Goal: Task Accomplishment & Management: Complete application form

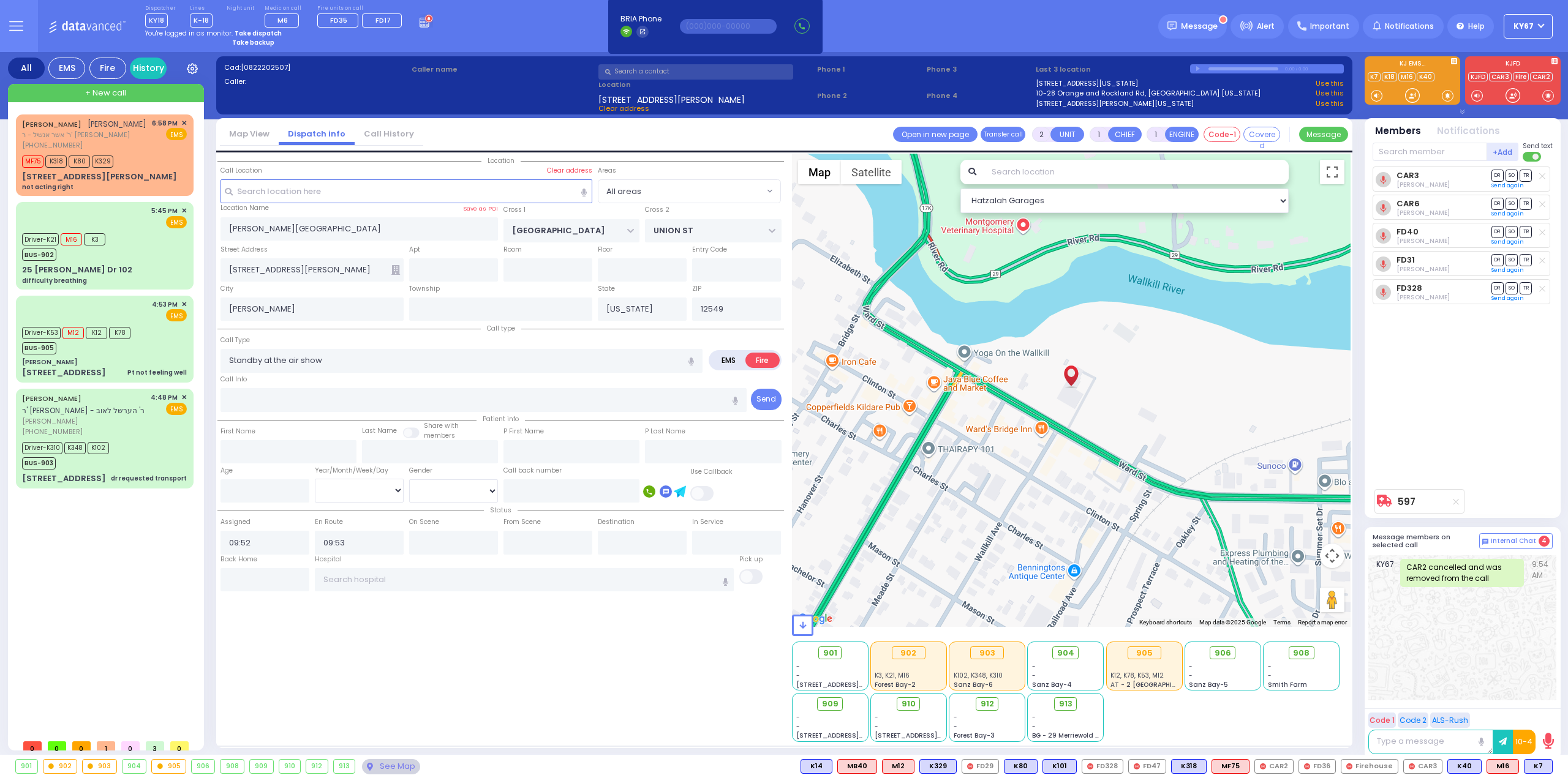
select select
click at [251, 33] on strong "Take dispatch" at bounding box center [258, 33] width 47 height 9
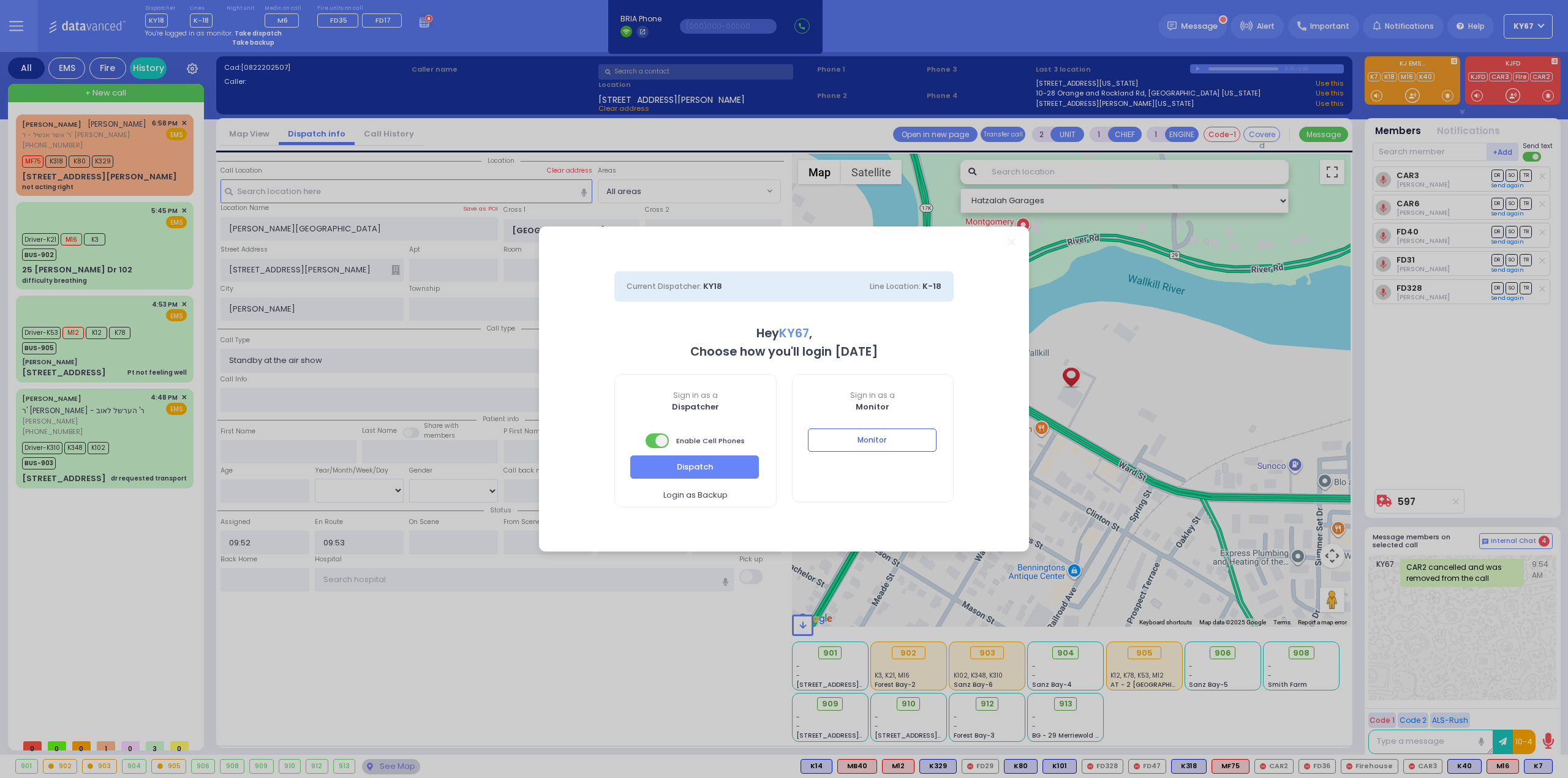
select select "9"
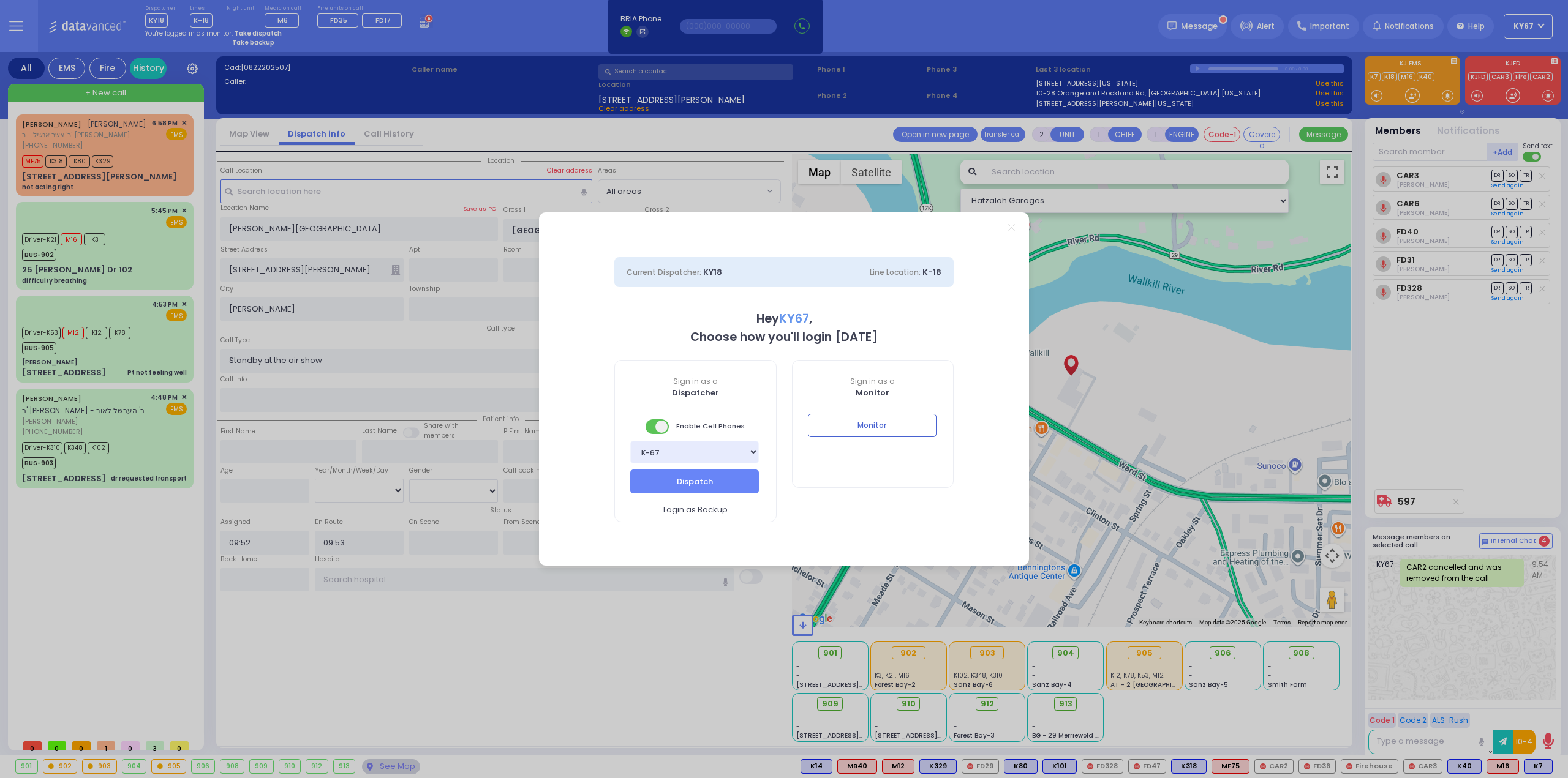
click at [708, 497] on div "Dispatch Login as Backup" at bounding box center [695, 495] width 161 height 52
click at [709, 491] on button "Dispatch" at bounding box center [695, 481] width 129 height 23
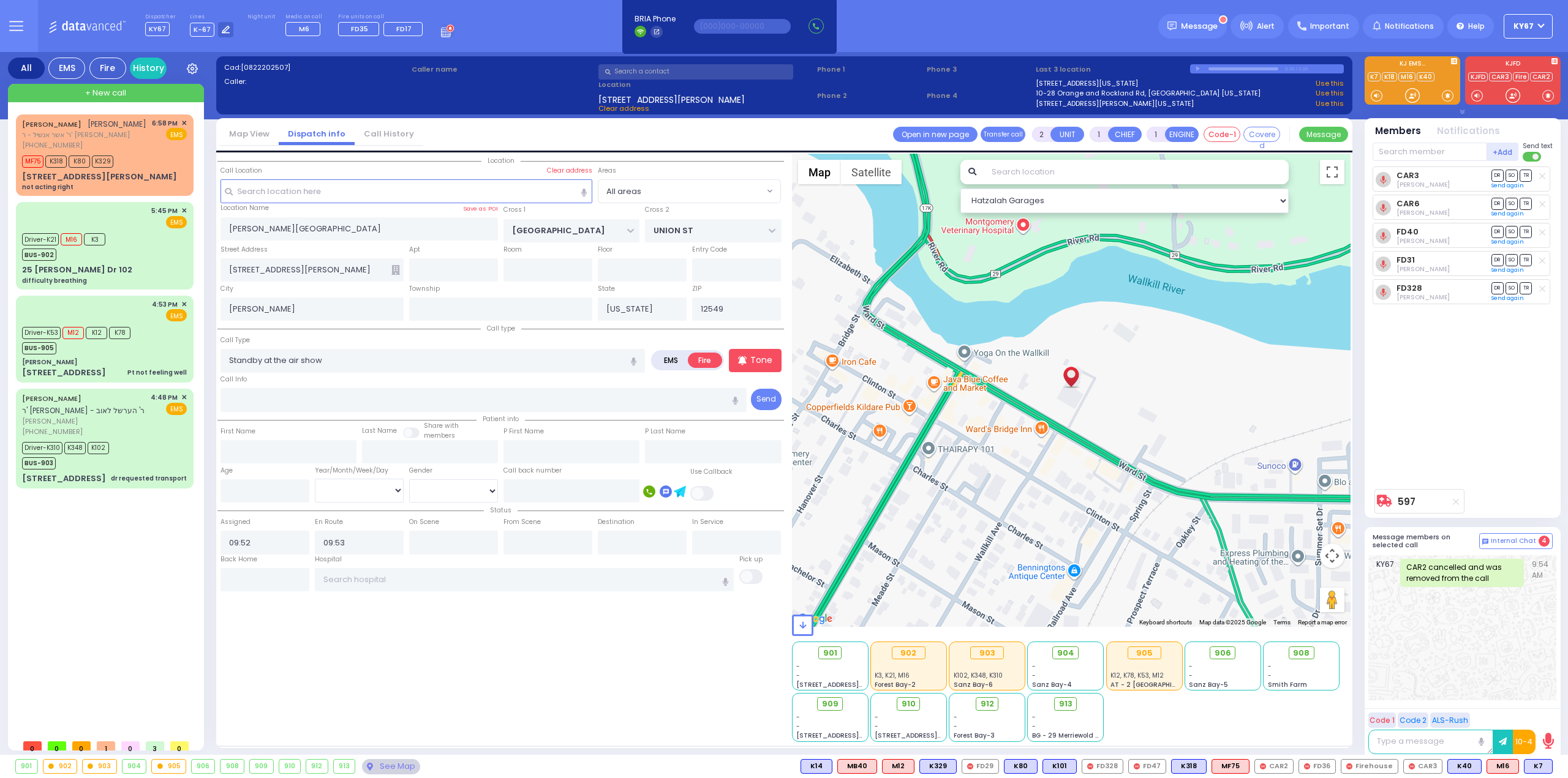
click at [1493, 436] on div "CAR3 [PERSON_NAME] DR SO TR Sending text DR" at bounding box center [1464, 325] width 182 height 317
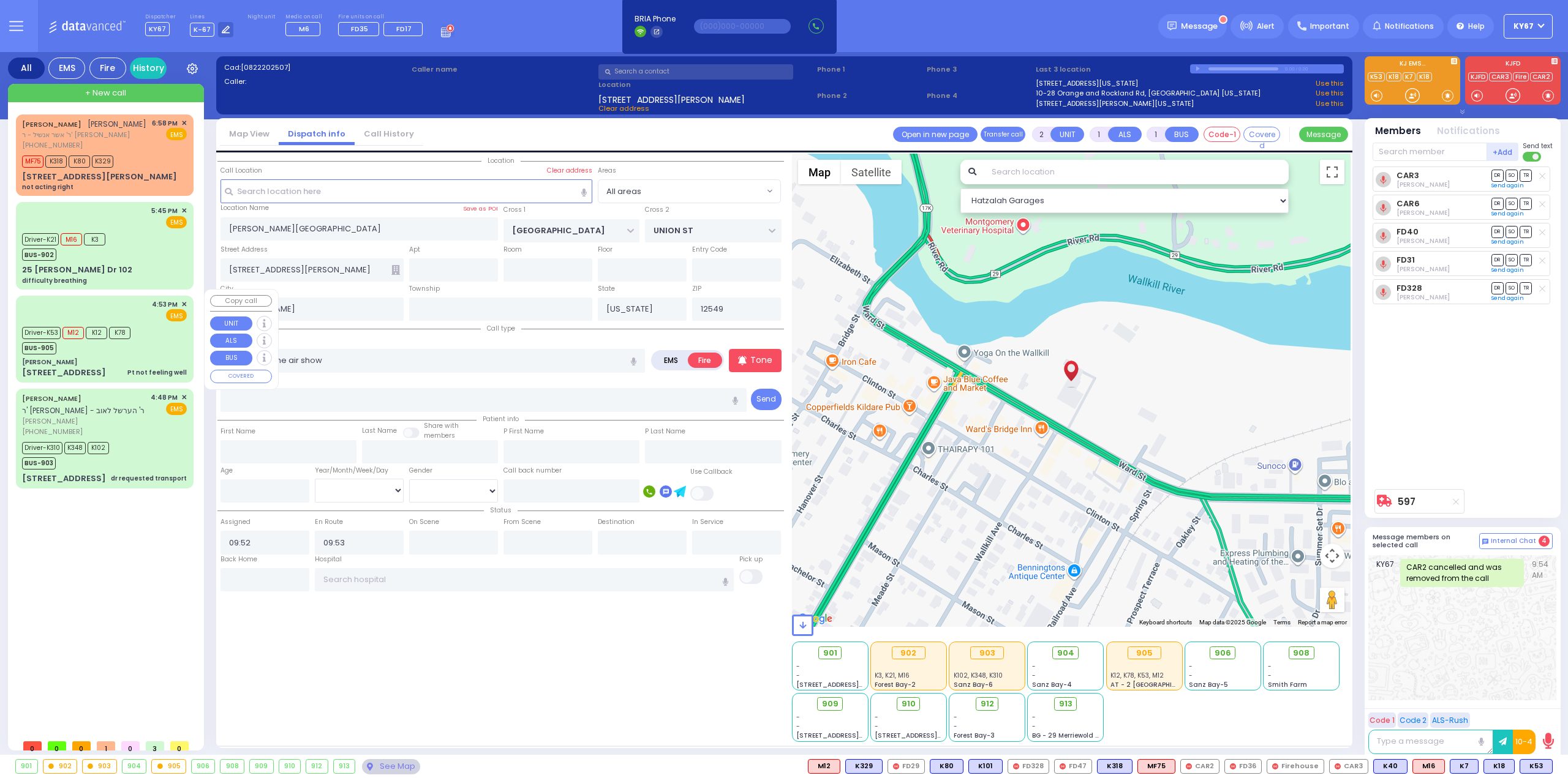
click at [169, 332] on div "Driver-K53 M12 K12 K78 BUS-905" at bounding box center [104, 339] width 165 height 31
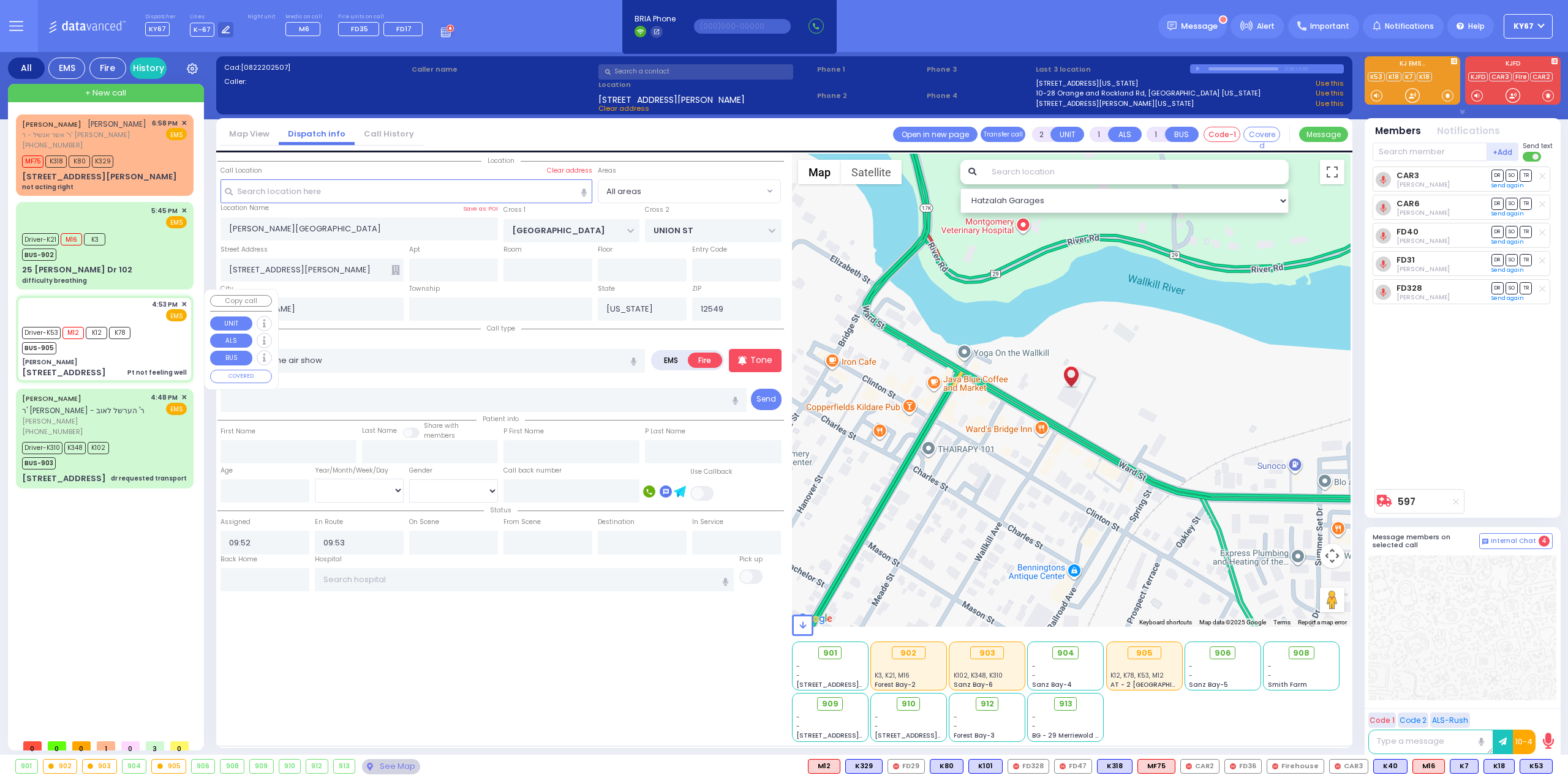
type input "6"
select select
type input "Pt not feeling well"
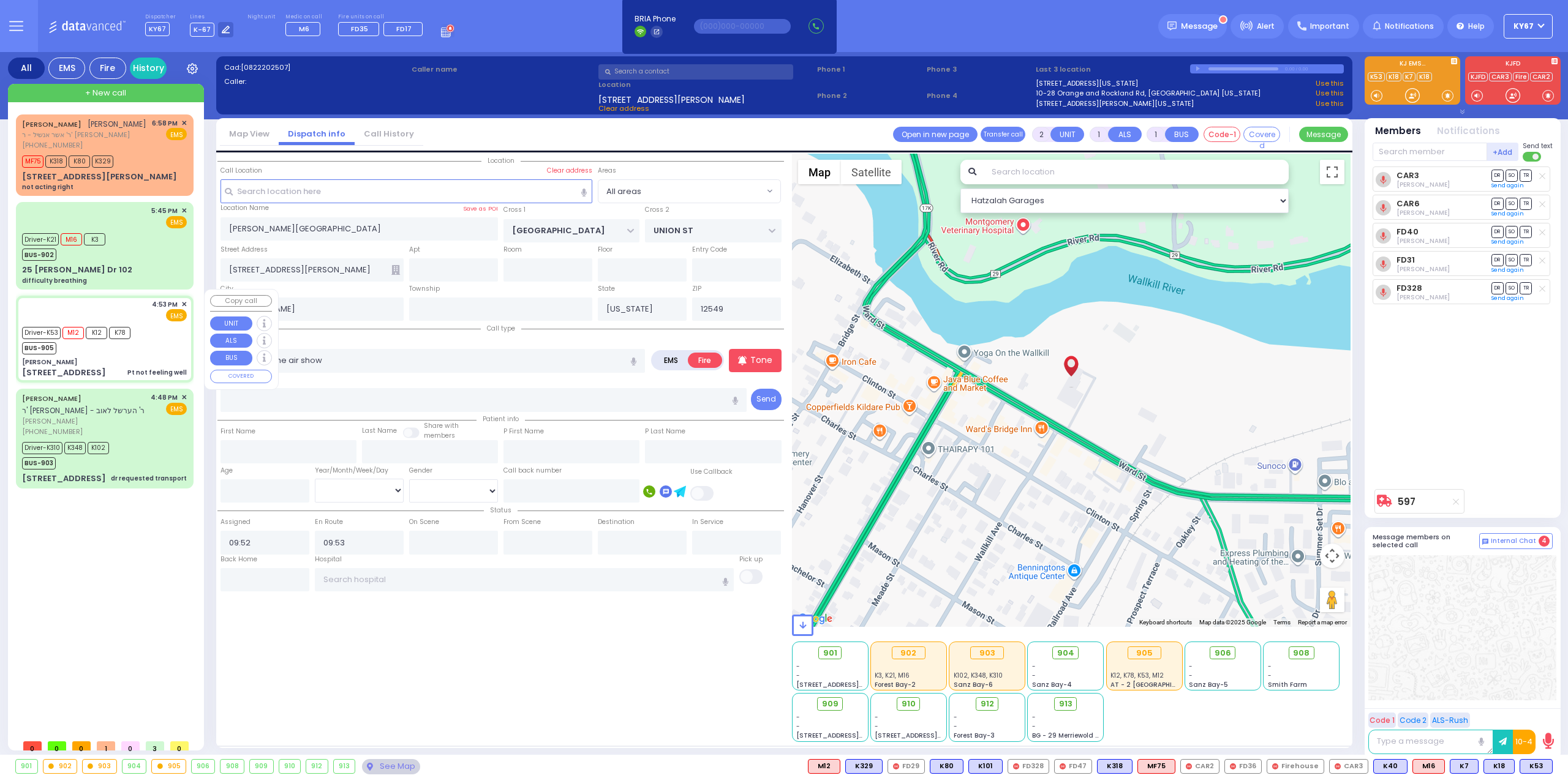
radio input "true"
type input "Rivka"
type input "[PERSON_NAME]"
type input "69"
select select "Year"
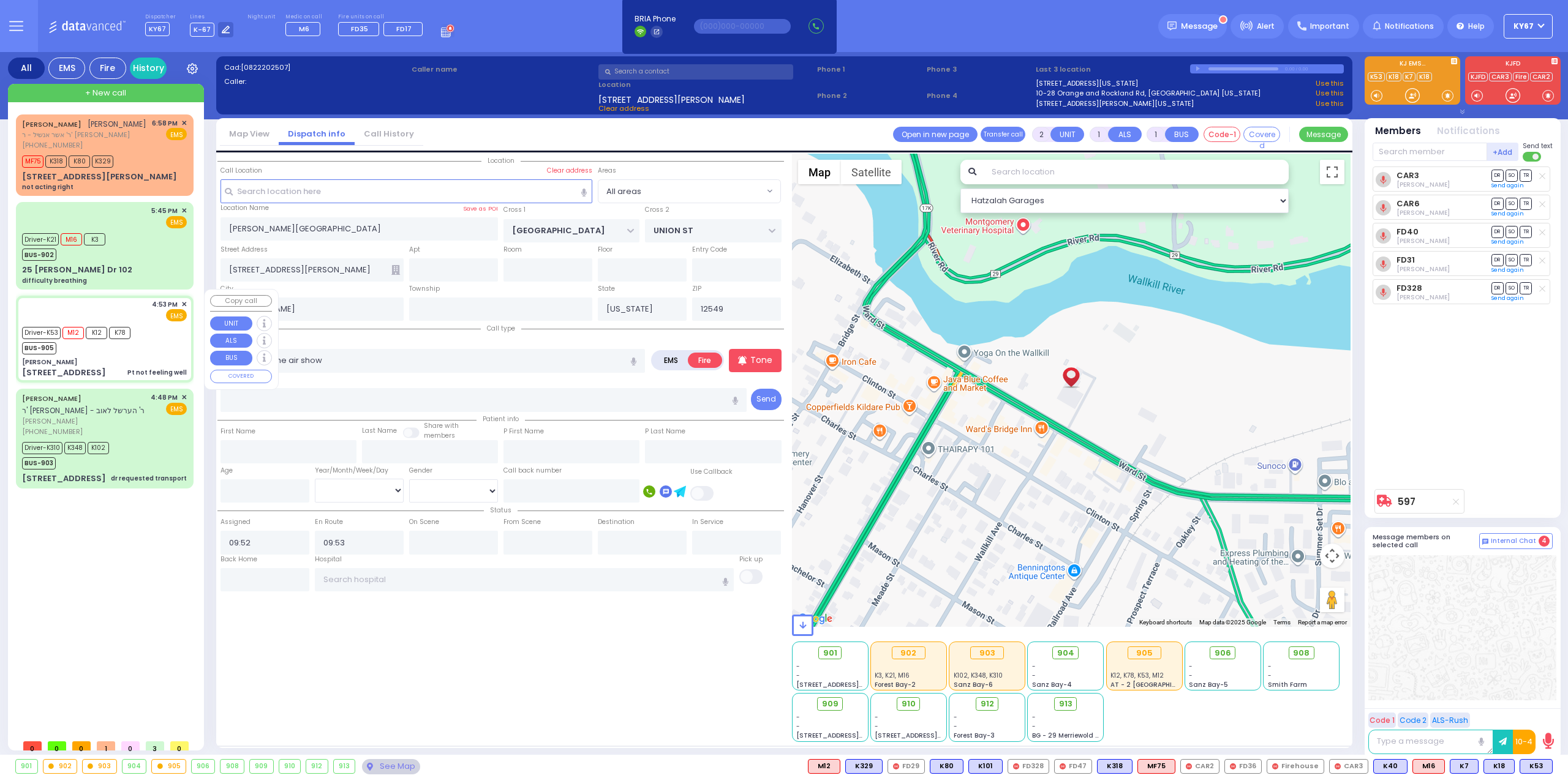
select select "[DEMOGRAPHIC_DATA]"
type input "16:53"
type input "16:55"
type input "16:58"
type input "17:15"
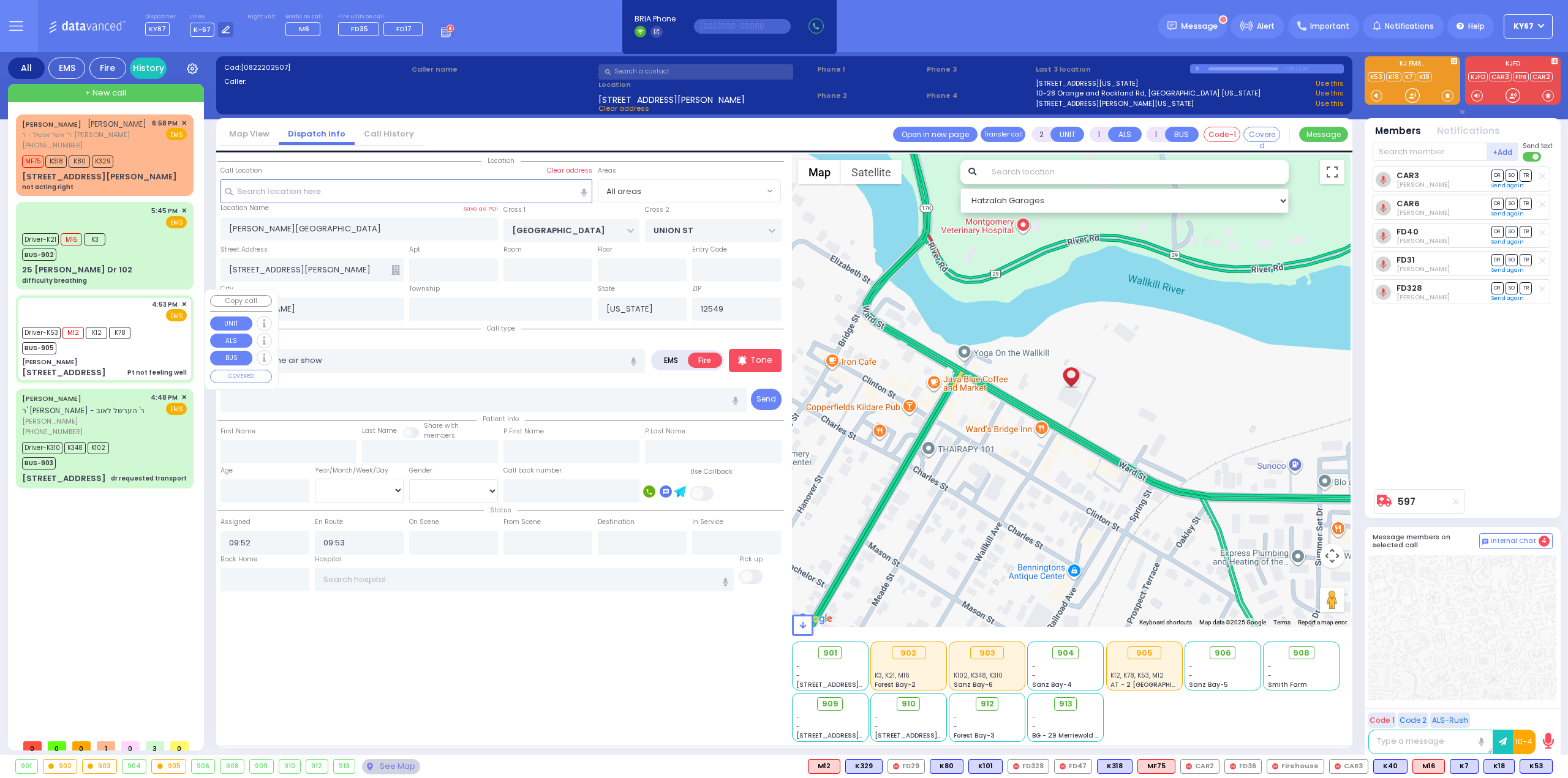
type input "[US_STATE][GEOGRAPHIC_DATA]- [GEOGRAPHIC_DATA]"
select select "Hatzalah Garages"
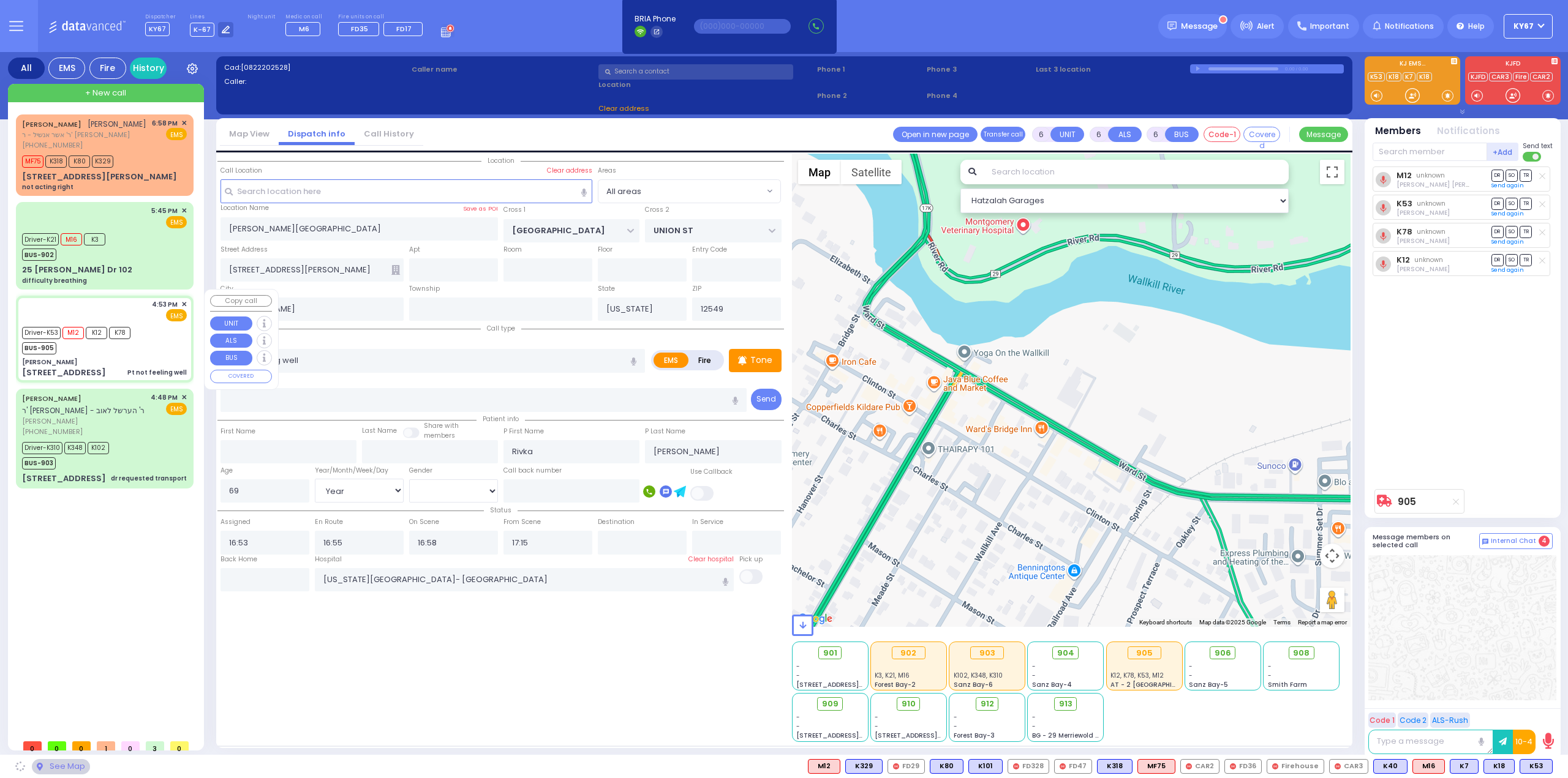
type input "[PERSON_NAME]"
type input "[GEOGRAPHIC_DATA]"
type input "PAKSH PL"
type input "[STREET_ADDRESS]"
type input "201"
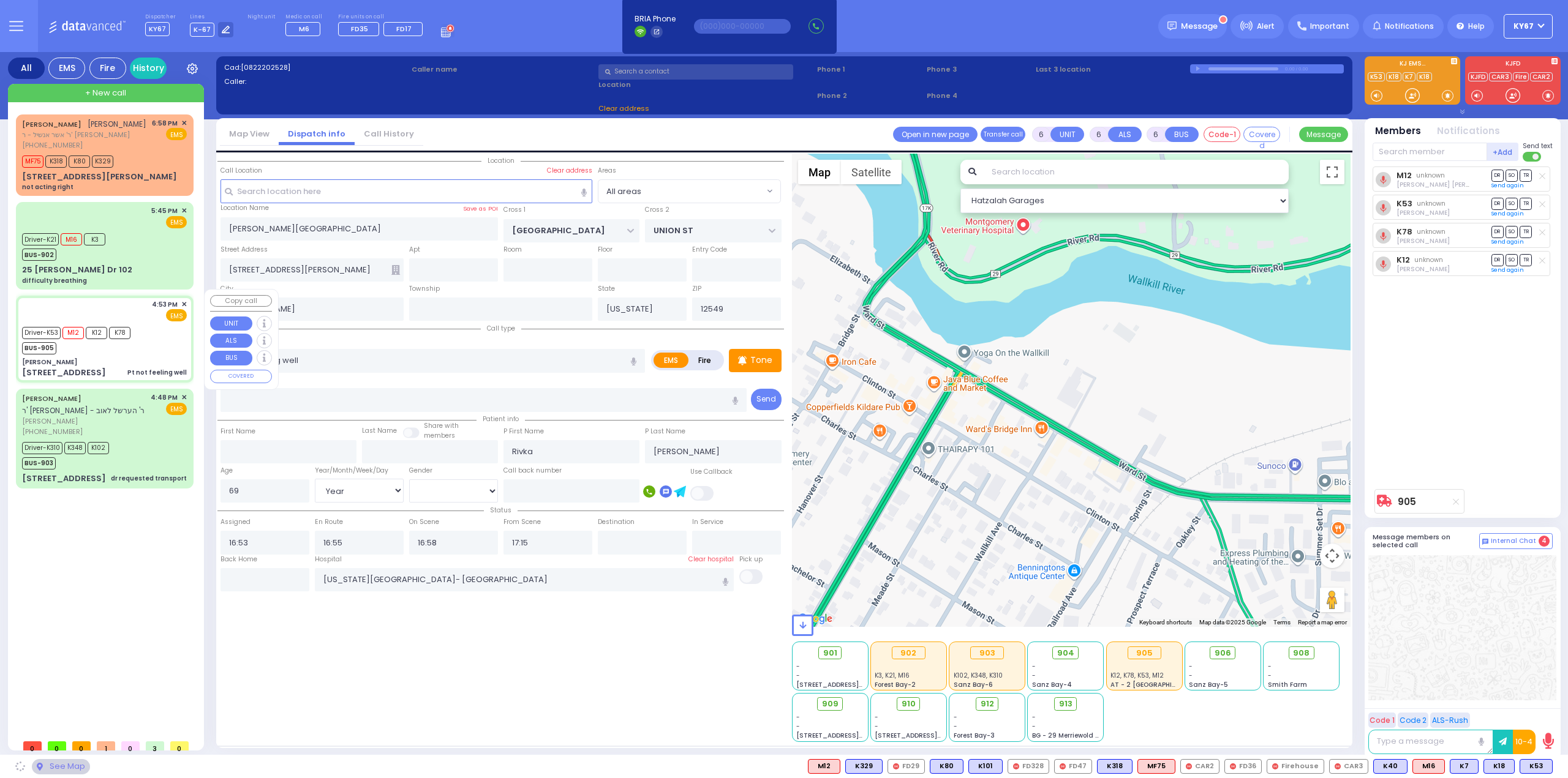
type input "[PERSON_NAME]"
type input "10950"
select select "SECTION 5"
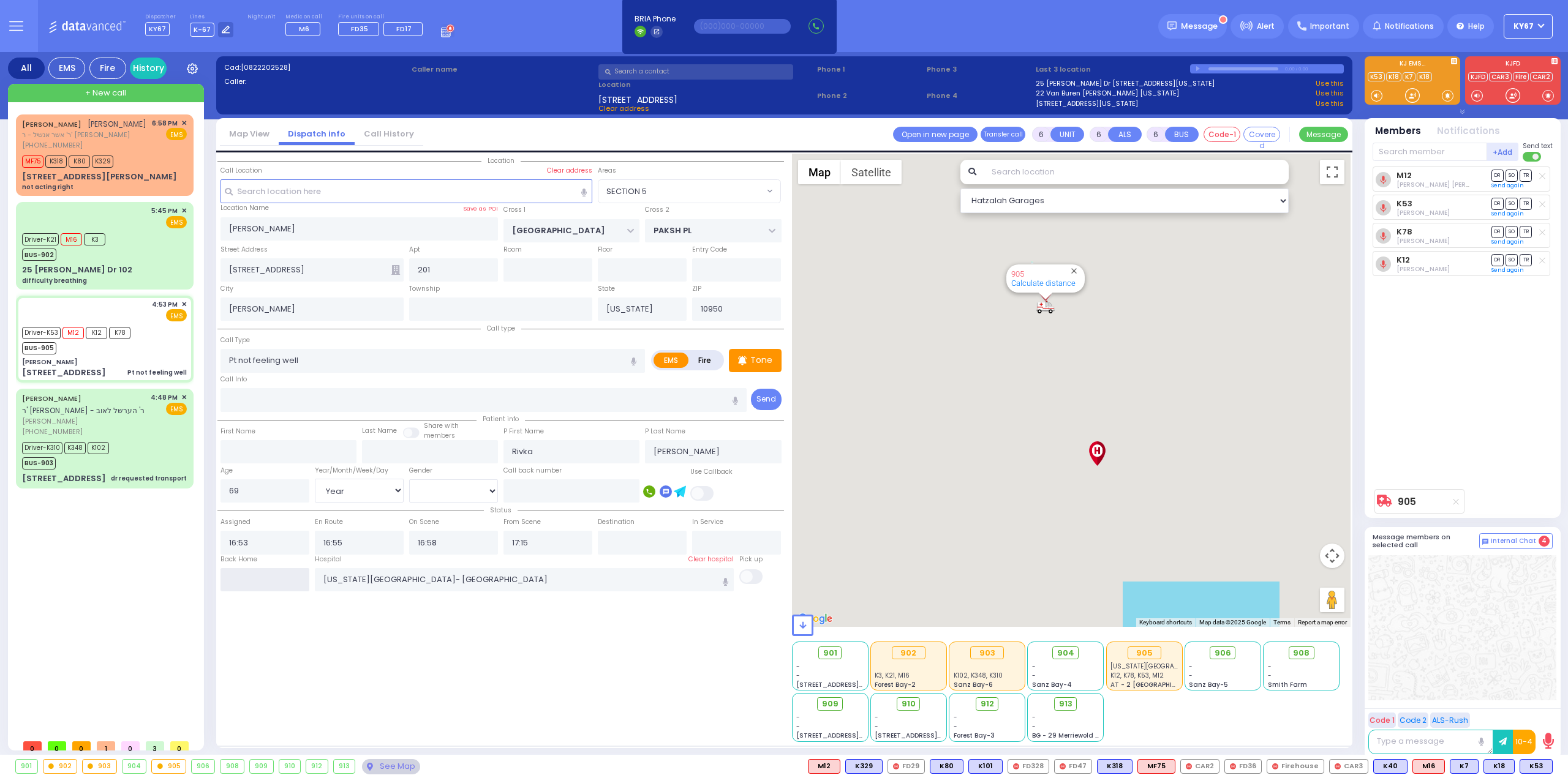
click at [282, 580] on input "text" at bounding box center [265, 579] width 89 height 23
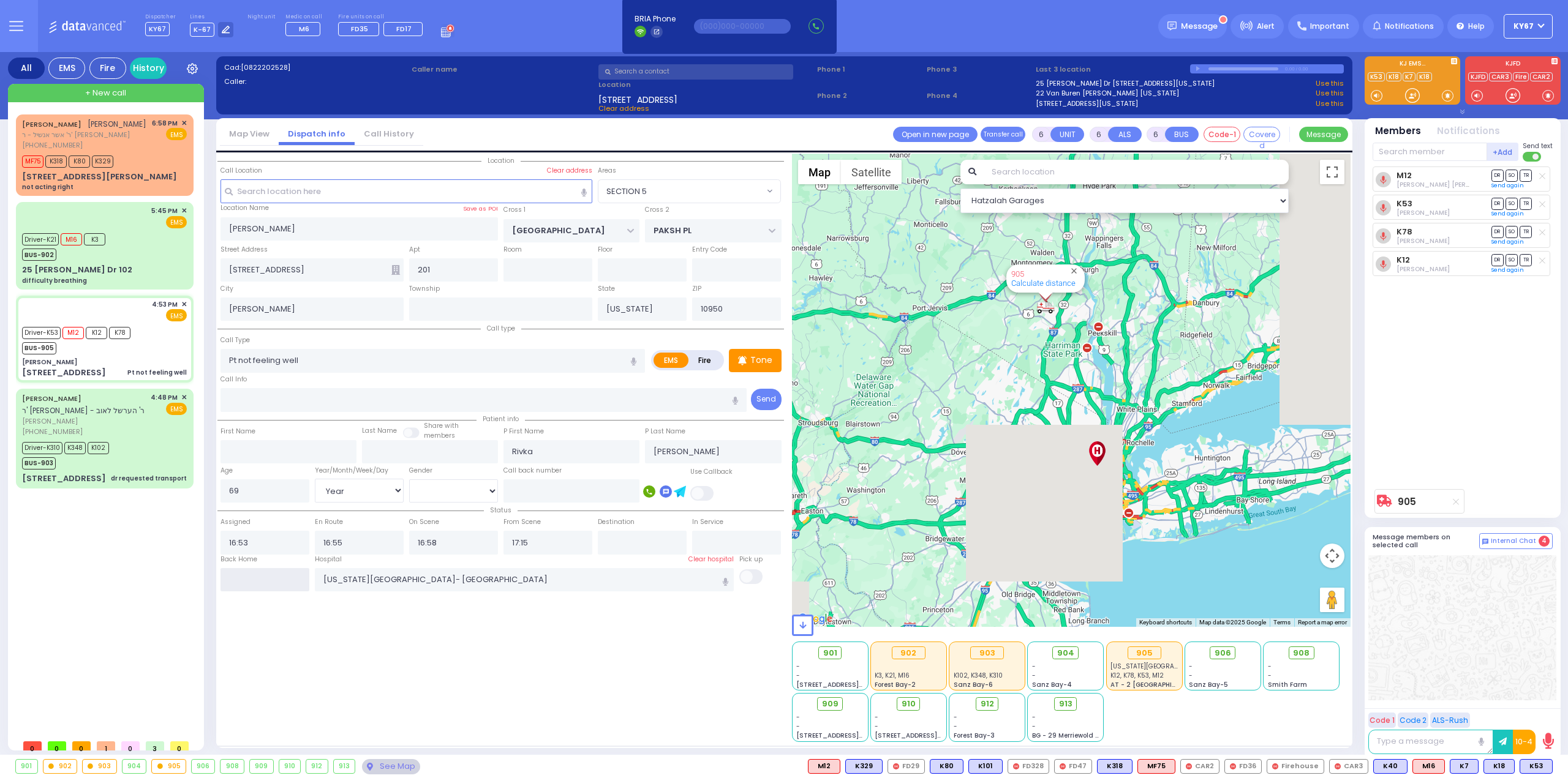
click at [282, 580] on input "text" at bounding box center [265, 579] width 89 height 23
type input "19:31"
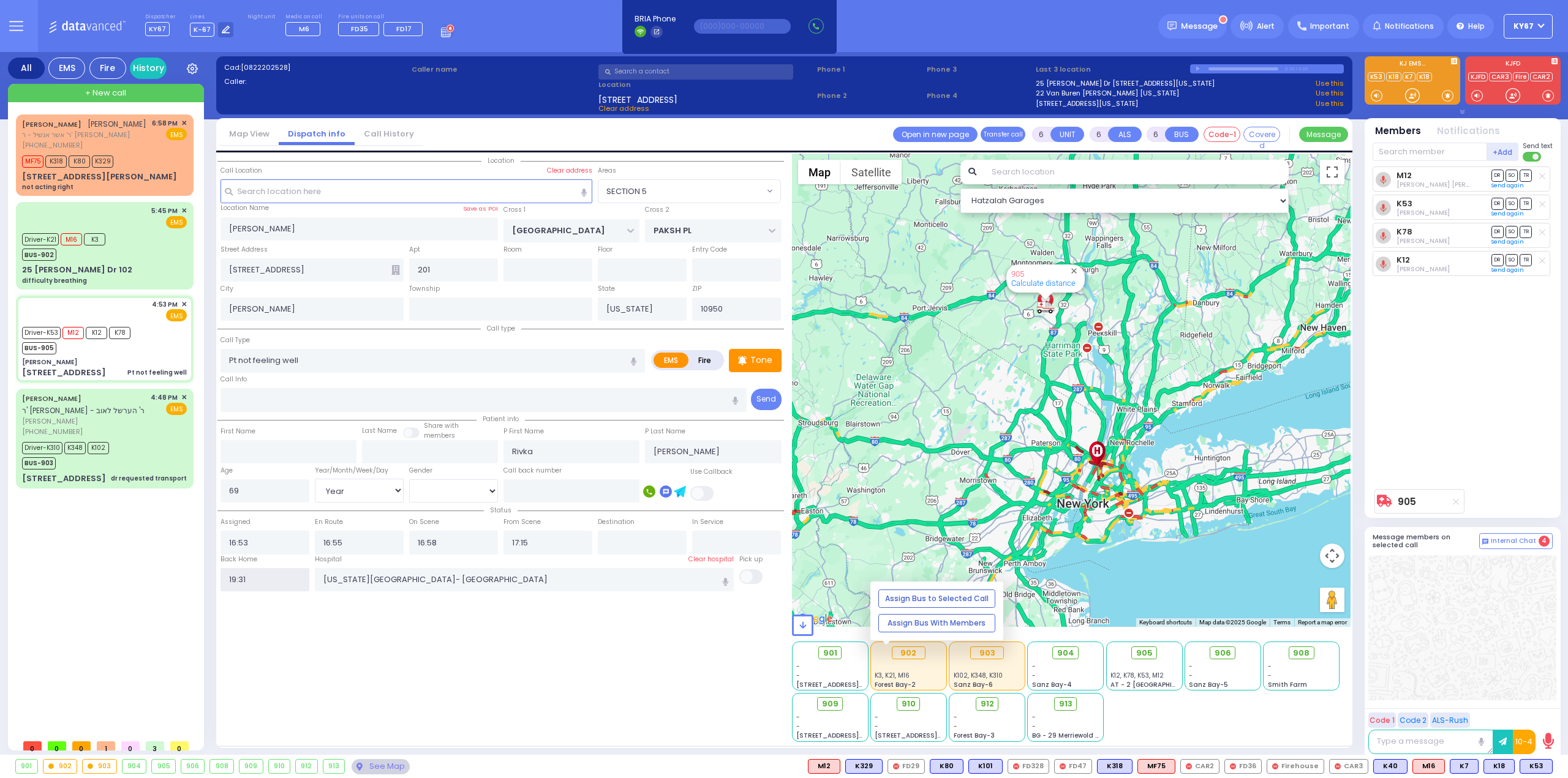
select select
radio input "true"
select select
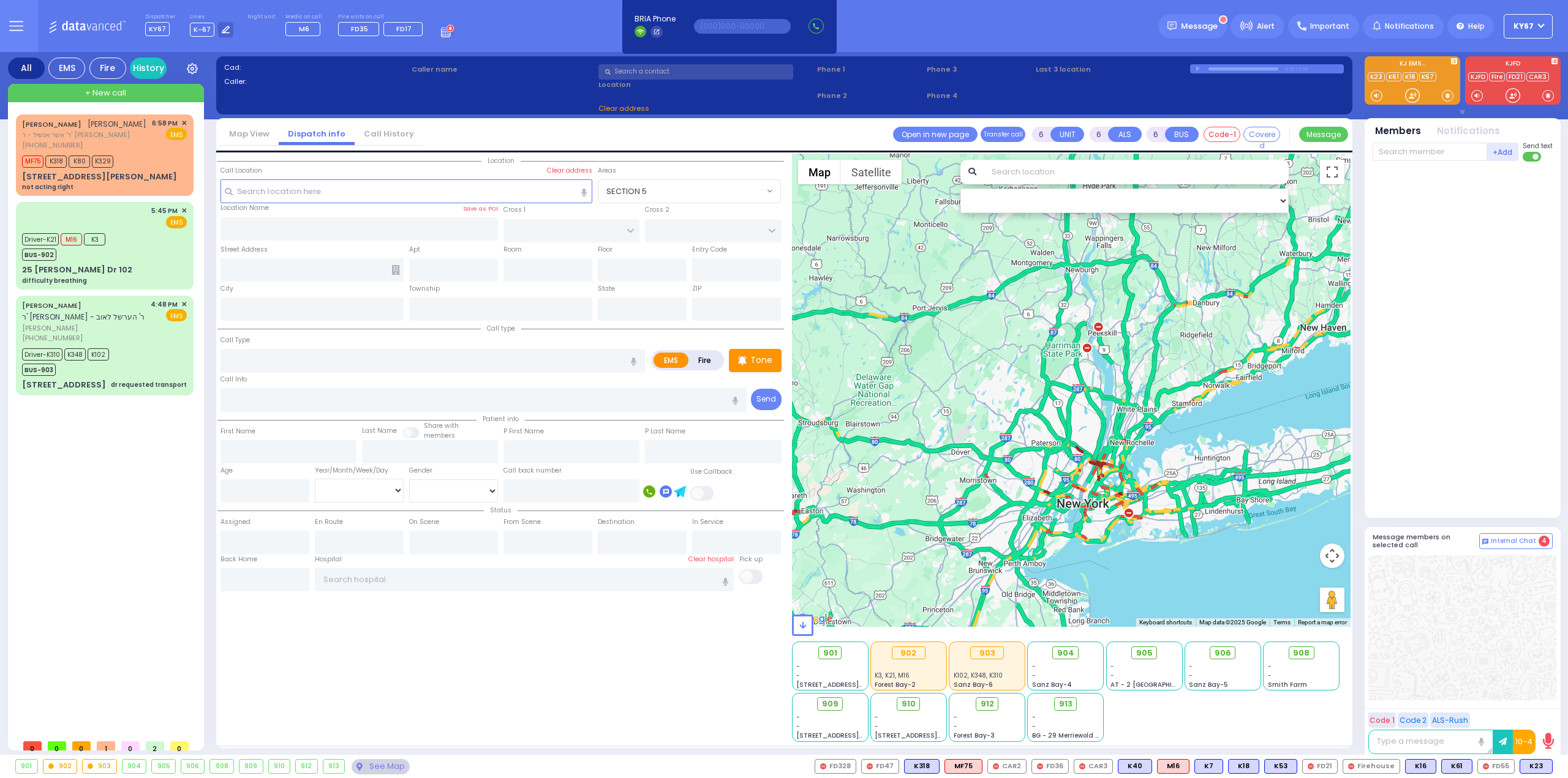
click at [535, 690] on div "Location All areas" at bounding box center [501, 447] width 567 height 589
click at [506, 720] on div "Location All areas" at bounding box center [501, 447] width 567 height 589
click at [88, 131] on div "[PERSON_NAME] [PERSON_NAME]" at bounding box center [84, 124] width 125 height 12
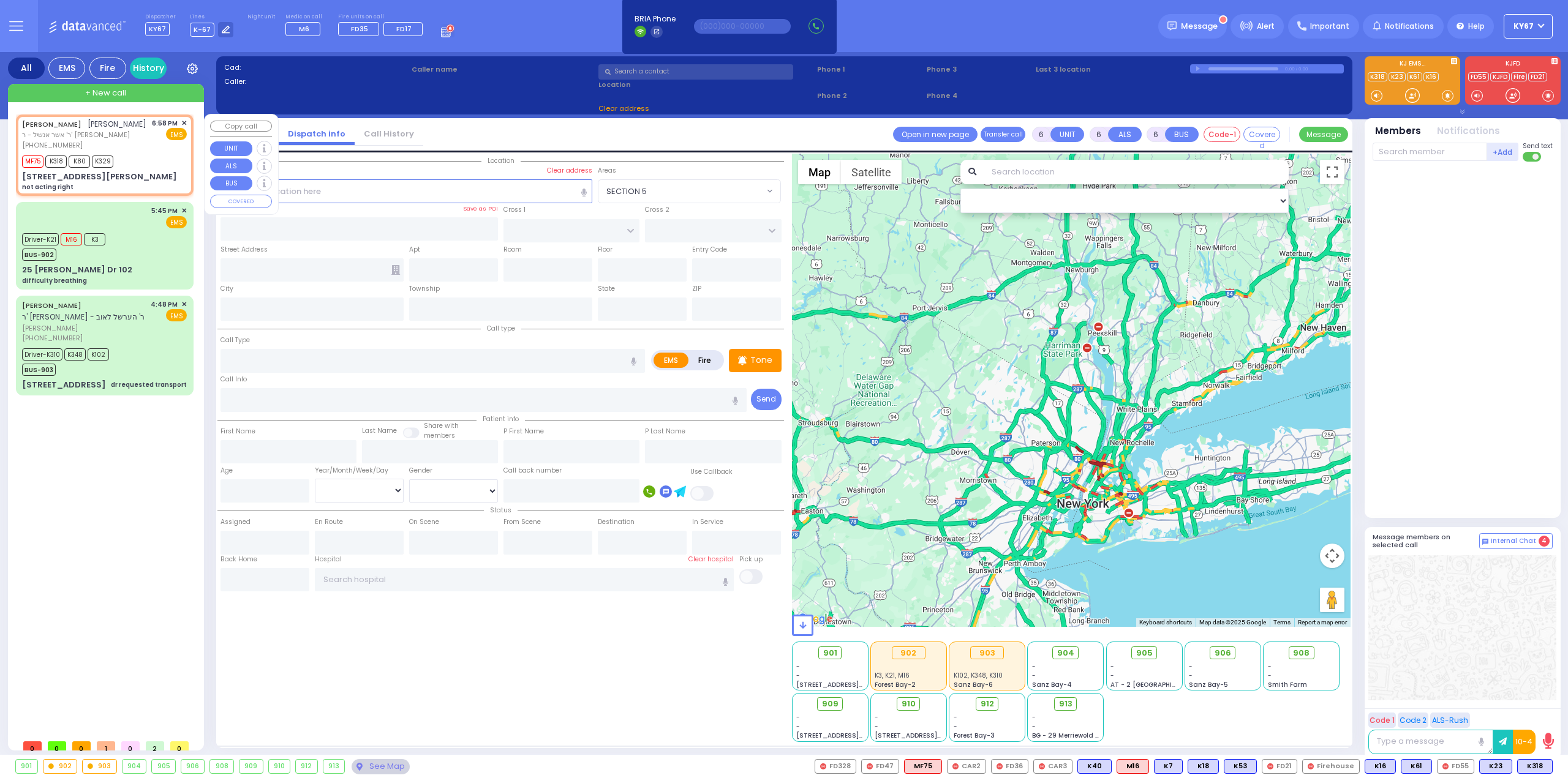
type input "2"
type input "1"
select select
type input "not acting right"
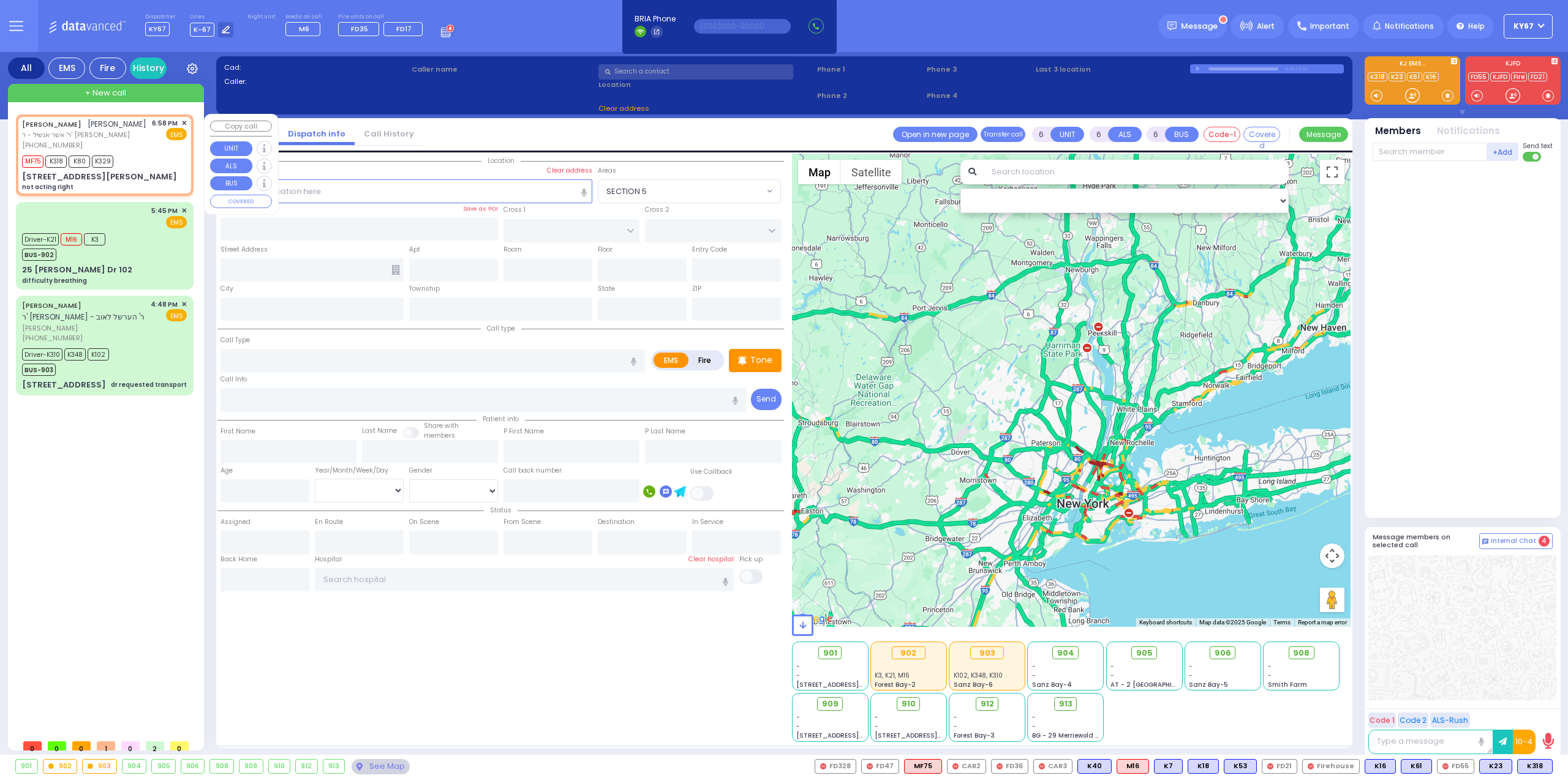
radio input "true"
type input "[PERSON_NAME]"
select select
type input "18:58"
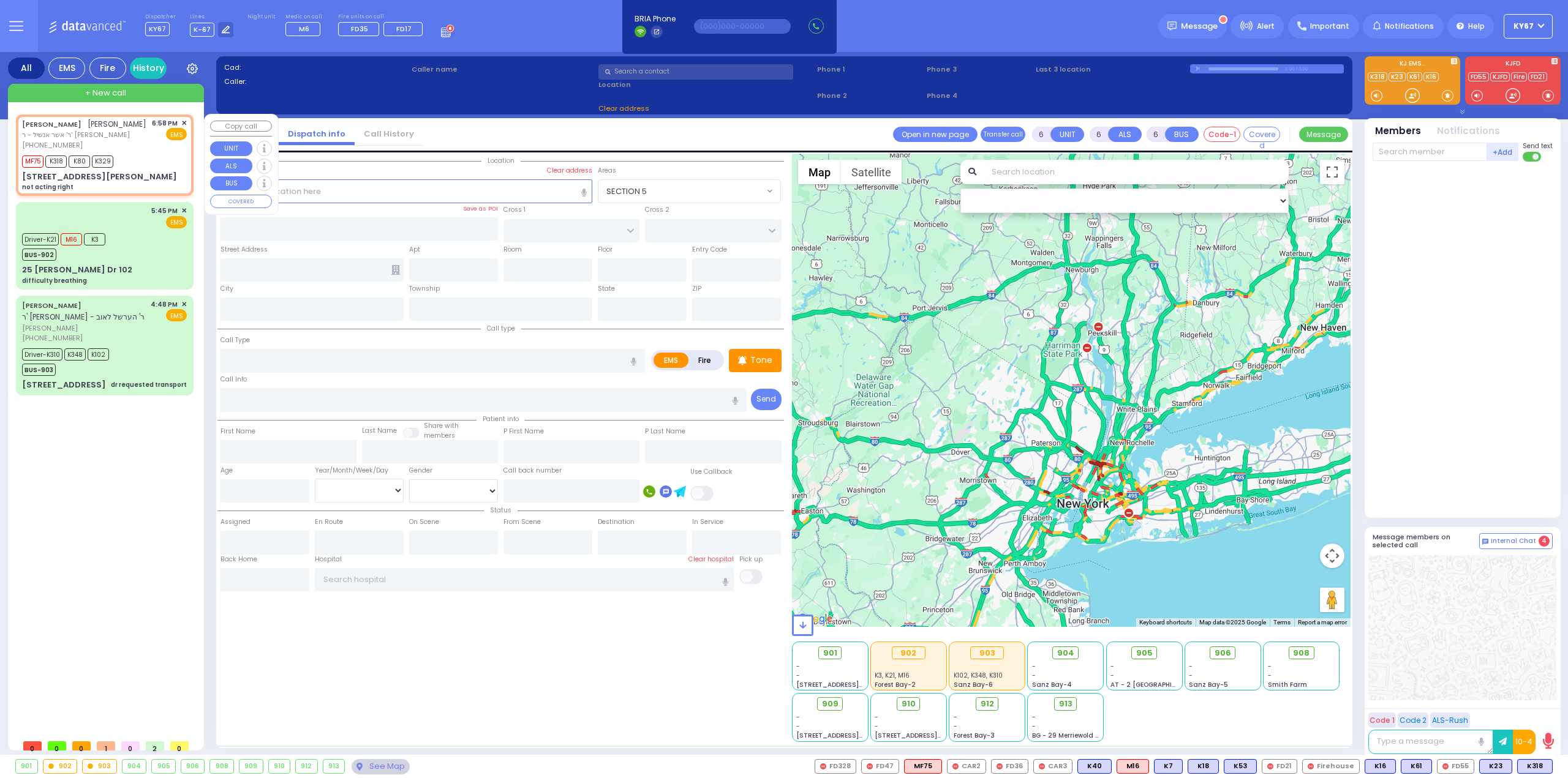
type input "18:59"
select select "Hatzalah Garages"
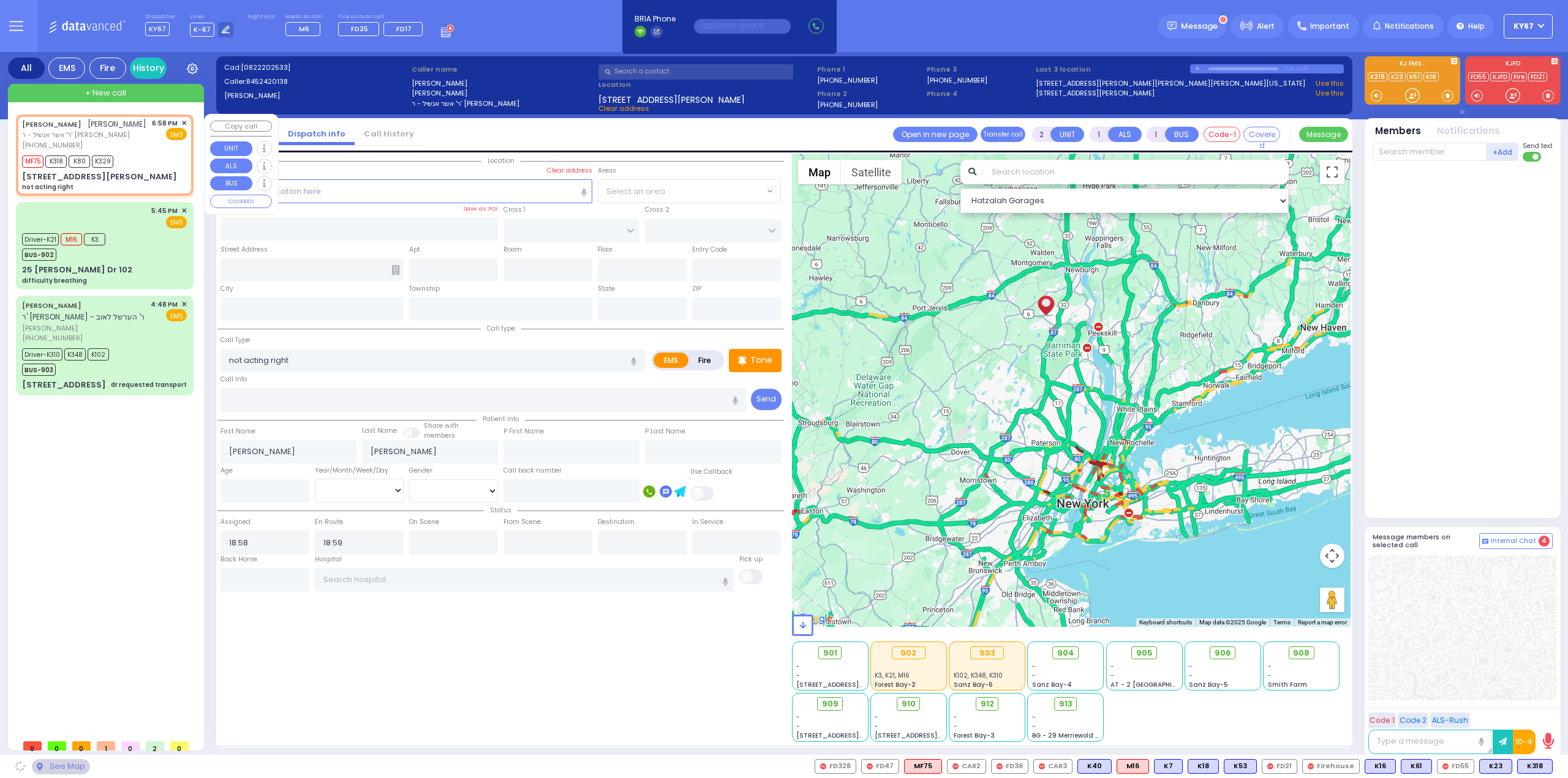
type input "[PERSON_NAME] WAY"
type input "[PERSON_NAME] BLVD"
type input "2 [PERSON_NAME] LN"
type input "201"
type input "Monroe"
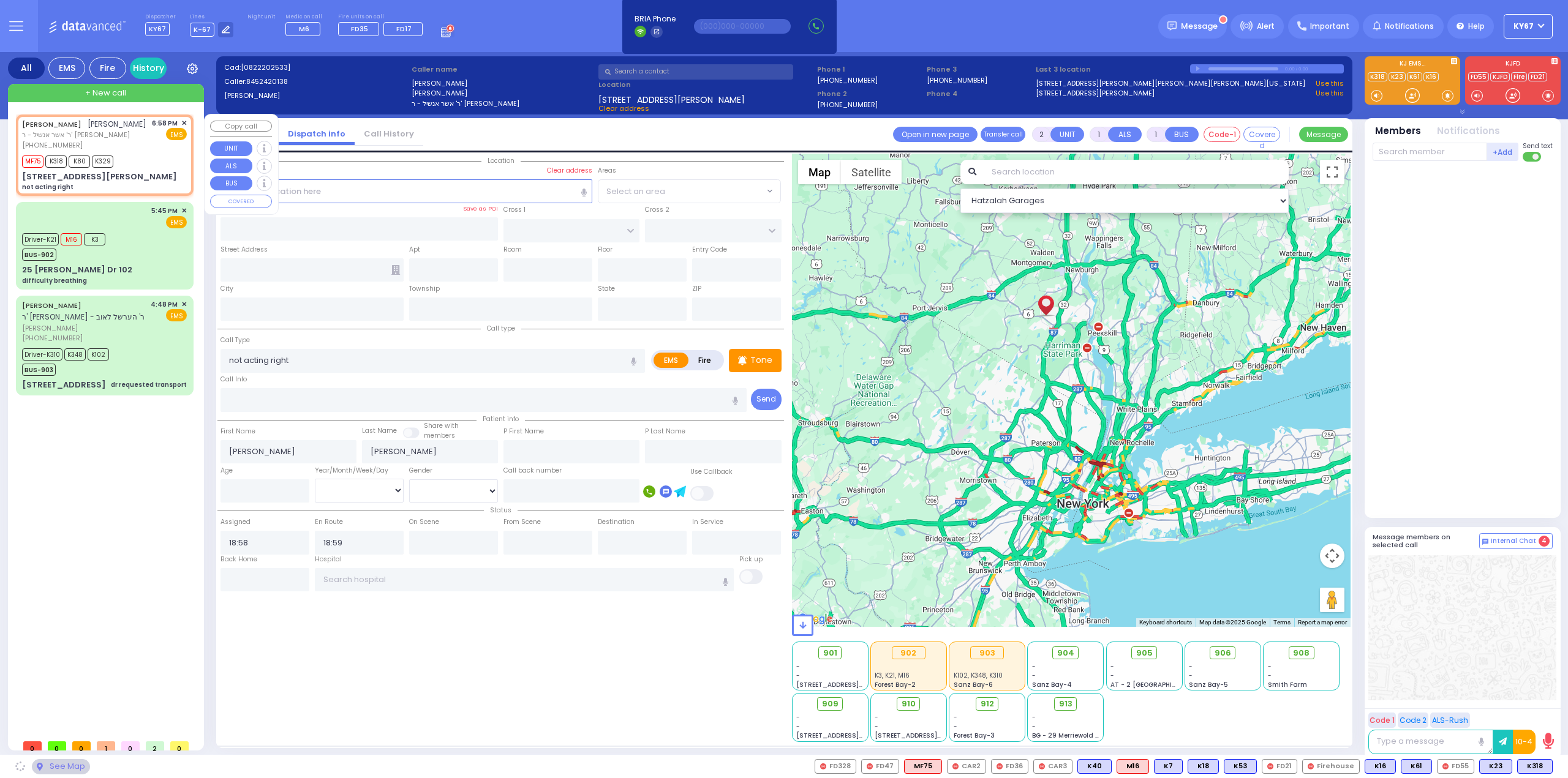
type input "[US_STATE]"
type input "10950"
select select "SECTION 2"
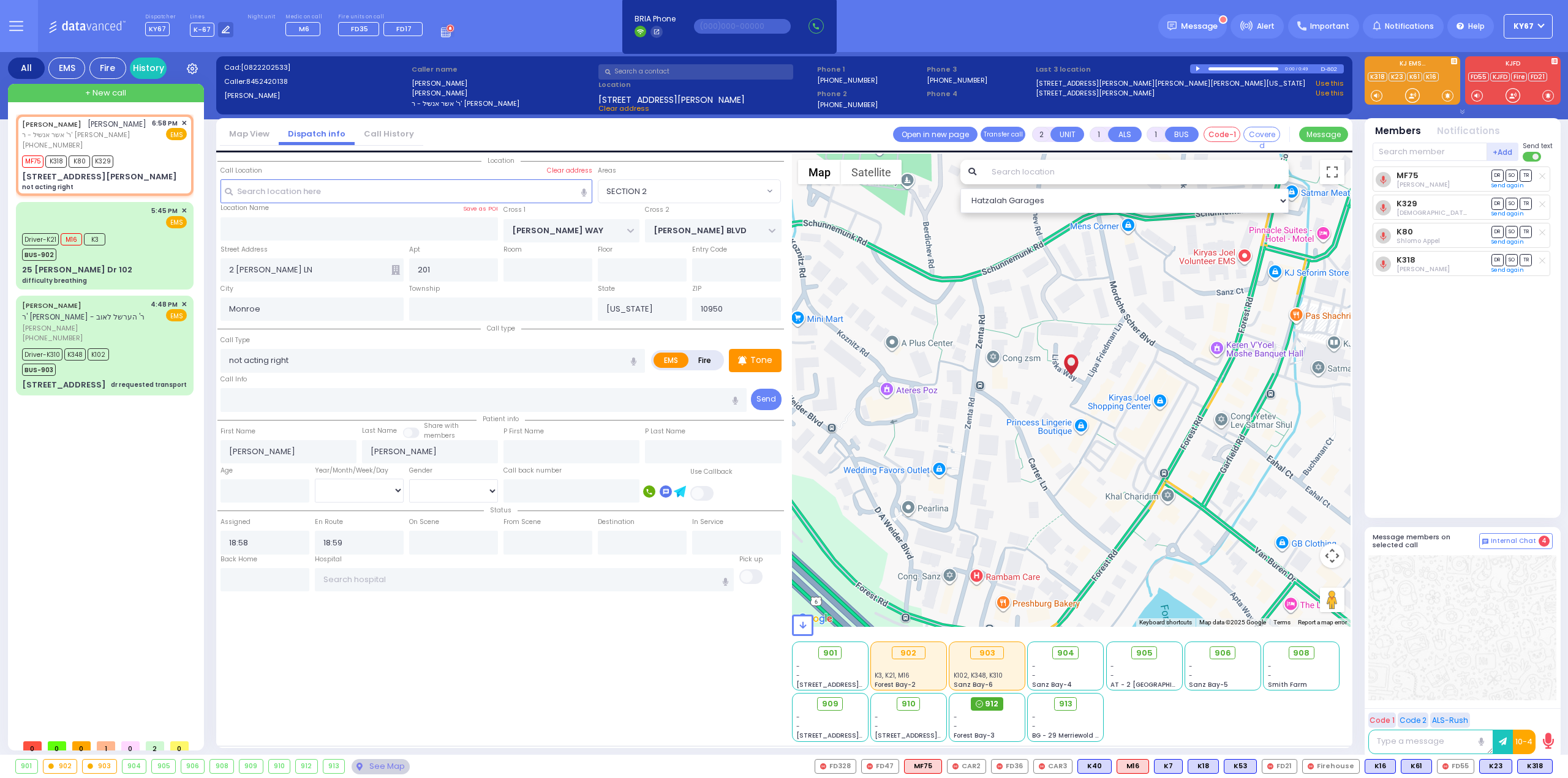
click at [983, 706] on icon at bounding box center [979, 704] width 7 height 7
click at [435, 543] on input "text" at bounding box center [453, 542] width 89 height 23
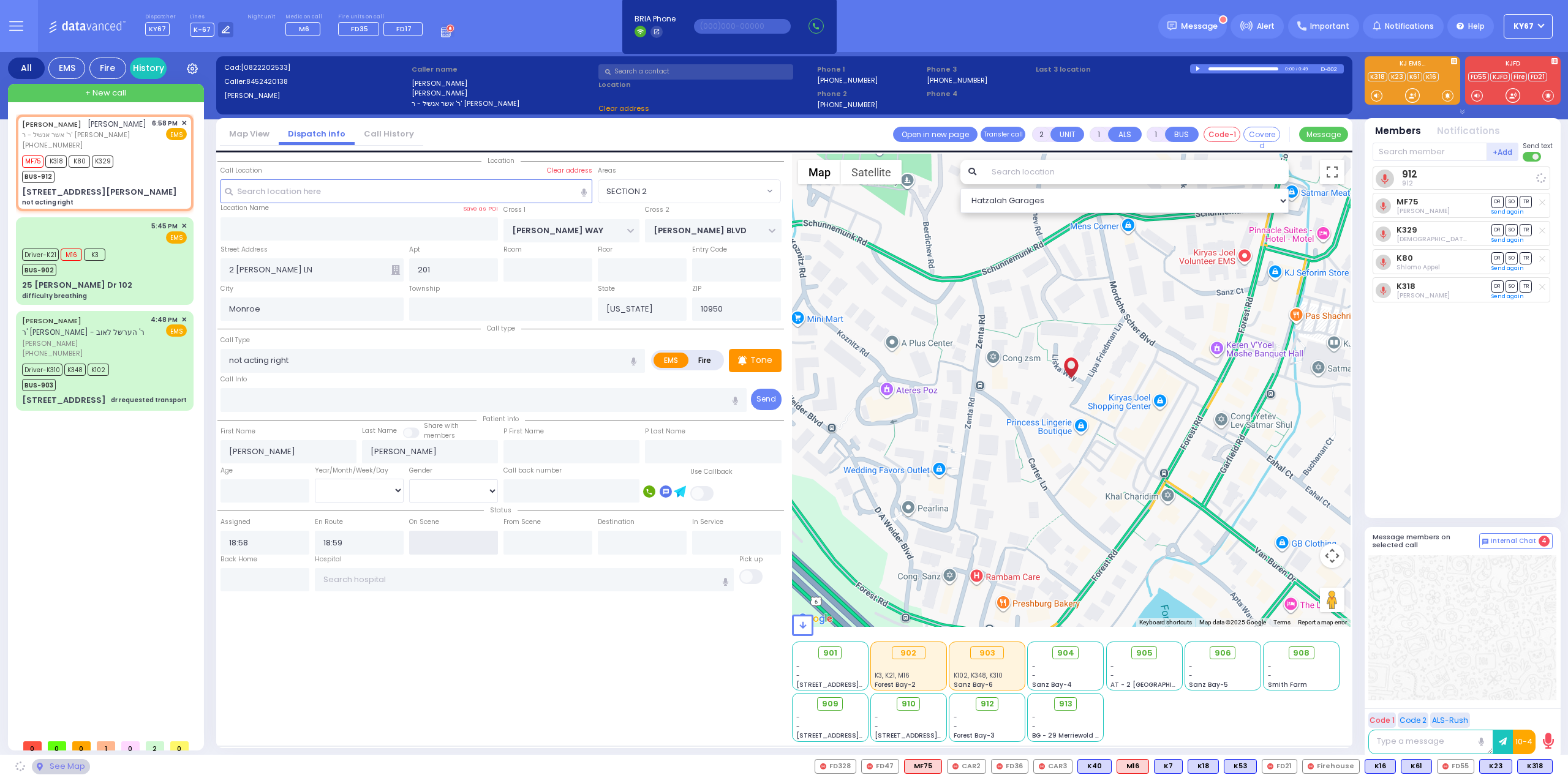
select select
radio input "true"
select select
select select "Hatzalah Garages"
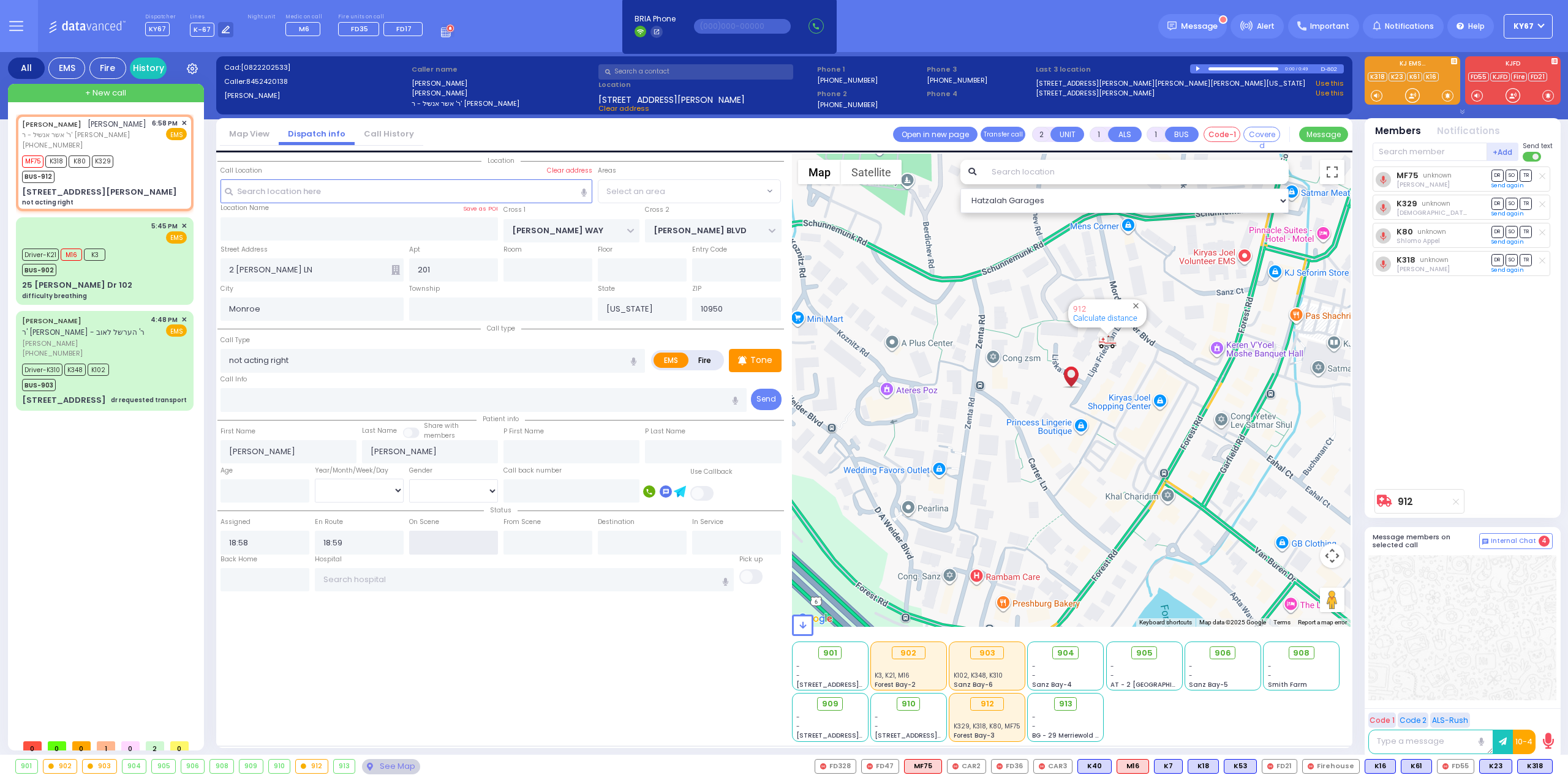
select select "SECTION 2"
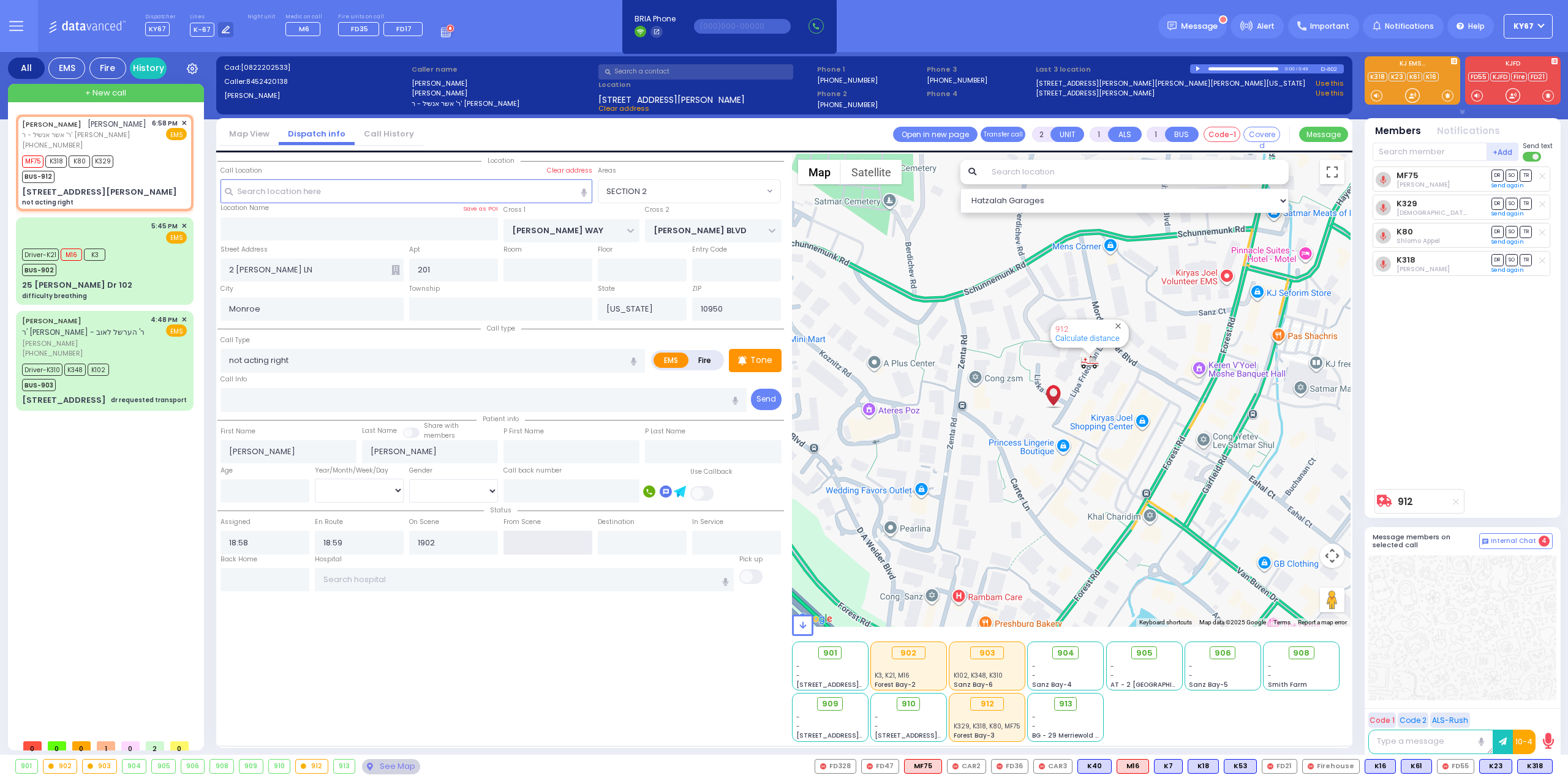
type input "19:02"
click at [530, 542] on input "text" at bounding box center [548, 542] width 89 height 23
type input "19:38"
click at [455, 576] on input "text" at bounding box center [524, 579] width 419 height 23
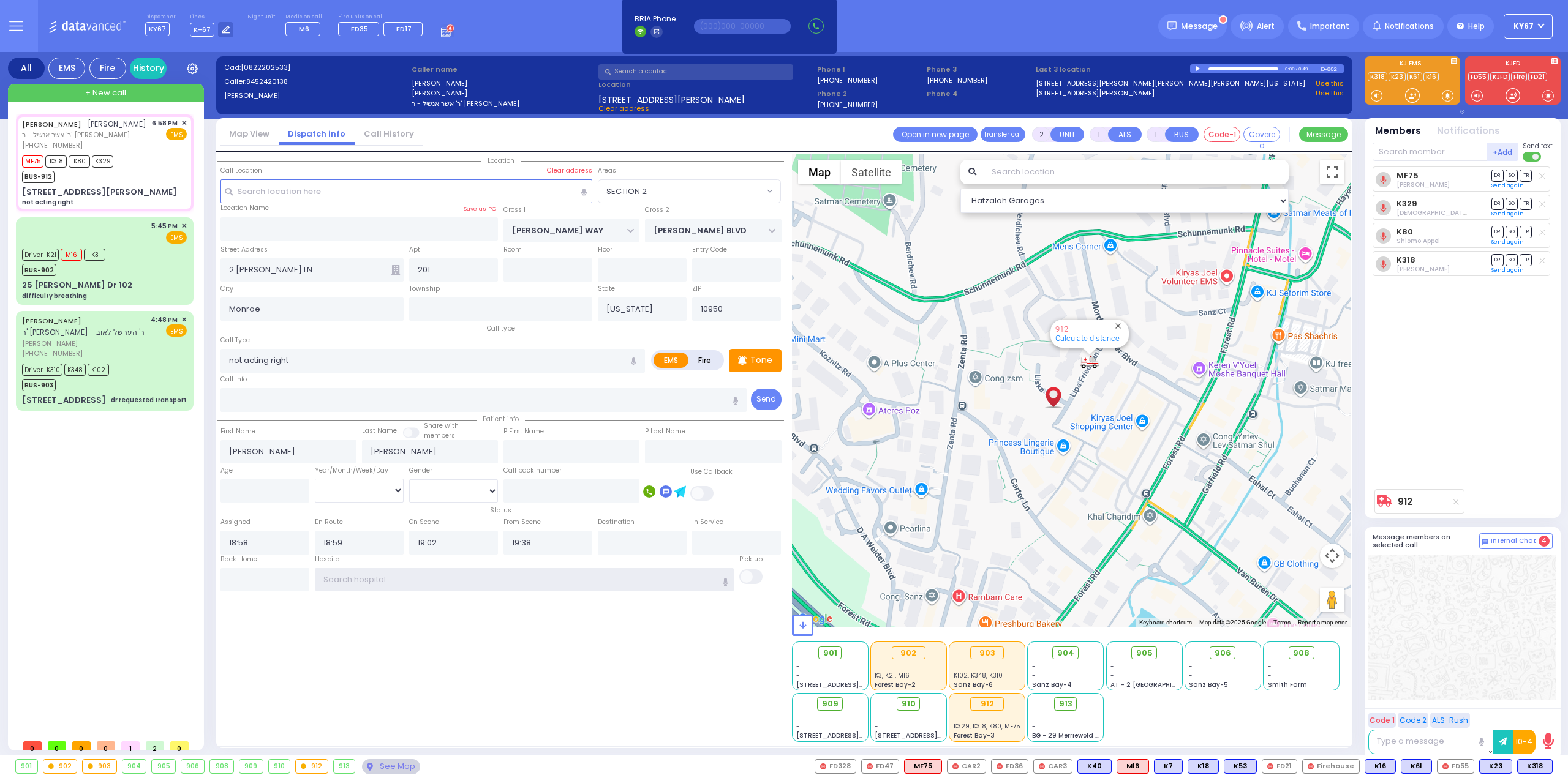
select select
radio input "true"
select select
select select "Hatzalah Garages"
select select
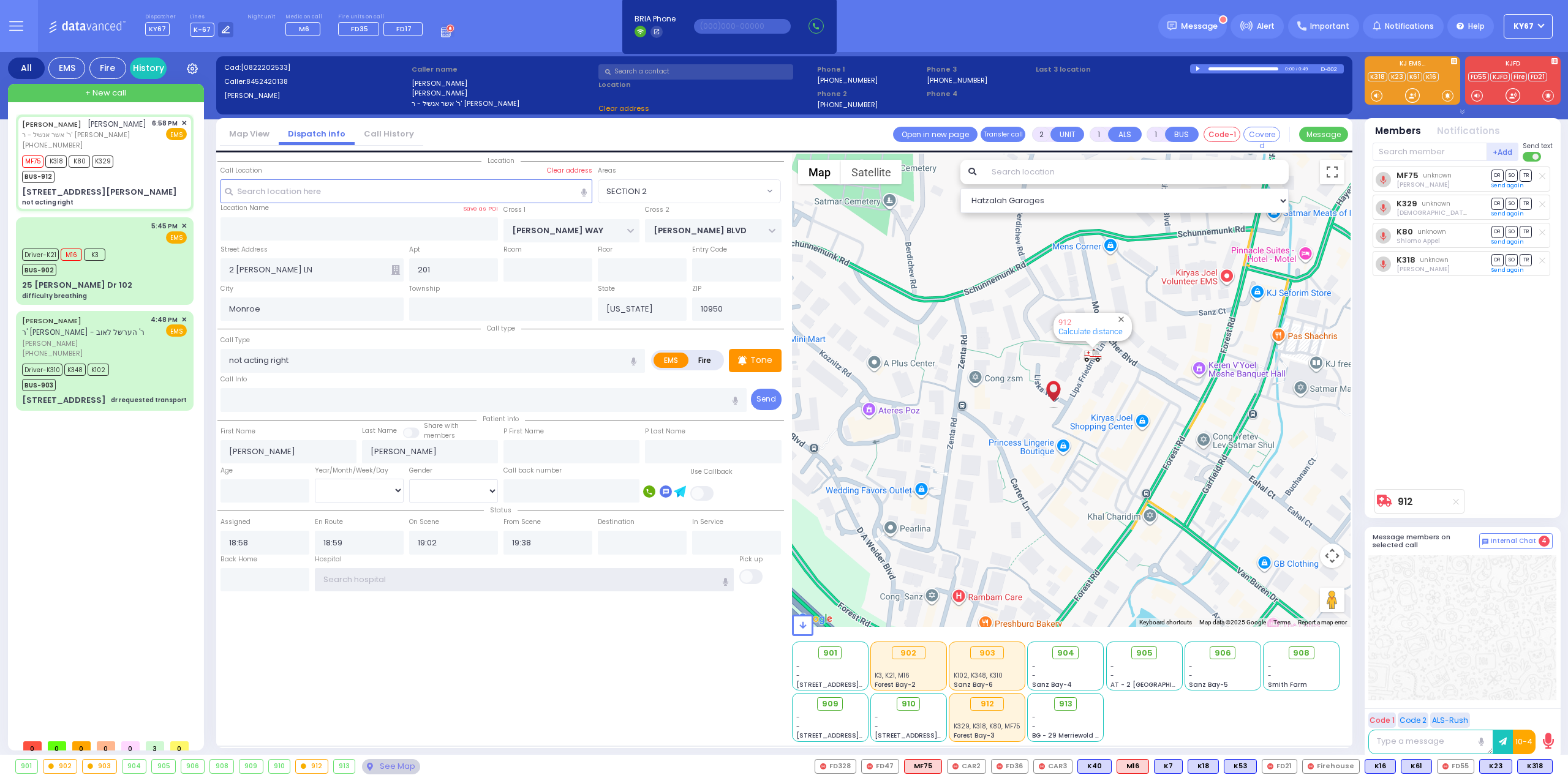
radio input "true"
select select
select select "Hatzalah Garages"
type input "v"
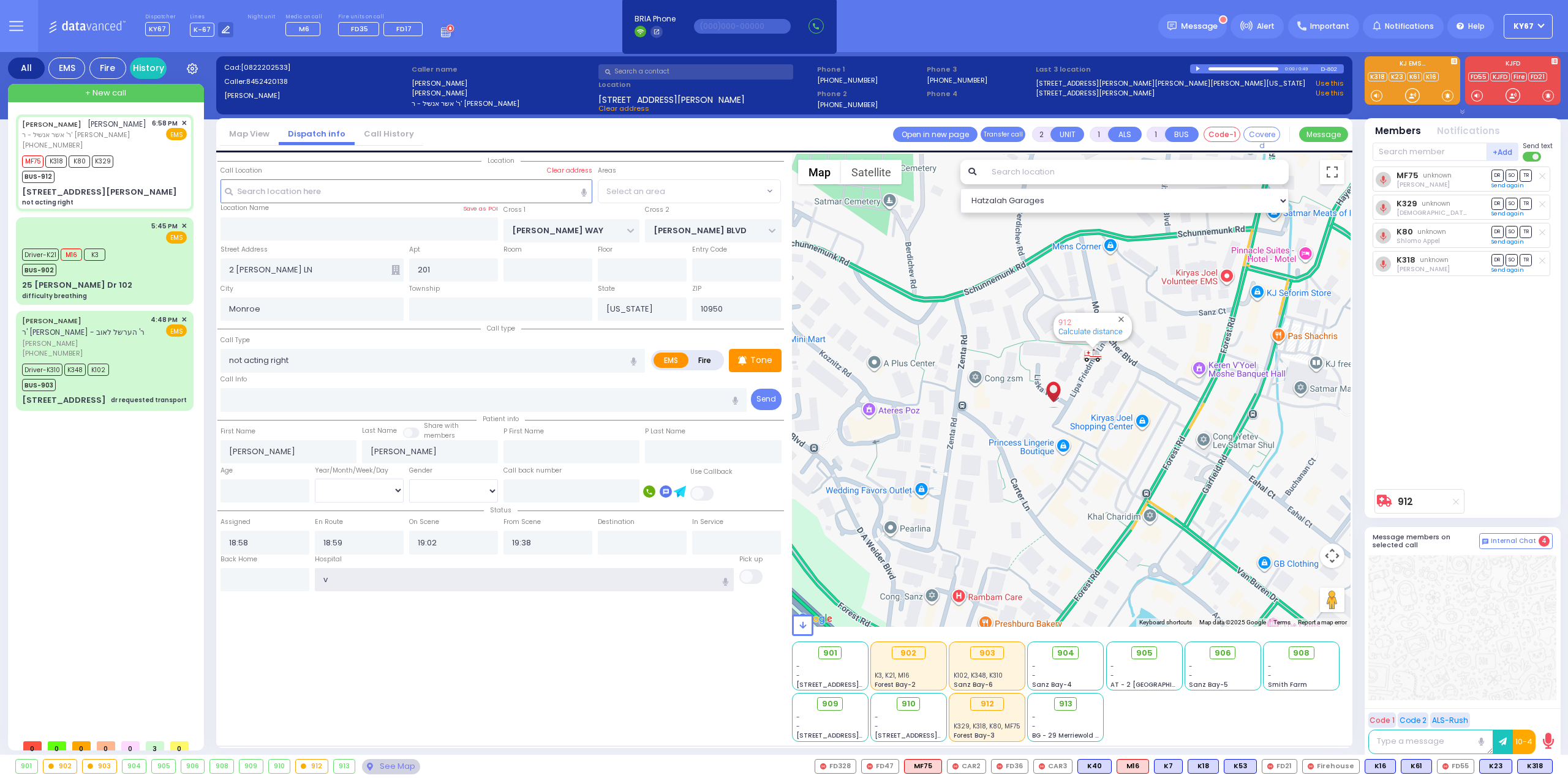
select select "SECTION 2"
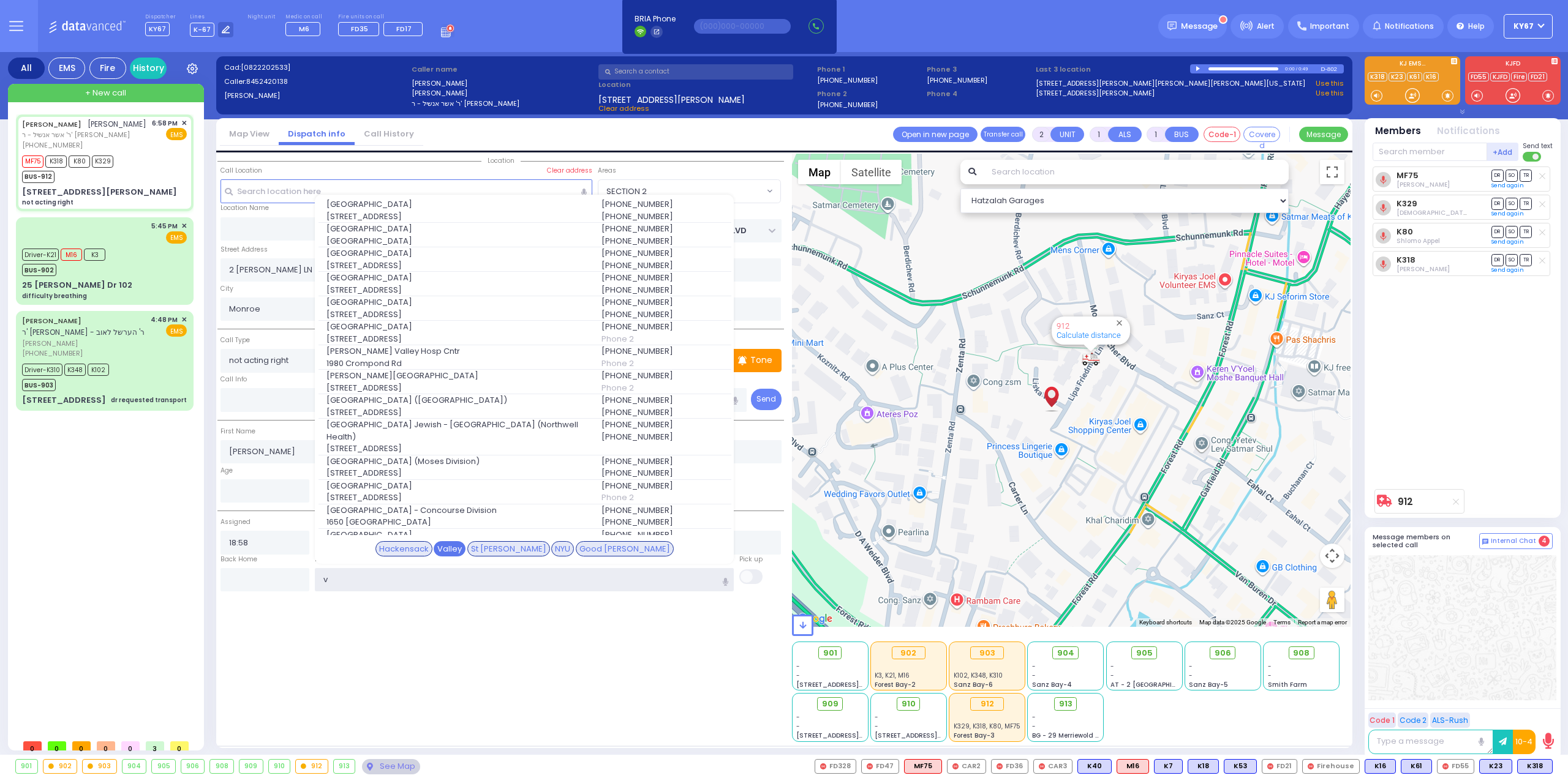
type input "v"
click at [466, 545] on div "Valley" at bounding box center [449, 549] width 32 height 16
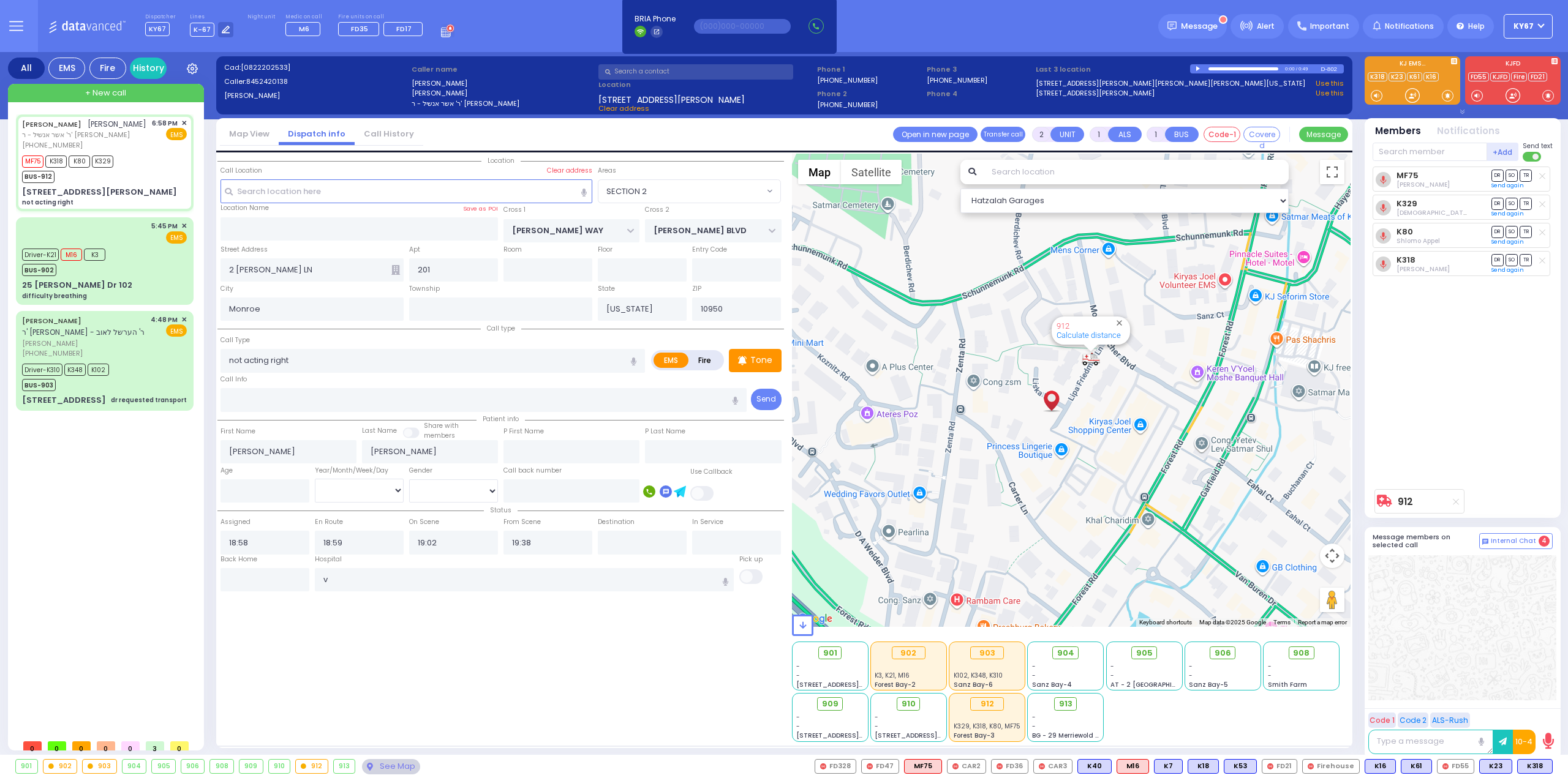
select select
radio input "true"
select select
type input "[GEOGRAPHIC_DATA]"
select select "Hatzalah Garages"
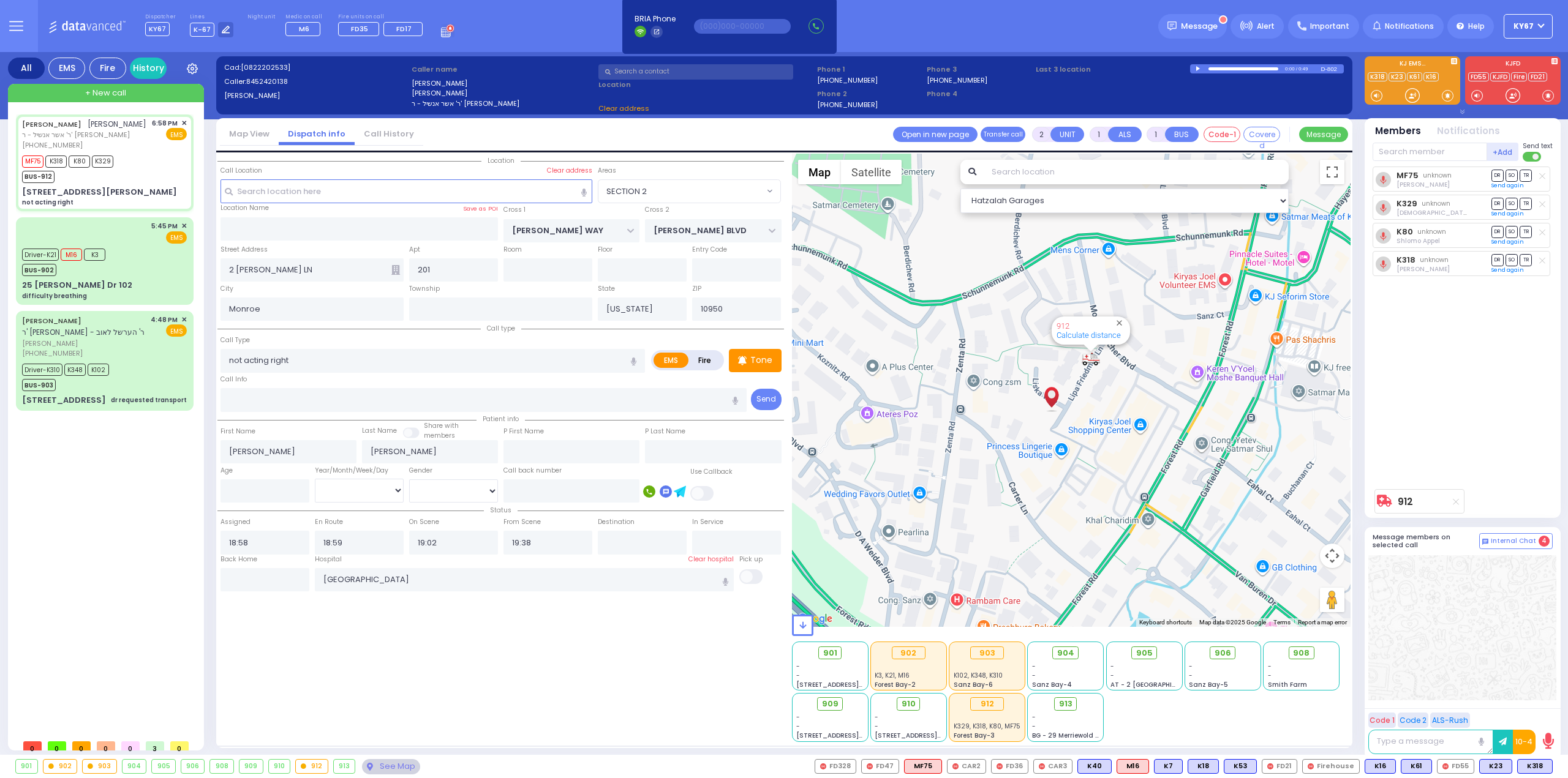
select select "SECTION 2"
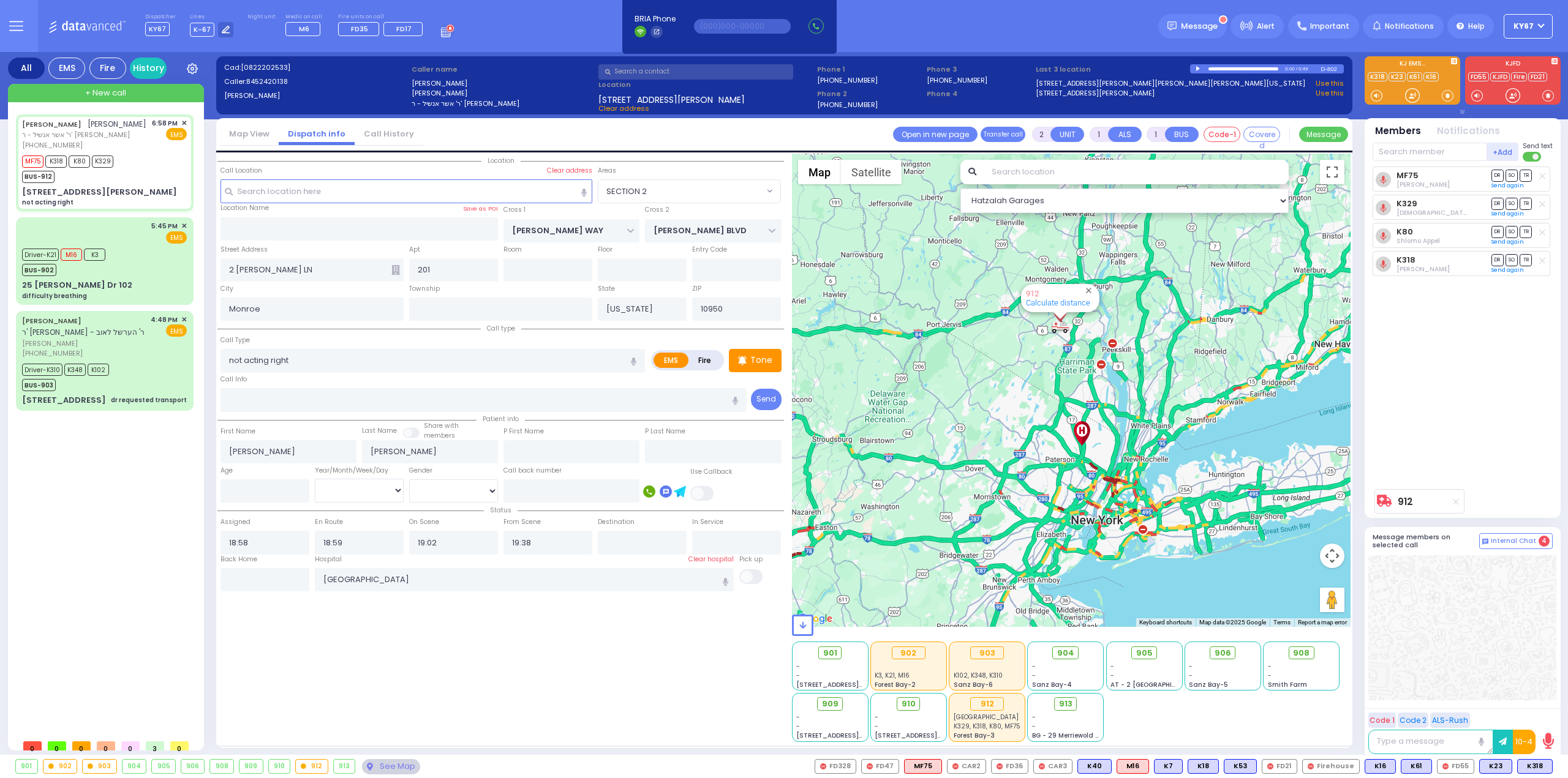
click at [455, 655] on div "Location All areas" at bounding box center [501, 447] width 567 height 589
click at [1463, 366] on div "MF75 [PERSON_NAME] DR SO TR Sending text K329" at bounding box center [1464, 325] width 182 height 317
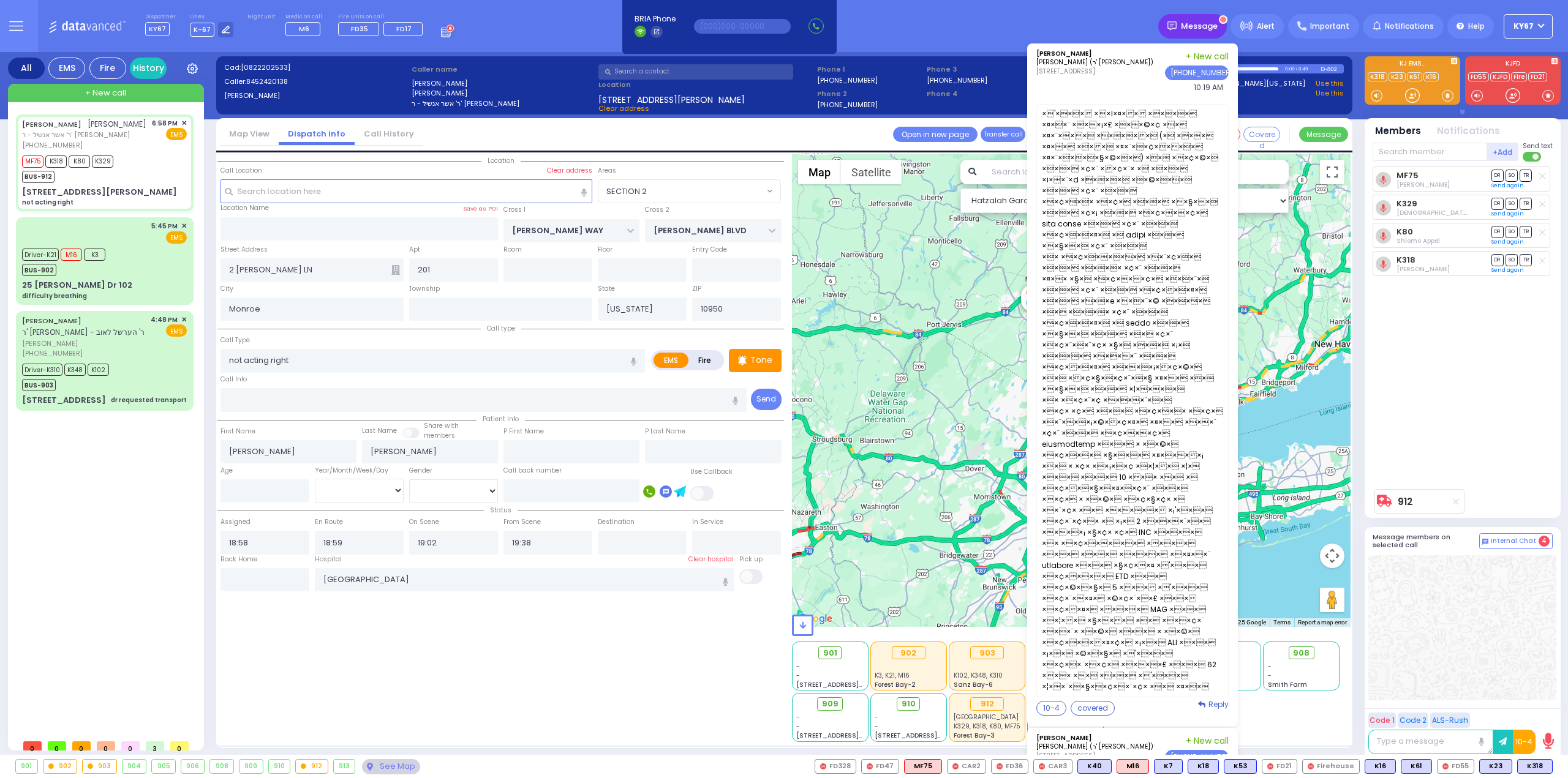
click at [1202, 25] on span "Message" at bounding box center [1199, 26] width 37 height 12
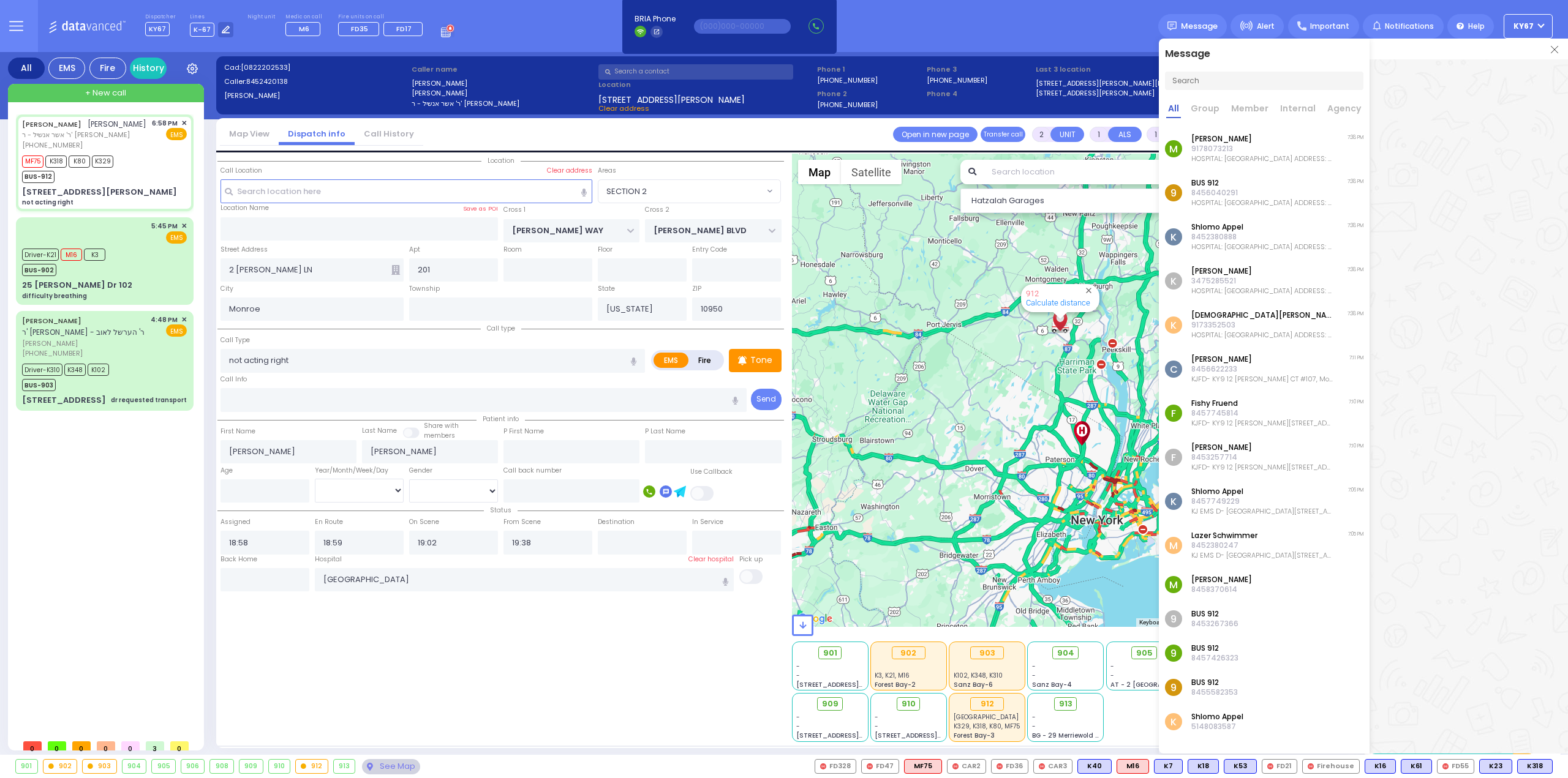
click at [1231, 155] on p "HOSPITAL: [GEOGRAPHIC_DATA] ADDRESS: [STREET_ADDRESS] DOOR CODE: 07652 ER PHONE…" at bounding box center [1262, 158] width 142 height 10
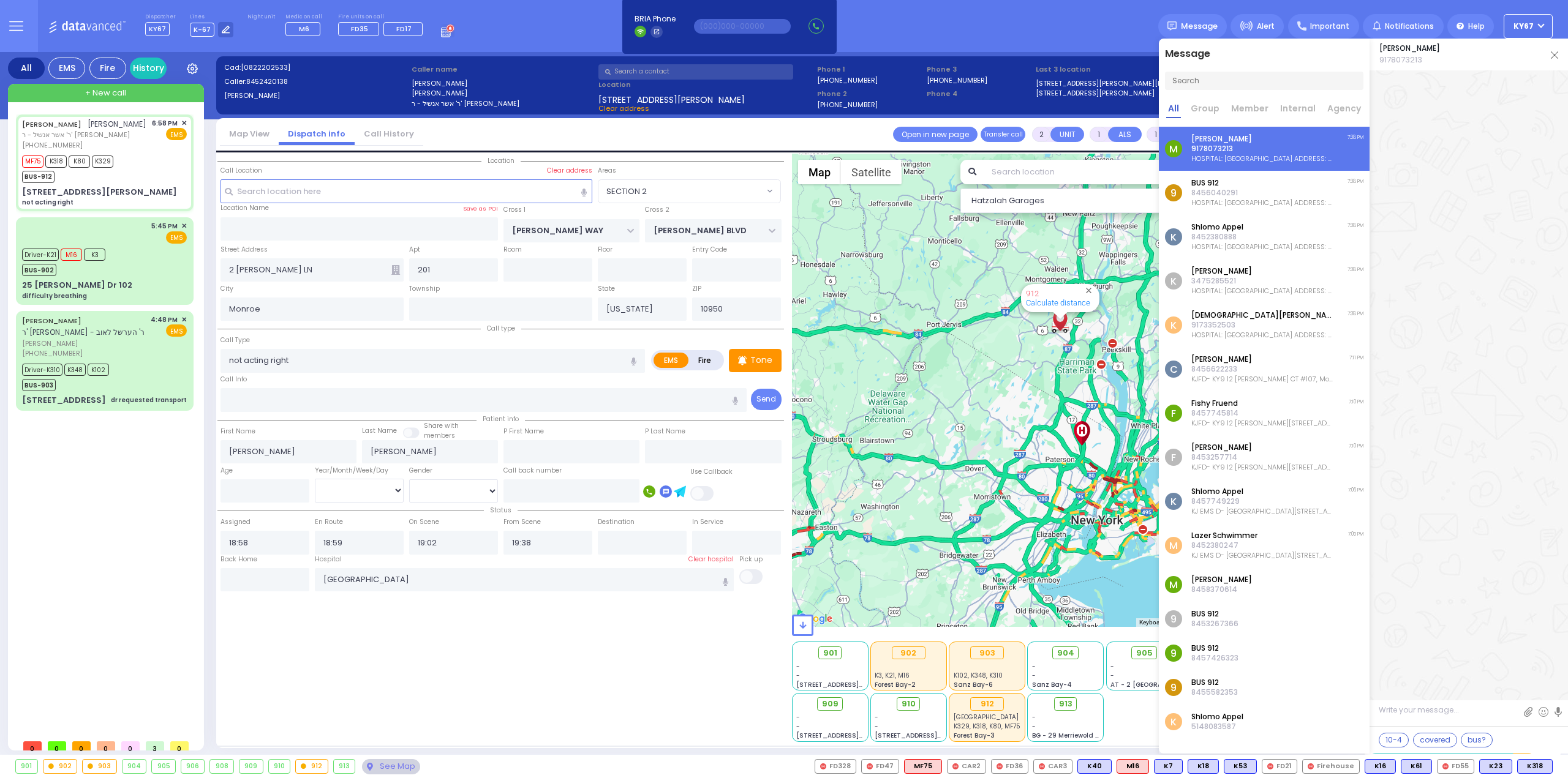
scroll to position [35959, 0]
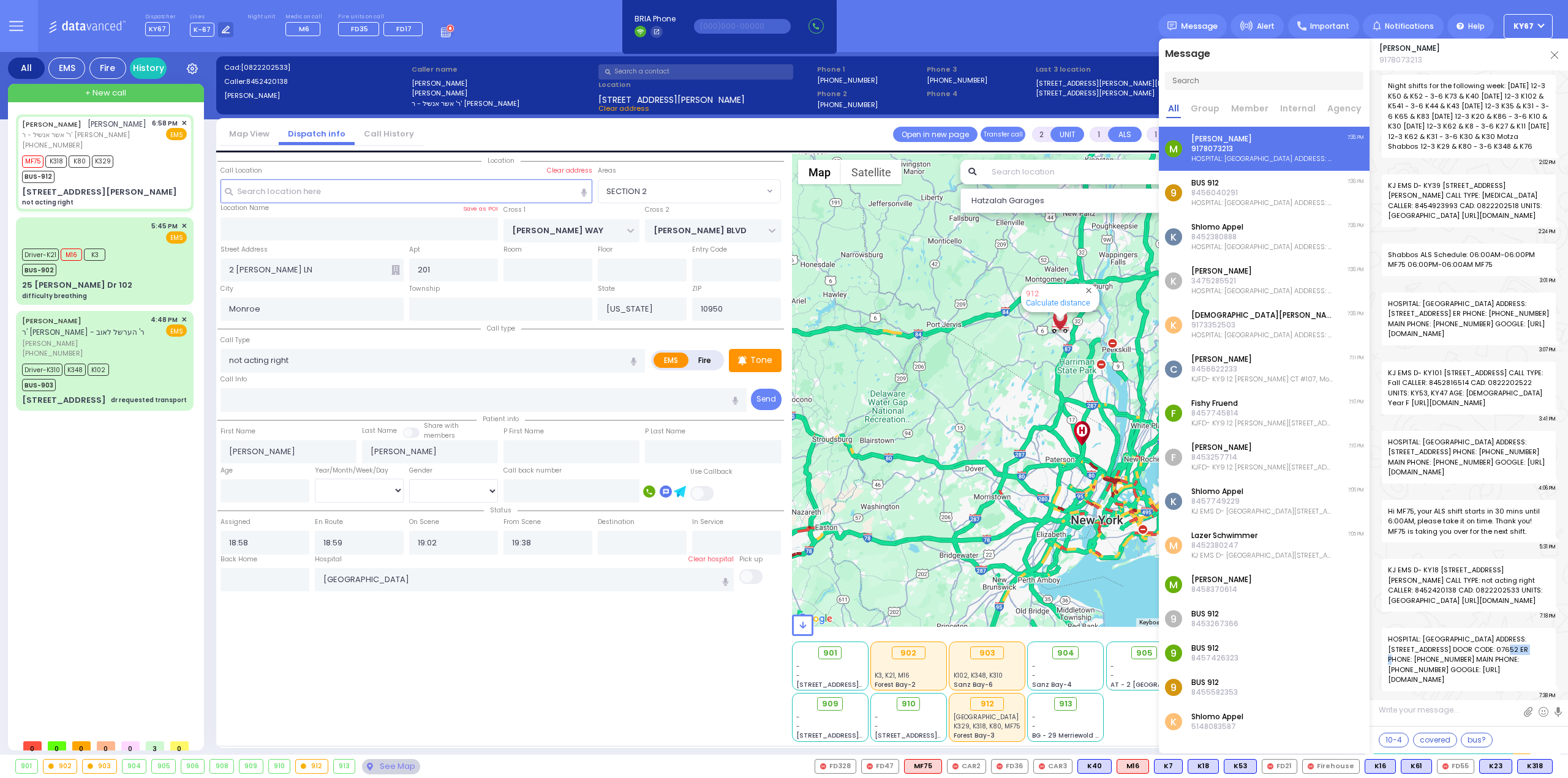
drag, startPoint x: 1475, startPoint y: 648, endPoint x: 1501, endPoint y: 648, distance: 26.0
click at [1501, 648] on span "HOSPITAL: [GEOGRAPHIC_DATA] ADDRESS: [STREET_ADDRESS] DOOR CODE: 07652 ER PHONE…" at bounding box center [1469, 659] width 174 height 63
drag, startPoint x: 1412, startPoint y: 659, endPoint x: 1434, endPoint y: 657, distance: 22.1
click at [1434, 657] on span "HOSPITAL: [GEOGRAPHIC_DATA] ADDRESS: [STREET_ADDRESS] DOOR CODE: 07652 ER PHONE…" at bounding box center [1469, 659] width 174 height 63
click at [995, 42] on div "Dispatcher KY67 shift has started. Are you ? Lines K-67" at bounding box center [784, 26] width 1568 height 52
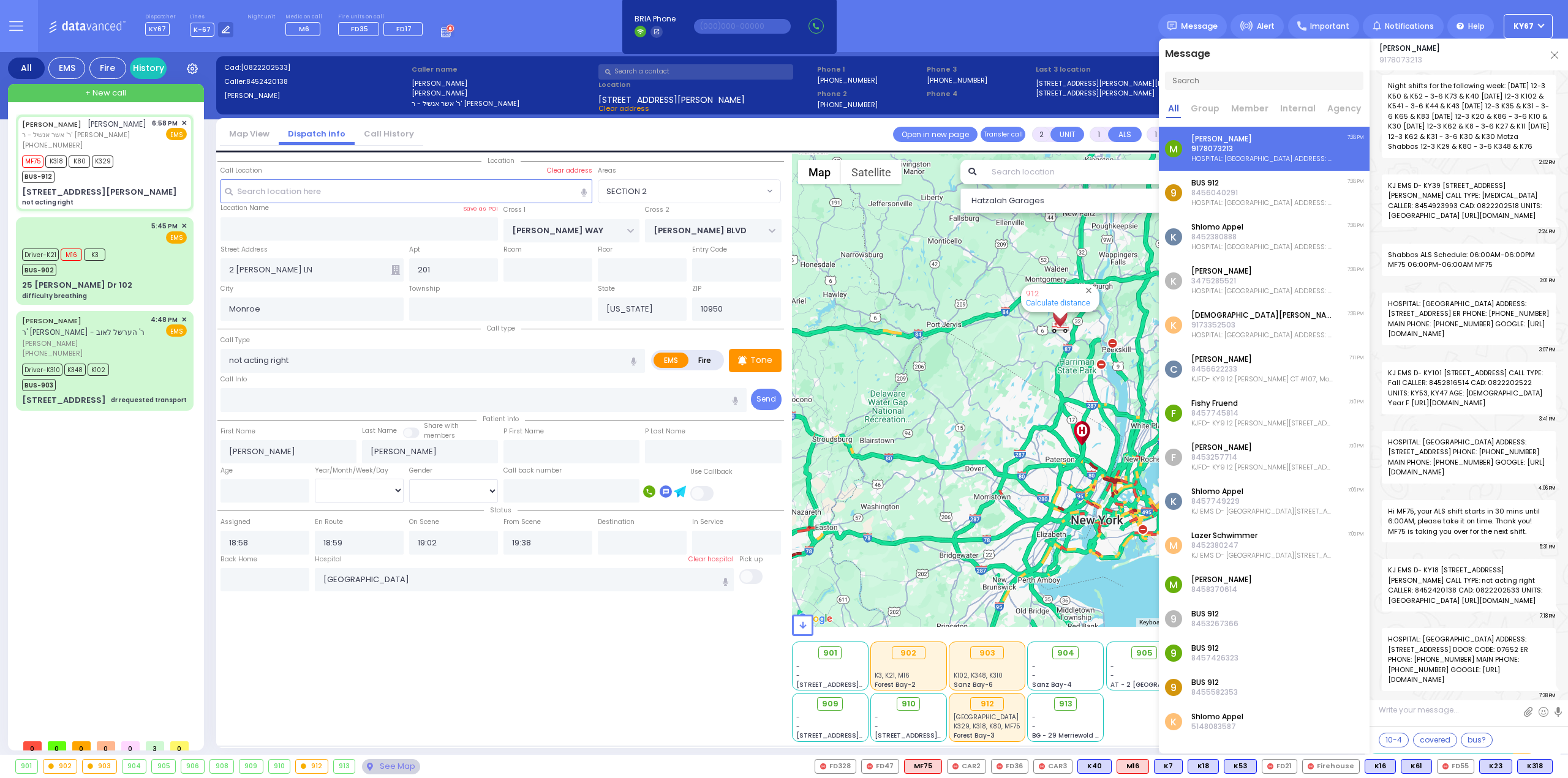
click at [1557, 56] on img at bounding box center [1554, 55] width 7 height 7
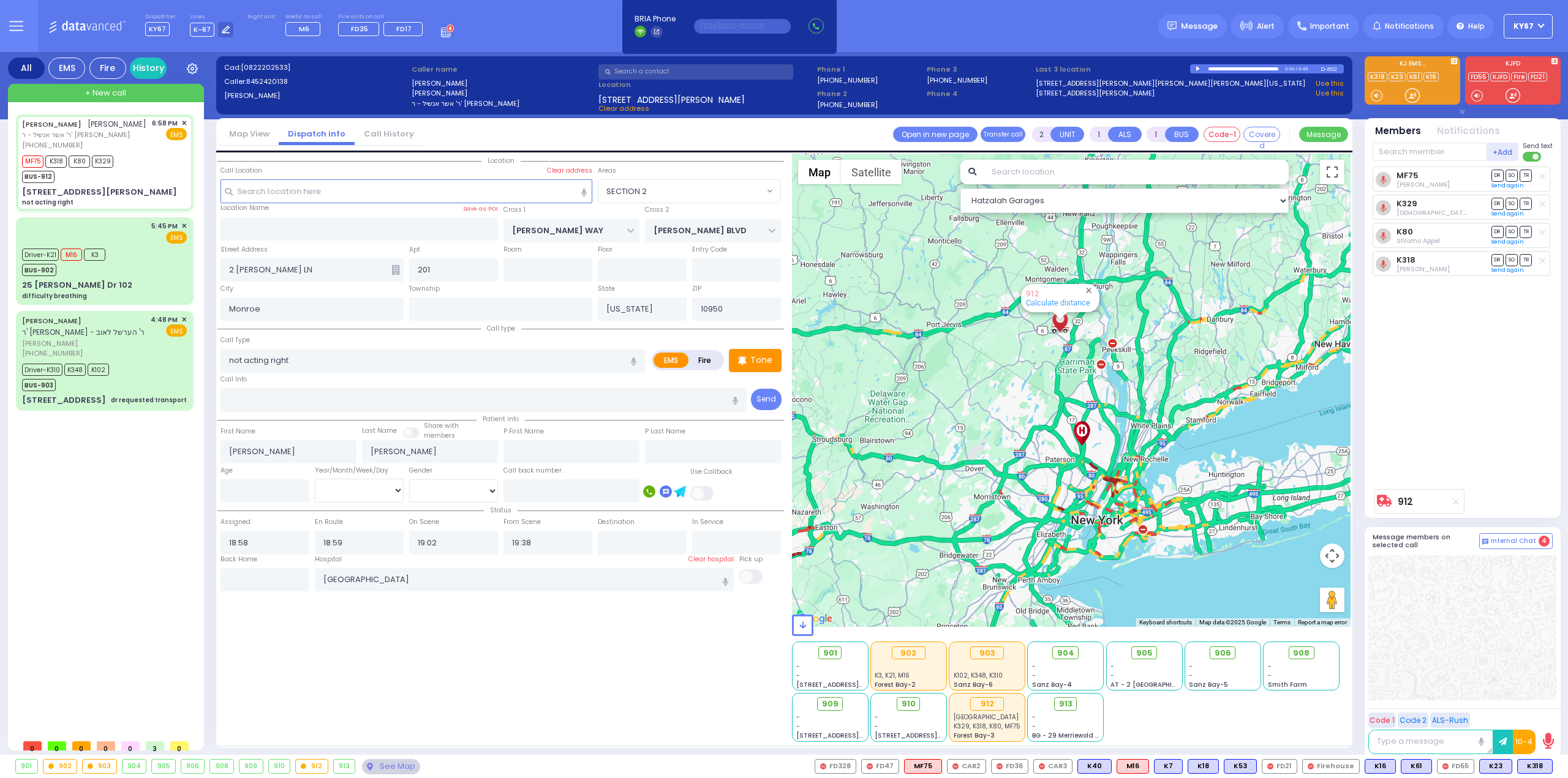
click at [534, 655] on div "Location All areas" at bounding box center [501, 447] width 567 height 589
type input "6"
select select
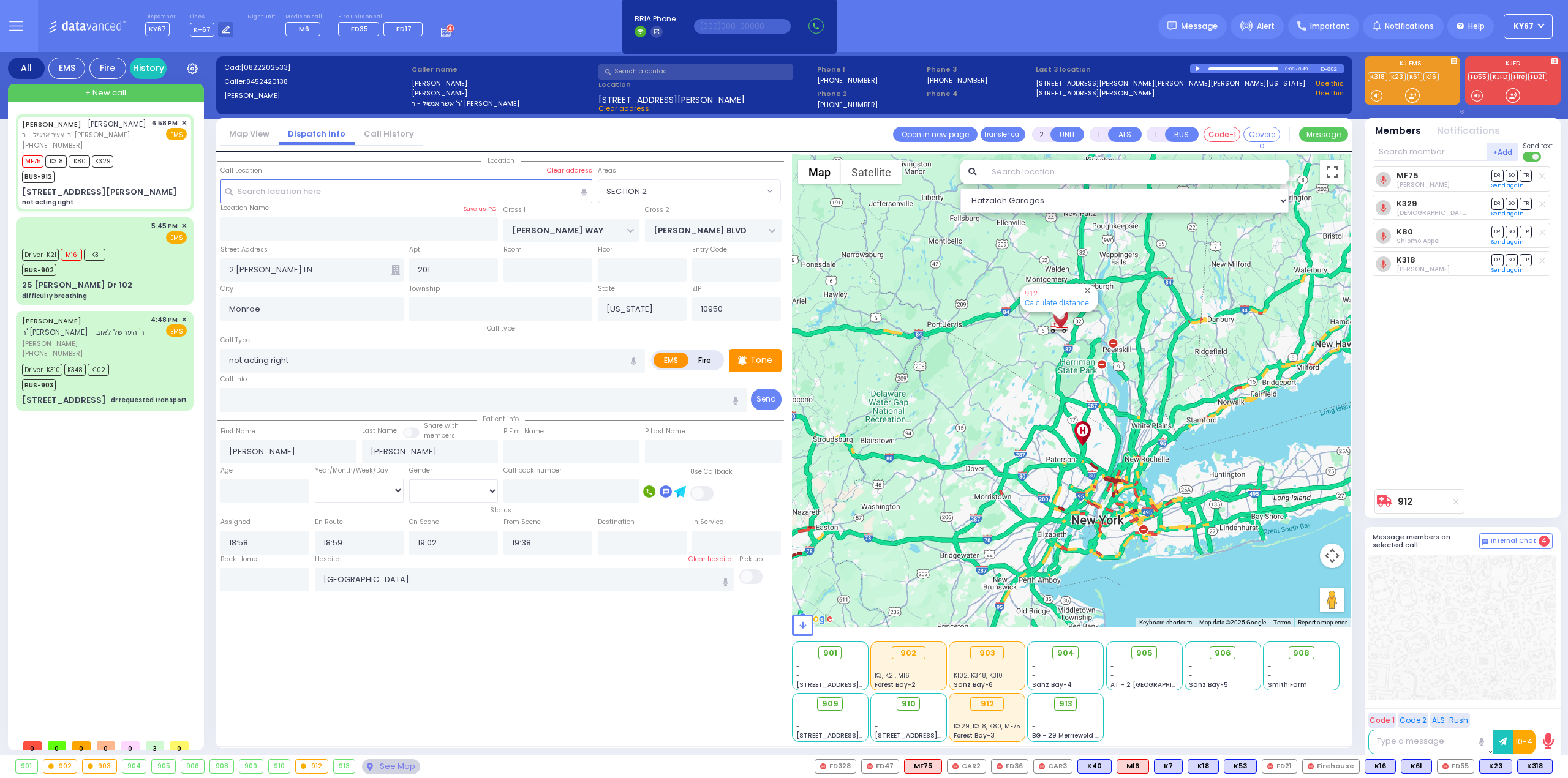
radio input "true"
type input "Unknown"
select select "Year"
select select "Hatzalah Garages"
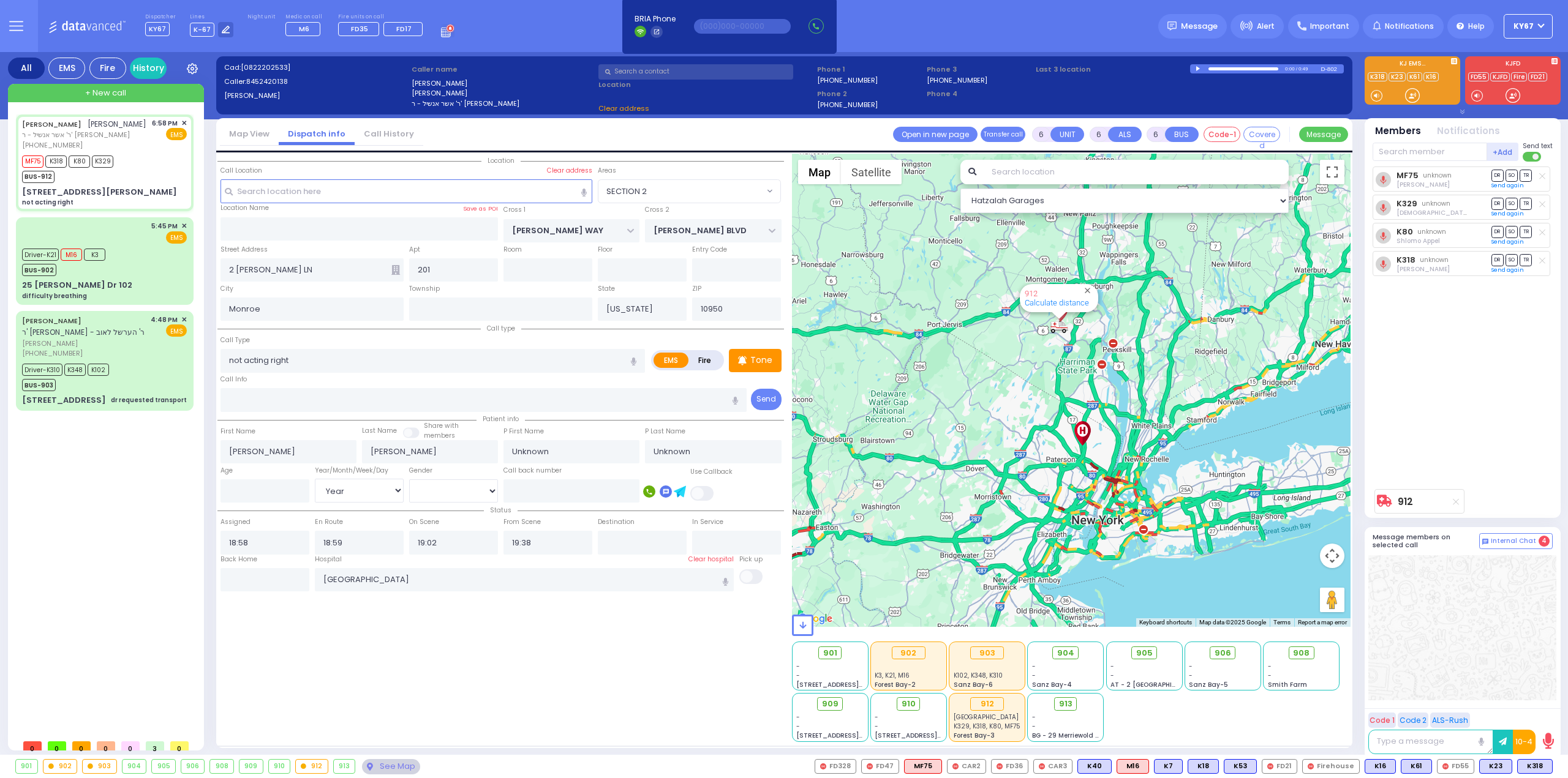
select select "SECTION 2"
select select
radio input "true"
type input "Dov"
type input "[PERSON_NAME]"
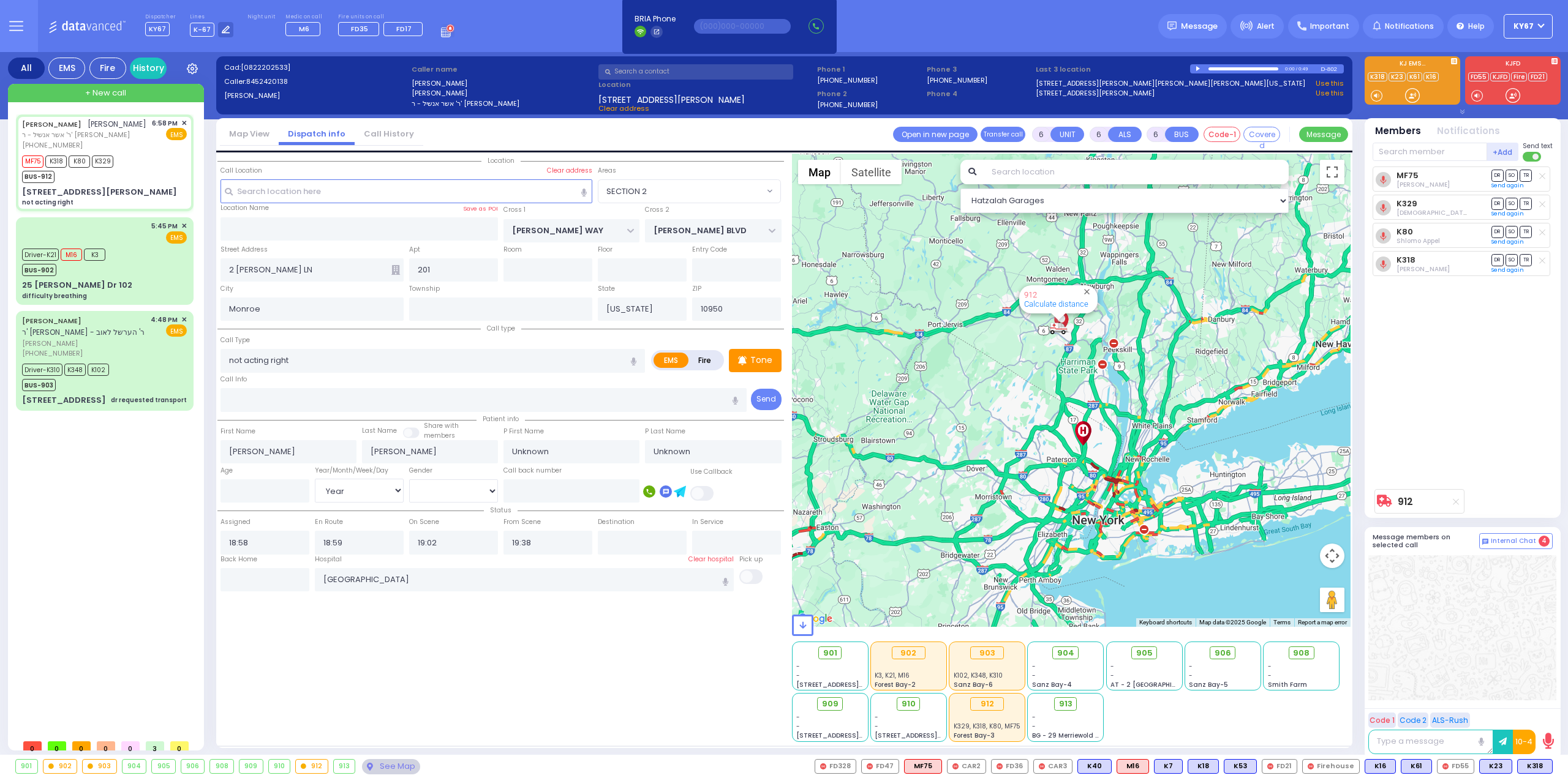
type input "1"
select select "Year"
select select "[DEMOGRAPHIC_DATA]"
select select "Hatzalah Garages"
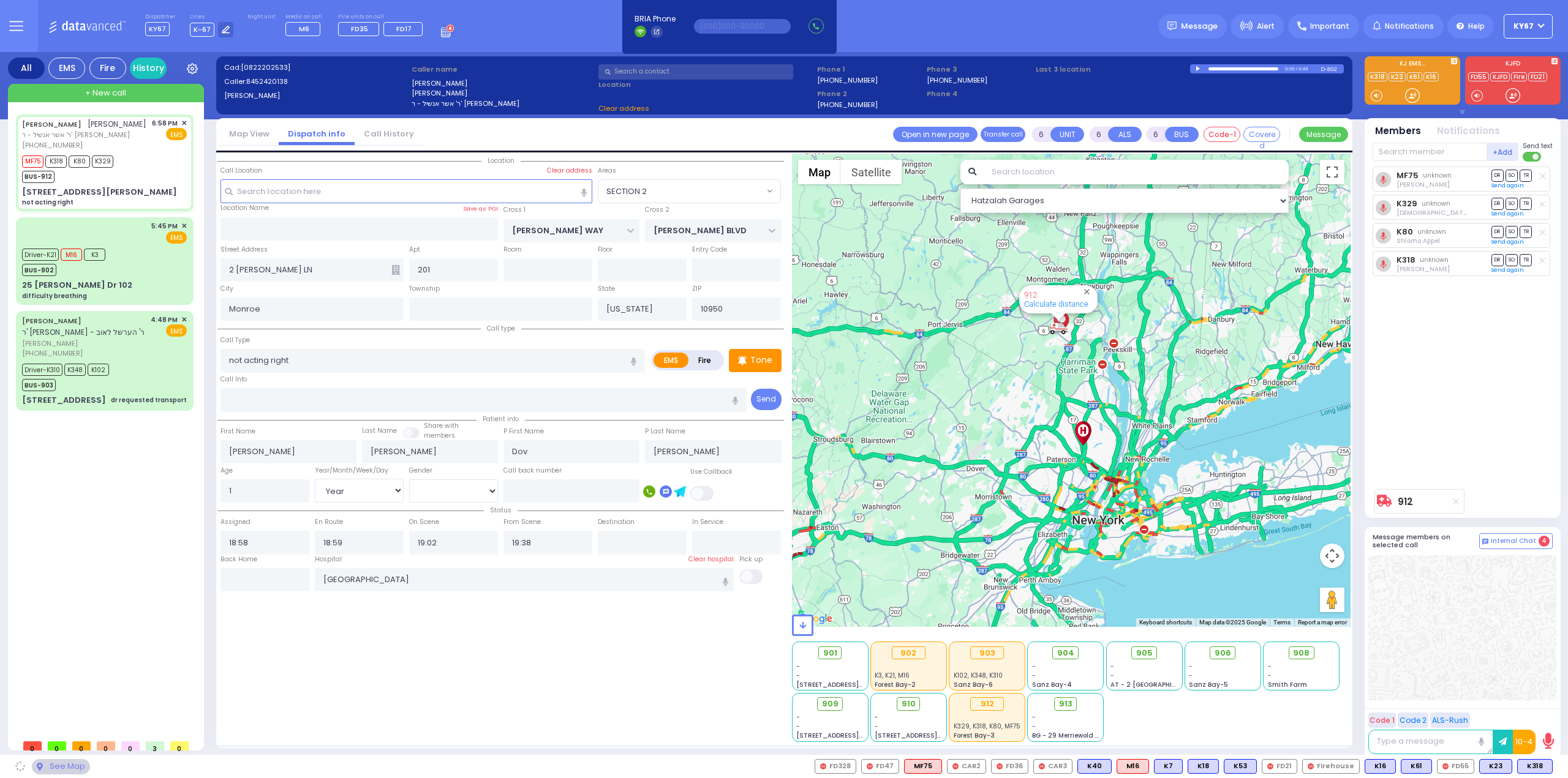
select select "SECTION 2"
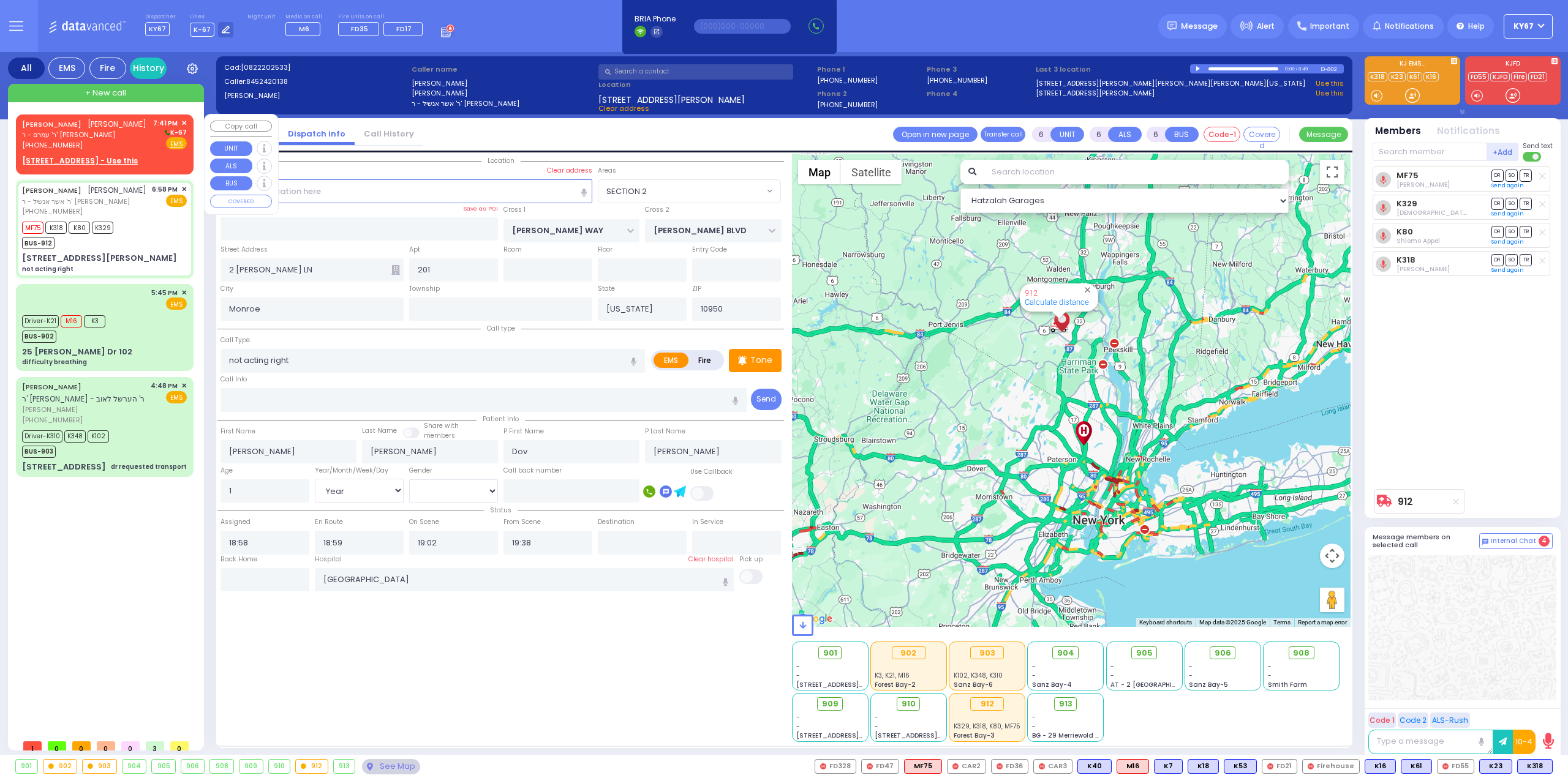
click at [126, 137] on span "ר' עמרם - ר' [PERSON_NAME]" at bounding box center [84, 135] width 125 height 11
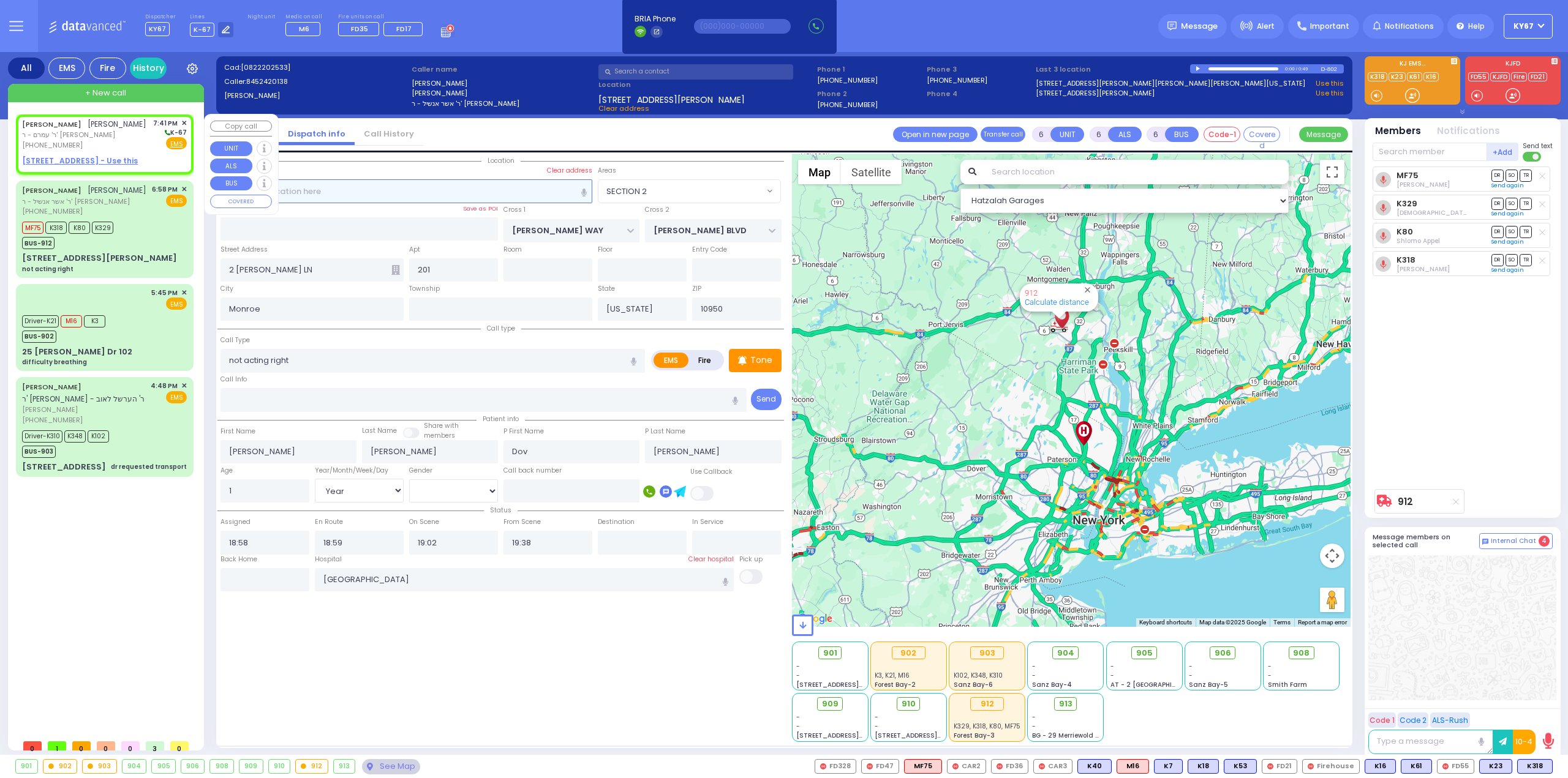
type input "2"
type input "1"
select select
radio input "true"
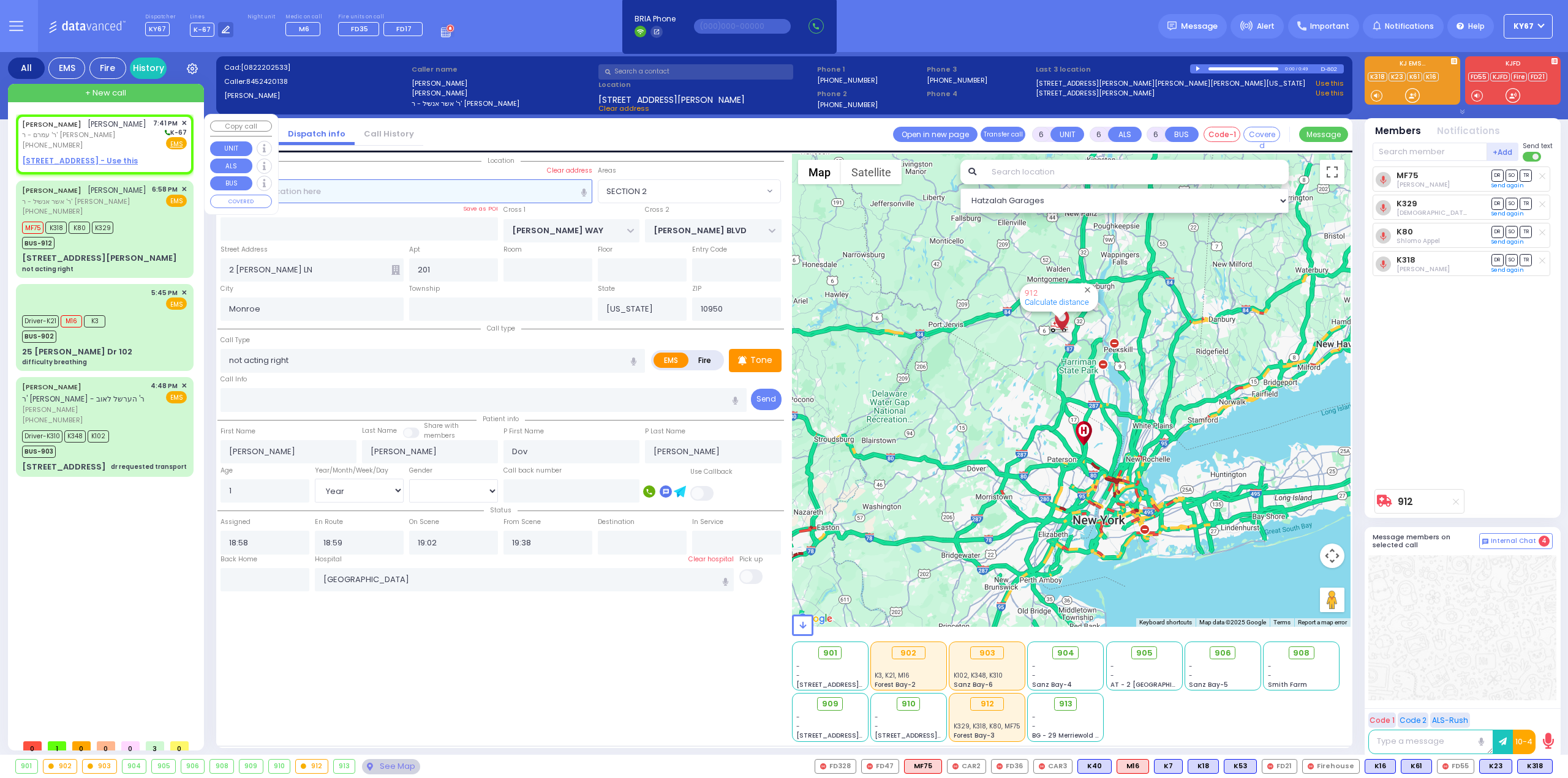
type input "MOSHE"
type input "[PERSON_NAME]"
select select
type input "19:41"
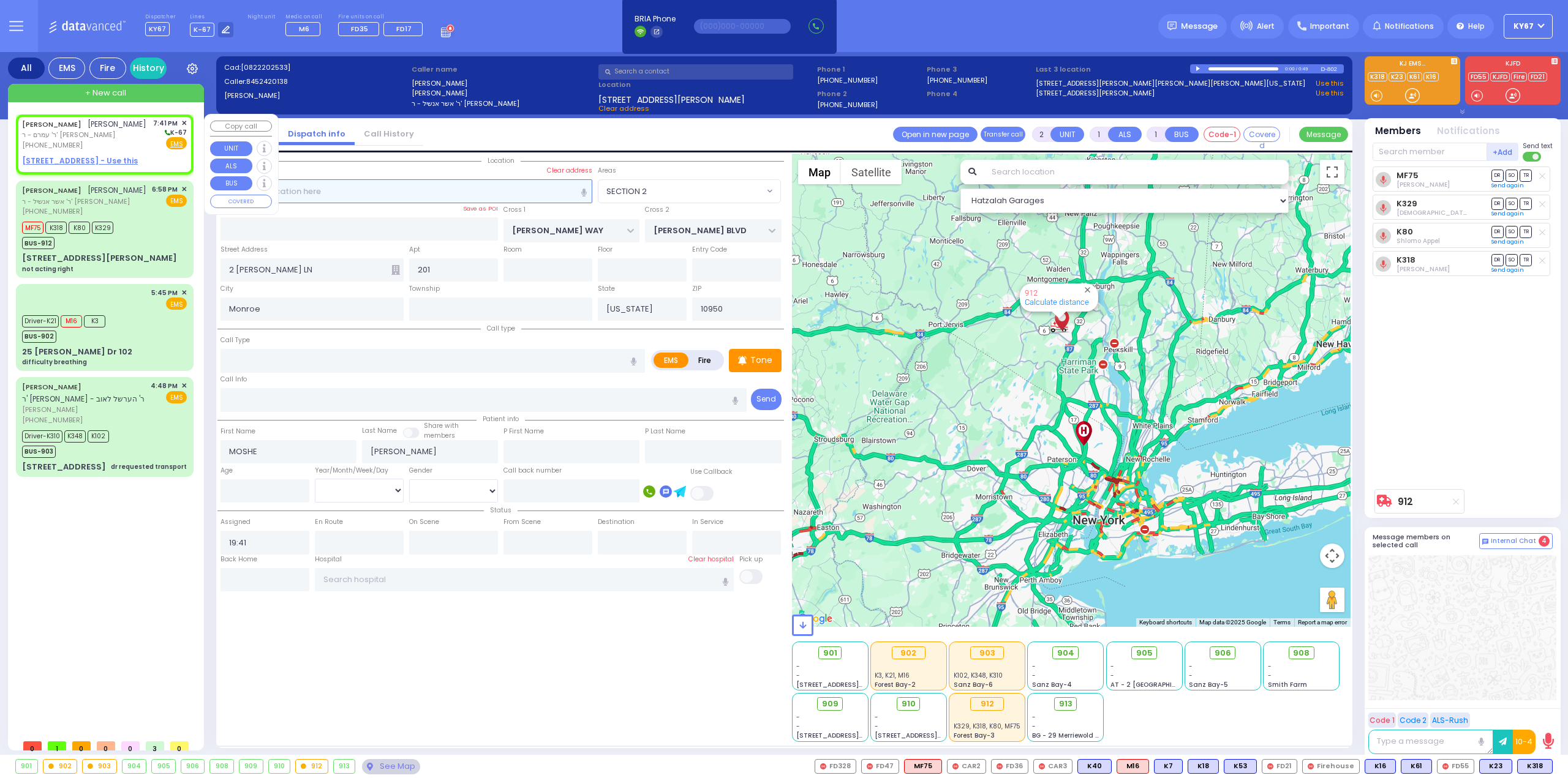
select select "Hatzalah Garages"
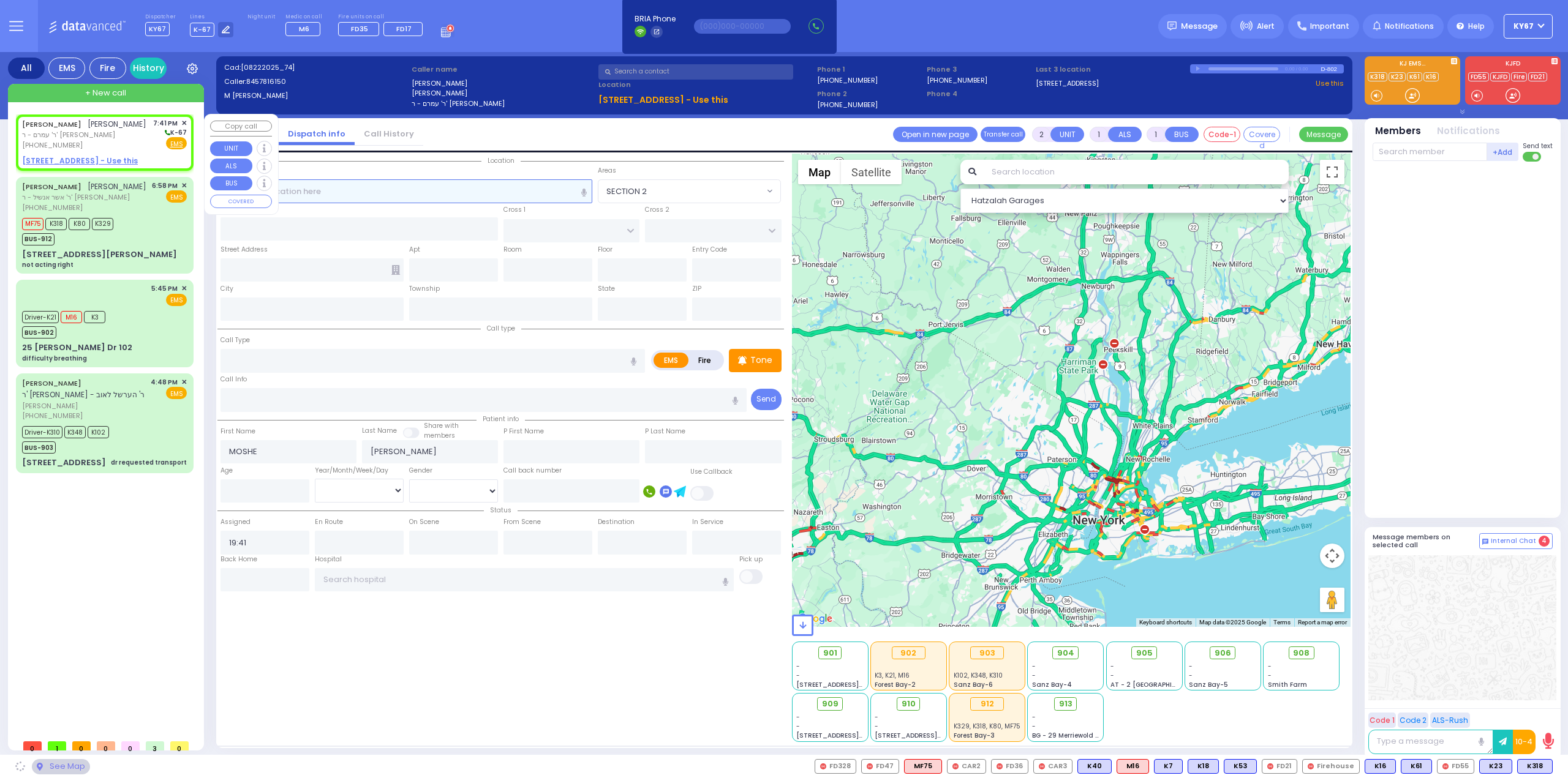
select select
radio input "true"
select select
select select "Hatzalah Garages"
click at [360, 194] on input "text" at bounding box center [407, 191] width 372 height 23
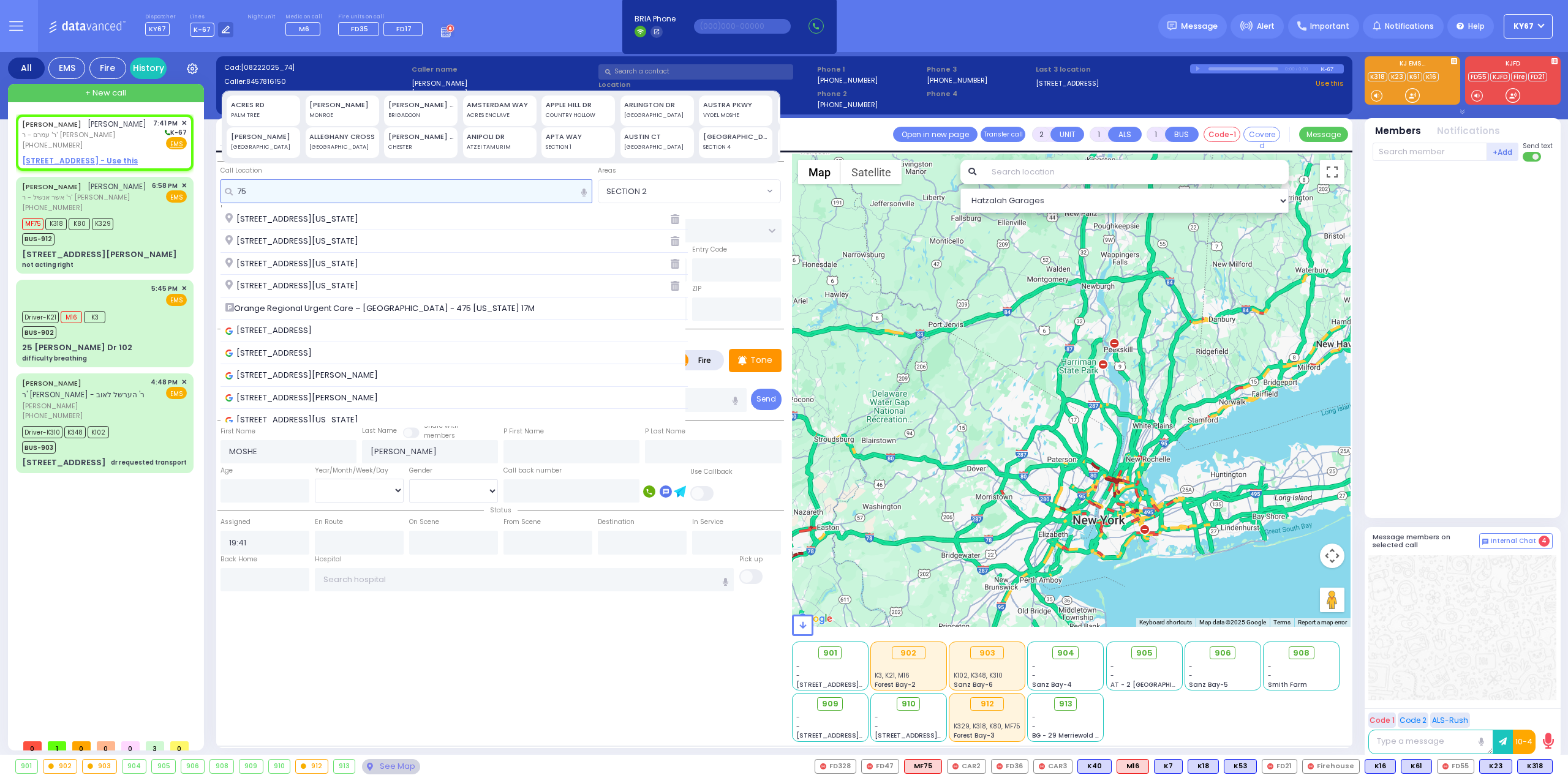
type input "75"
select select
radio input "true"
select select
select select "Hatzalah Garages"
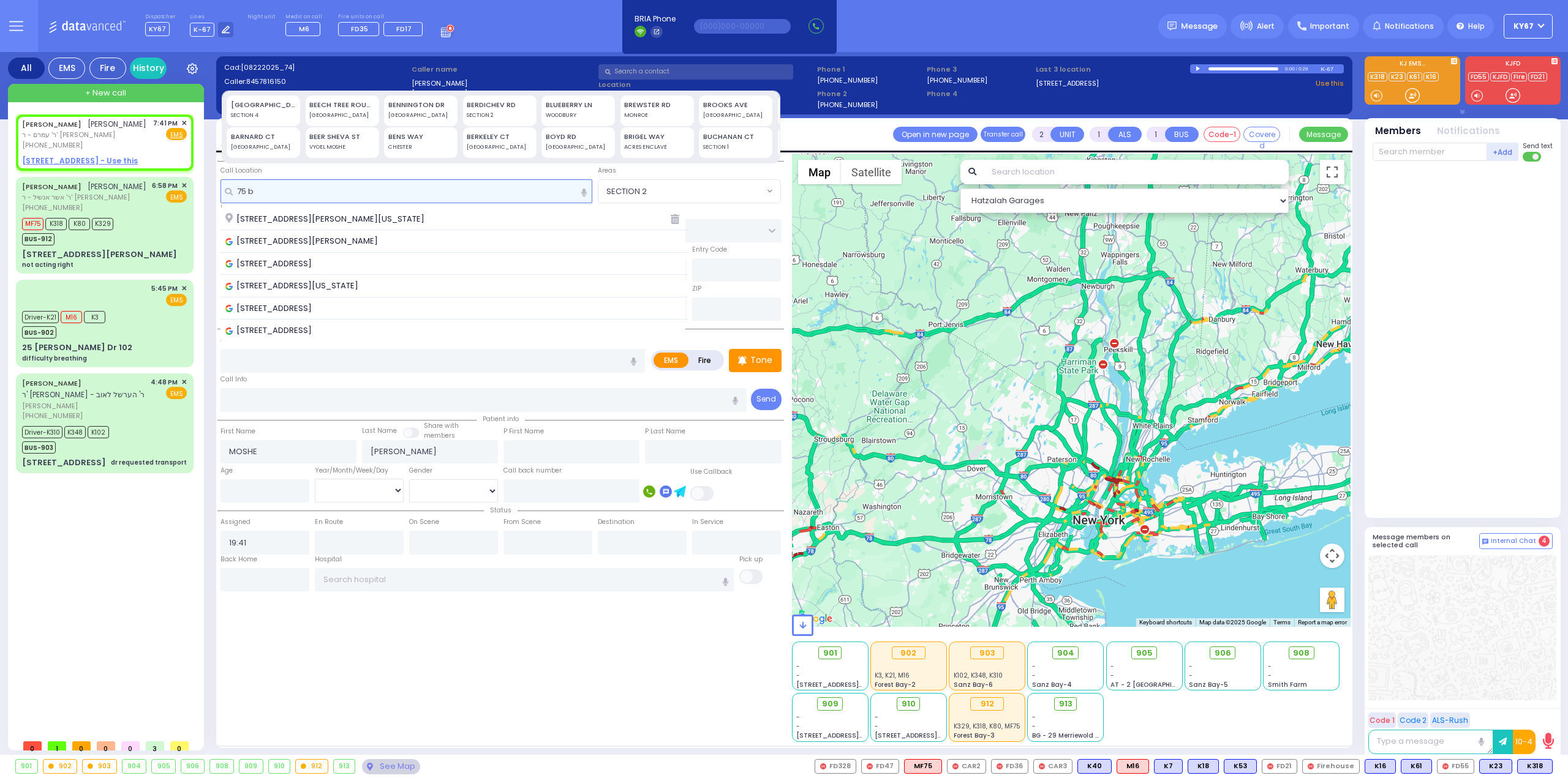
type input "75 b"
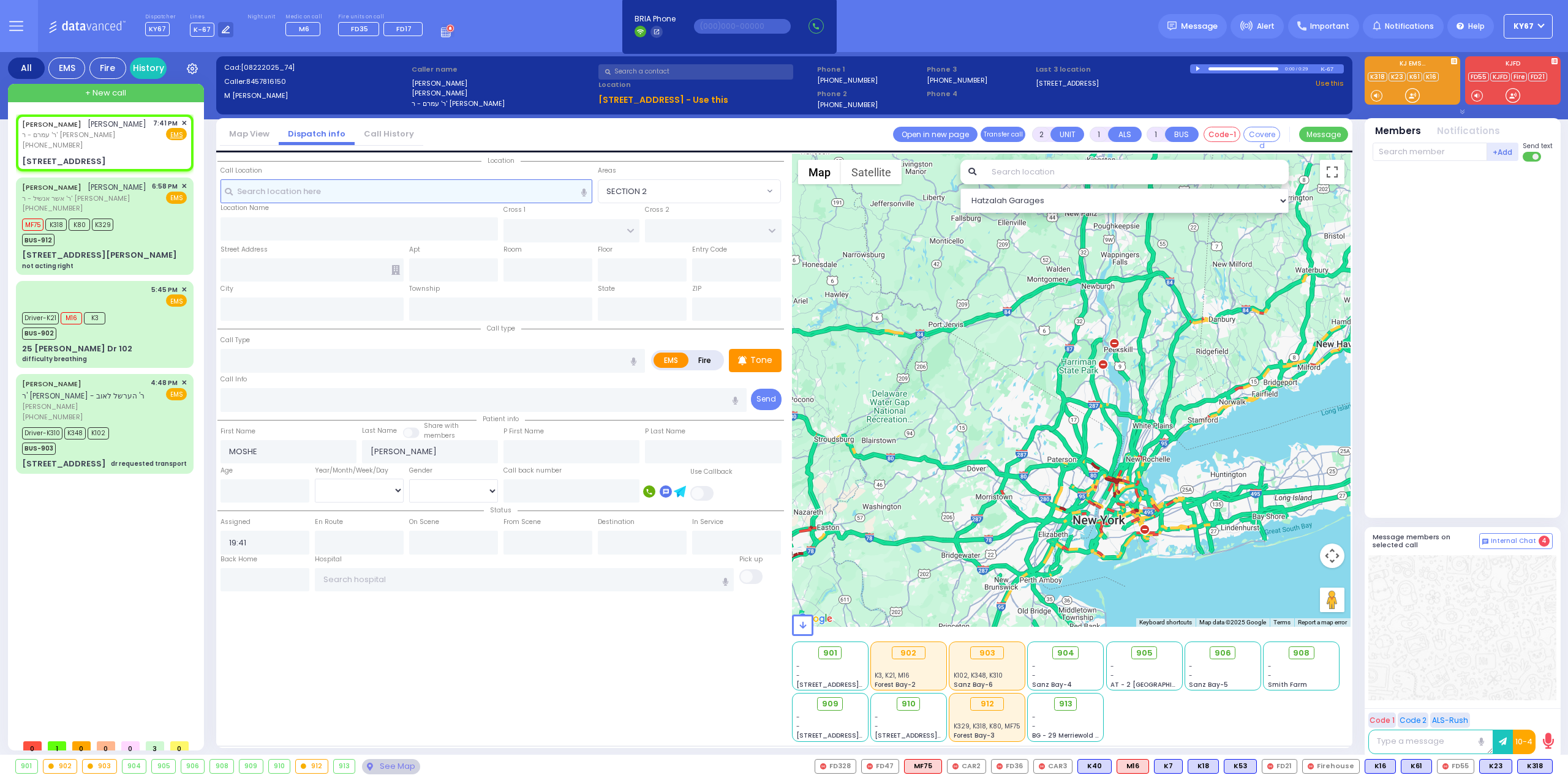
select select
radio input "true"
select select
select select "Hatzalah Garages"
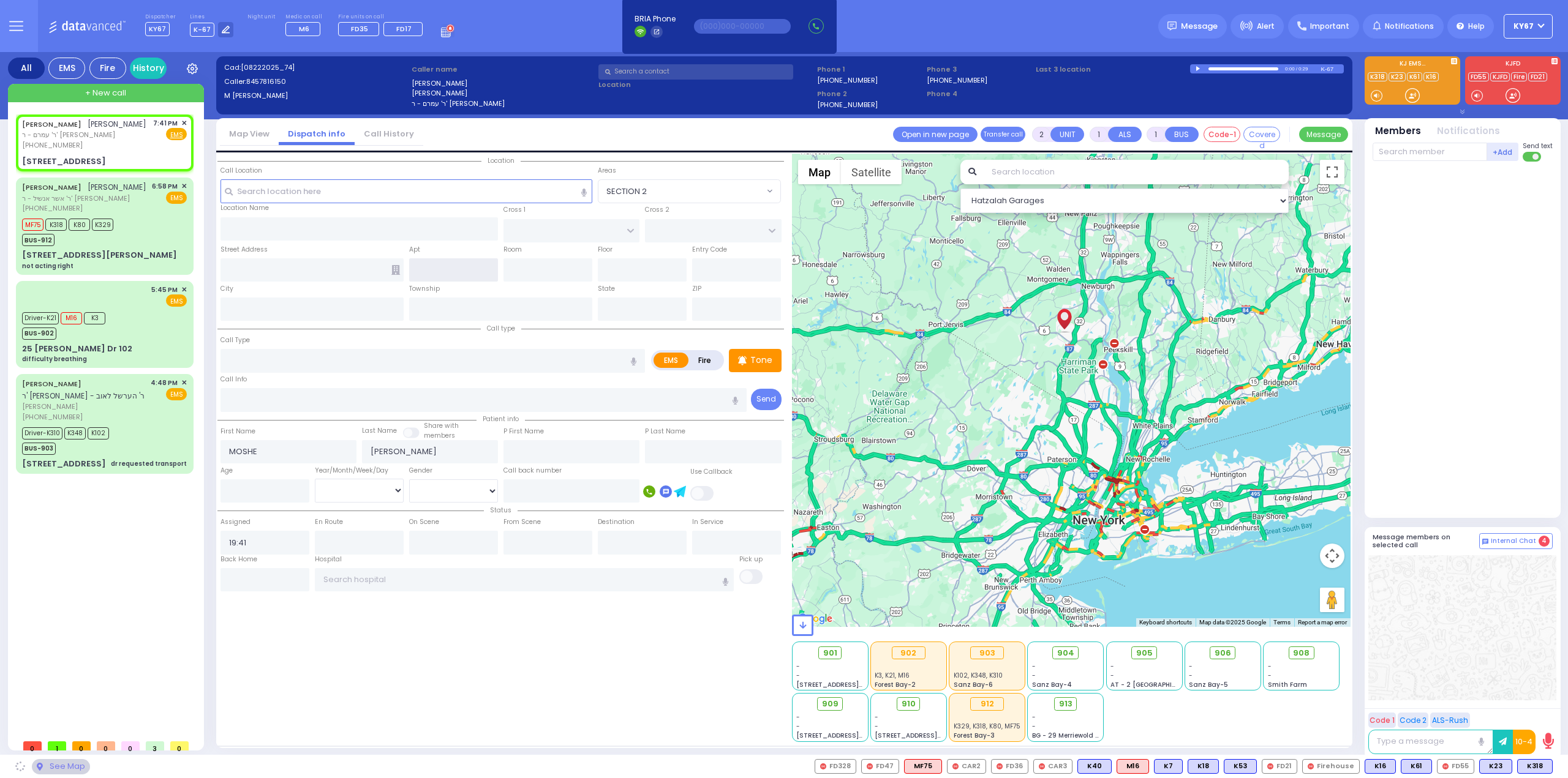
type input "DINEV RD"
type input "[PERSON_NAME] DR"
type input "[STREET_ADDRESS]"
type input "[PERSON_NAME]"
type input "[US_STATE]"
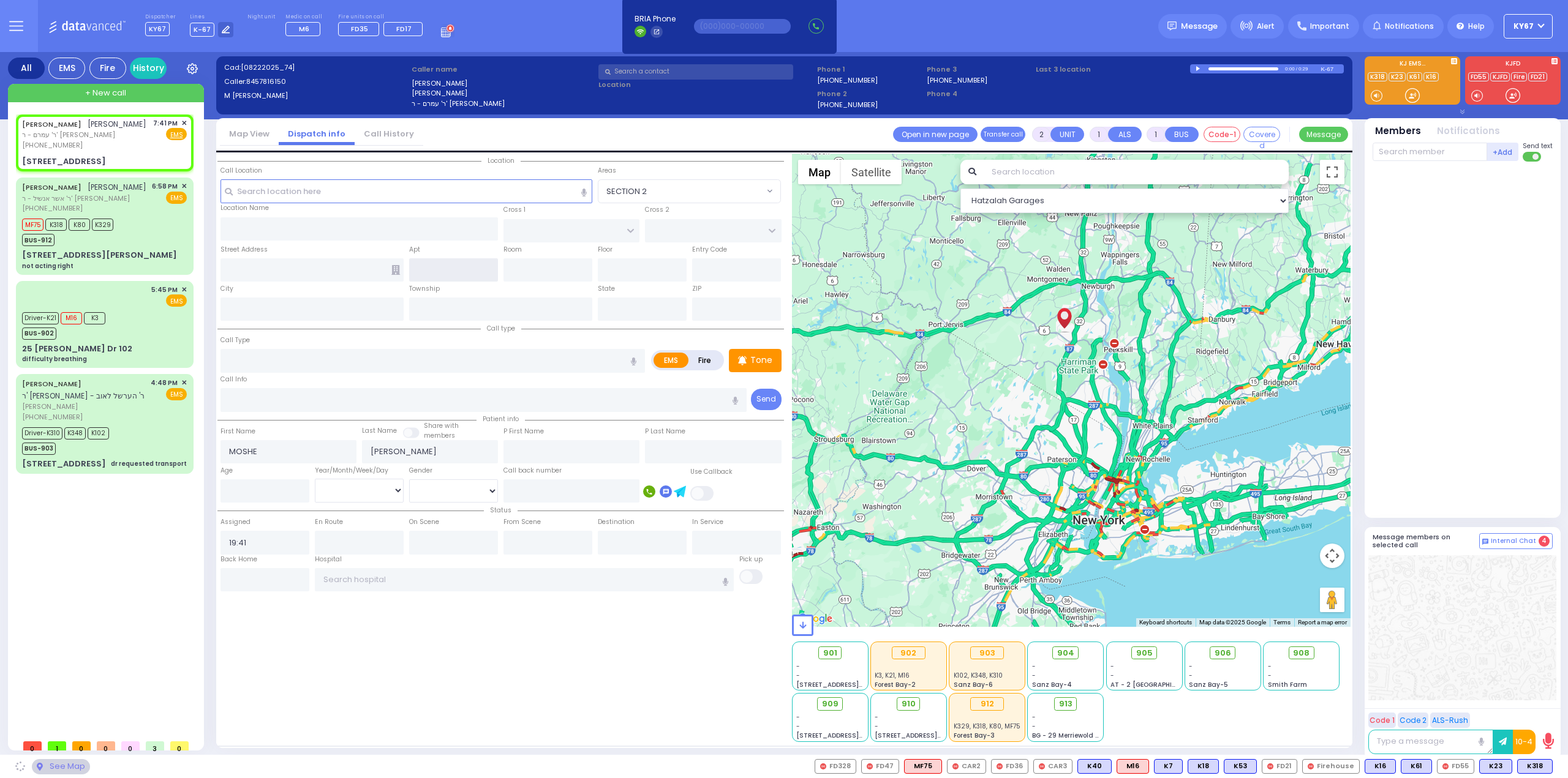
type input "10950"
select select "BEIRECH MOSHE"
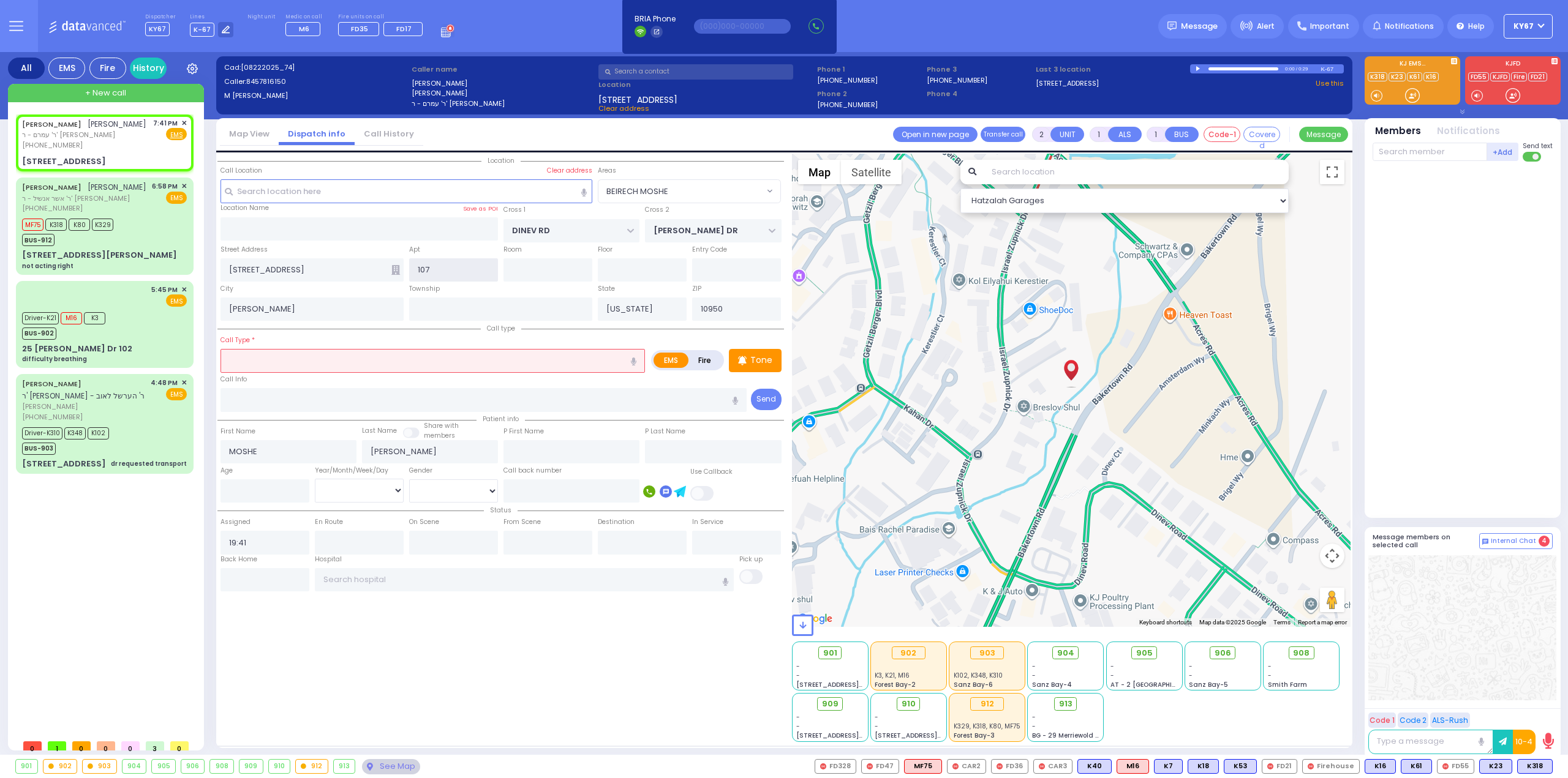
type input "107"
click at [414, 361] on input "text" at bounding box center [433, 360] width 425 height 23
select select
radio input "true"
select select
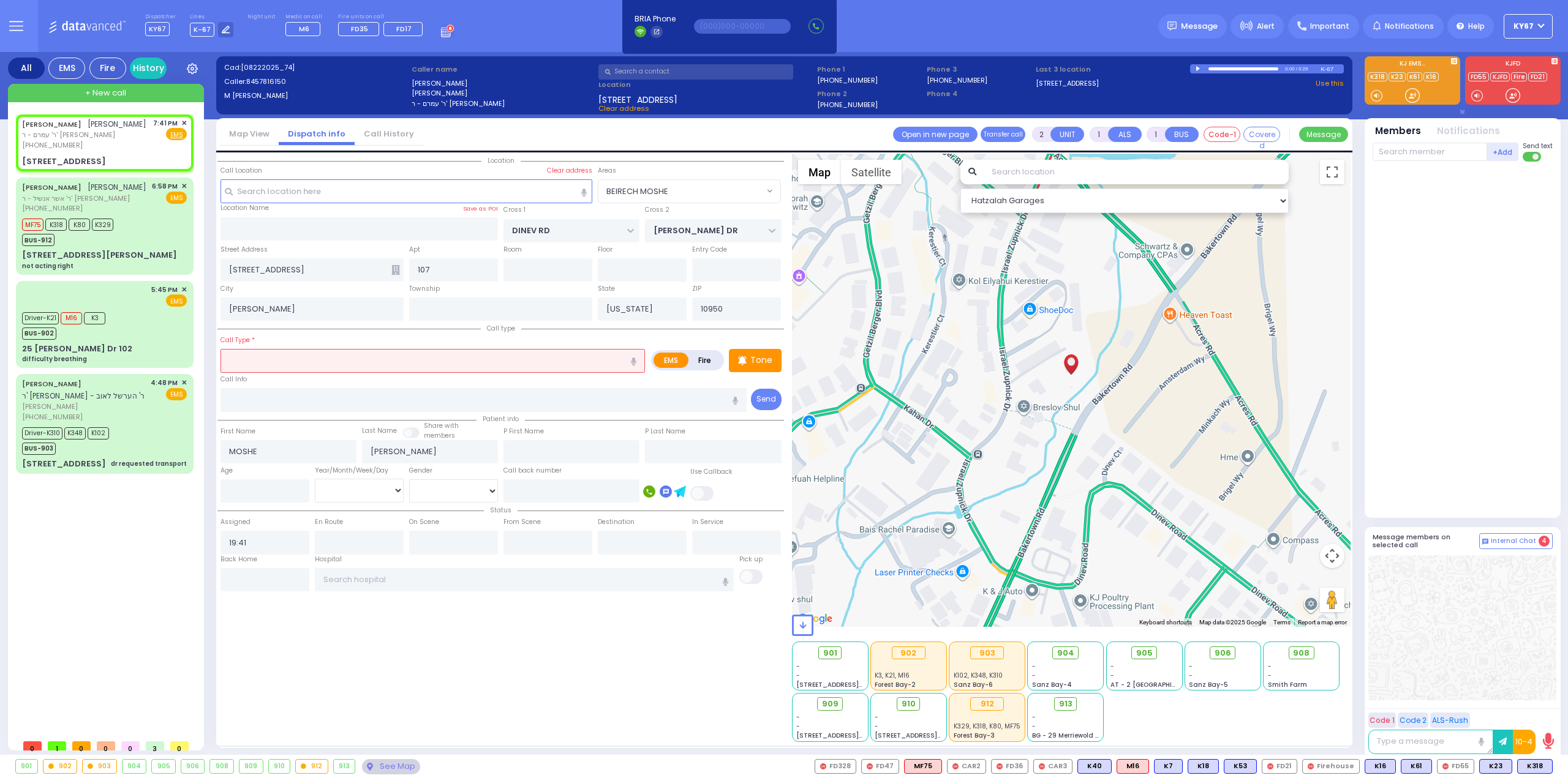
select select "Hatzalah Garages"
select select "BEIRECH MOSHE"
select select
radio input "true"
select select
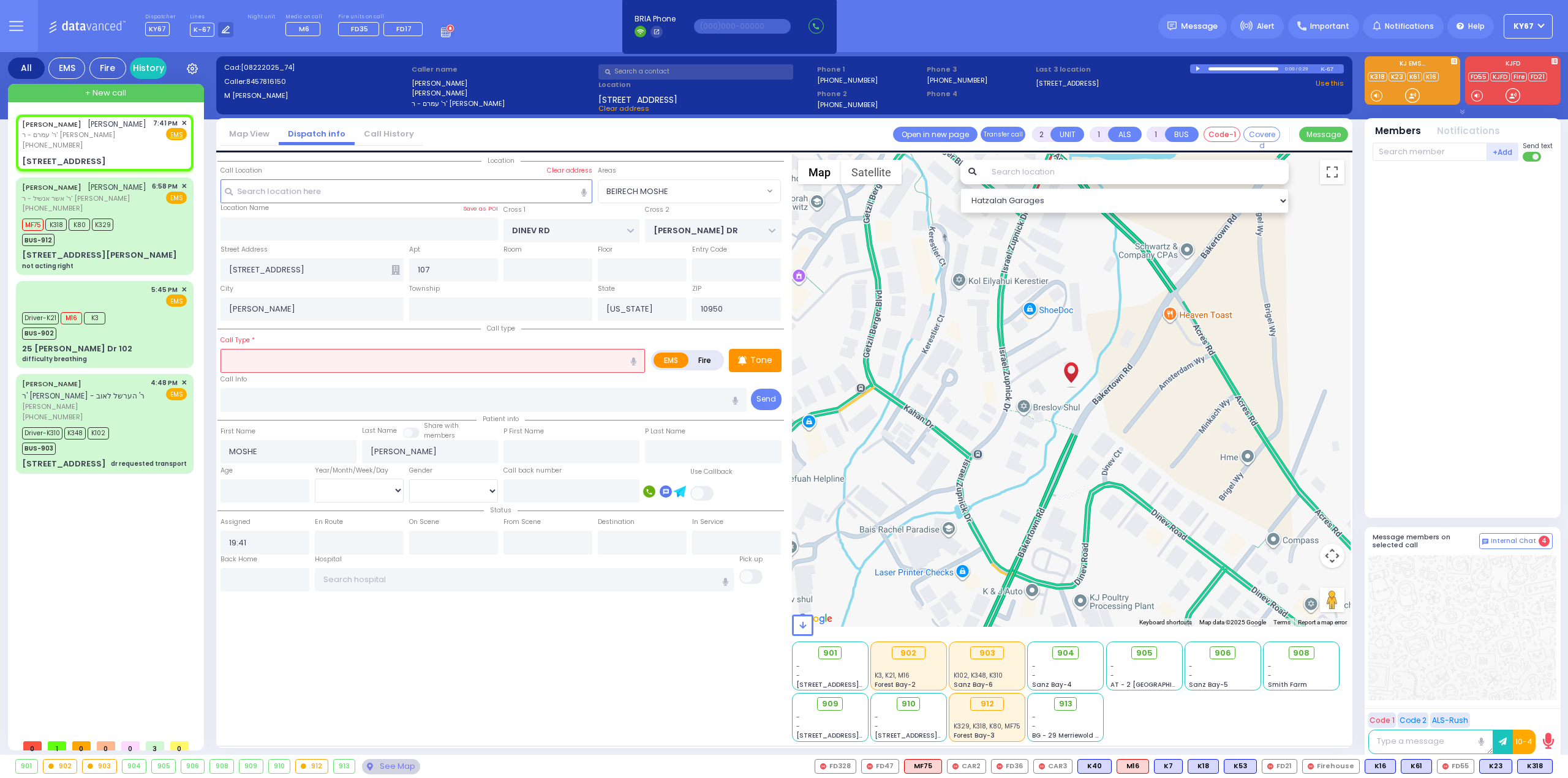
select select "Hatzalah Garages"
click at [634, 359] on icon "button" at bounding box center [634, 362] width 5 height 8
select select "BEIRECH MOSHE"
type input "child's fail"
select select
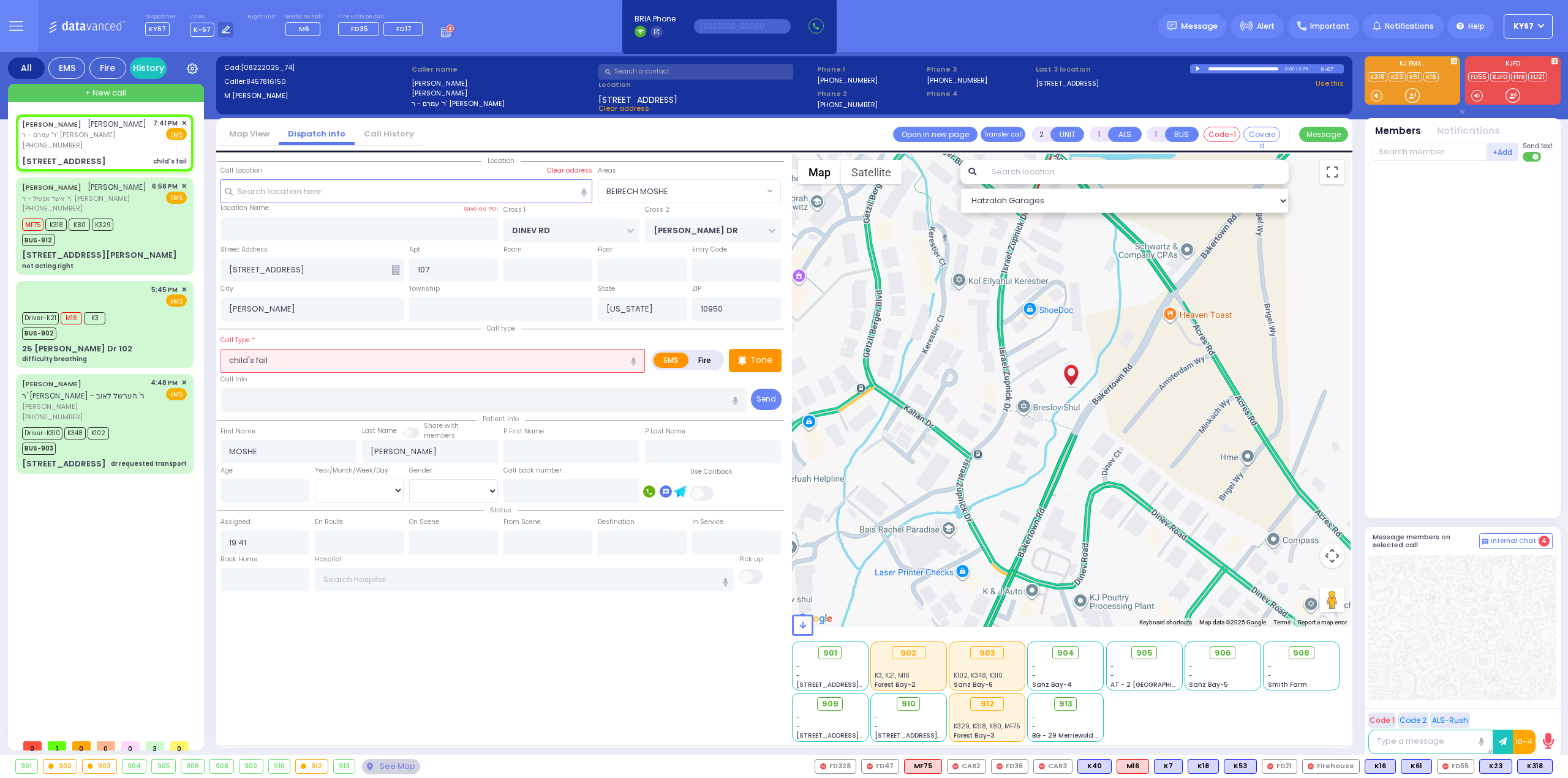
radio input "true"
select select
select select "Hatzalah Garages"
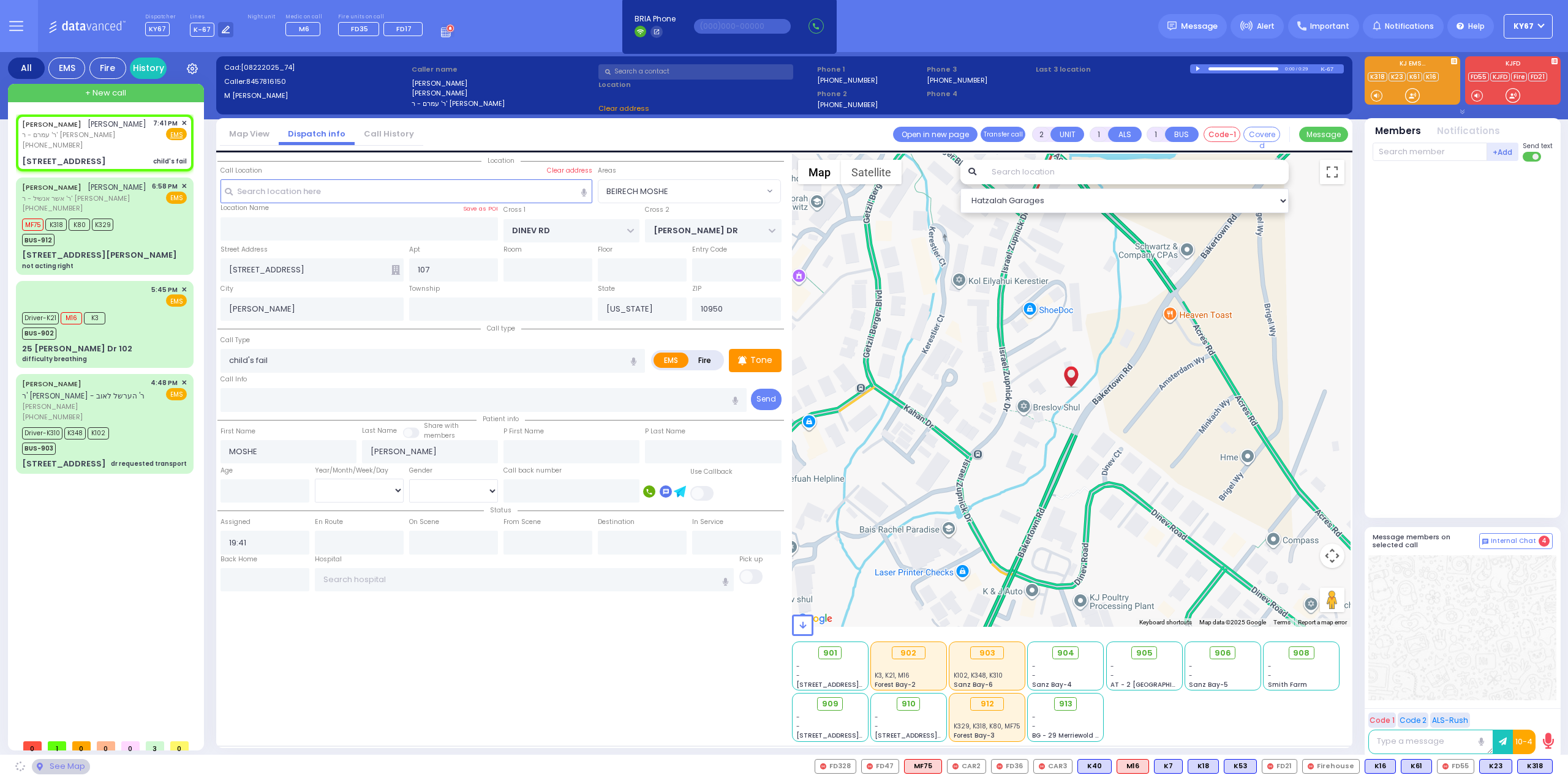
select select "BEIRECH MOSHE"
click at [762, 365] on div "Tone" at bounding box center [755, 360] width 53 height 23
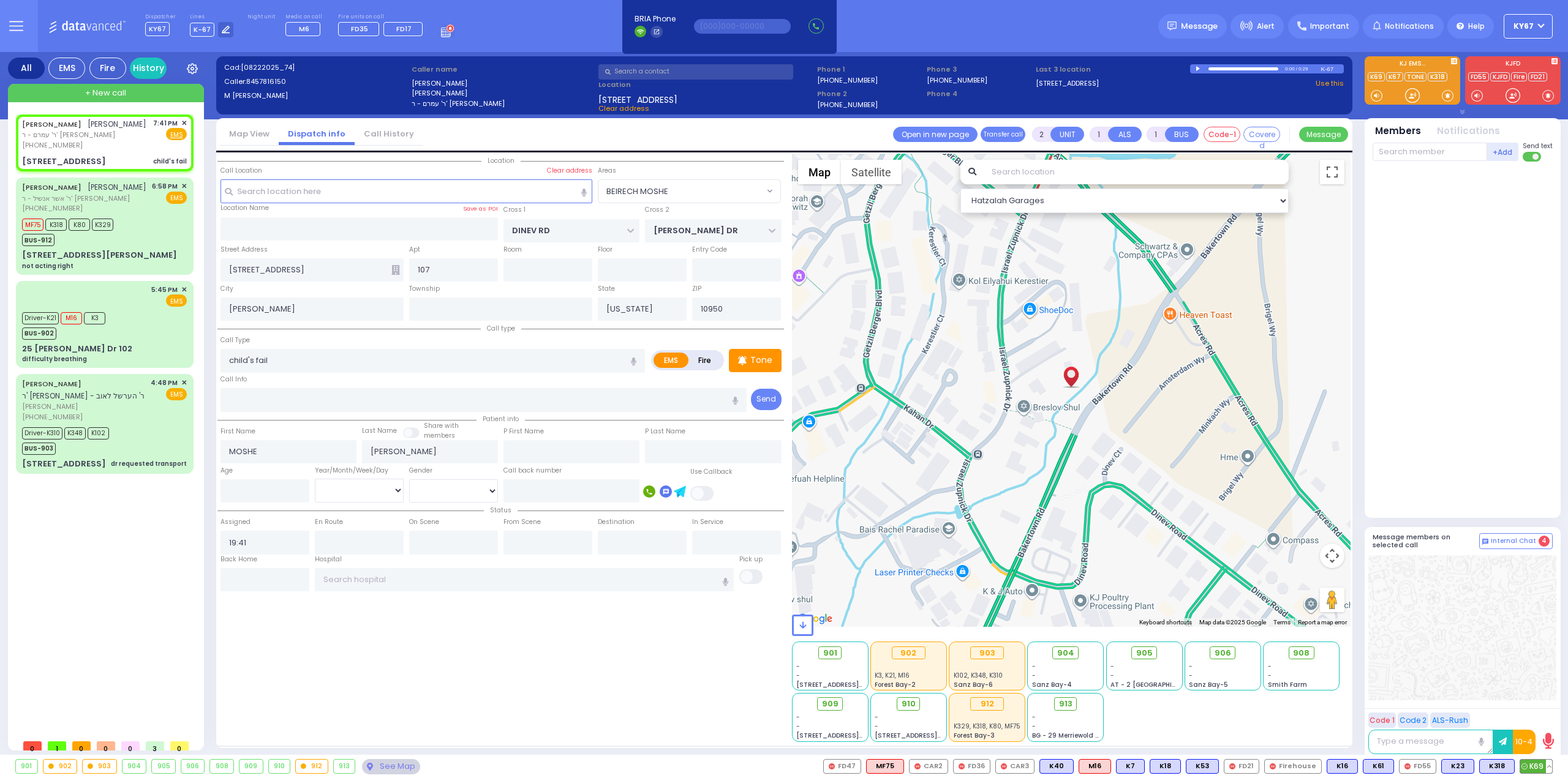
click at [1549, 767] on button at bounding box center [1549, 767] width 6 height 13
click at [1541, 714] on icon at bounding box center [1539, 712] width 13 height 13
click at [1537, 767] on span "K69" at bounding box center [1536, 767] width 32 height 13
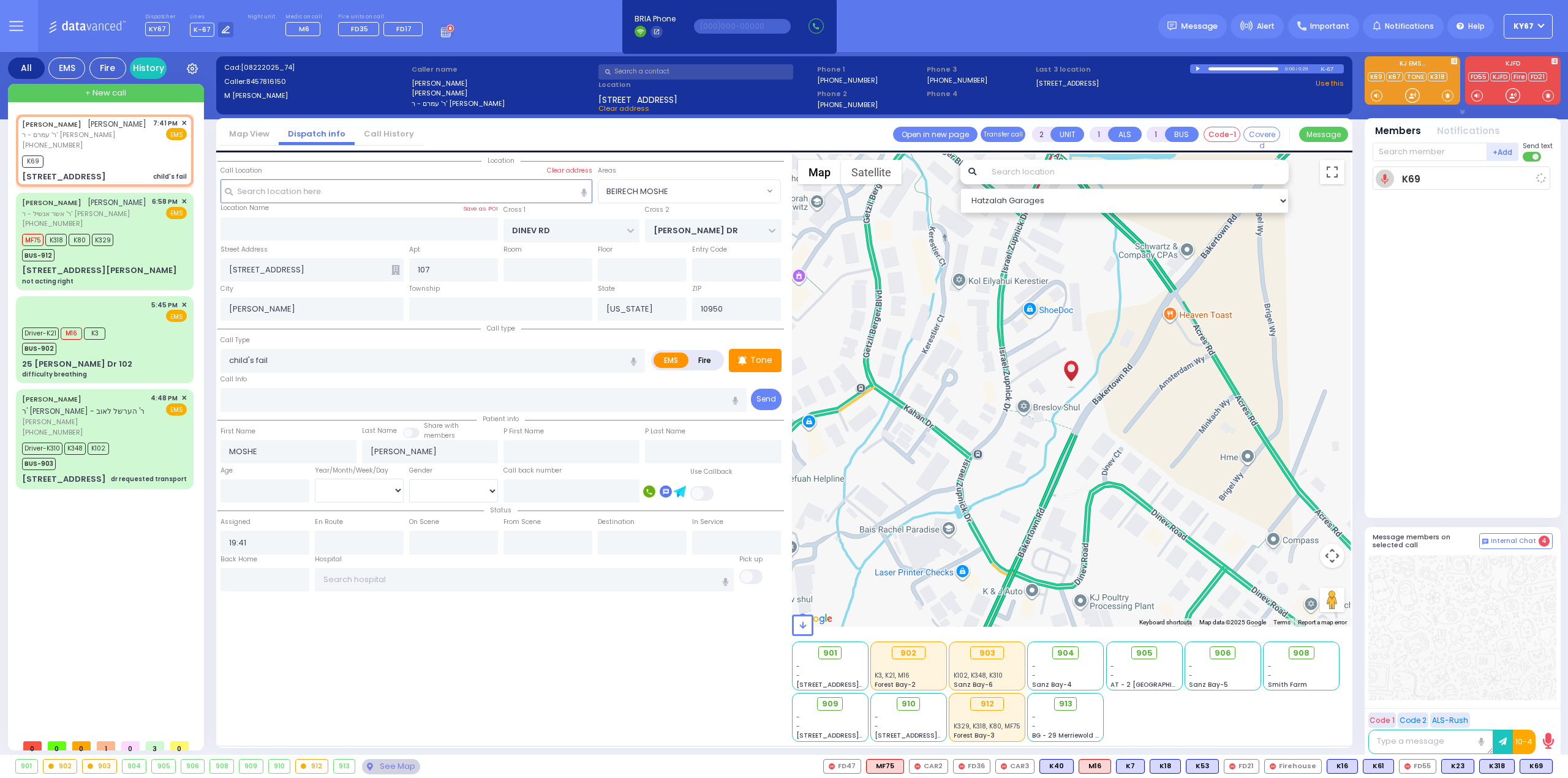
select select
radio input "true"
select select
type input "19:43"
select select "Hatzalah Garages"
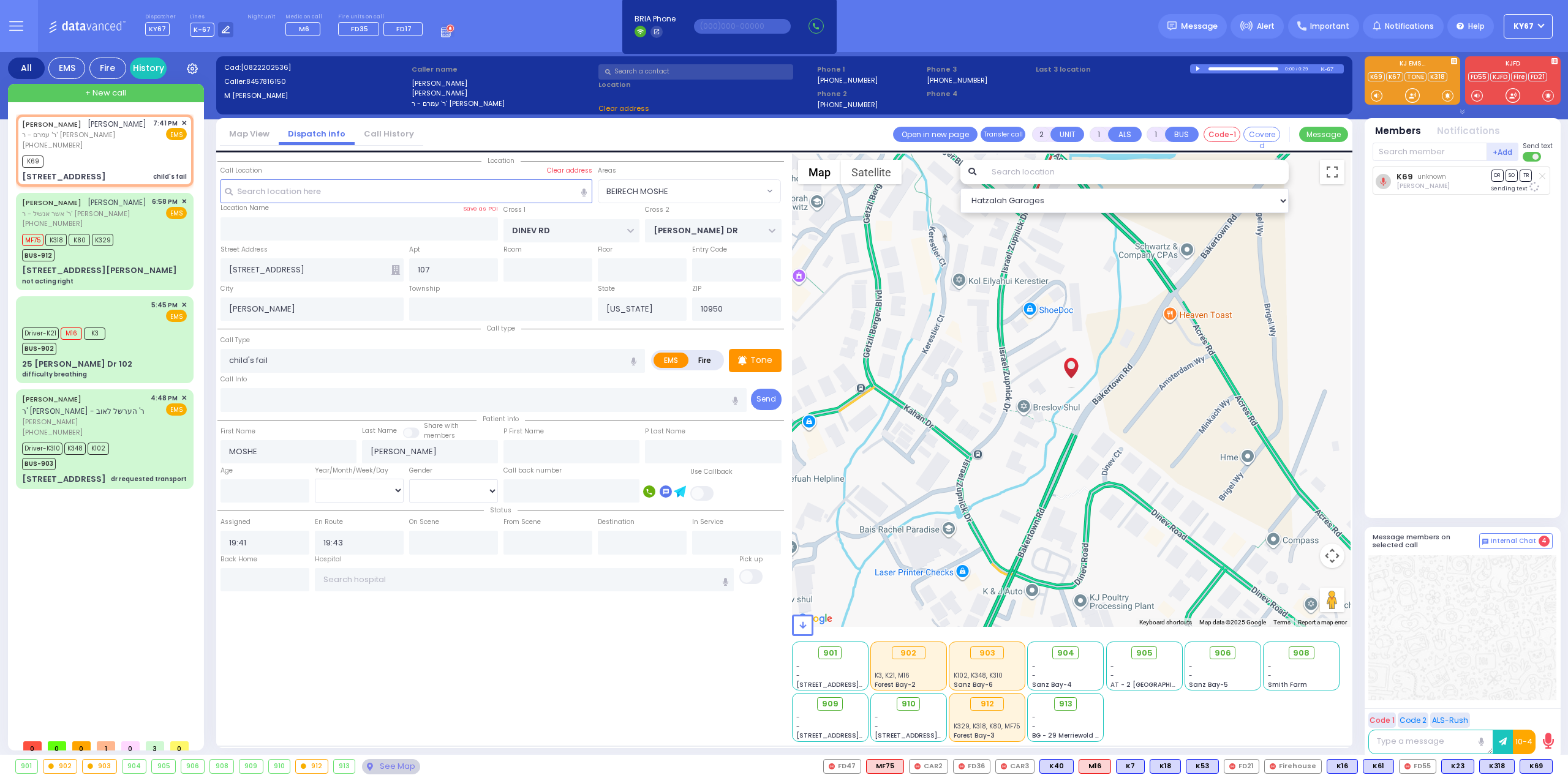
select select "BEIRECH MOSHE"
click at [1541, 769] on span "K16" at bounding box center [1537, 767] width 30 height 13
select select
radio input "true"
select select
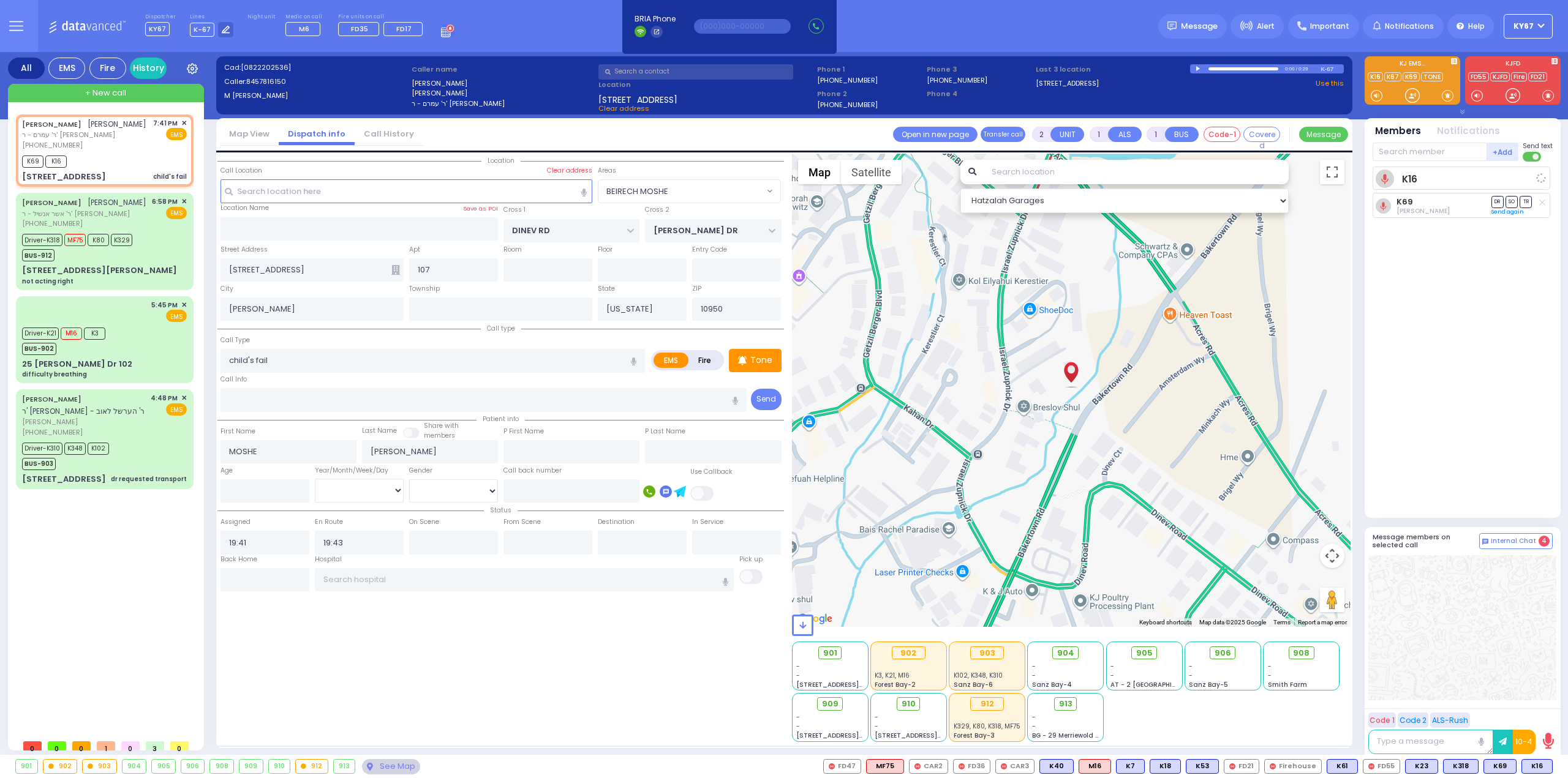
select select "Hatzalah Garages"
select select "BEIRECH MOSHE"
click at [1541, 767] on span "K91" at bounding box center [1537, 767] width 30 height 13
select select
radio input "true"
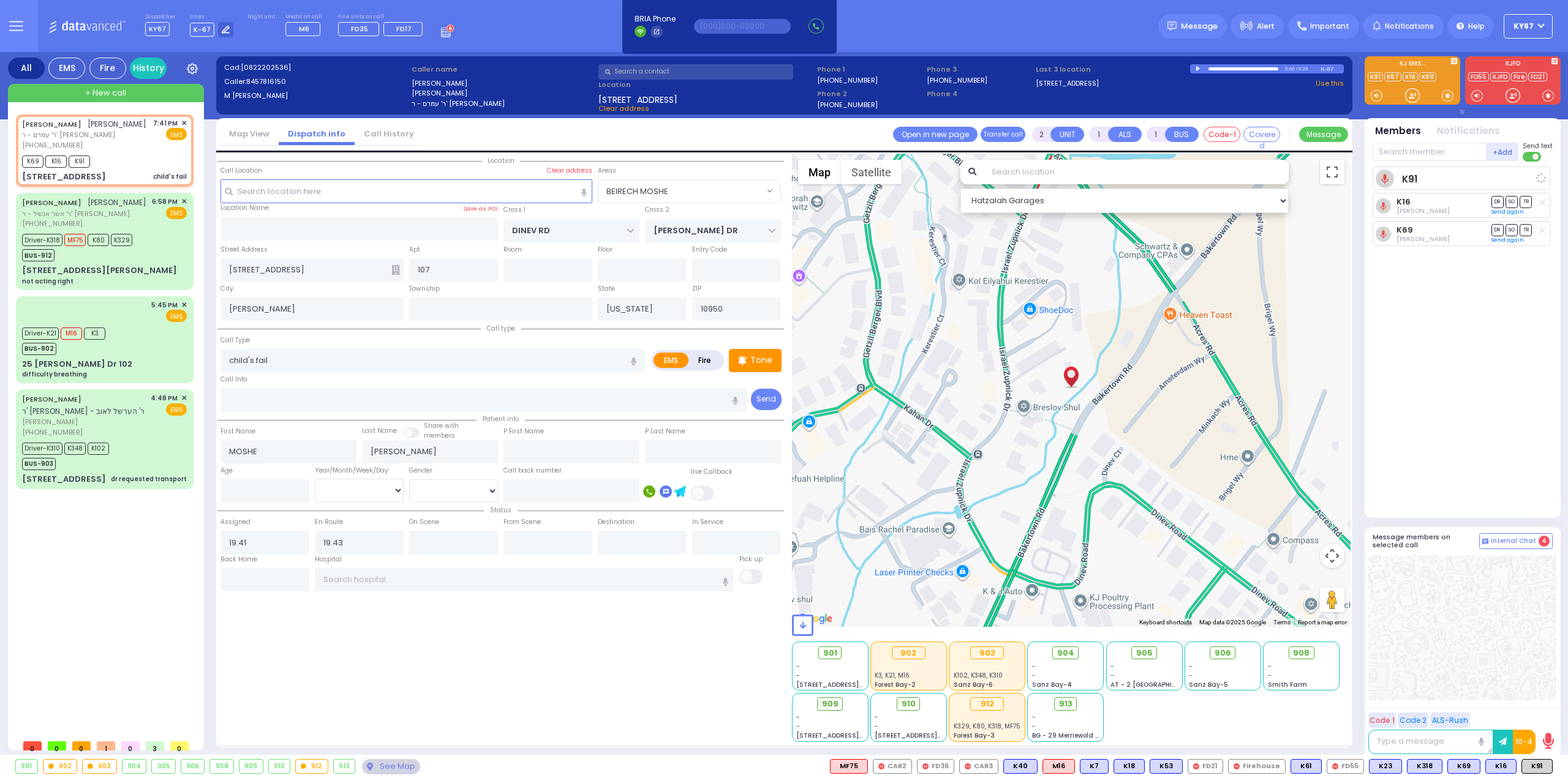
select select
select select "Hatzalah Garages"
select select "BEIRECH MOSHE"
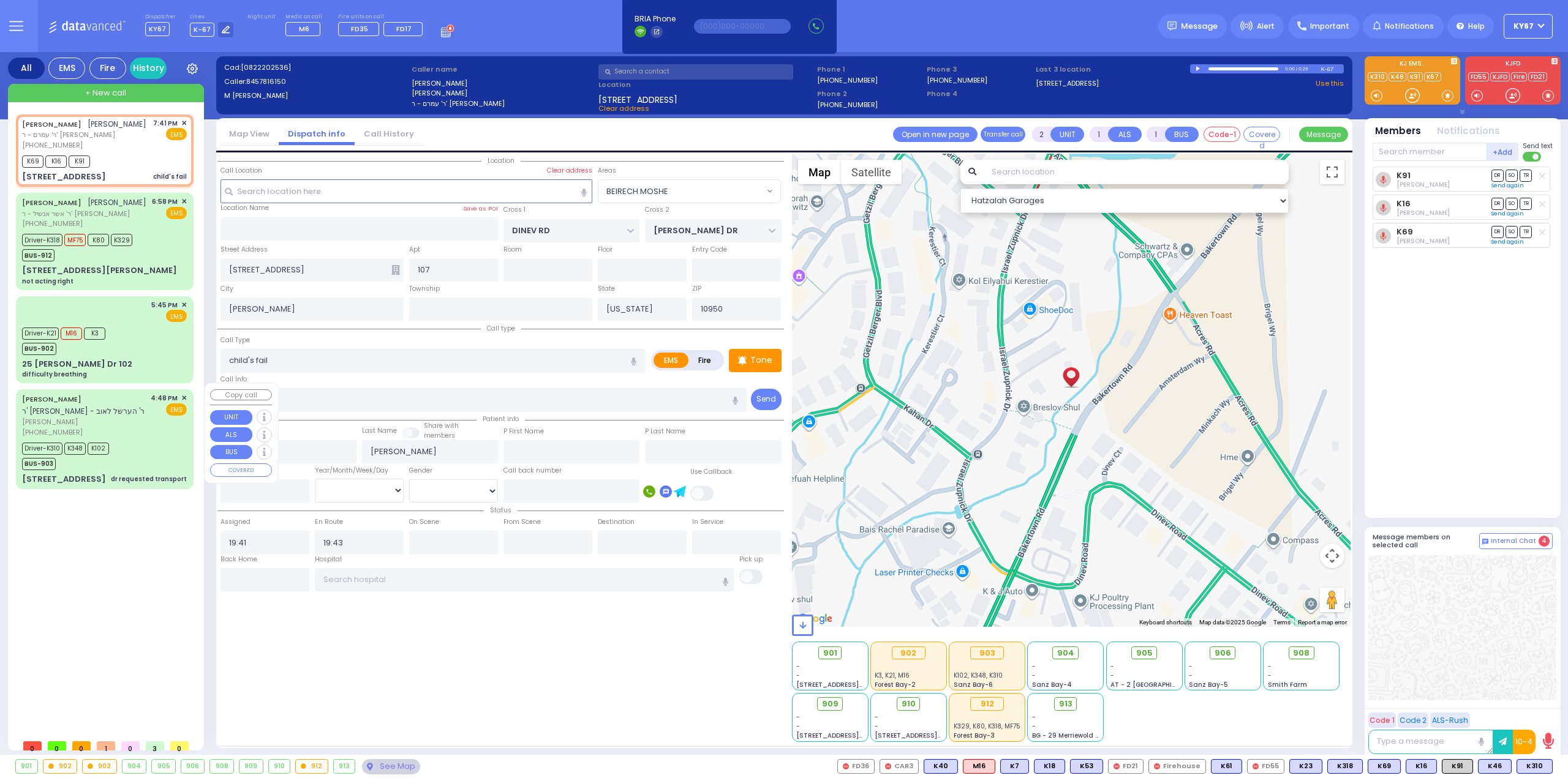
click at [132, 427] on div "[PHONE_NUMBER]" at bounding box center [84, 433] width 125 height 11
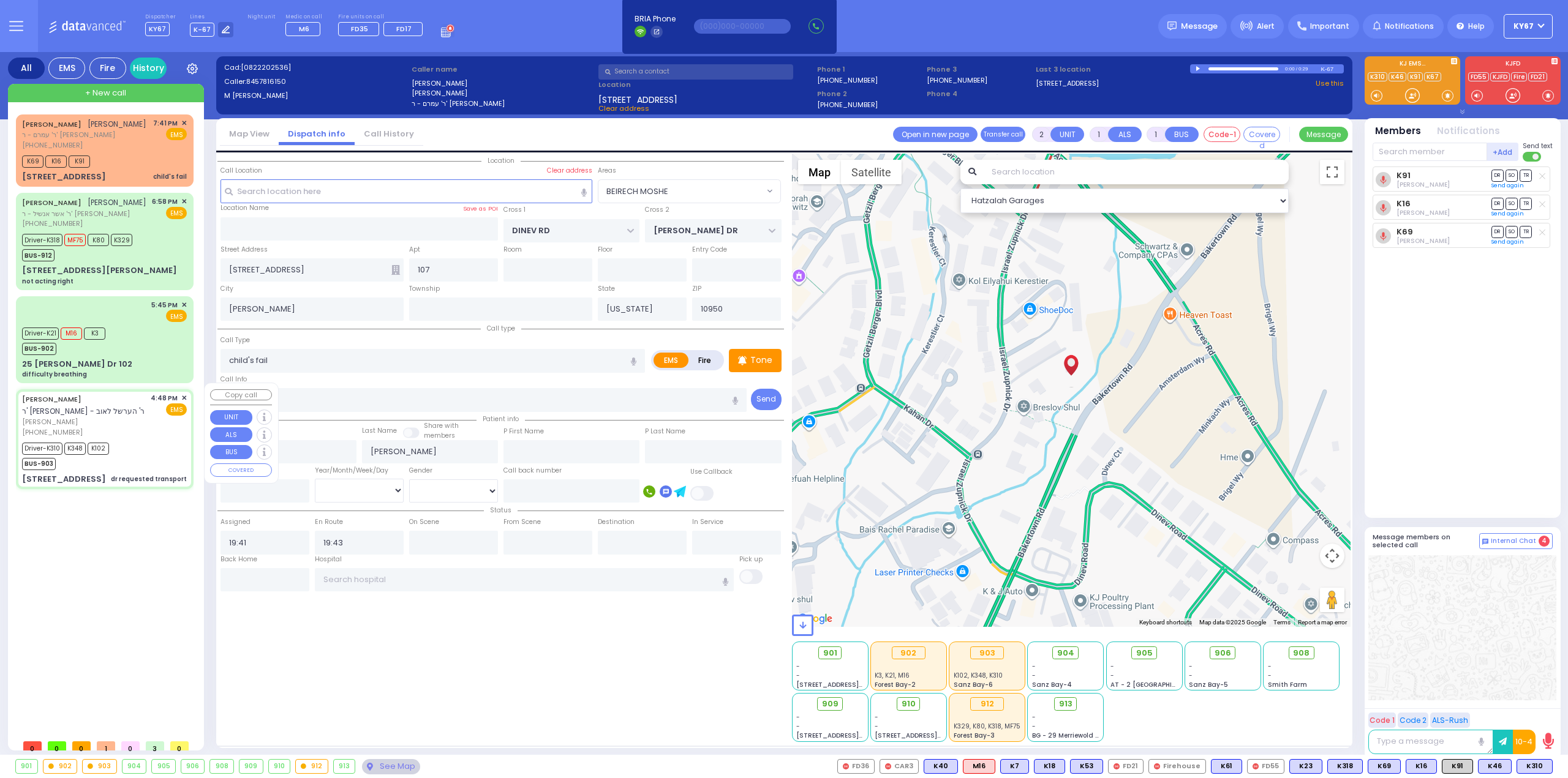
type input "6"
select select
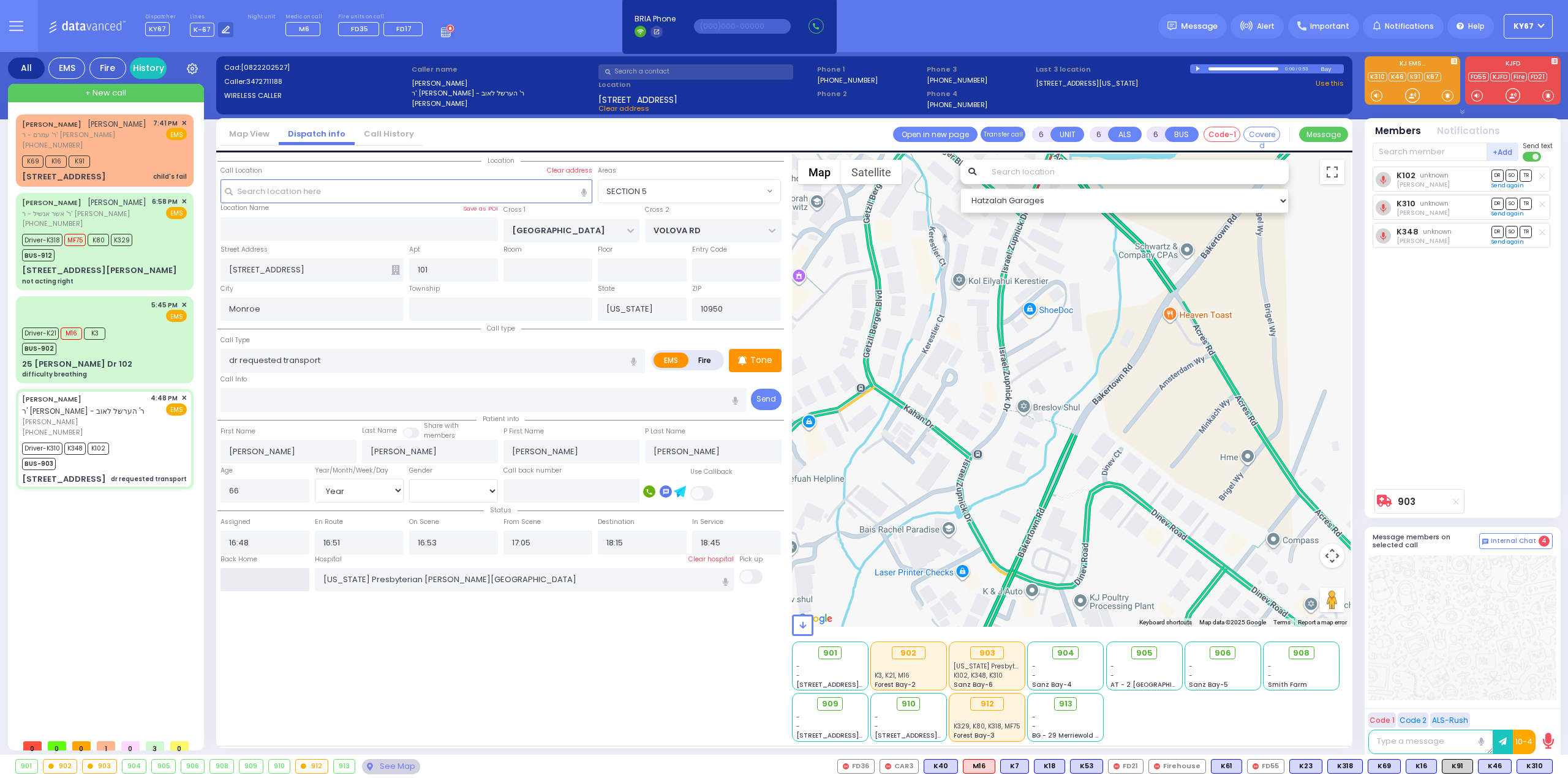
click at [281, 578] on input "text" at bounding box center [265, 579] width 89 height 23
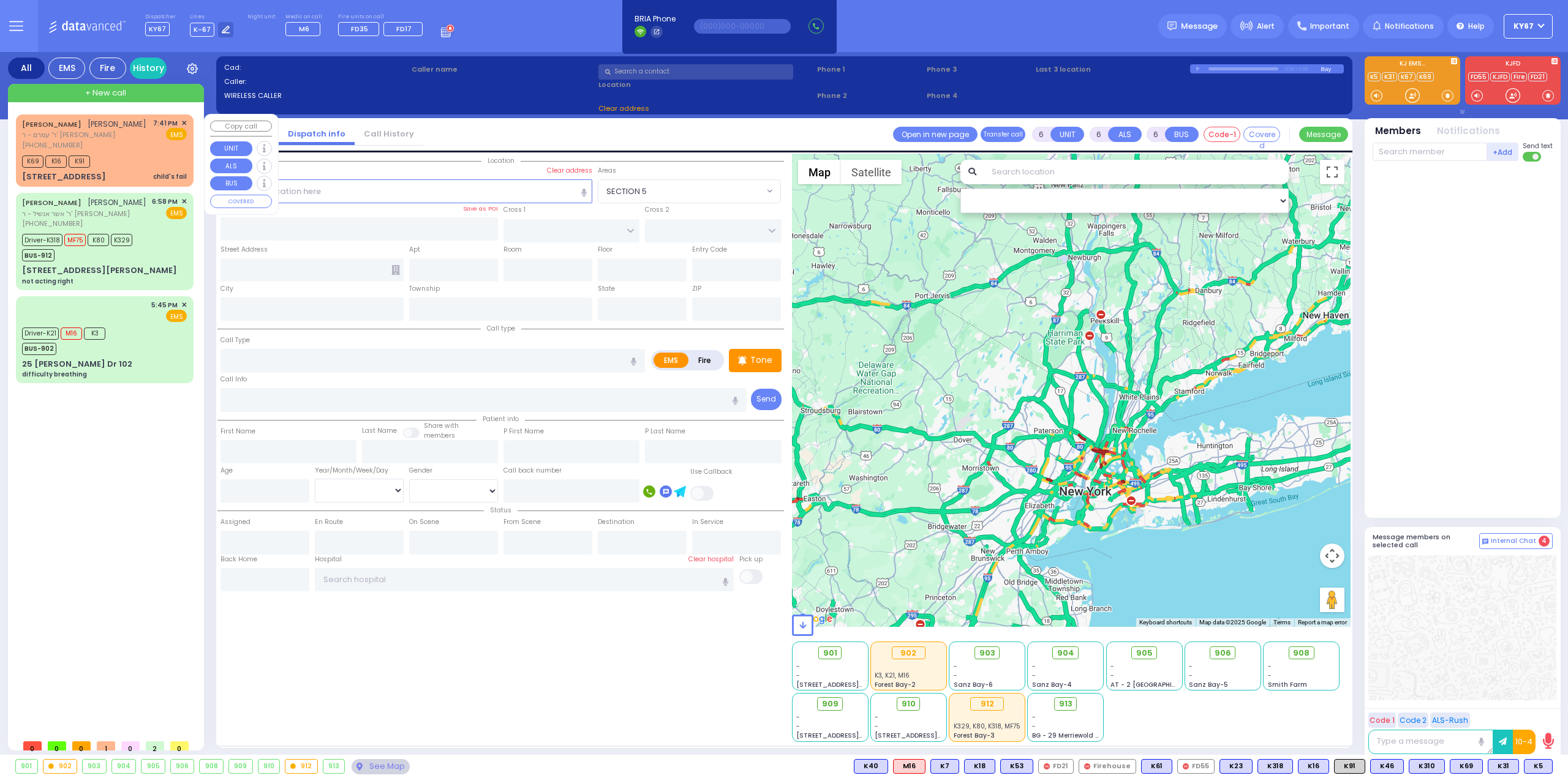
click at [185, 123] on span "✕" at bounding box center [184, 123] width 5 height 11
click at [182, 121] on span "✕" at bounding box center [184, 123] width 5 height 11
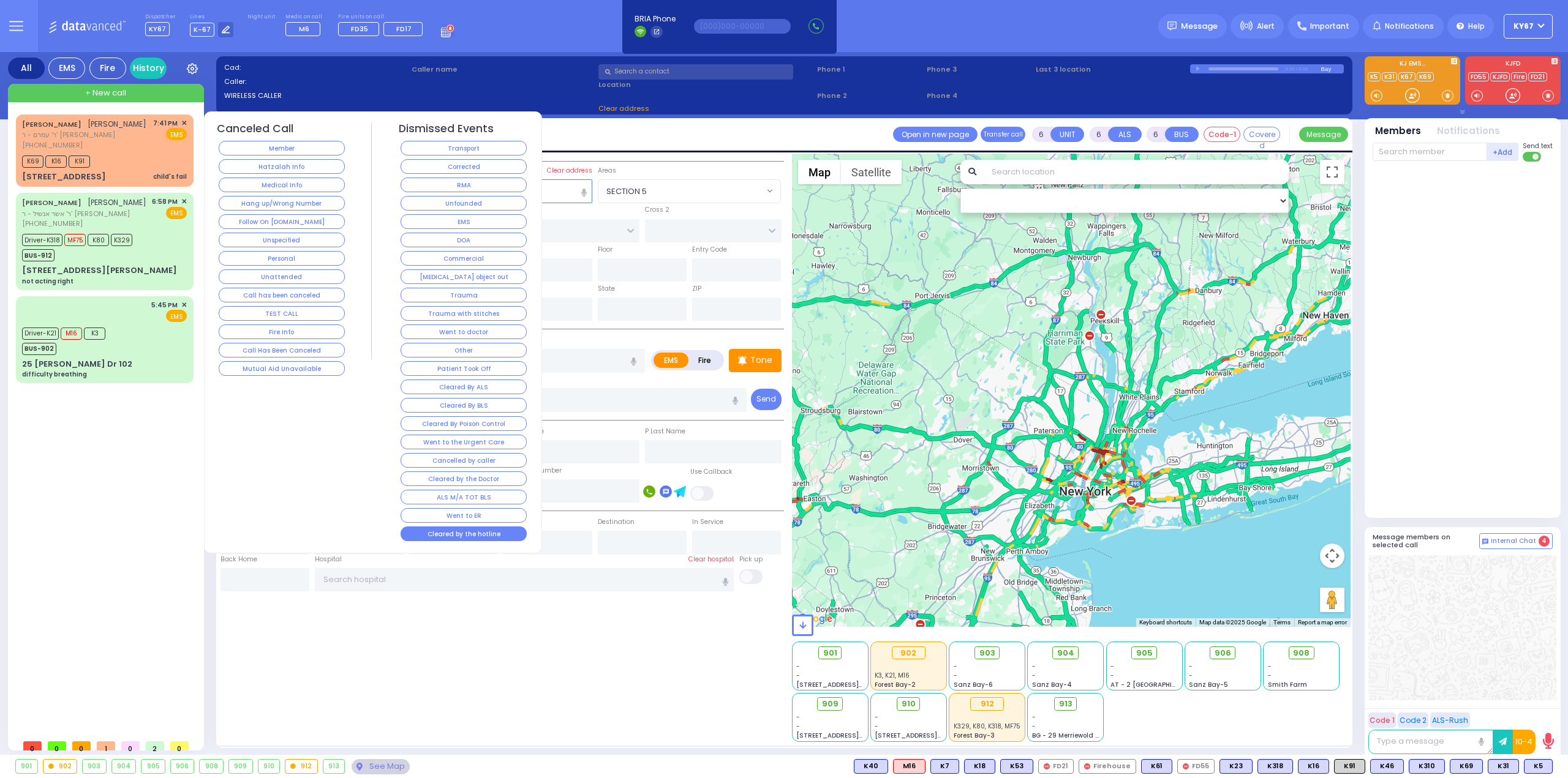
click at [440, 526] on button "Cleared by the hotline" at bounding box center [464, 534] width 126 height 15
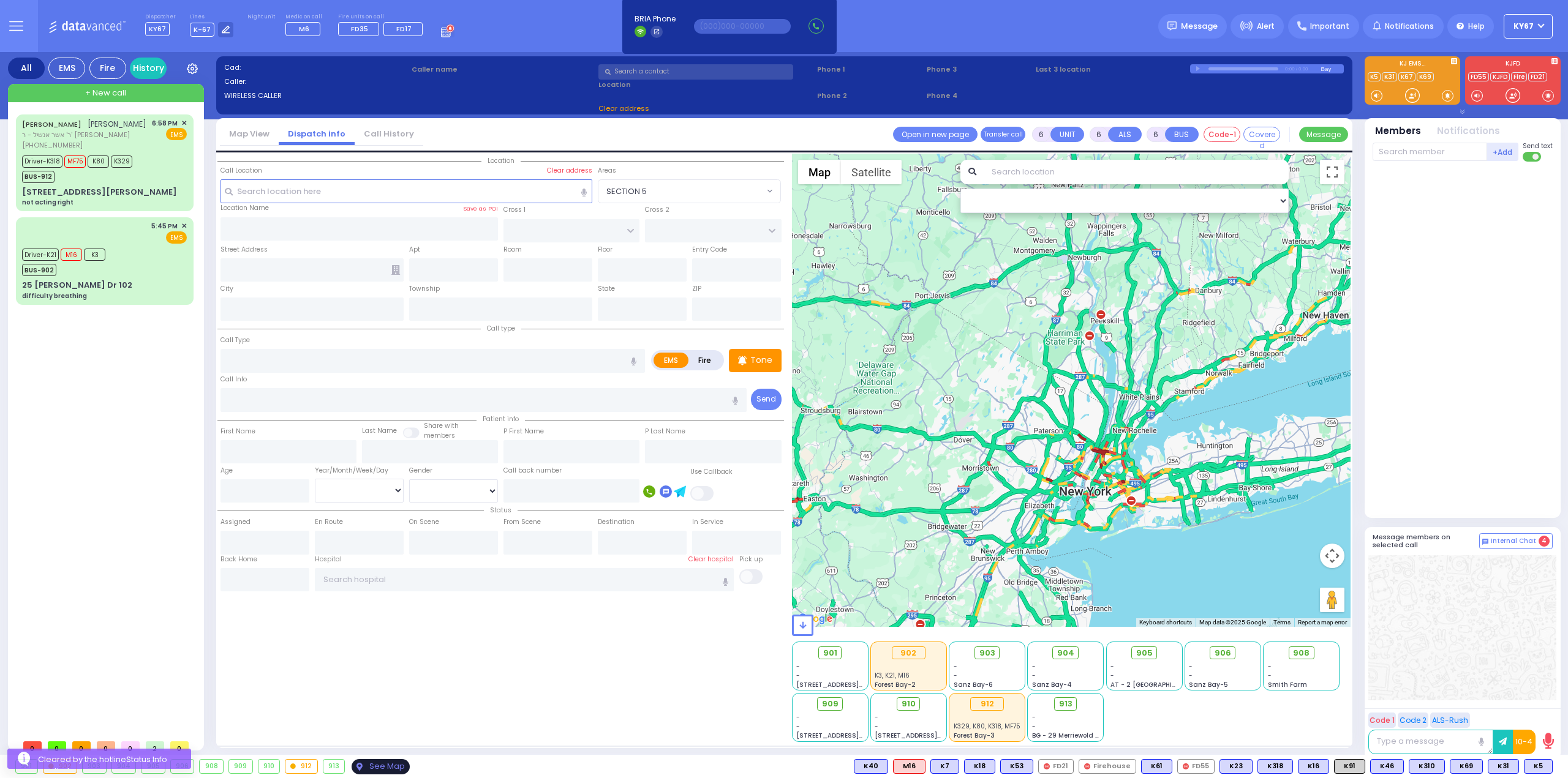
click at [375, 763] on div "See Map" at bounding box center [380, 767] width 58 height 15
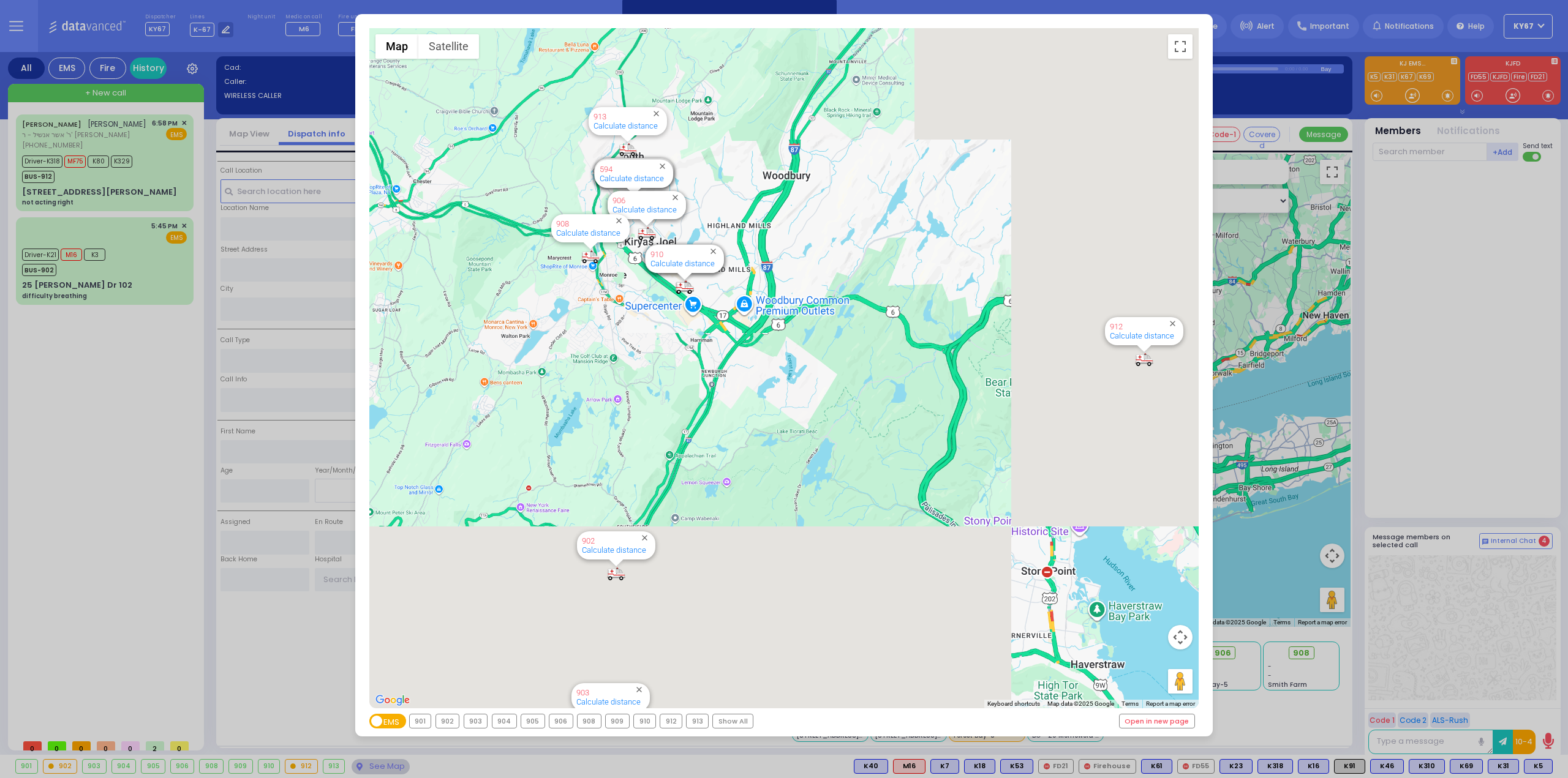
click at [444, 725] on div "902" at bounding box center [447, 721] width 23 height 13
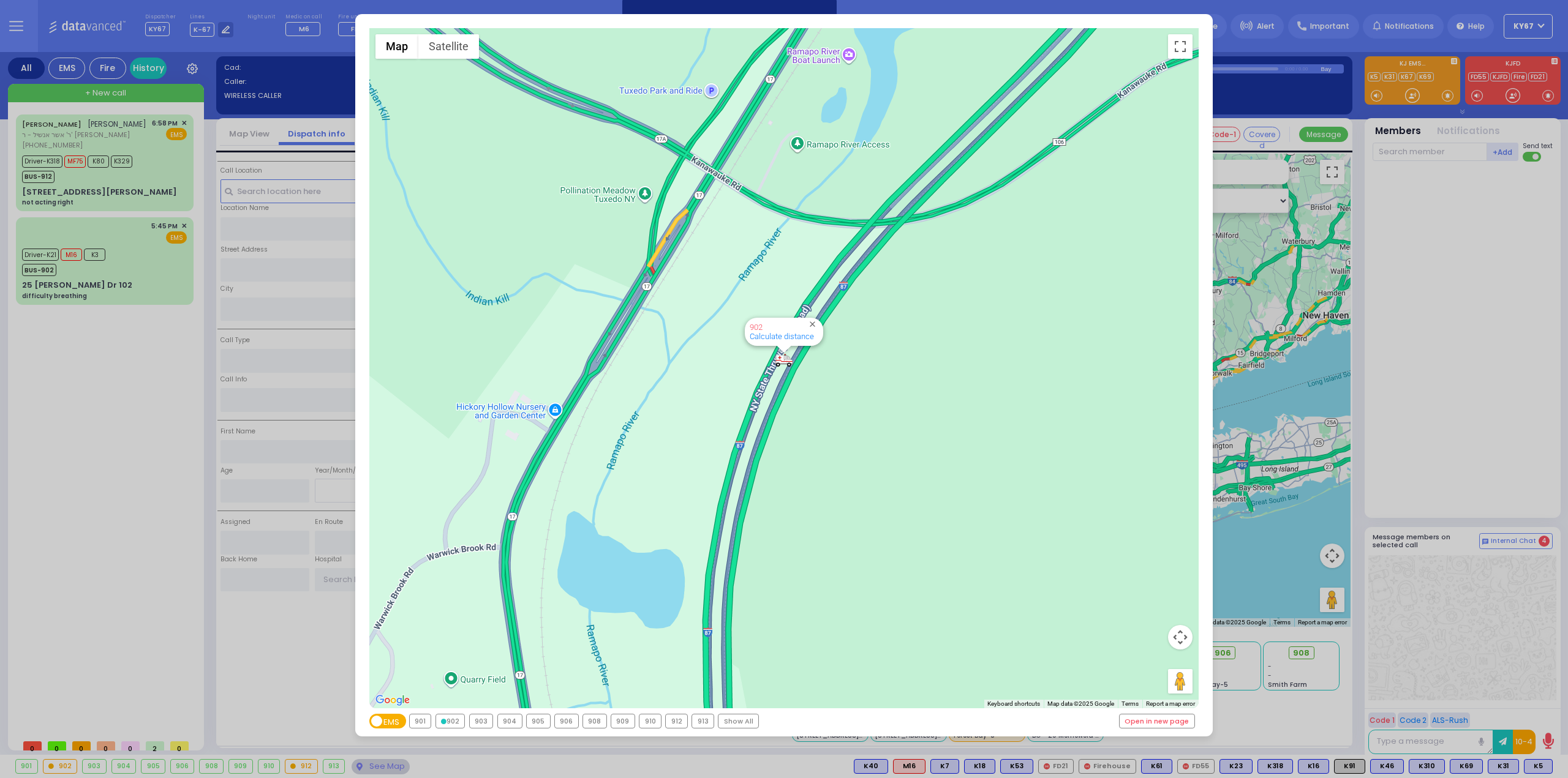
click at [674, 721] on div "912" at bounding box center [676, 721] width 21 height 13
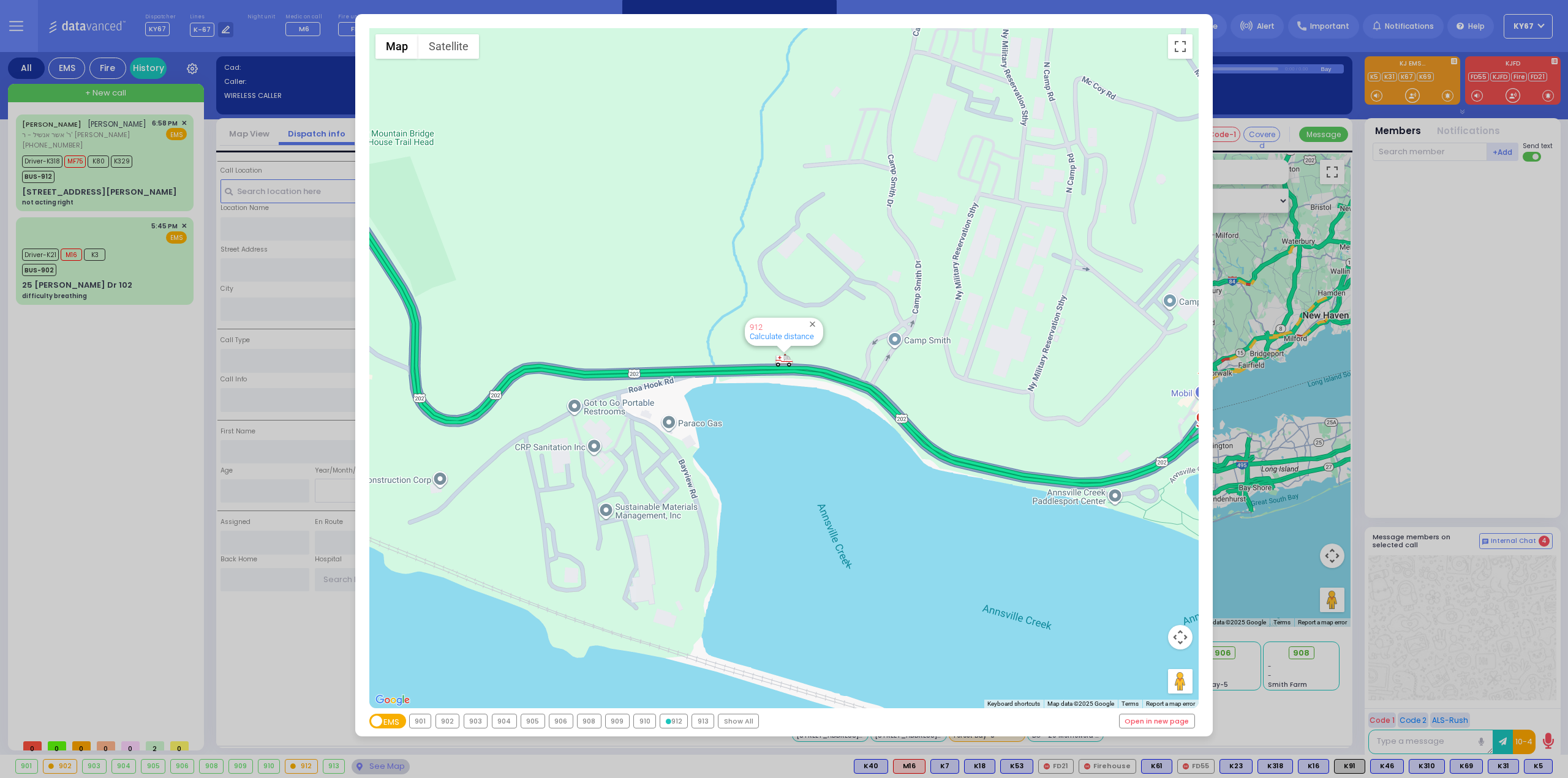
click at [168, 433] on div "← Move left → Move right ↑ Move up ↓ Move down + Zoom in - Zoom out Home Jump l…" at bounding box center [784, 389] width 1568 height 778
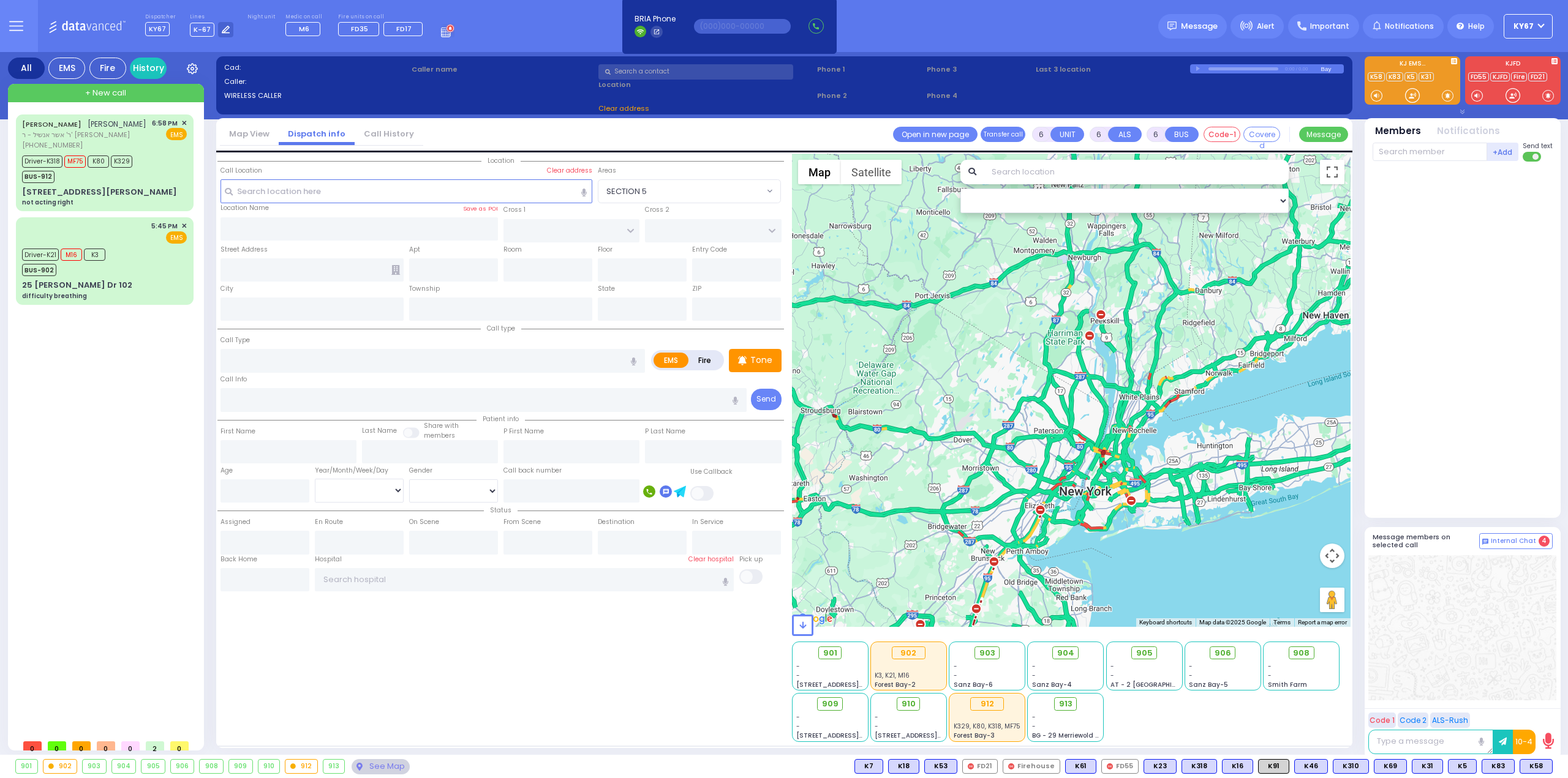
select select
click at [134, 252] on div "Driver-K21 M16 K3 BUS-902" at bounding box center [104, 261] width 165 height 31
select select
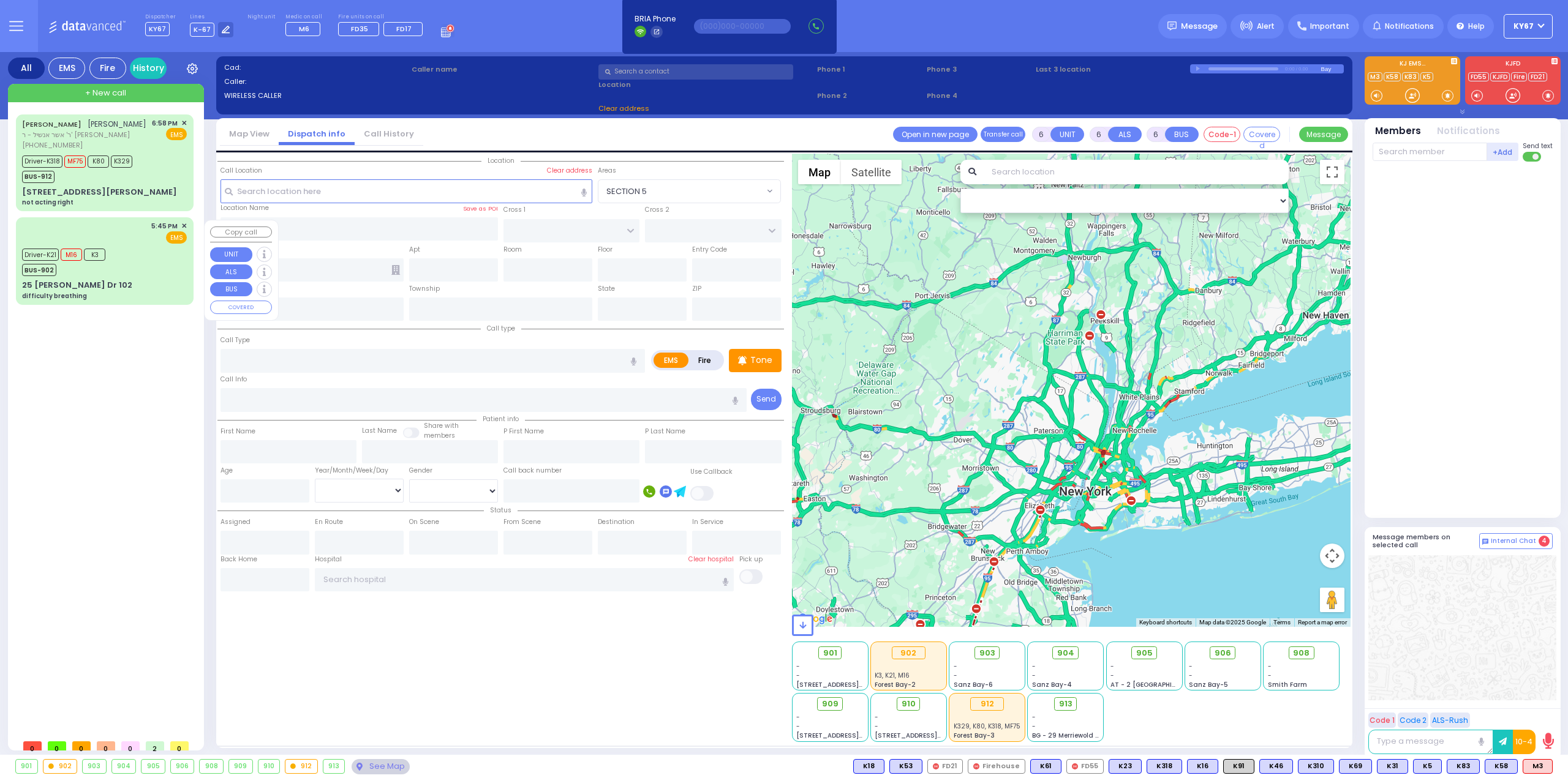
type input "difficulty breathing"
radio input "true"
type input "Yishai"
type input "Friedrich"
type input "2"
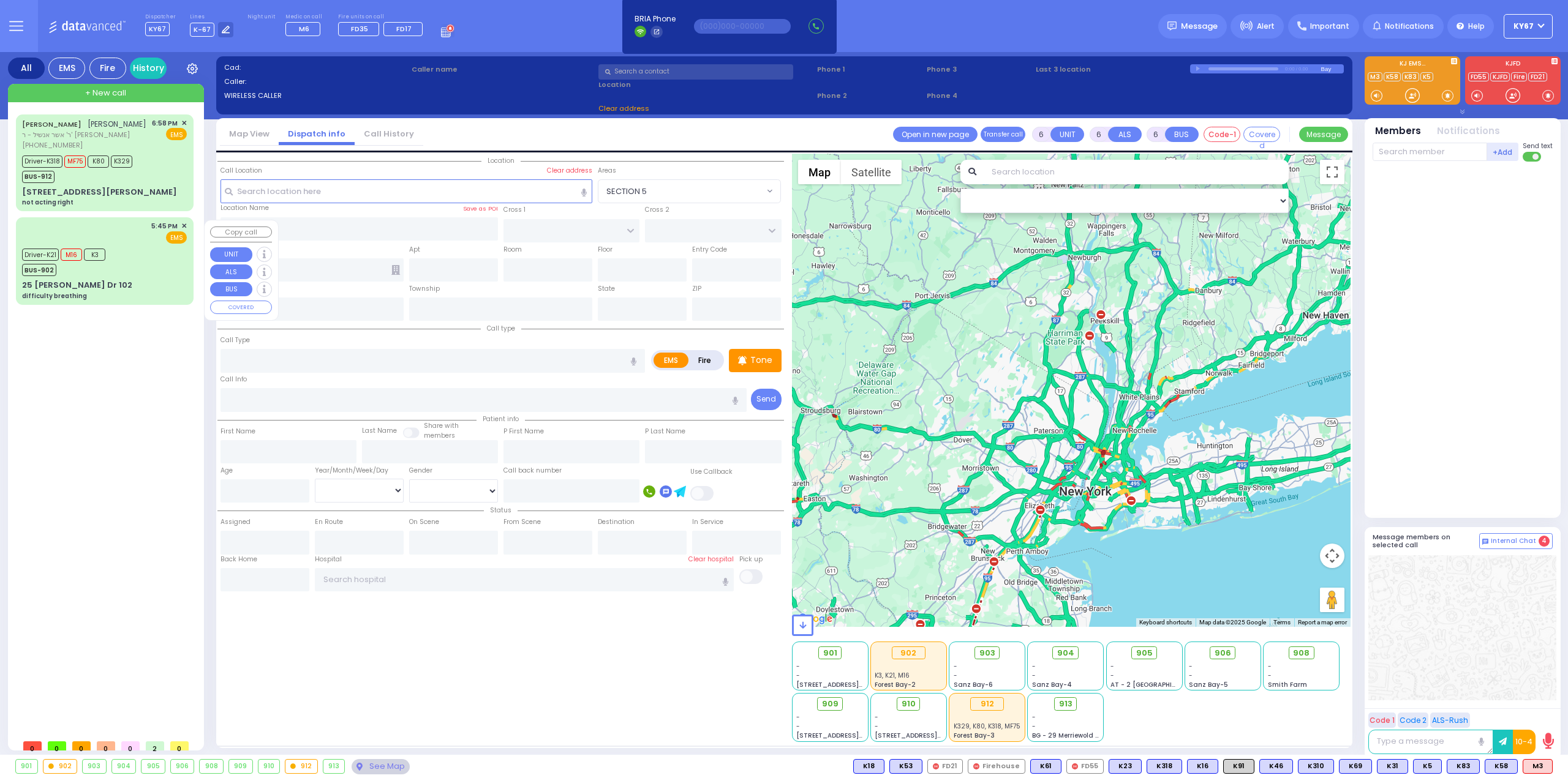
select select "Month"
select select "[DEMOGRAPHIC_DATA]"
type input "17:45"
type input "17:46"
type input "17:49"
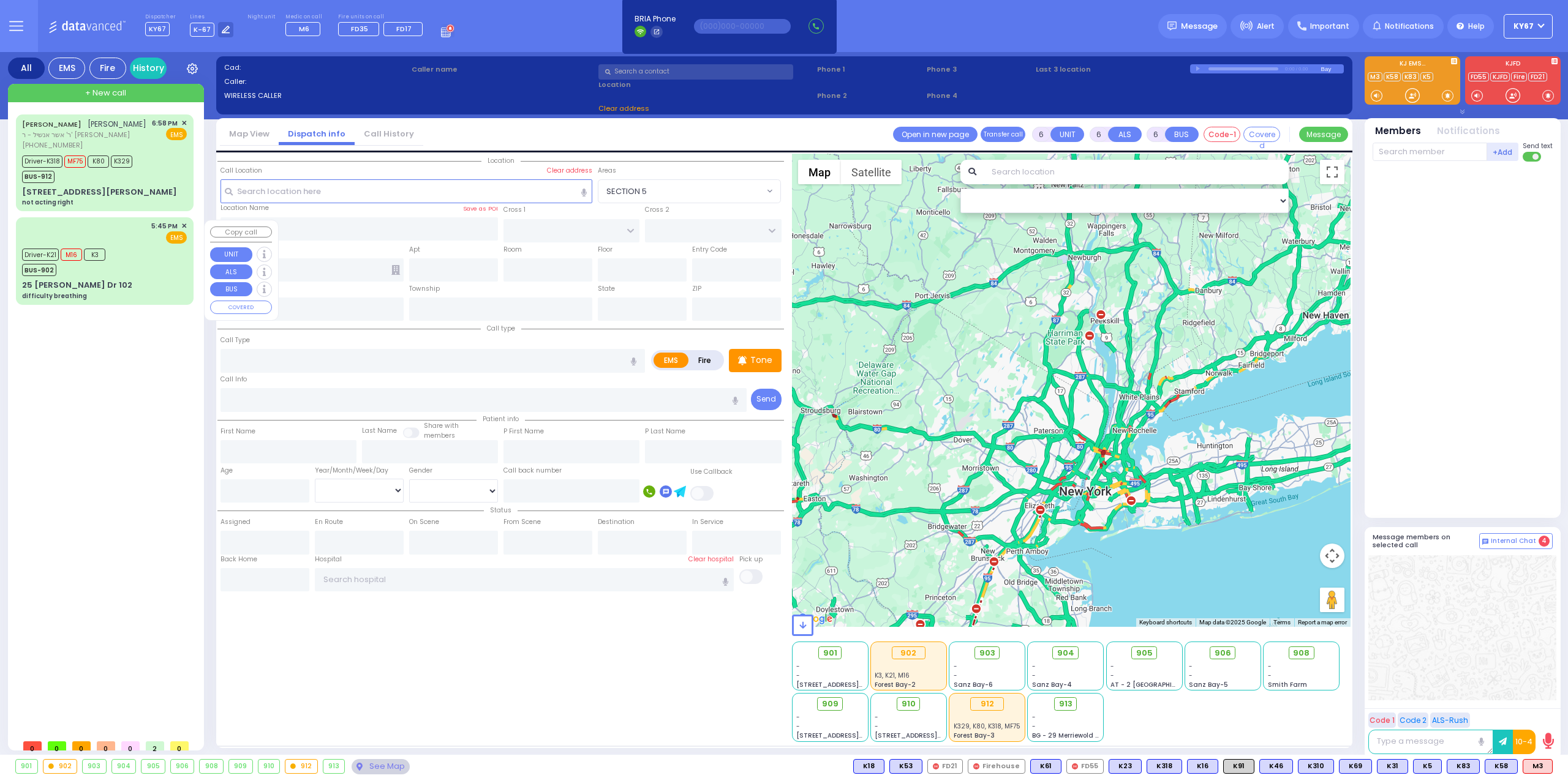
type input "18:00"
type input "[US_STATE][GEOGRAPHIC_DATA]- [GEOGRAPHIC_DATA]"
select select "Hatzalah Garages"
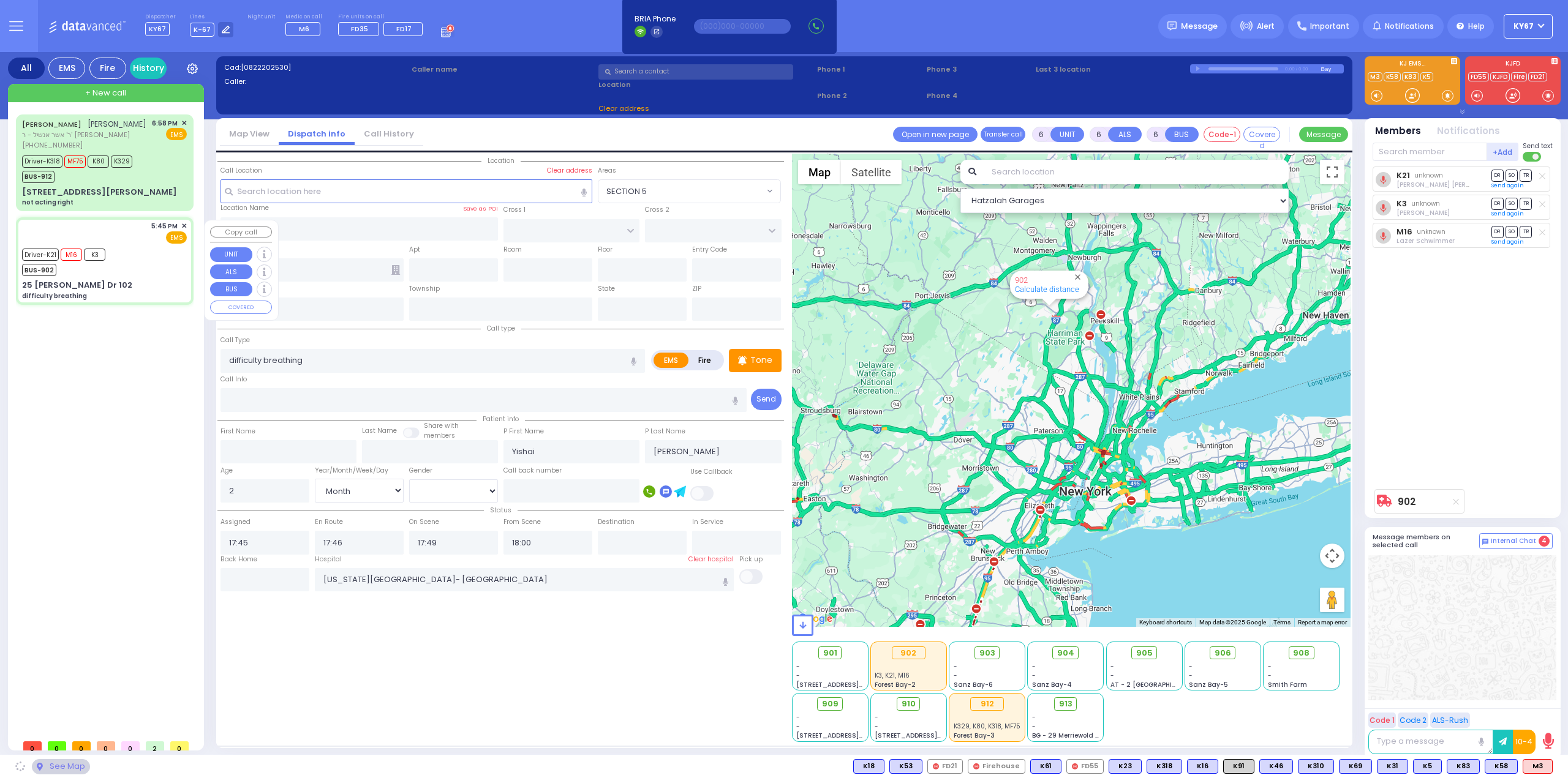
type input "GETZIL BERGER BLVD"
type input "ACRES RD"
type input "25 Israel Zupnik Dr"
type input "102"
type input "Monroe"
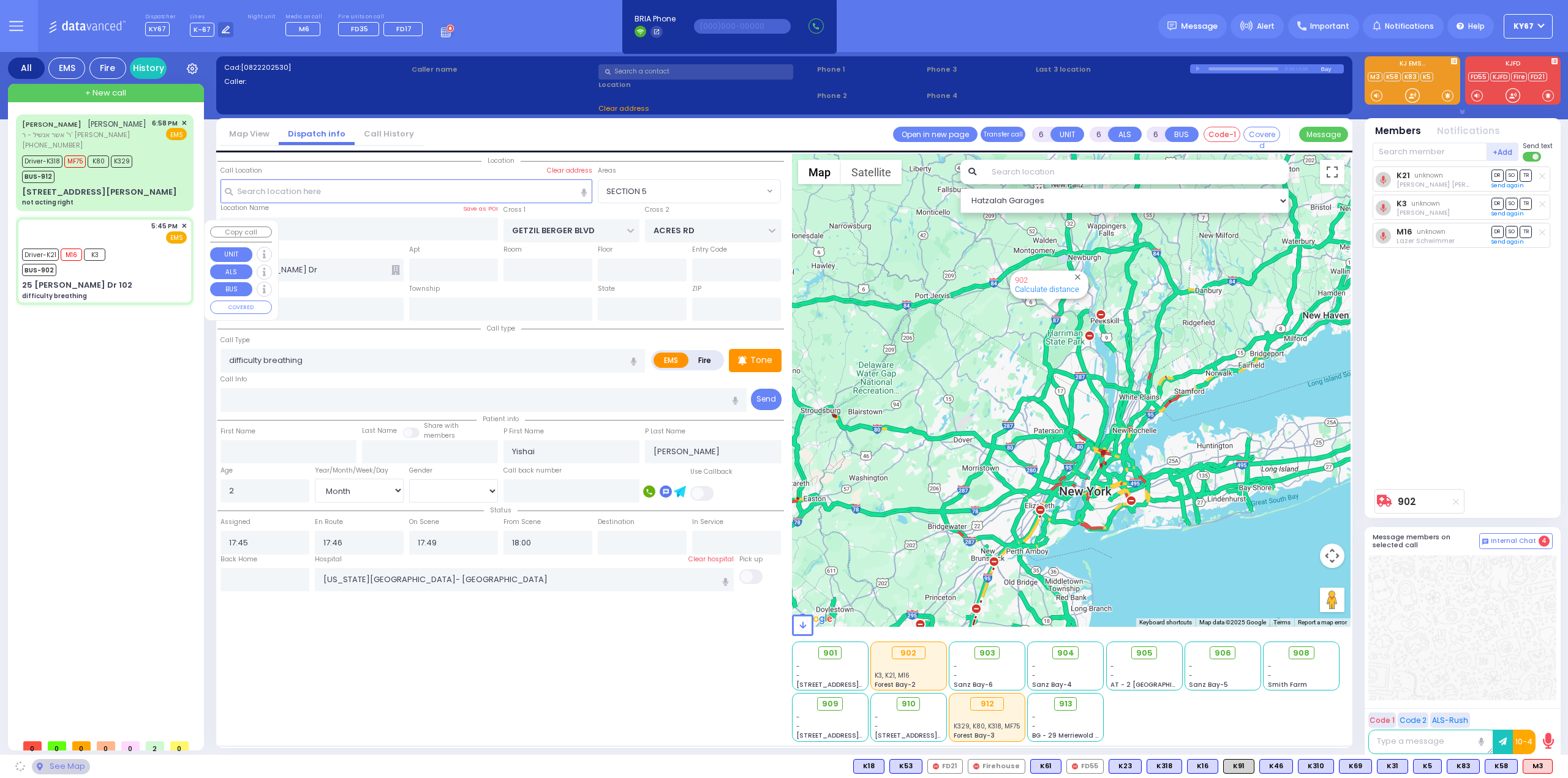
type input "[US_STATE]"
type input "10950"
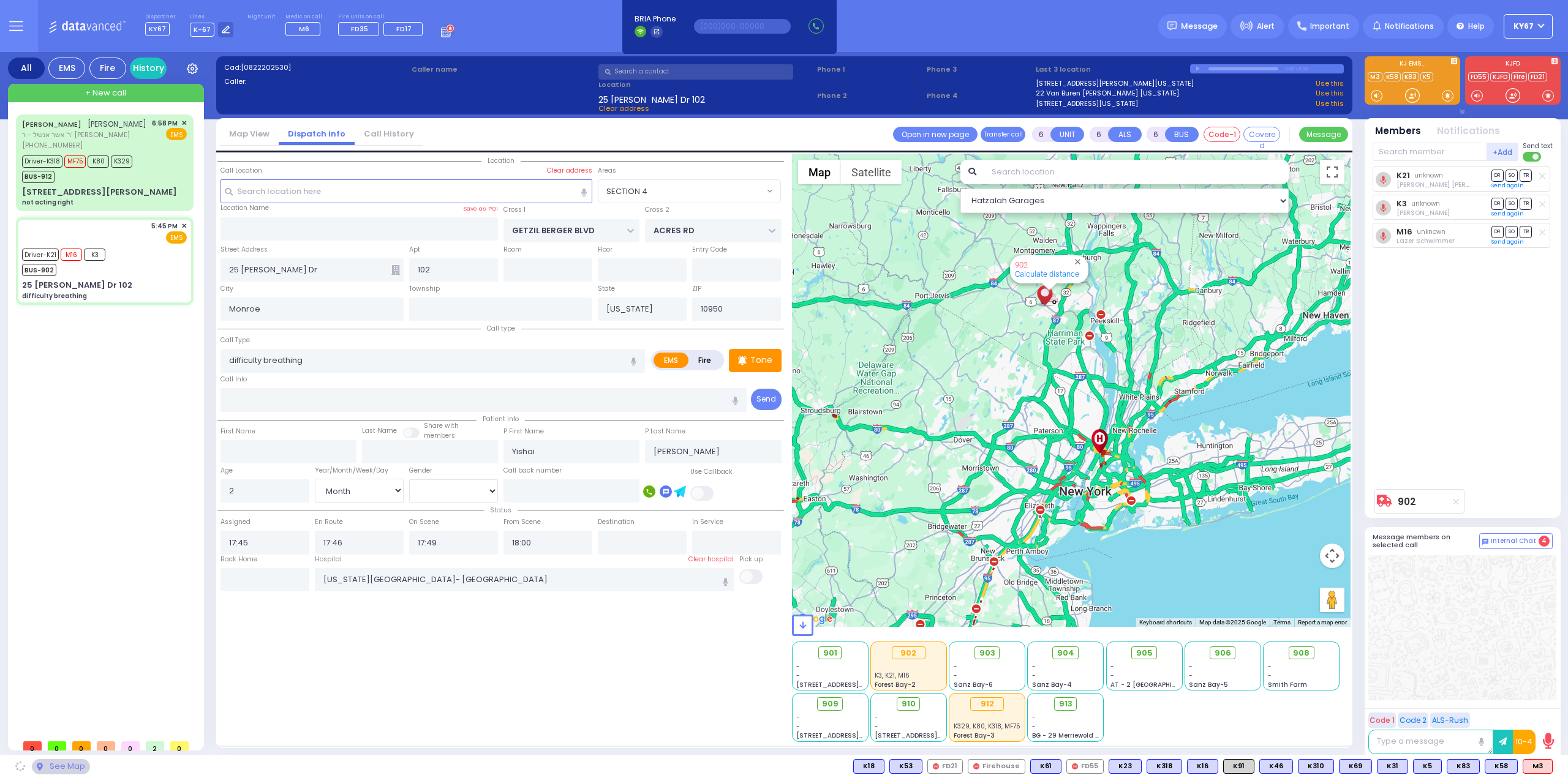
select select "SECTION 4"
click at [284, 570] on input "text" at bounding box center [265, 579] width 89 height 23
type input "20:18"
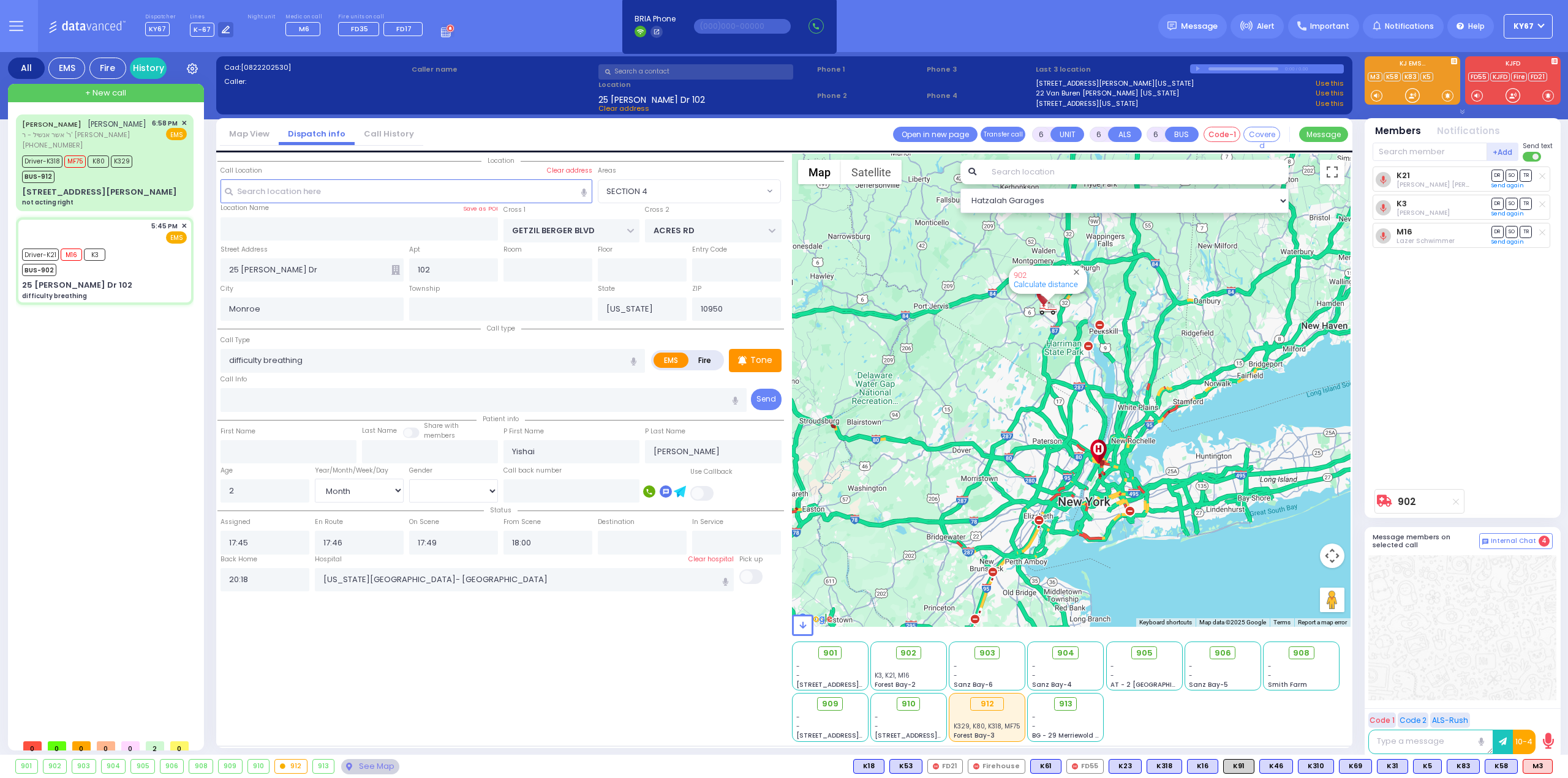
select select
radio input "true"
select select
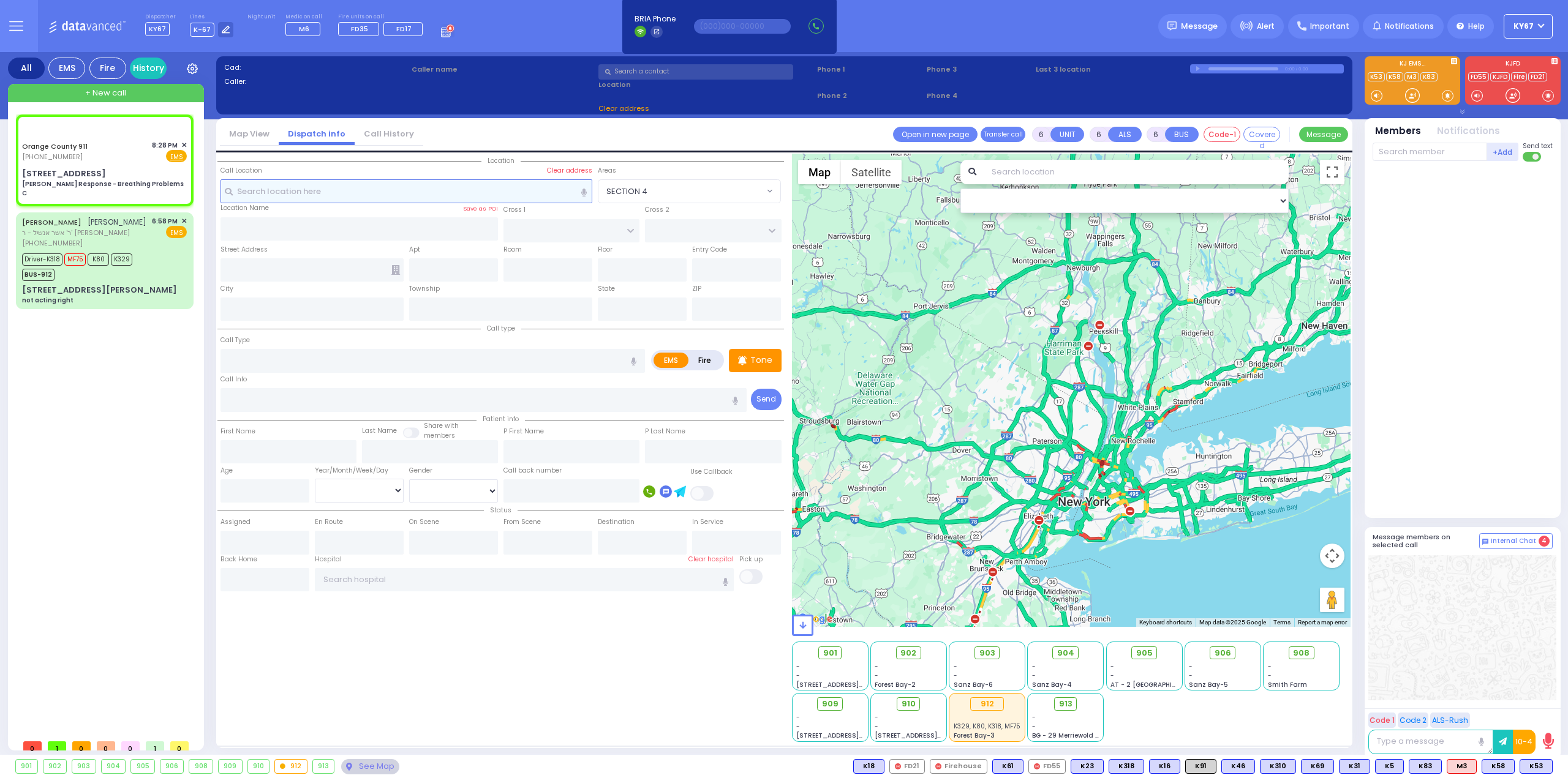
select select
type input "Charlie Response - Breathing Problems C"
radio input "true"
type input "Nature: : Charlie Response - Breathing Problems C Address: : 27 Oxford Ln, 1092…"
select select
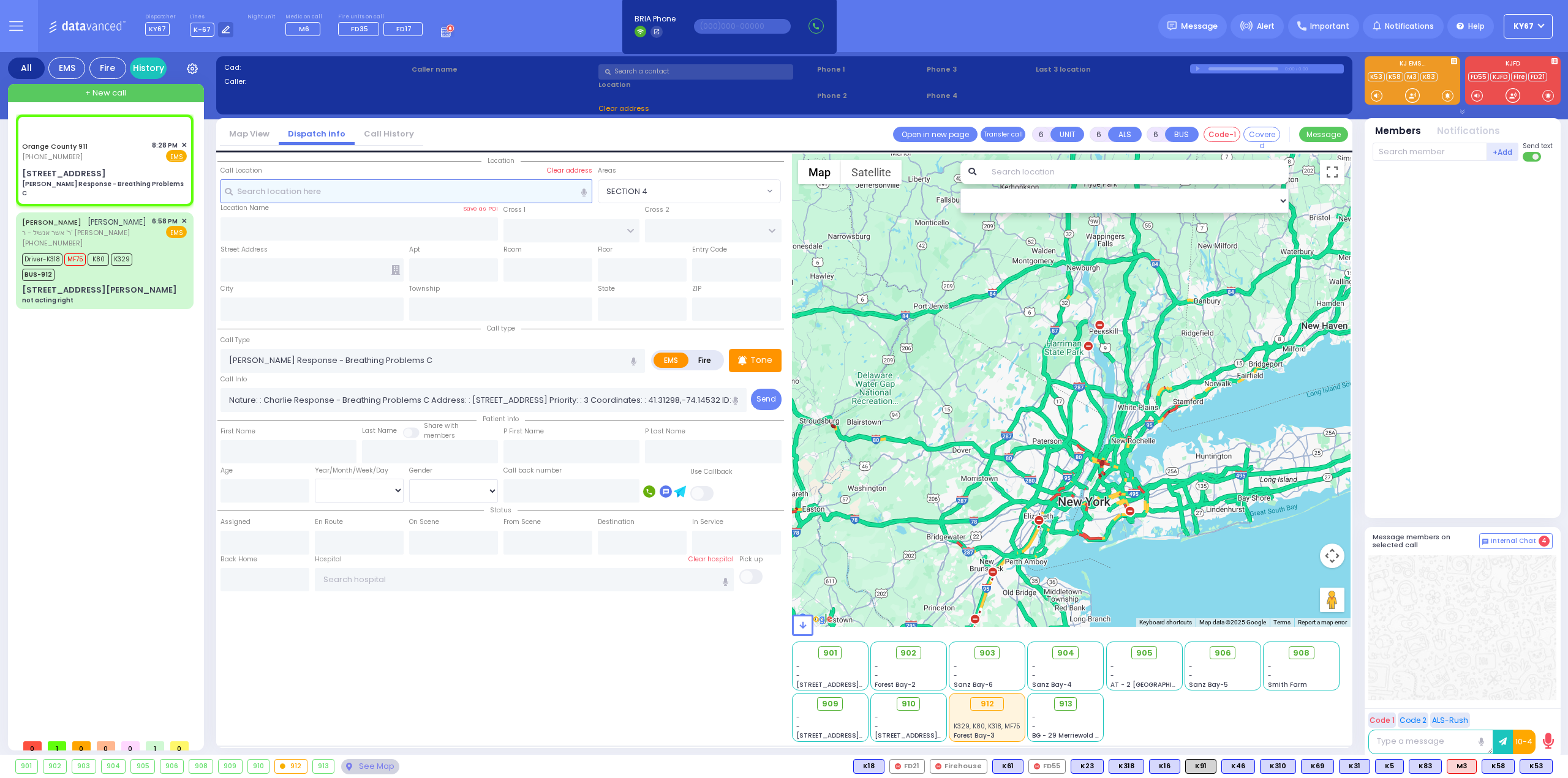
select select "Hatzalah Garages"
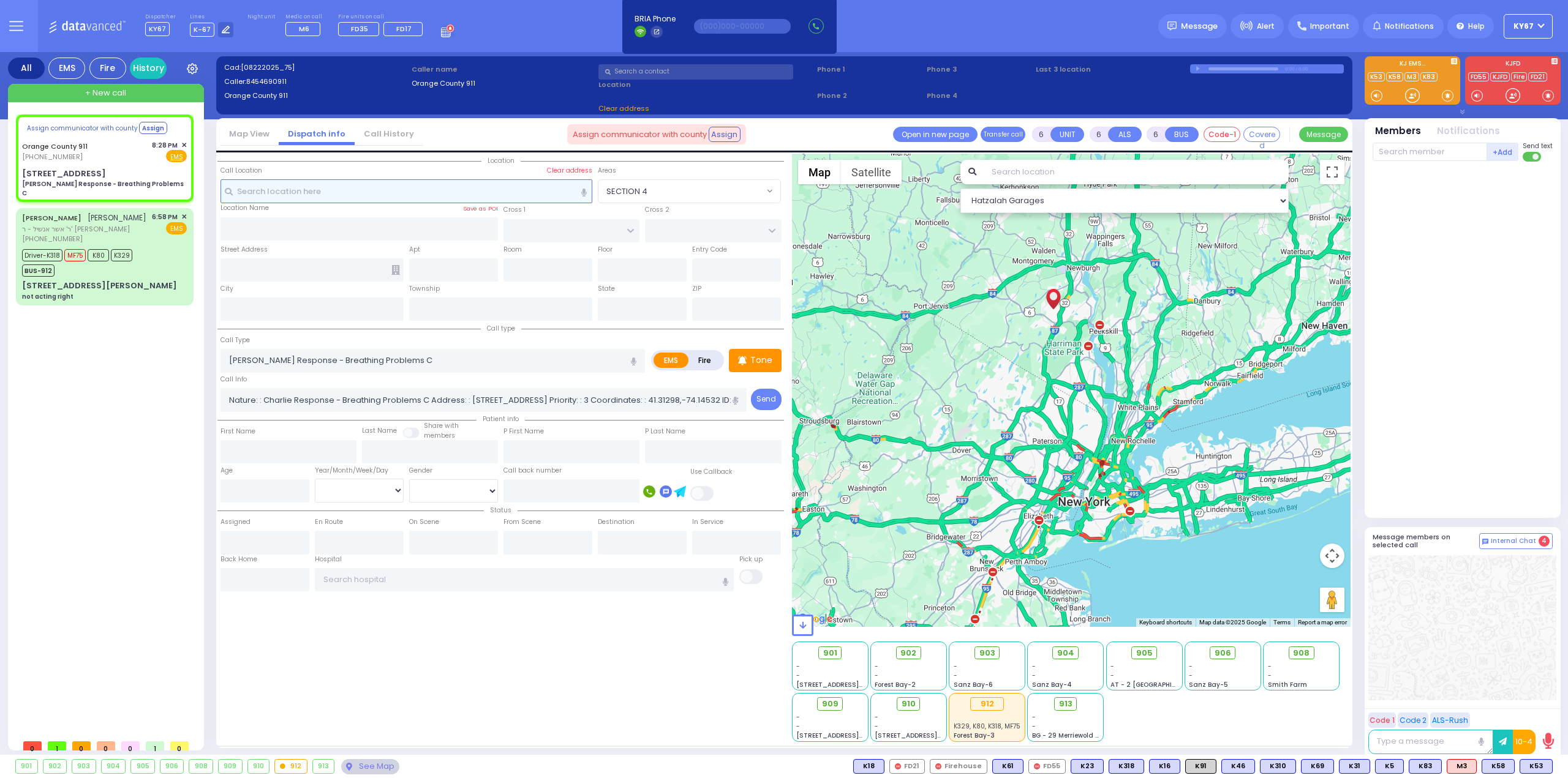
select select
radio input "true"
select select
select select "Hatzalah Garages"
type input "27 Oxford Ln"
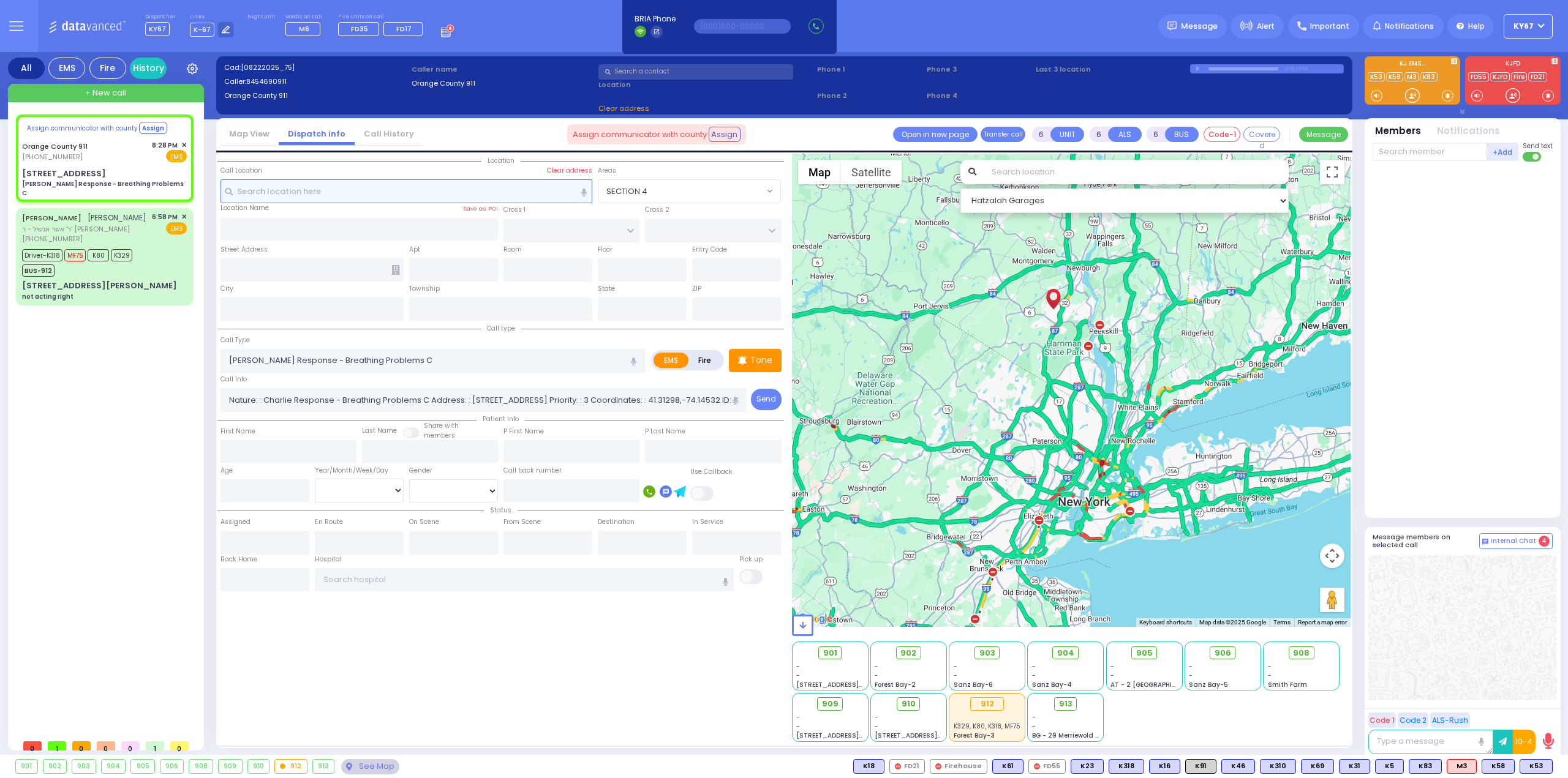
type input "Monroe"
type input "[US_STATE]"
type input "10926"
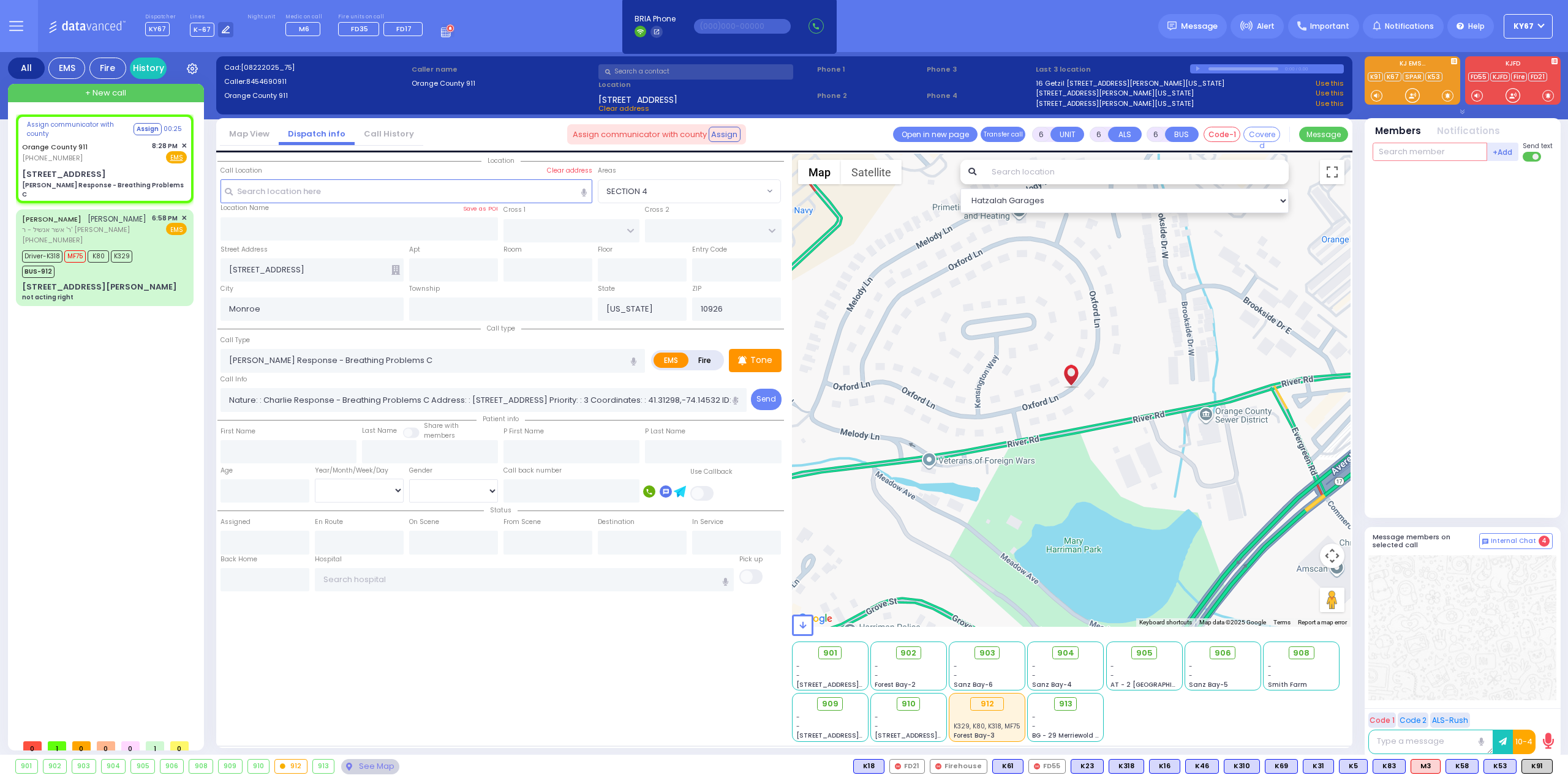
click at [1416, 153] on input "text" at bounding box center [1429, 151] width 115 height 18
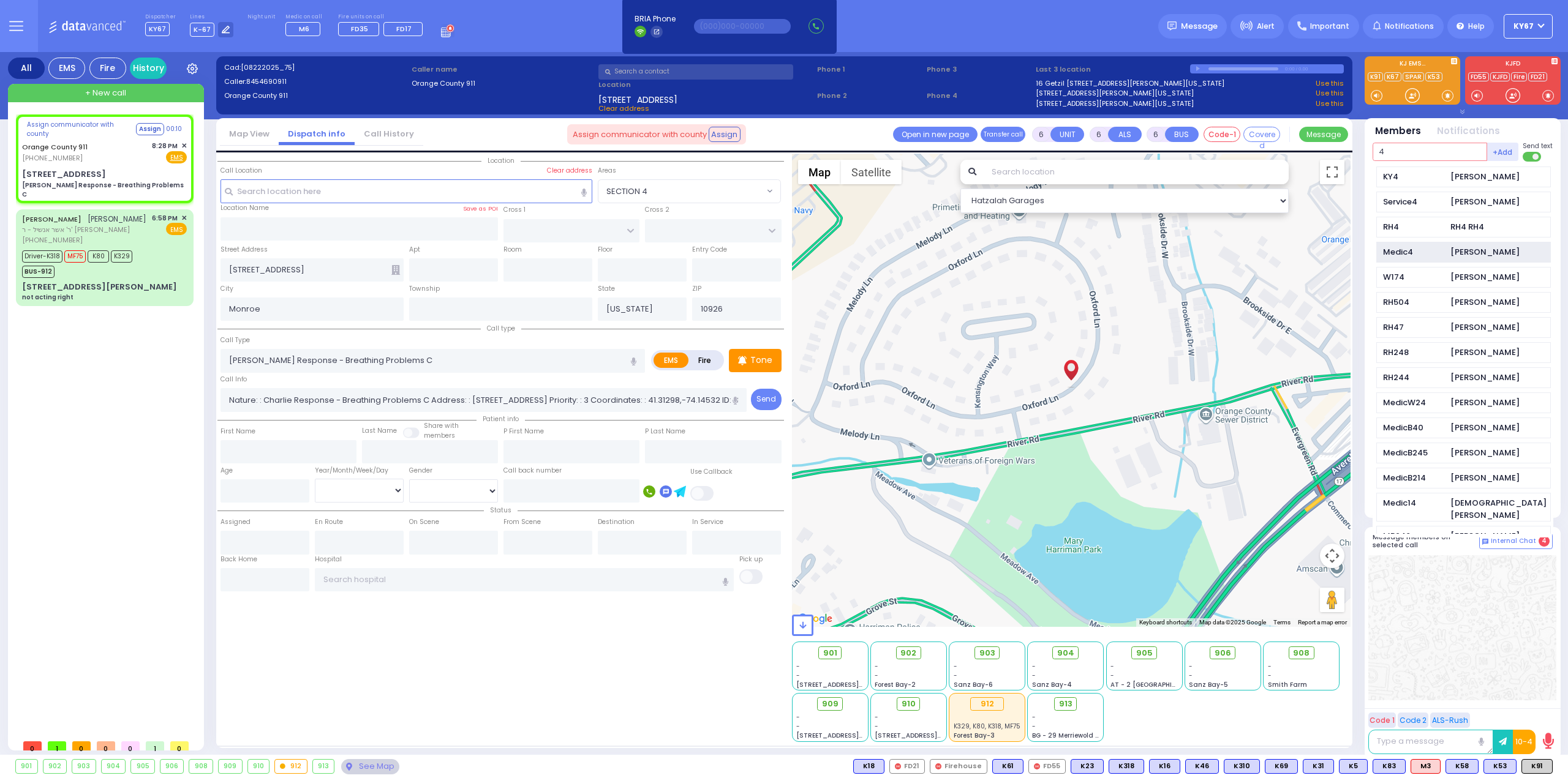
type input "4"
click at [1488, 256] on div "Avrohom Yitzchok Flohr" at bounding box center [1484, 252] width 69 height 12
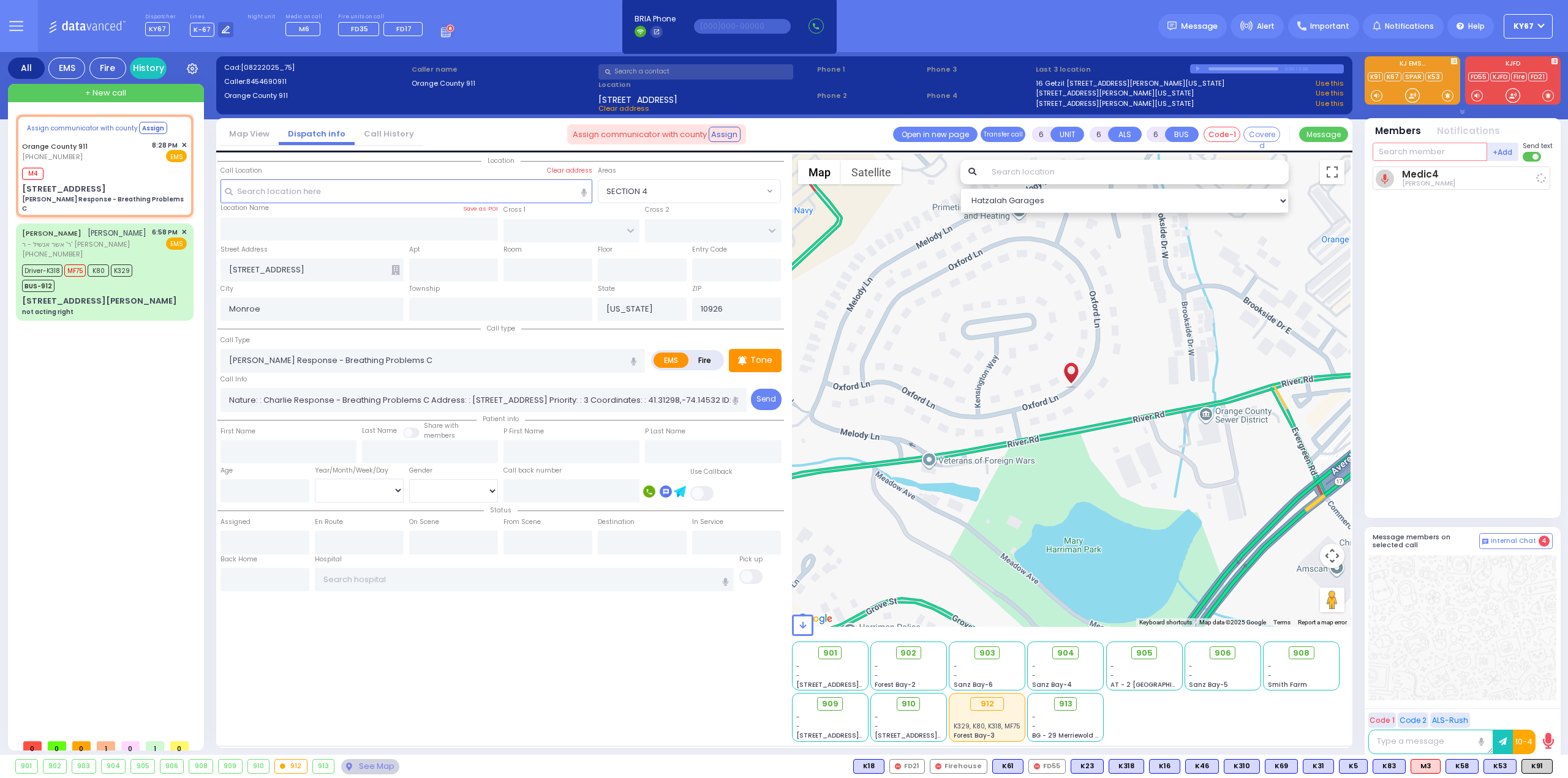
select select
radio input "true"
select select
type input "20:30"
click at [1425, 156] on input "text" at bounding box center [1429, 151] width 115 height 18
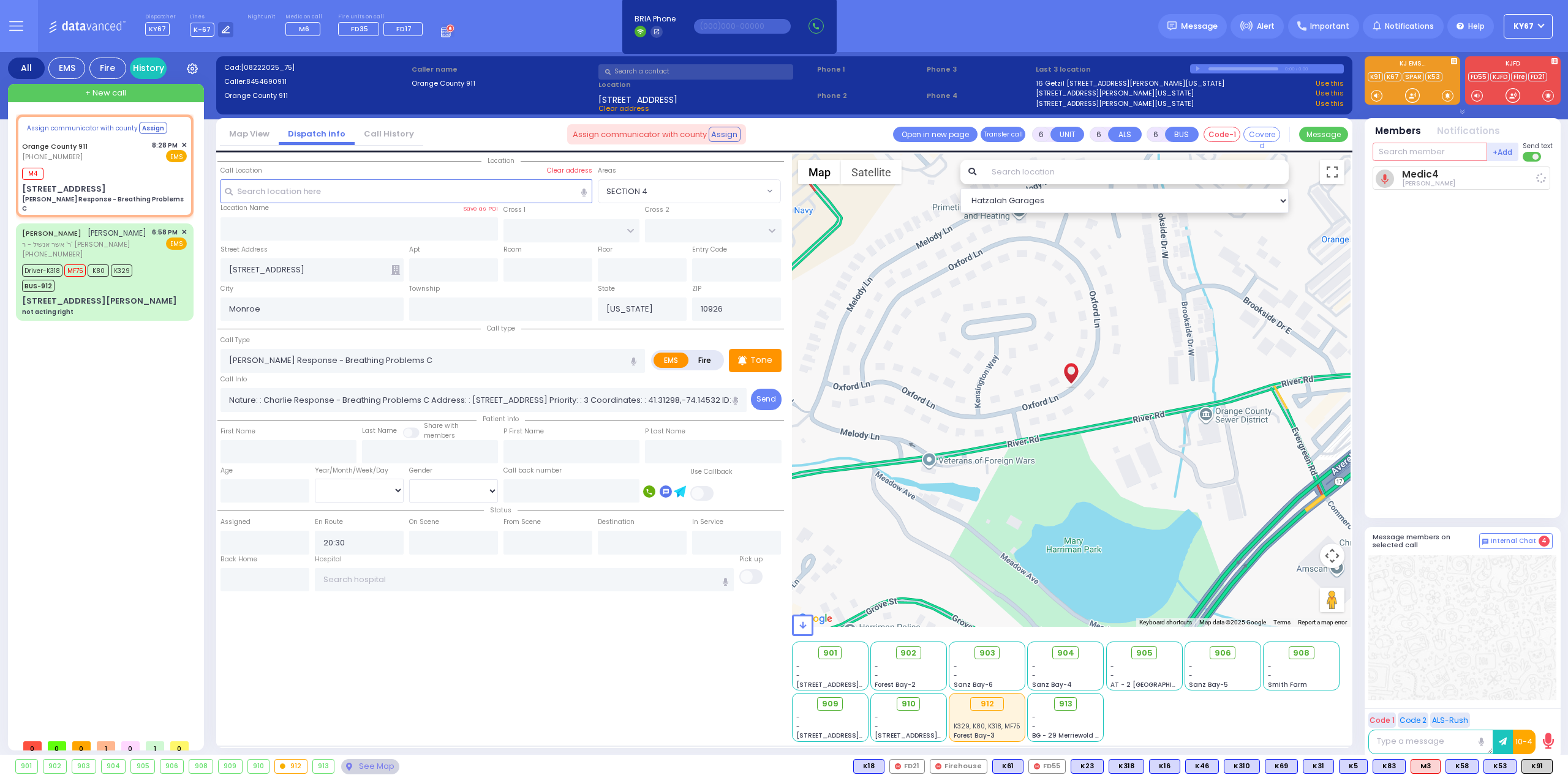
select select "Hatzalah Garages"
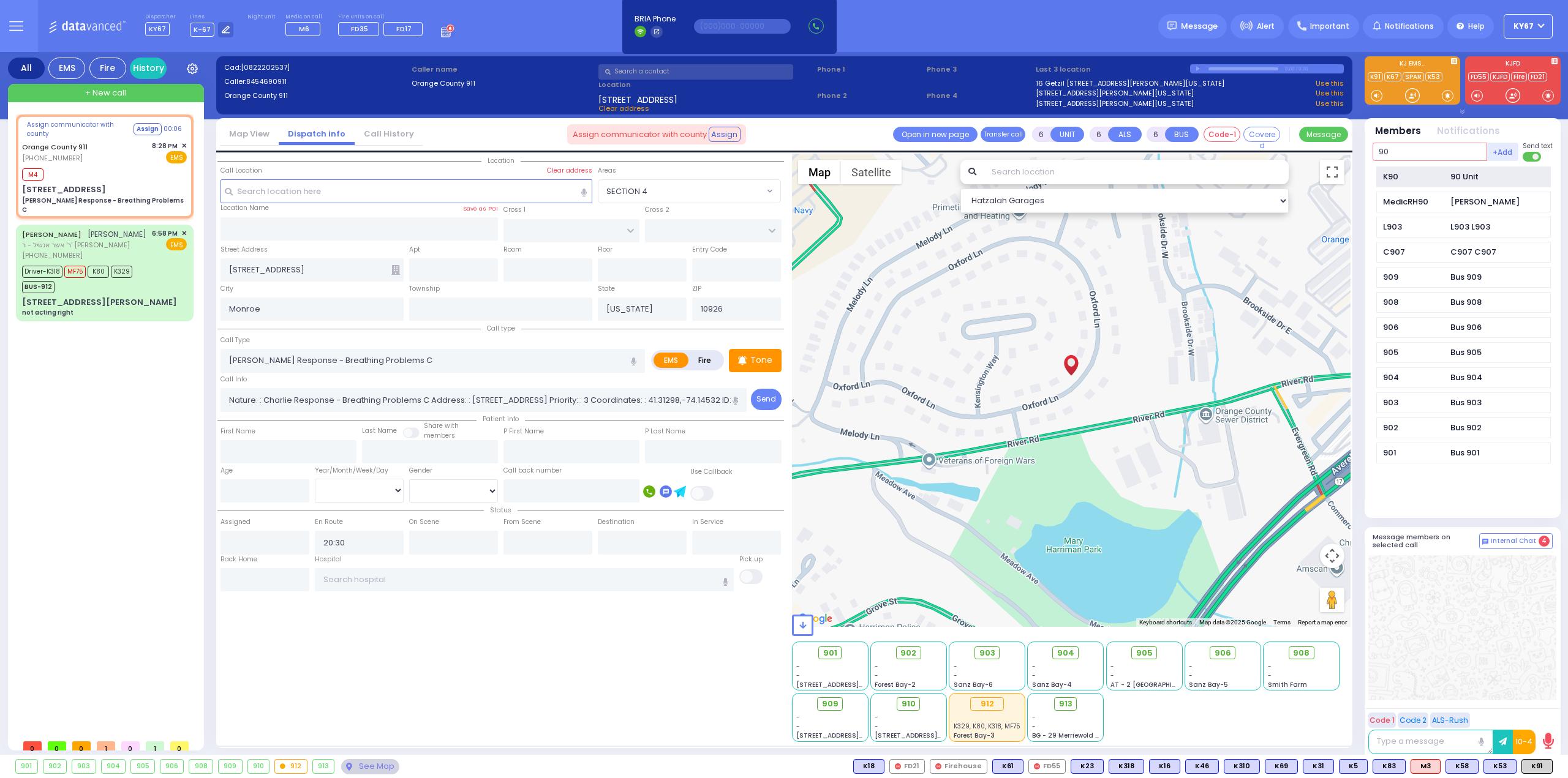
type input "90"
click at [1431, 175] on div "K90" at bounding box center [1413, 177] width 61 height 12
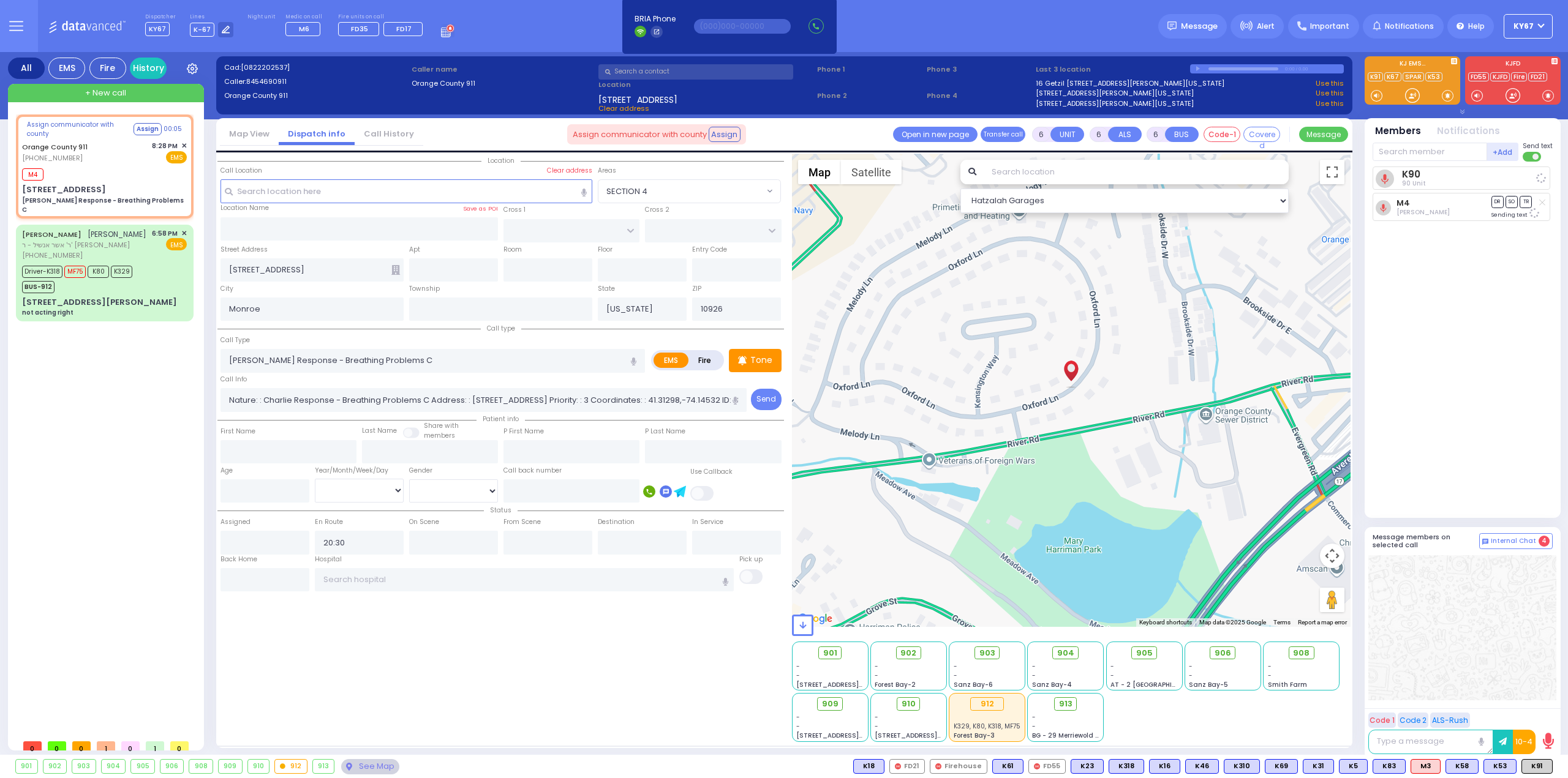
click at [1456, 345] on div "K90 90 Unit M4 DR SO TR" at bounding box center [1464, 337] width 182 height 341
select select
radio input "true"
select select
select select "Hatzalah Garages"
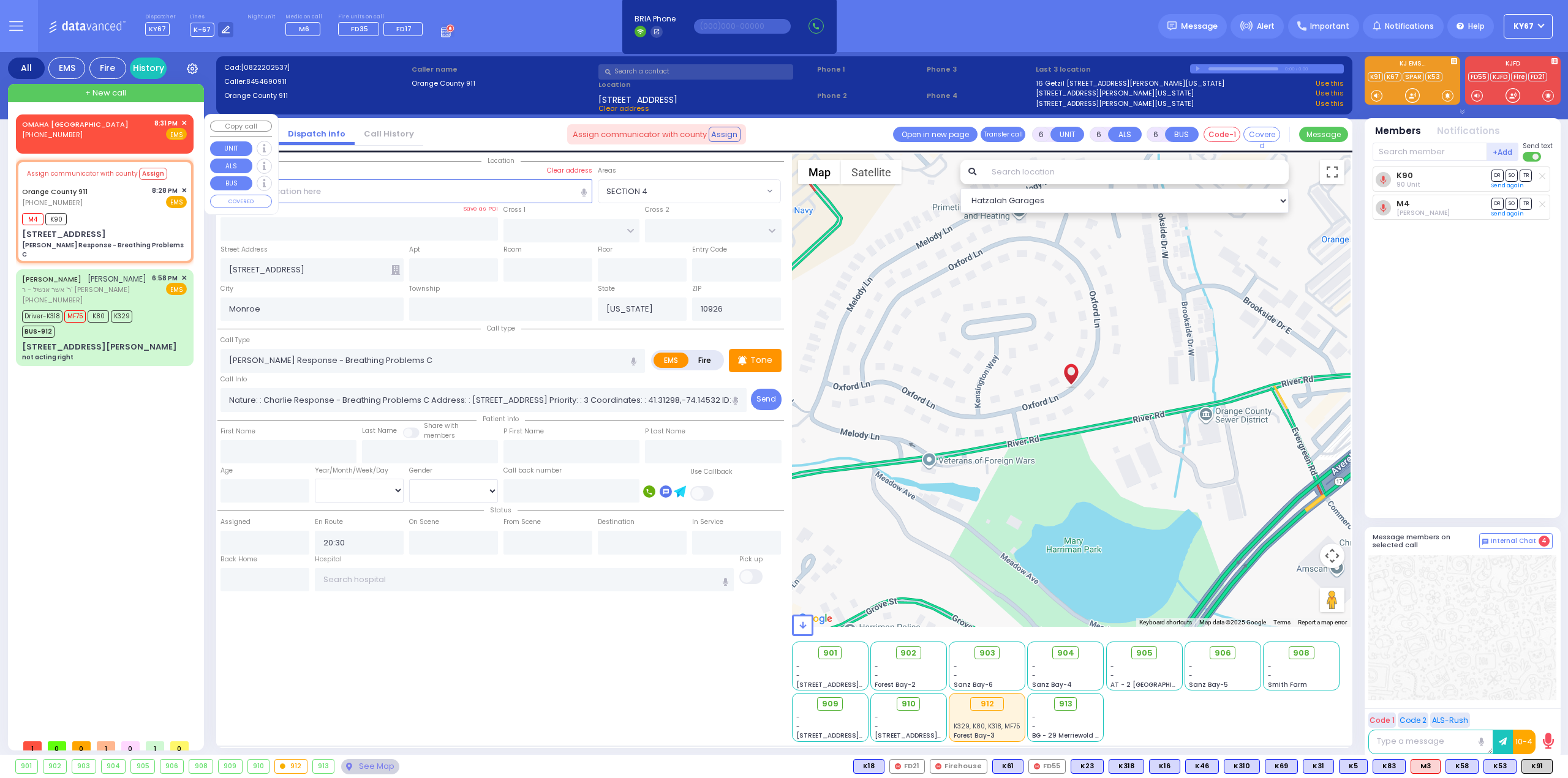
click at [182, 121] on span "✕" at bounding box center [184, 123] width 5 height 11
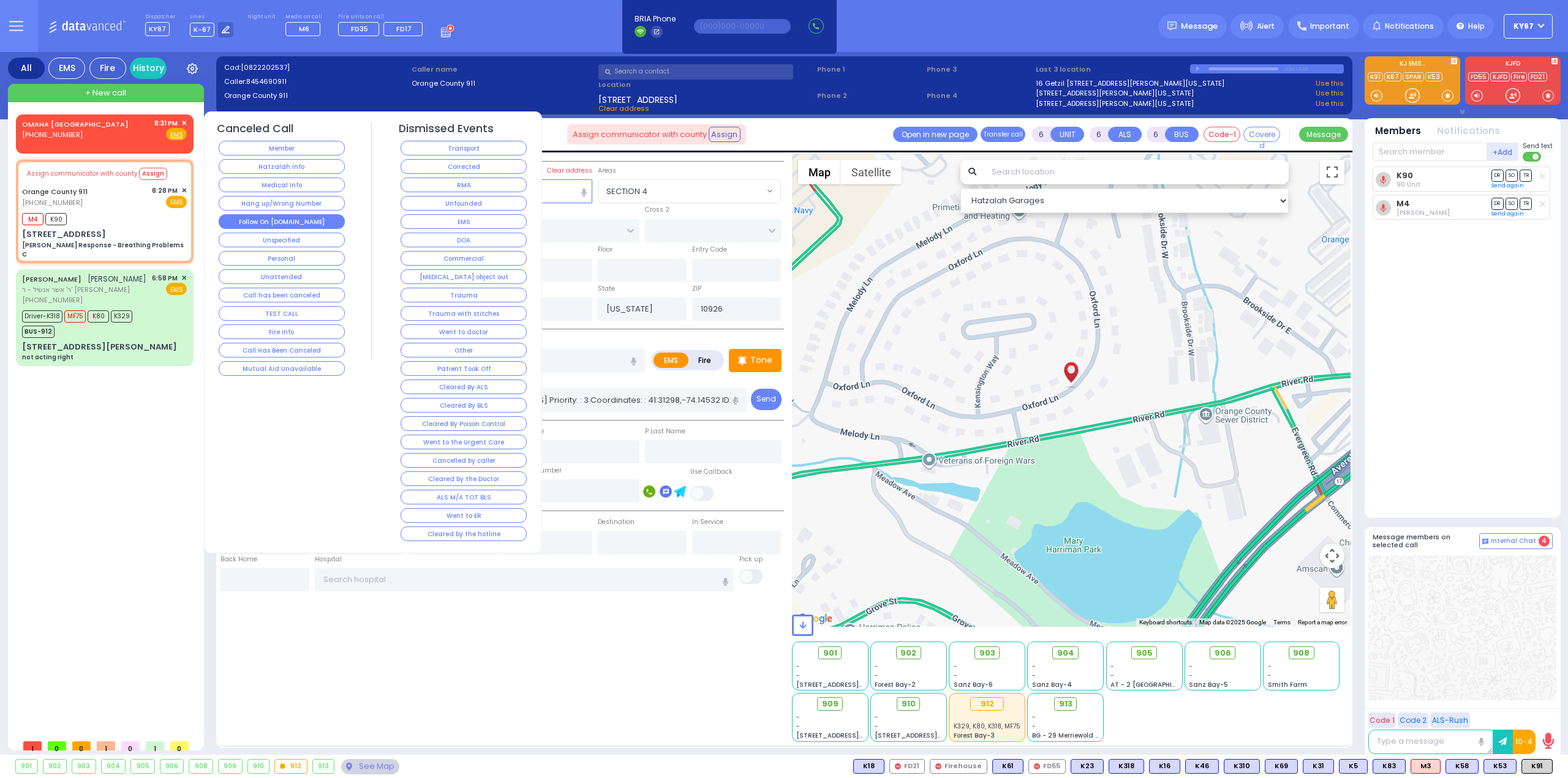
click at [297, 222] on button "Follow On [DOMAIN_NAME]" at bounding box center [281, 222] width 126 height 15
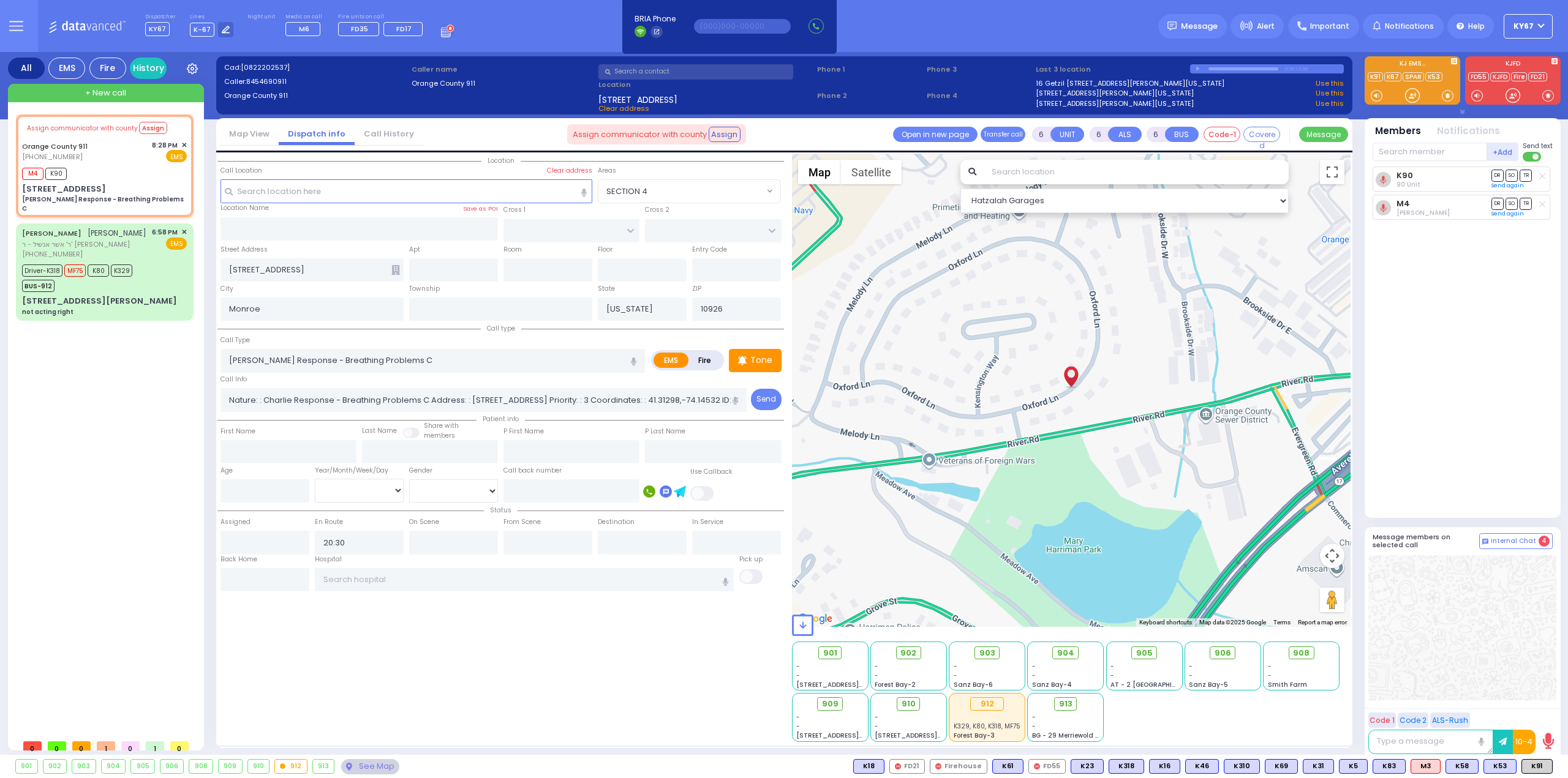
click at [154, 431] on div "Assign communicator with county Assign Orange County 911 (845) 469-0911 M4 K90 …" at bounding box center [107, 424] width 182 height 619
click at [374, 647] on div "Location ZIP" at bounding box center [501, 447] width 567 height 589
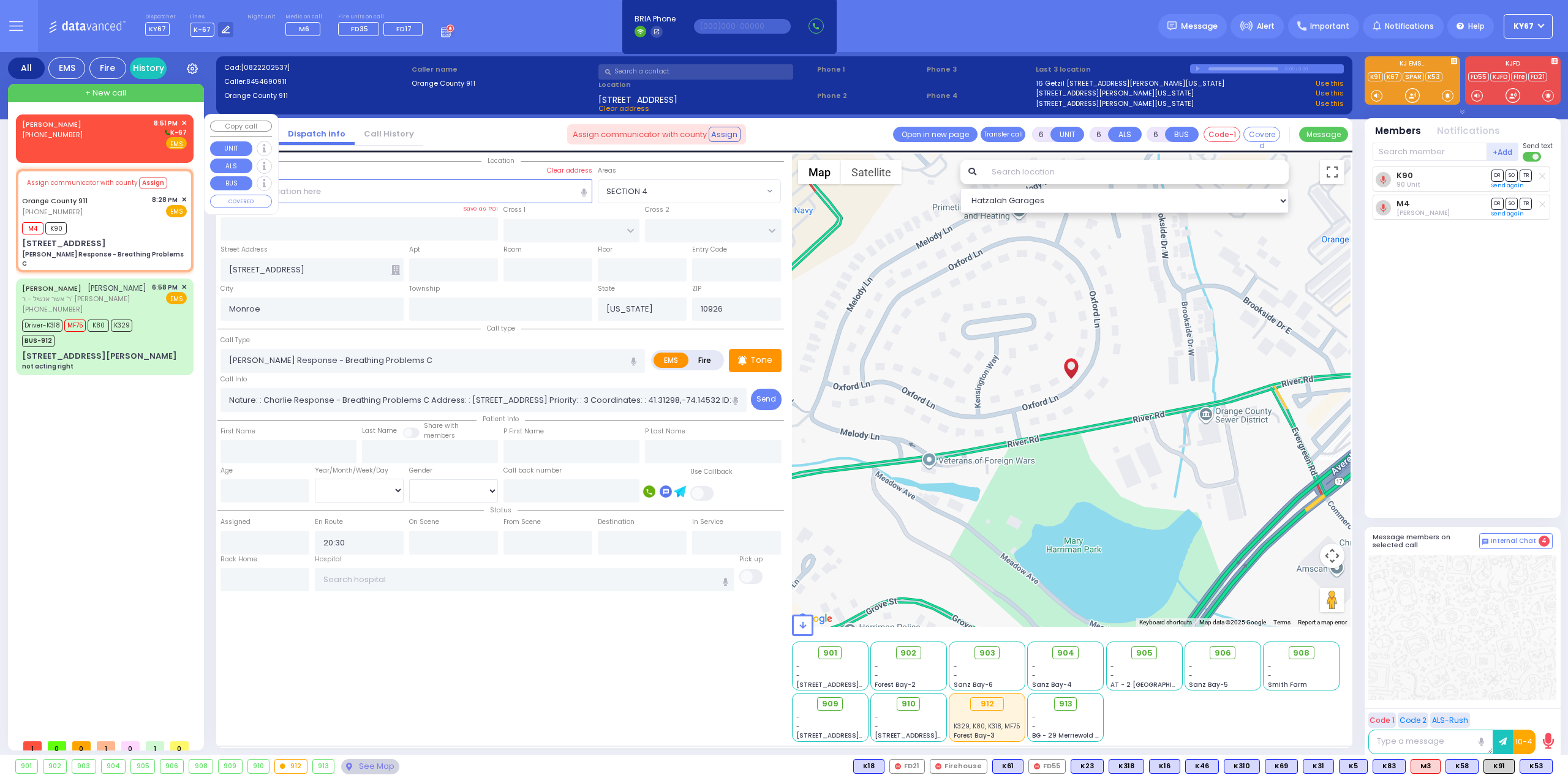
click at [118, 131] on div "DAVID SPRITZER (347) 861-1374 8:51 PM ✕ K-67" at bounding box center [104, 134] width 165 height 32
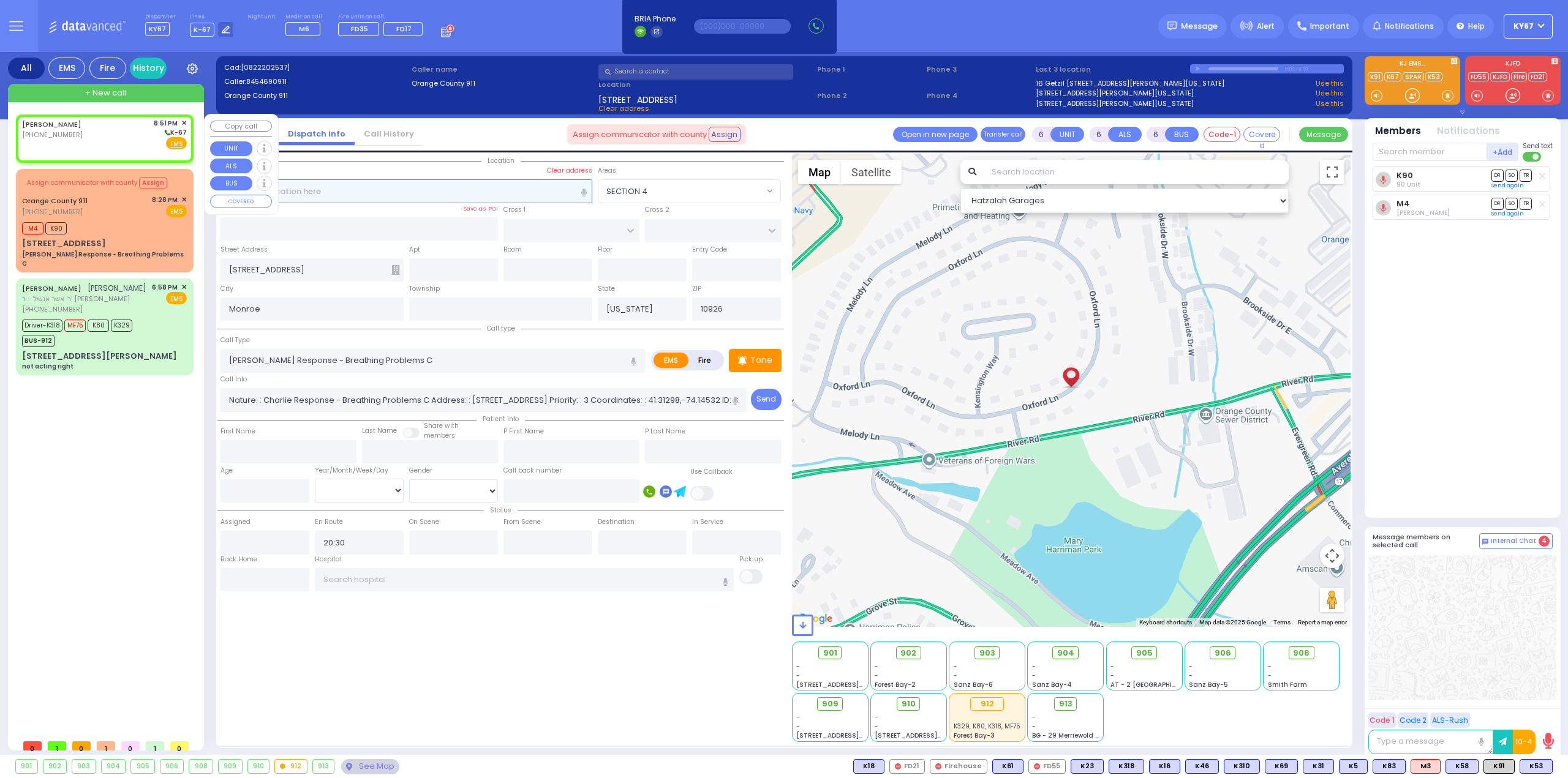
type input "2"
type input "1"
select select
radio input "true"
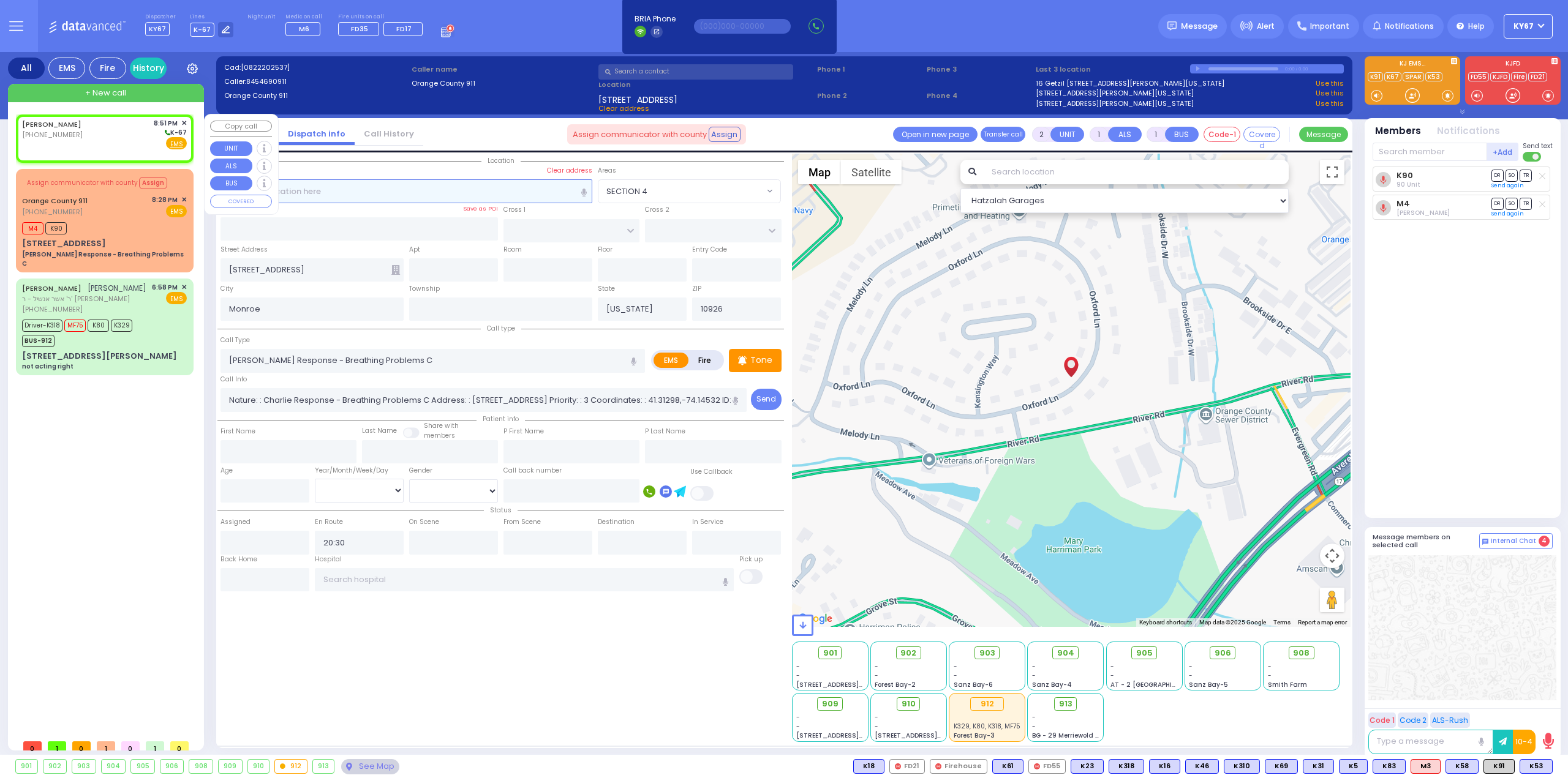
select select
type input "20:51"
select select "Hatzalah Garages"
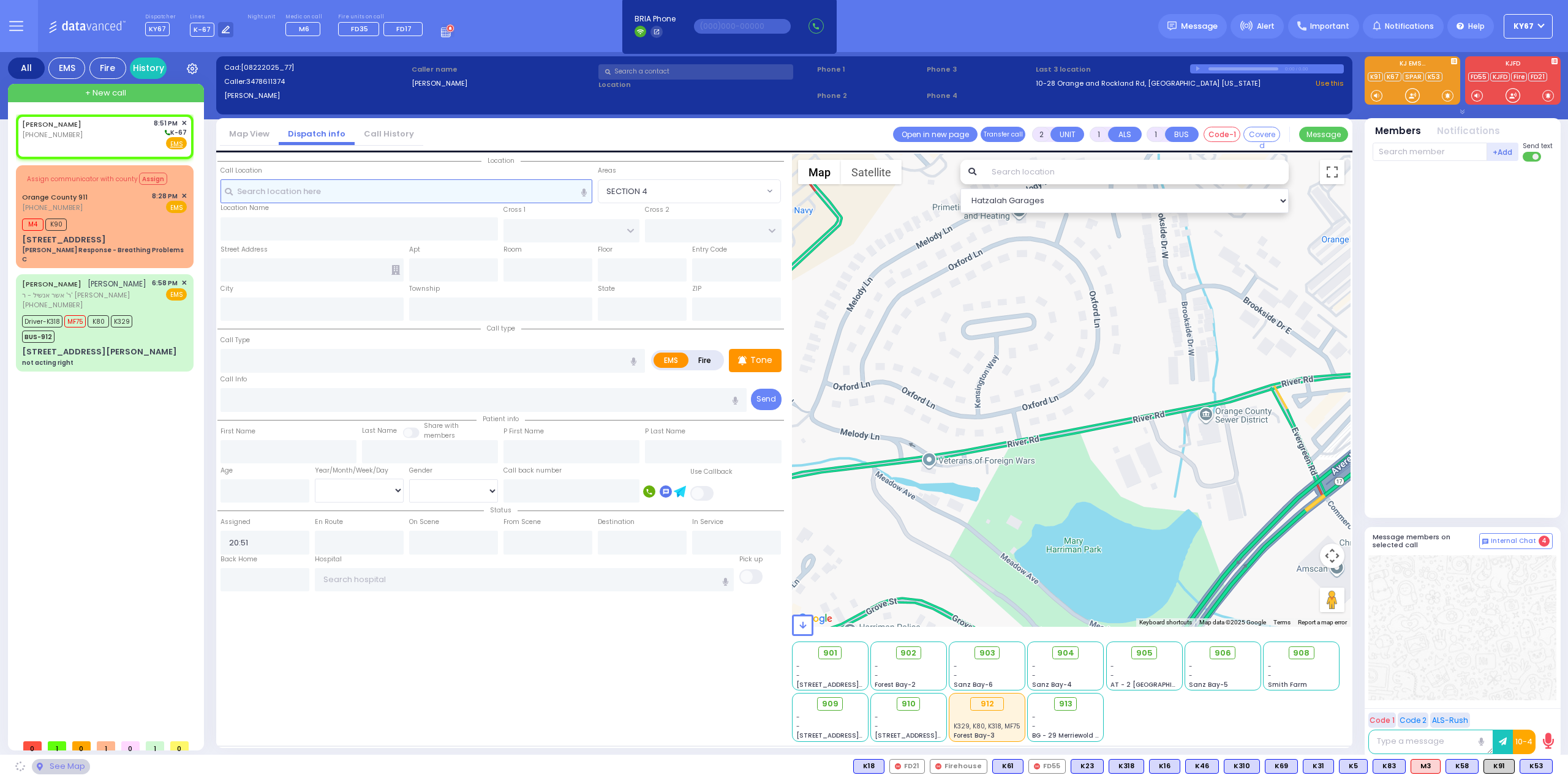
select select
radio input "true"
select select
select select "Hatzalah Garages"
click at [378, 574] on input "text" at bounding box center [524, 579] width 419 height 23
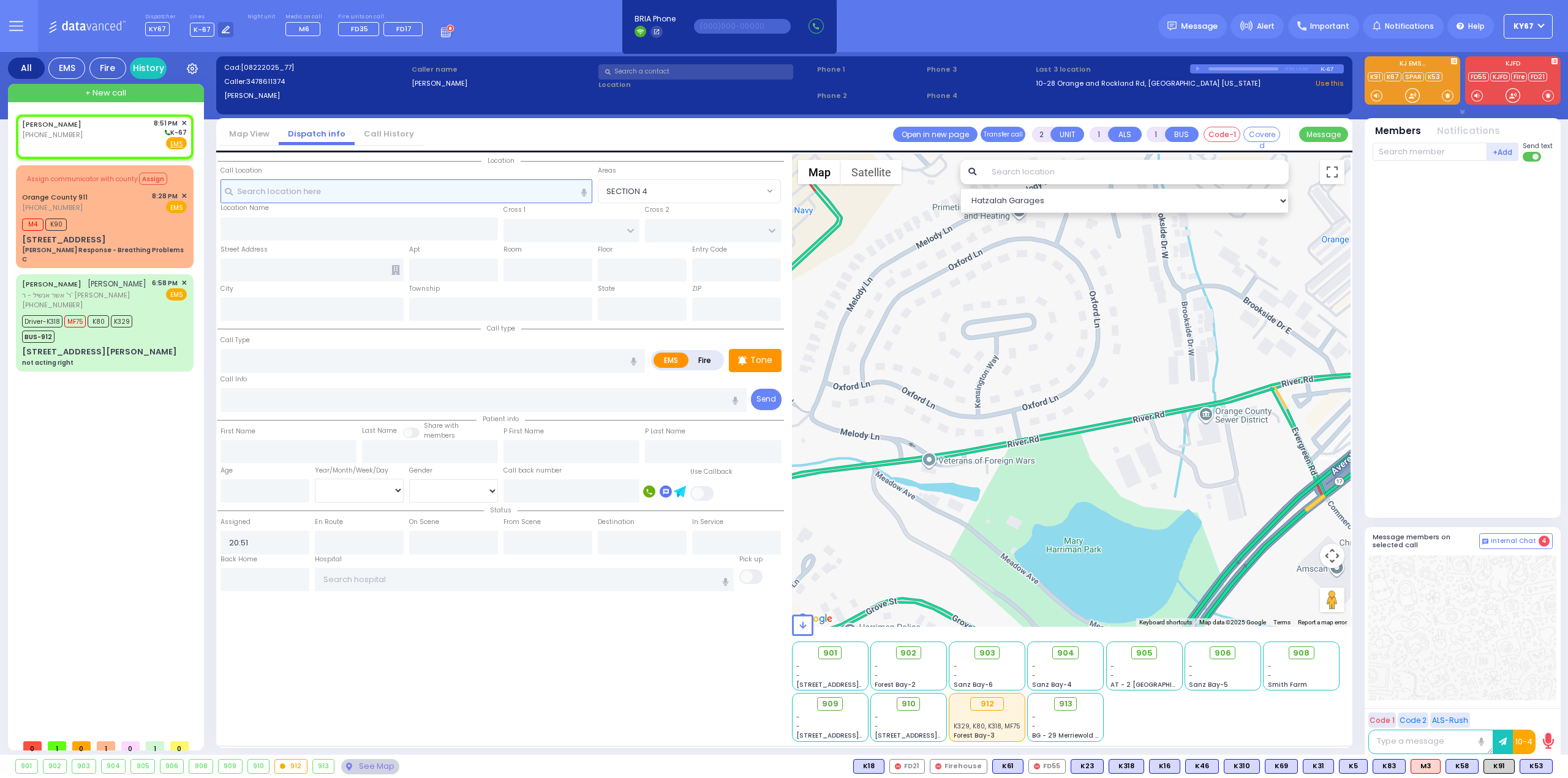
click at [375, 194] on input "text" at bounding box center [407, 191] width 372 height 23
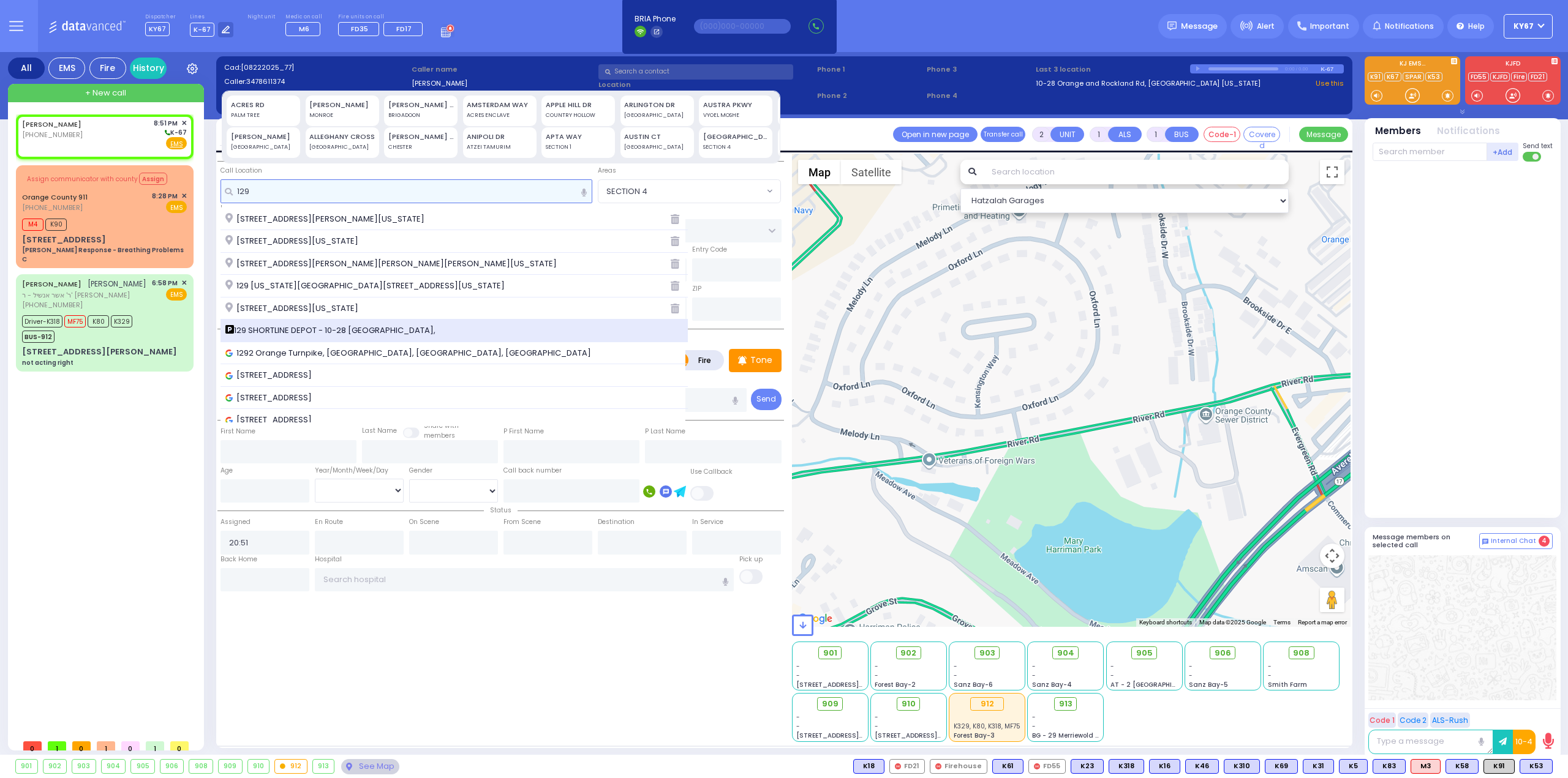
type input "129"
click at [309, 329] on span "129 SHORTLINE DEPOT - 10-28 Orange and Rockland Rd," at bounding box center [332, 331] width 214 height 12
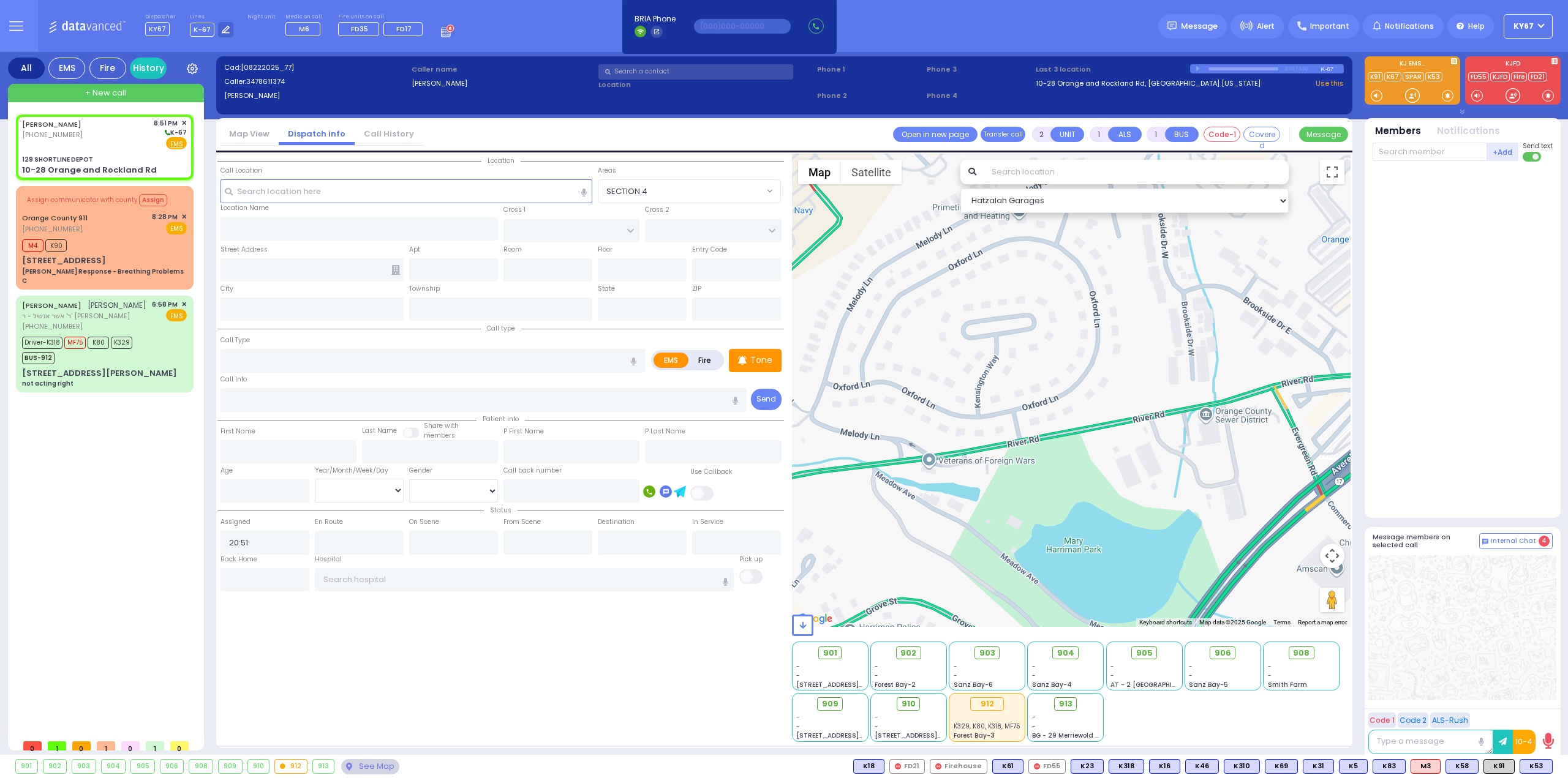
select select
radio input "true"
select select
select select "Hatzalah Garages"
type input "129 SHORTLINE DEPOT"
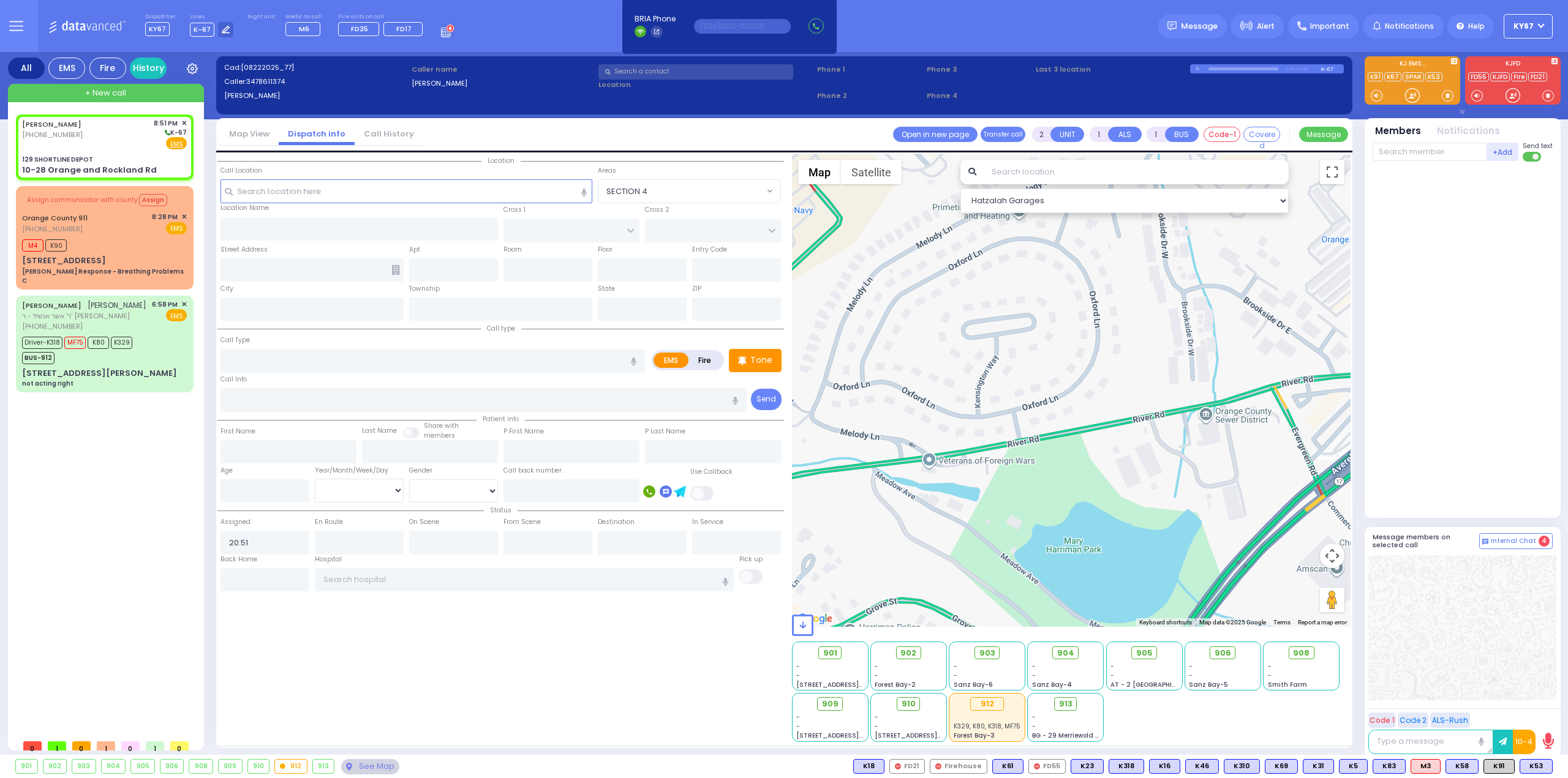
type input "10-28 Orange and Rockland Rd"
type input "Monroe"
type input "[US_STATE]"
type input "10950"
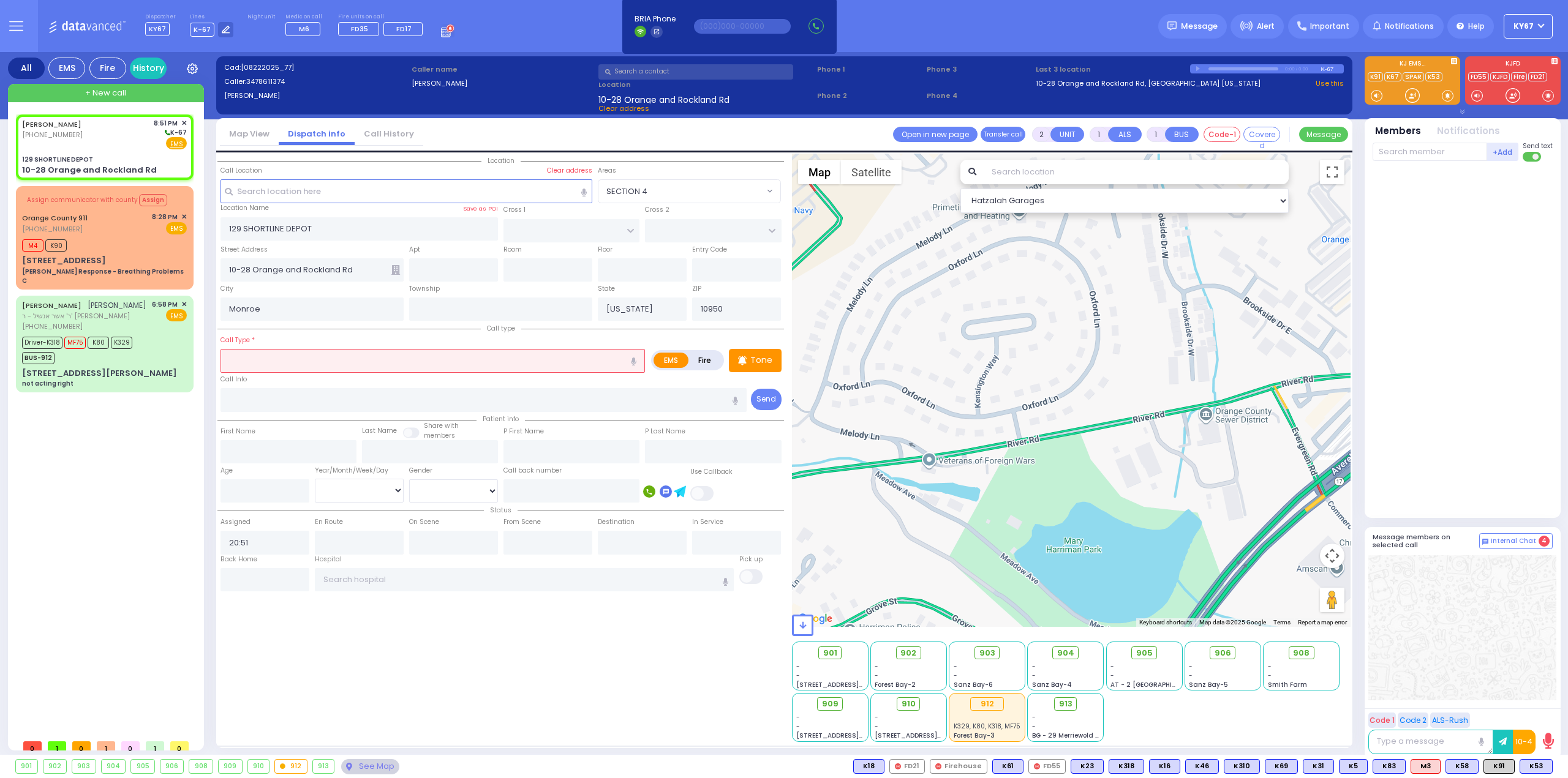
click at [305, 362] on input "text" at bounding box center [433, 360] width 425 height 23
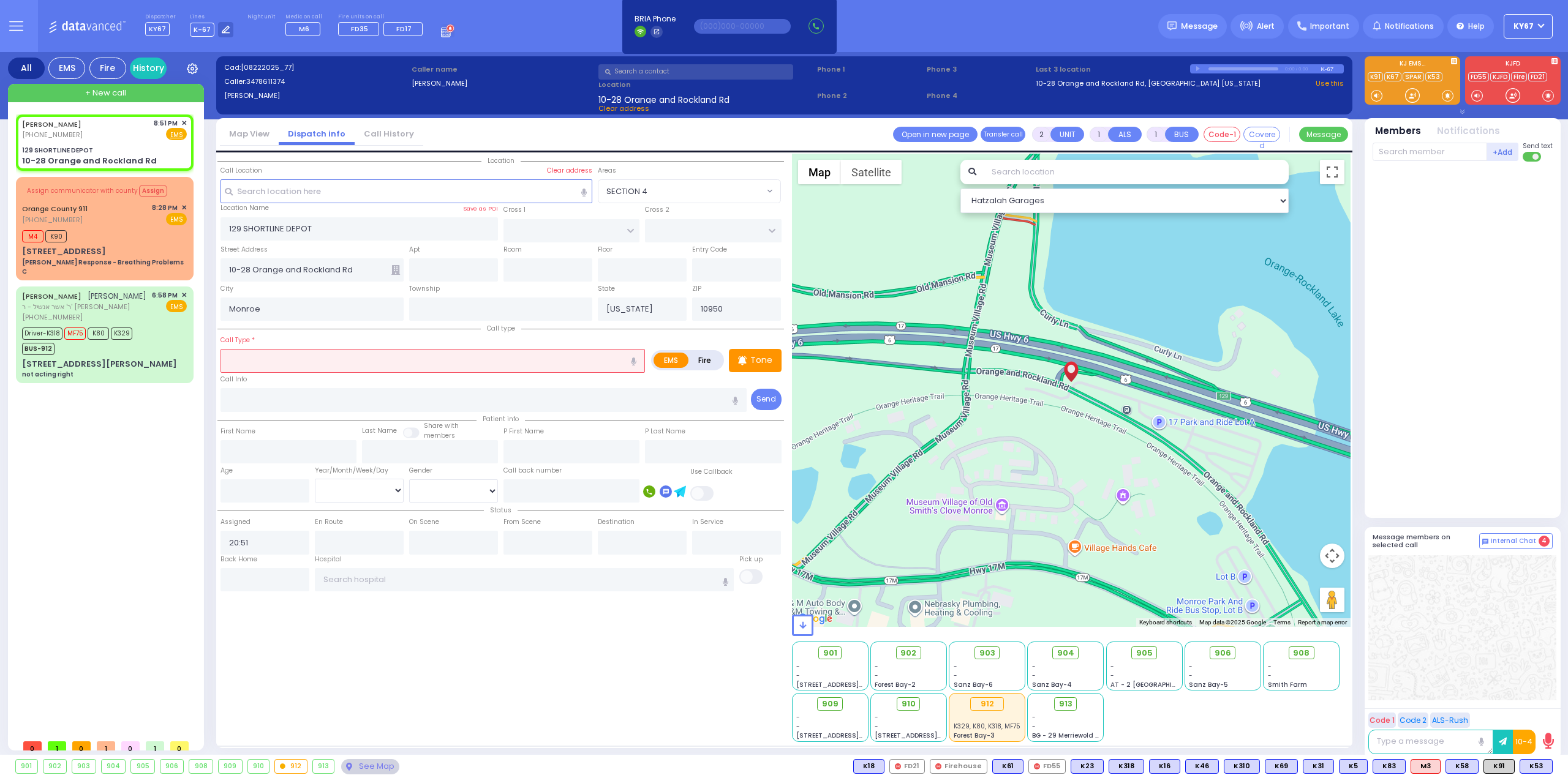
select select
radio input "true"
select select
select select "Hatzalah Garages"
type input "p"
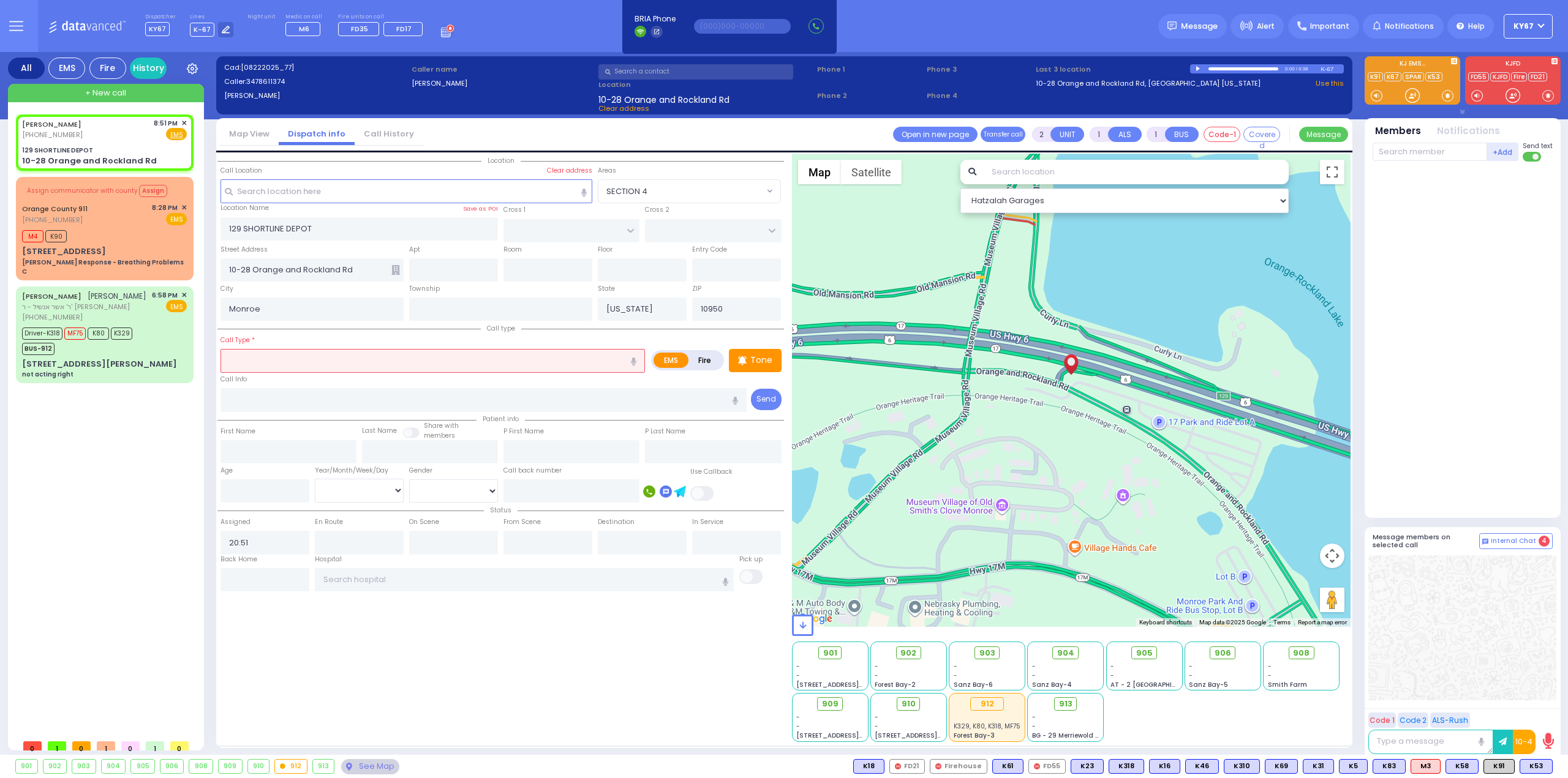
select select
radio input "true"
select select
select select "Hatzalah Garages"
select select
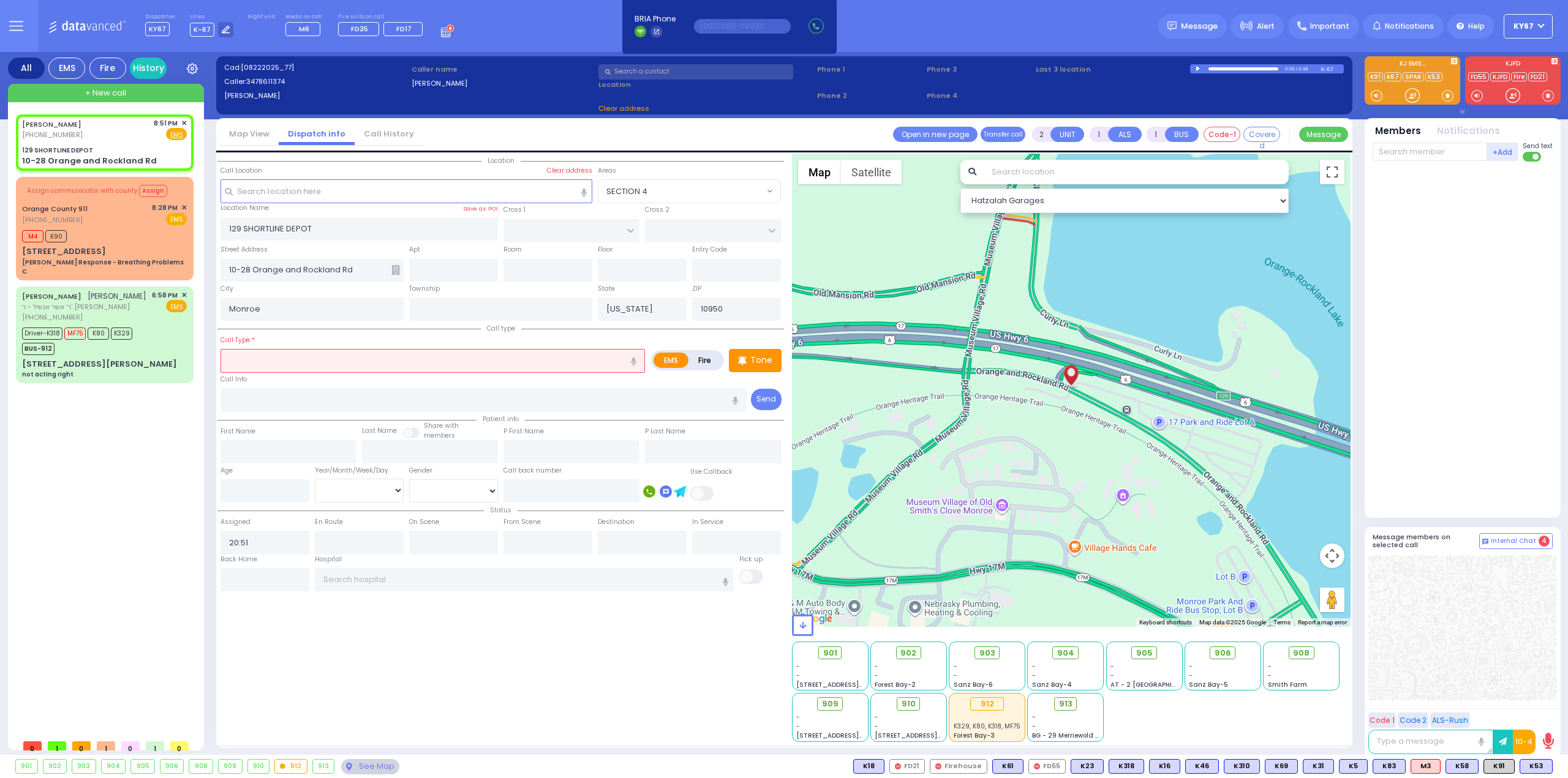
radio input "true"
select select
select select "Hatzalah Garages"
click at [634, 360] on icon "button" at bounding box center [634, 362] width 5 height 8
type input "appendicitis"
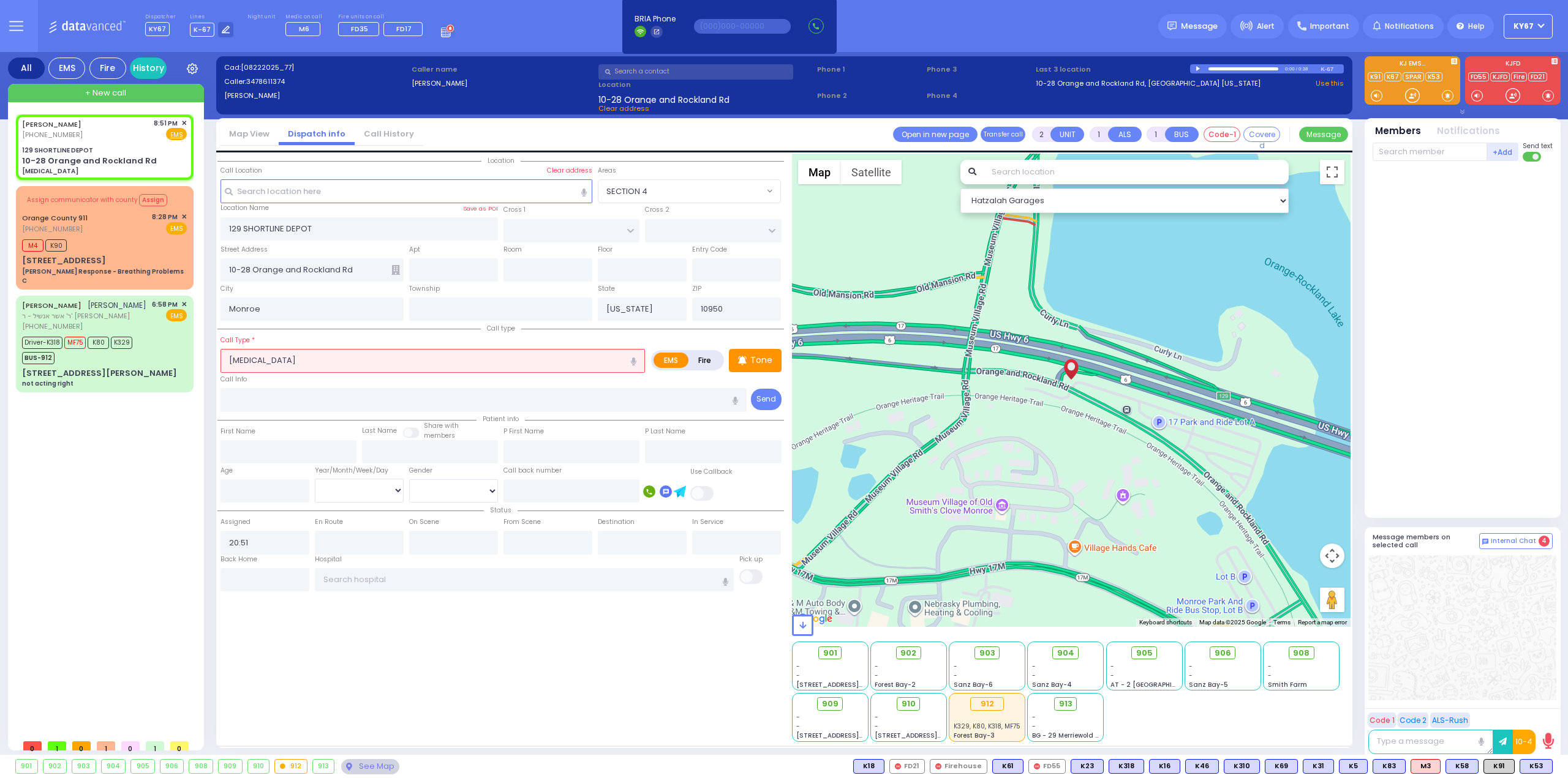
select select
radio input "true"
select select
select select "Hatzalah Garages"
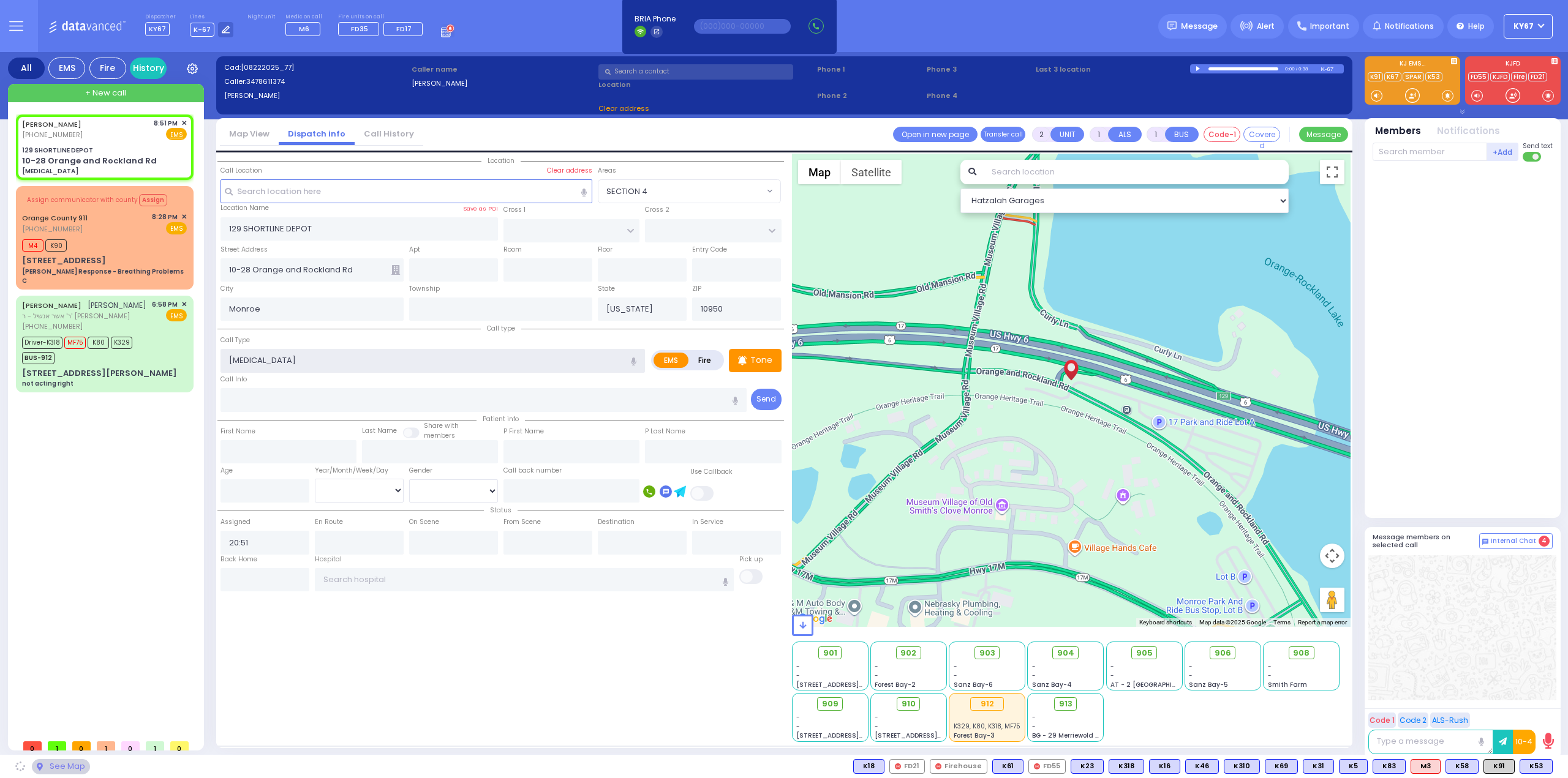
click at [232, 361] on input "appendicitis" at bounding box center [433, 360] width 425 height 23
type input "Appendicitis"
select select
radio input "true"
select select
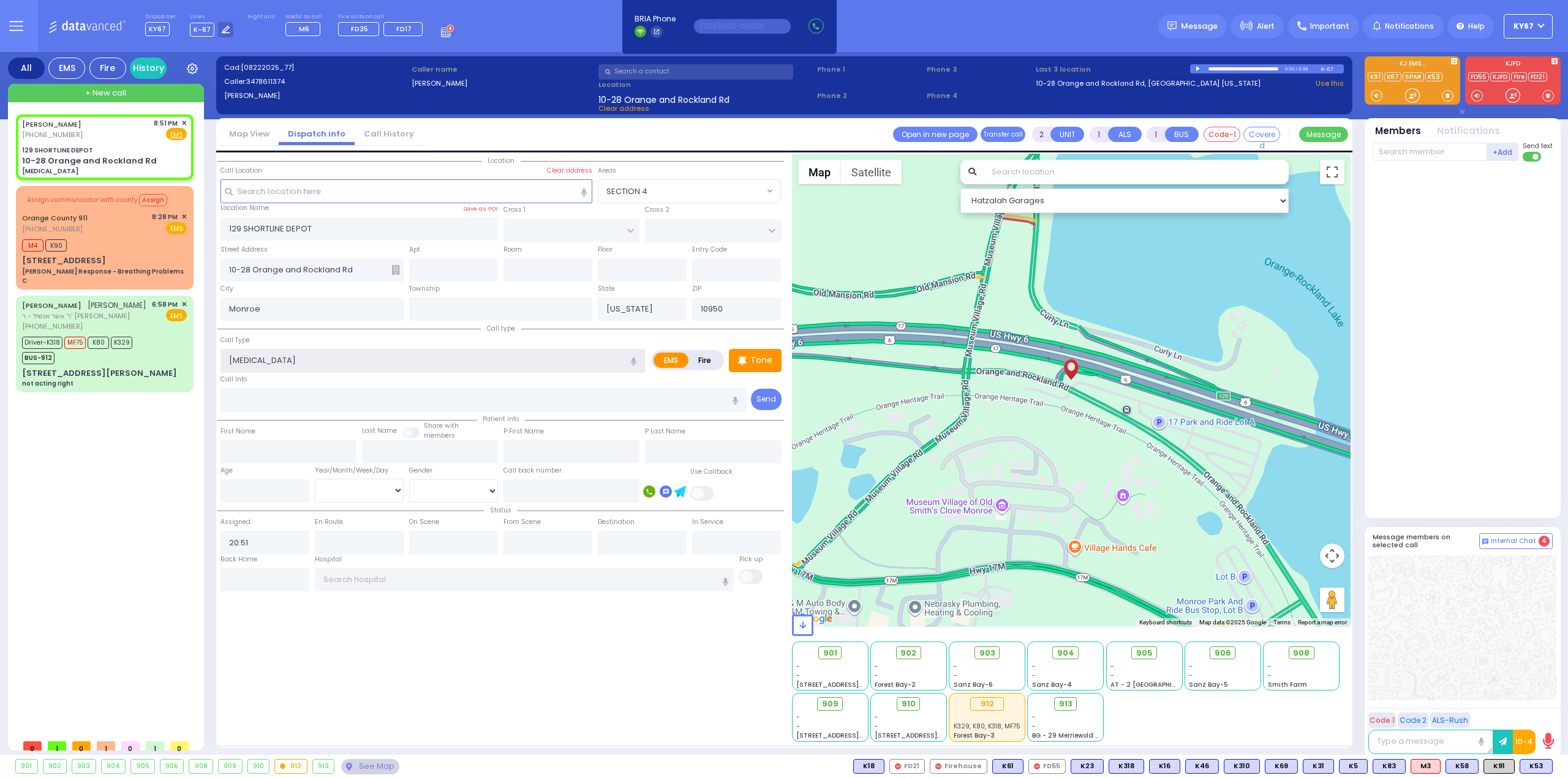
select select "Hatzalah Garages"
click at [350, 578] on input "text" at bounding box center [524, 579] width 419 height 23
select select
radio input "true"
select select
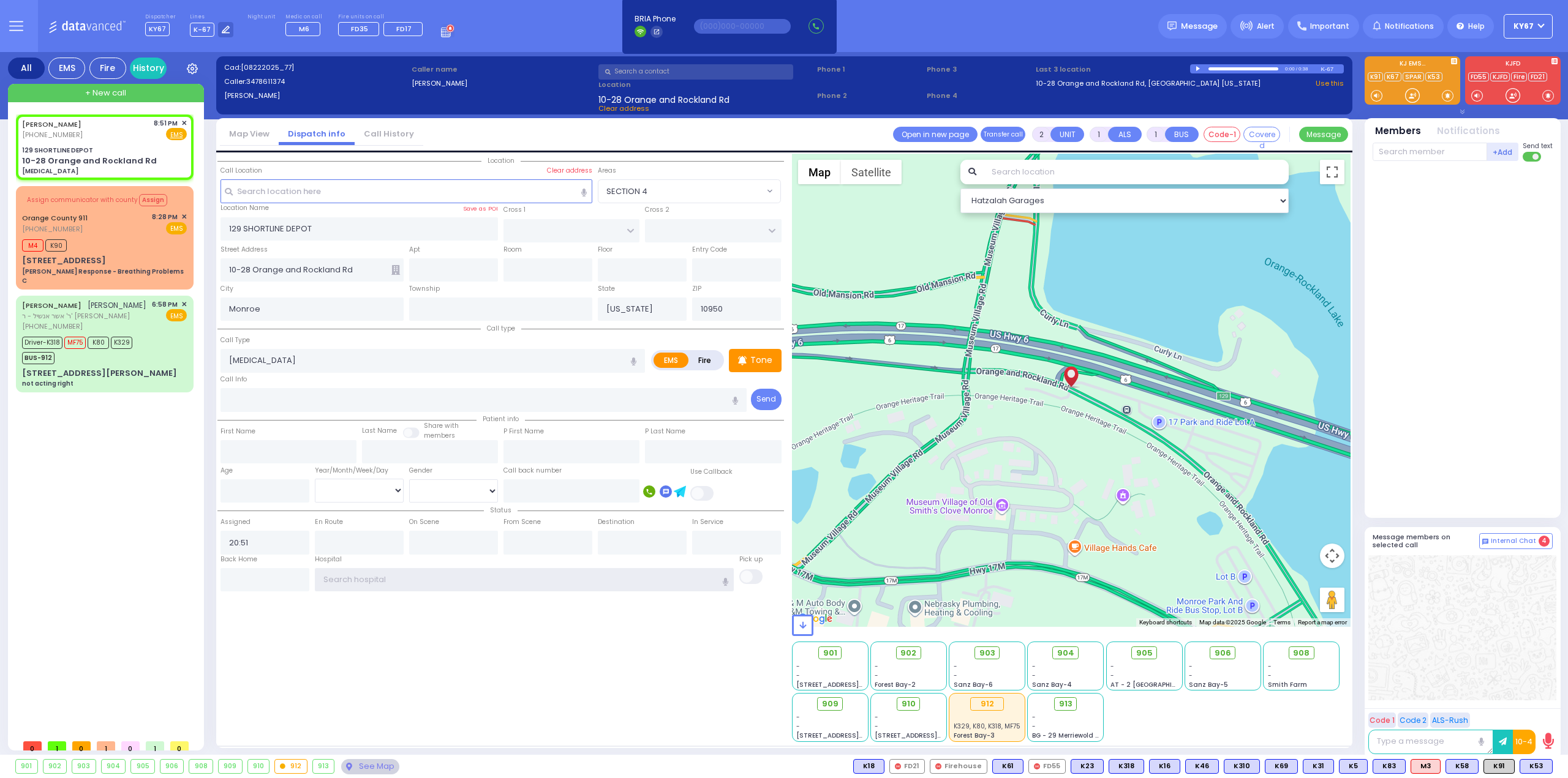
select select "Hatzalah Garages"
click at [640, 611] on div "Location" at bounding box center [501, 447] width 567 height 589
click at [1198, 69] on div at bounding box center [1199, 69] width 7 height 5
click at [257, 487] on input "number" at bounding box center [265, 491] width 89 height 23
select select
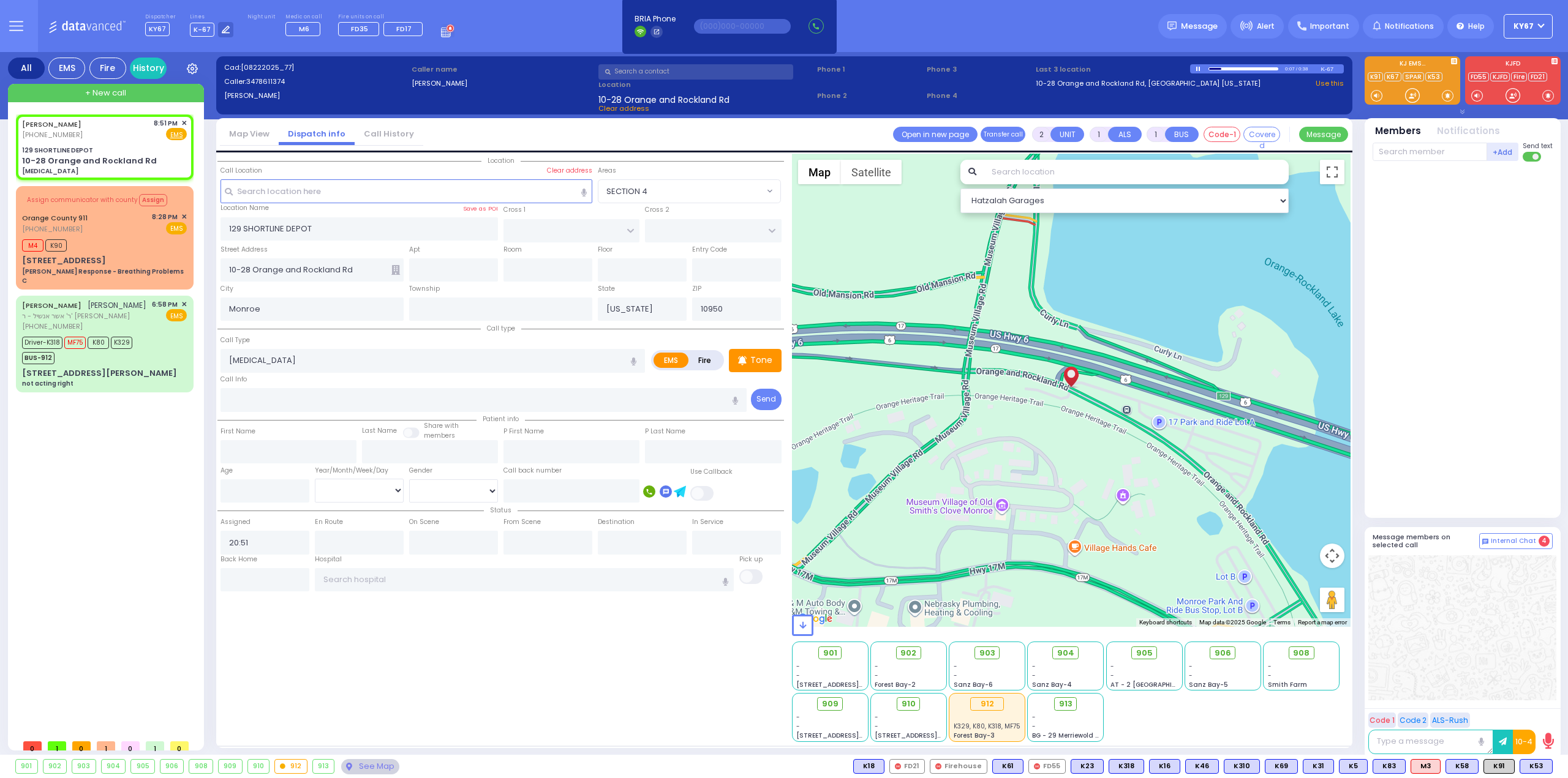
radio input "true"
select select
select select "Hatzalah Garages"
click at [254, 487] on input "number" at bounding box center [265, 491] width 89 height 23
click at [282, 394] on input "text" at bounding box center [484, 400] width 526 height 23
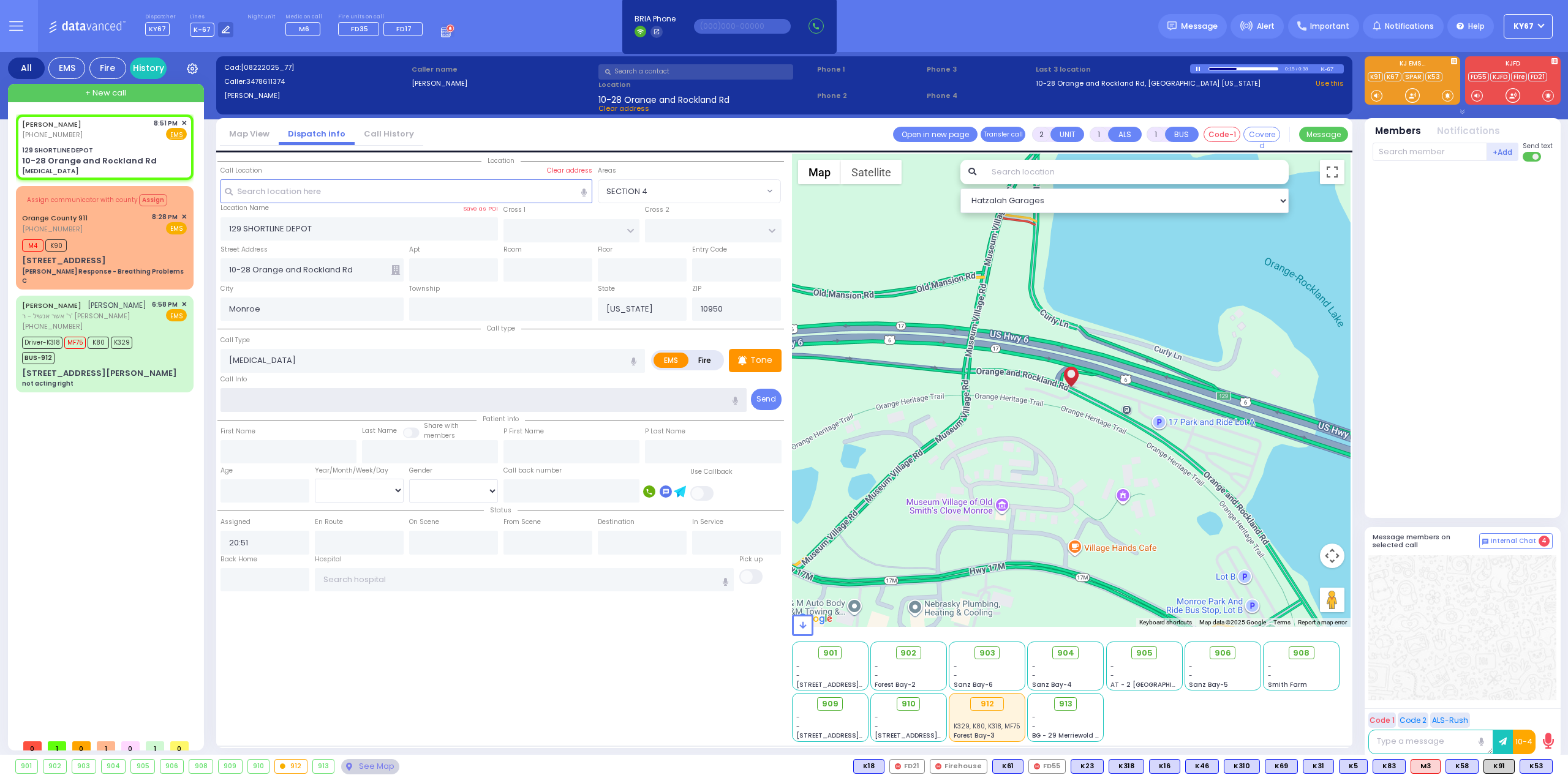
select select
radio input "true"
select select
select select "Hatzalah Garages"
type input "w"
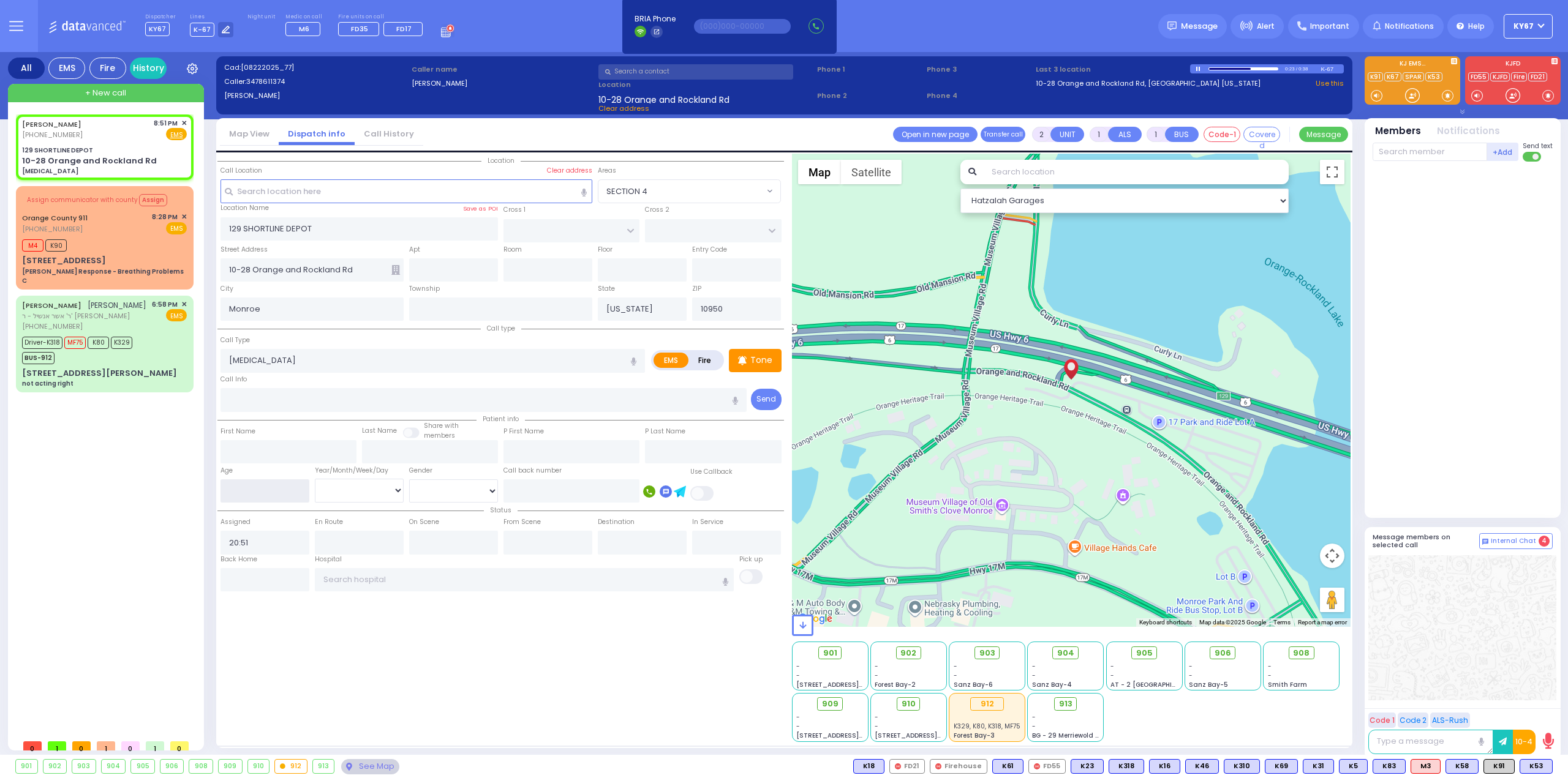
click at [256, 494] on input "number" at bounding box center [265, 491] width 89 height 23
type input "89"
click at [340, 489] on select "Year Month Week Day" at bounding box center [359, 490] width 89 height 23
select select
radio input "true"
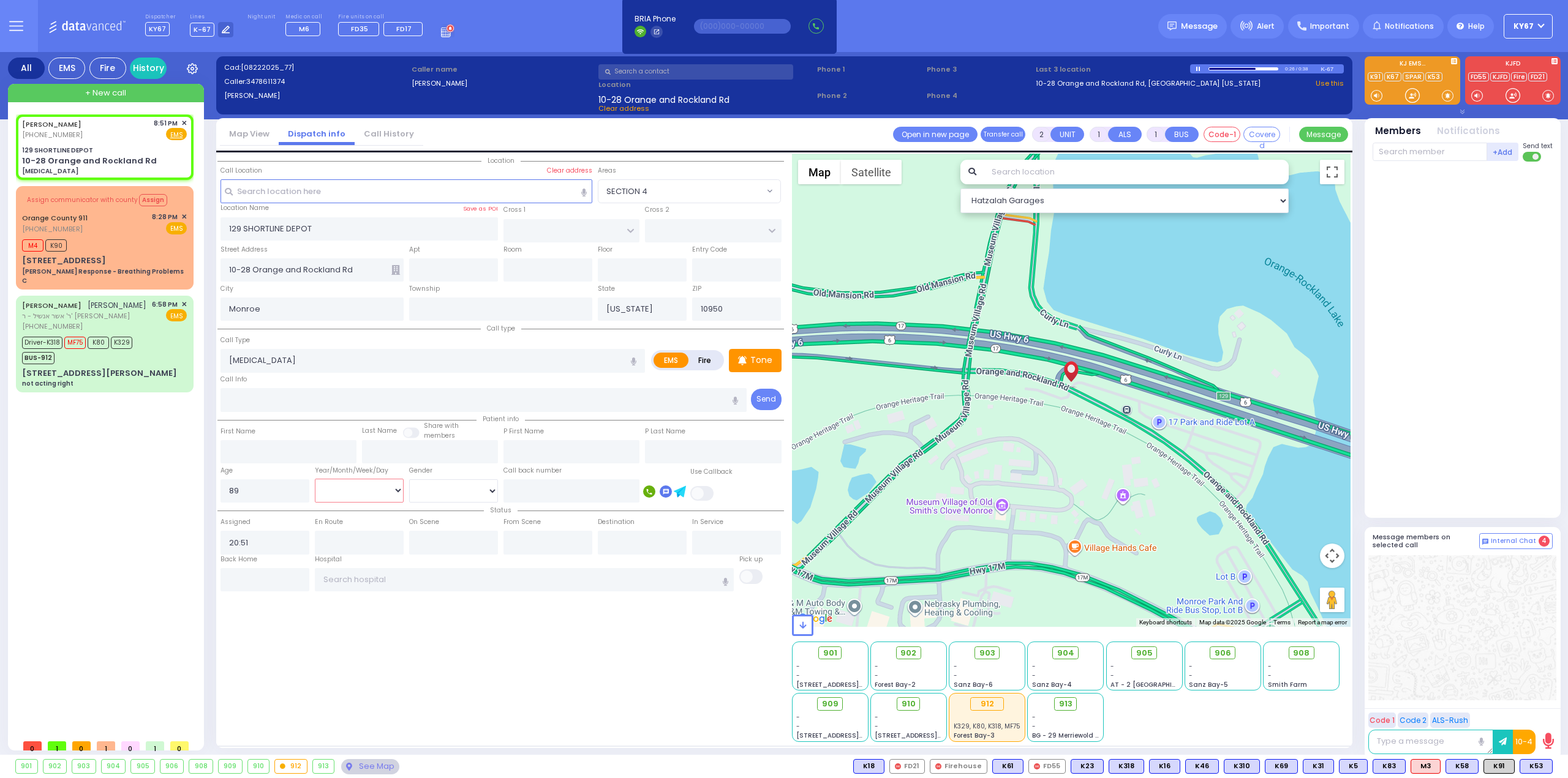
select select "Year"
click at [315, 479] on select "Year Month Week Day" at bounding box center [359, 490] width 89 height 23
select select "Hatzalah Garages"
click at [463, 698] on div "Location" at bounding box center [501, 447] width 567 height 589
select select
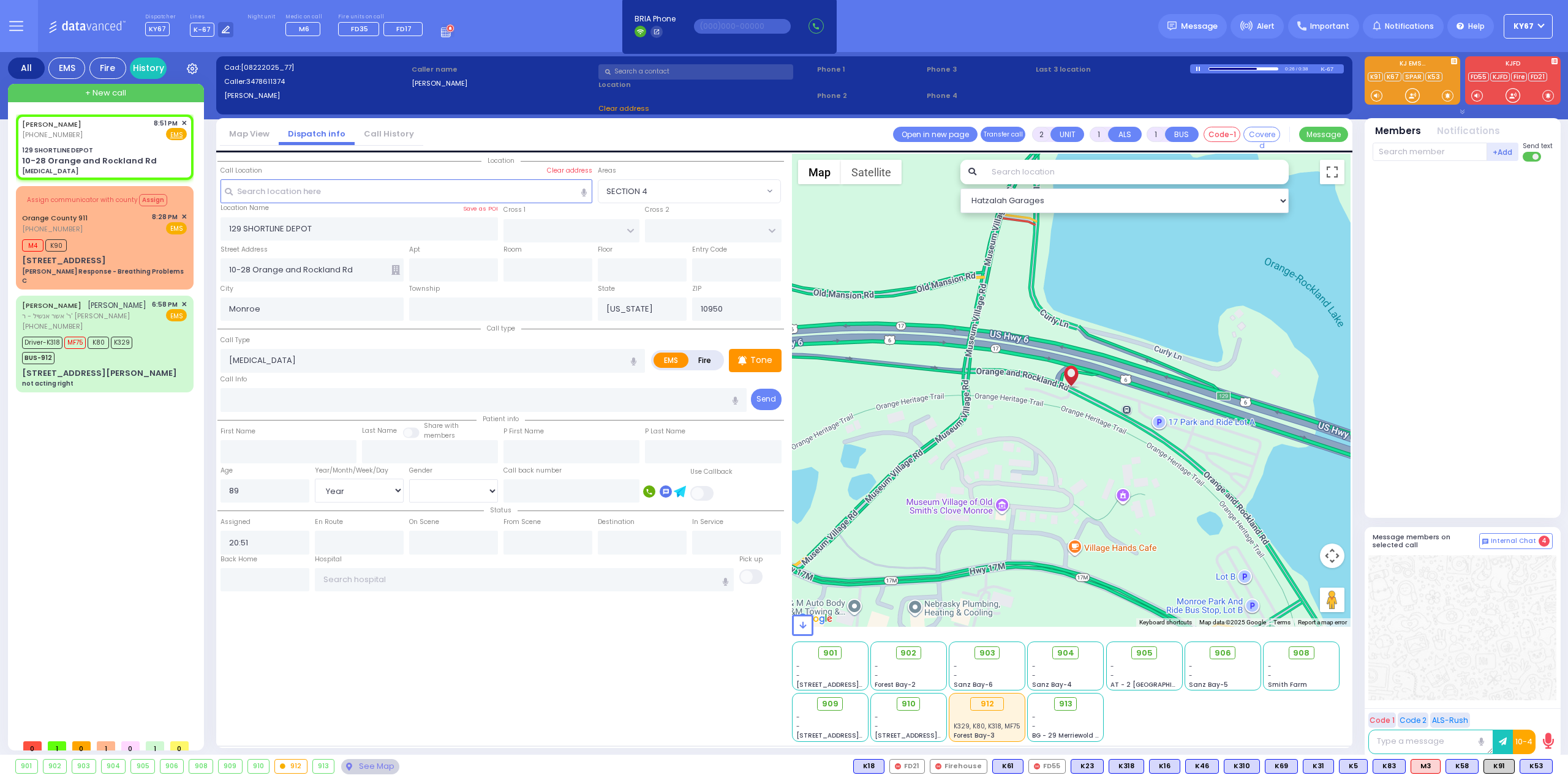
radio input "true"
select select "Year"
select select "Hatzalah Garages"
click at [255, 404] on input "text" at bounding box center [484, 400] width 526 height 23
type input "W69"
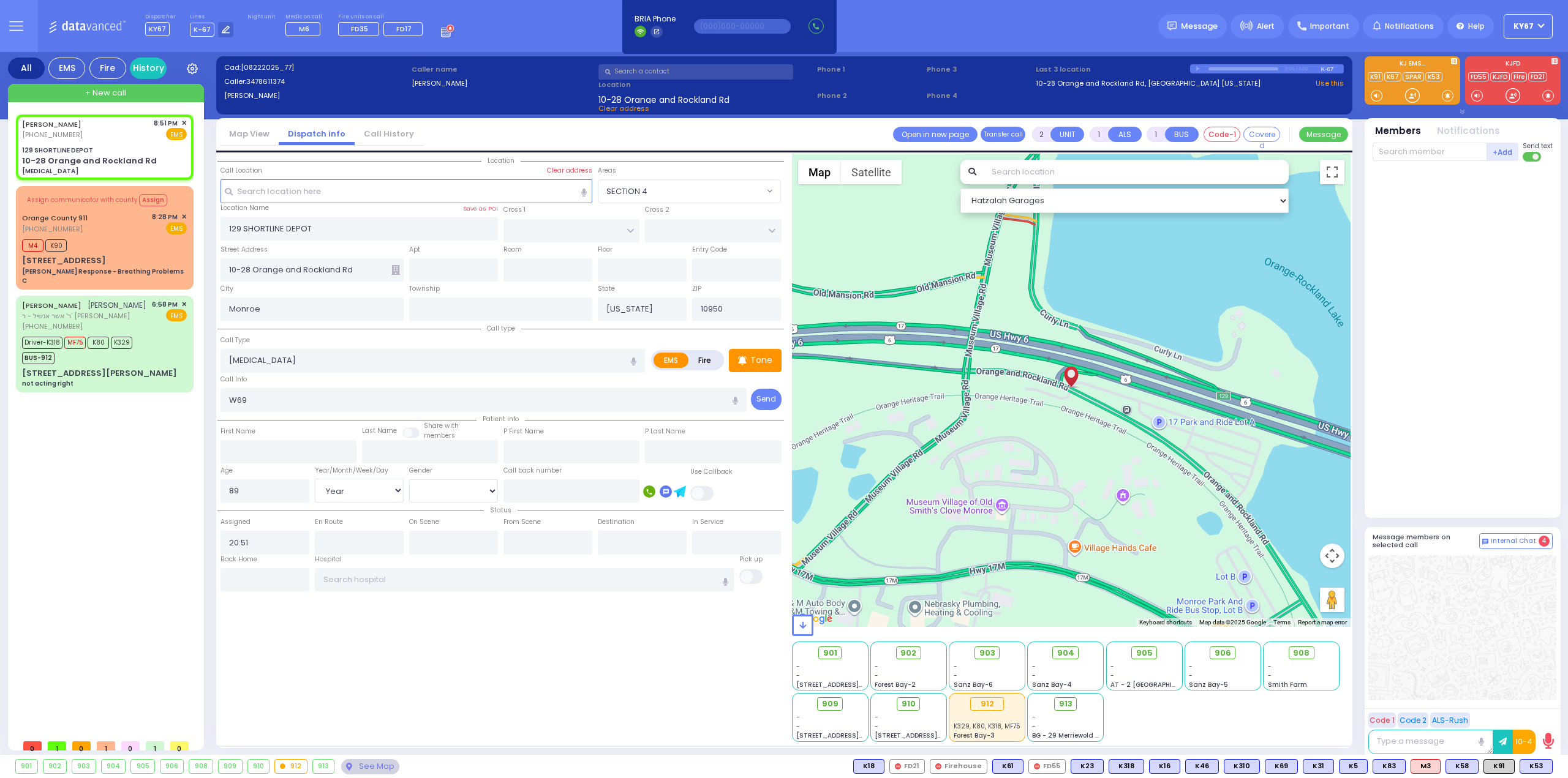
click at [473, 666] on div "Location" at bounding box center [501, 447] width 567 height 589
select select
radio input "true"
select select "Year"
select select "Hatzalah Garages"
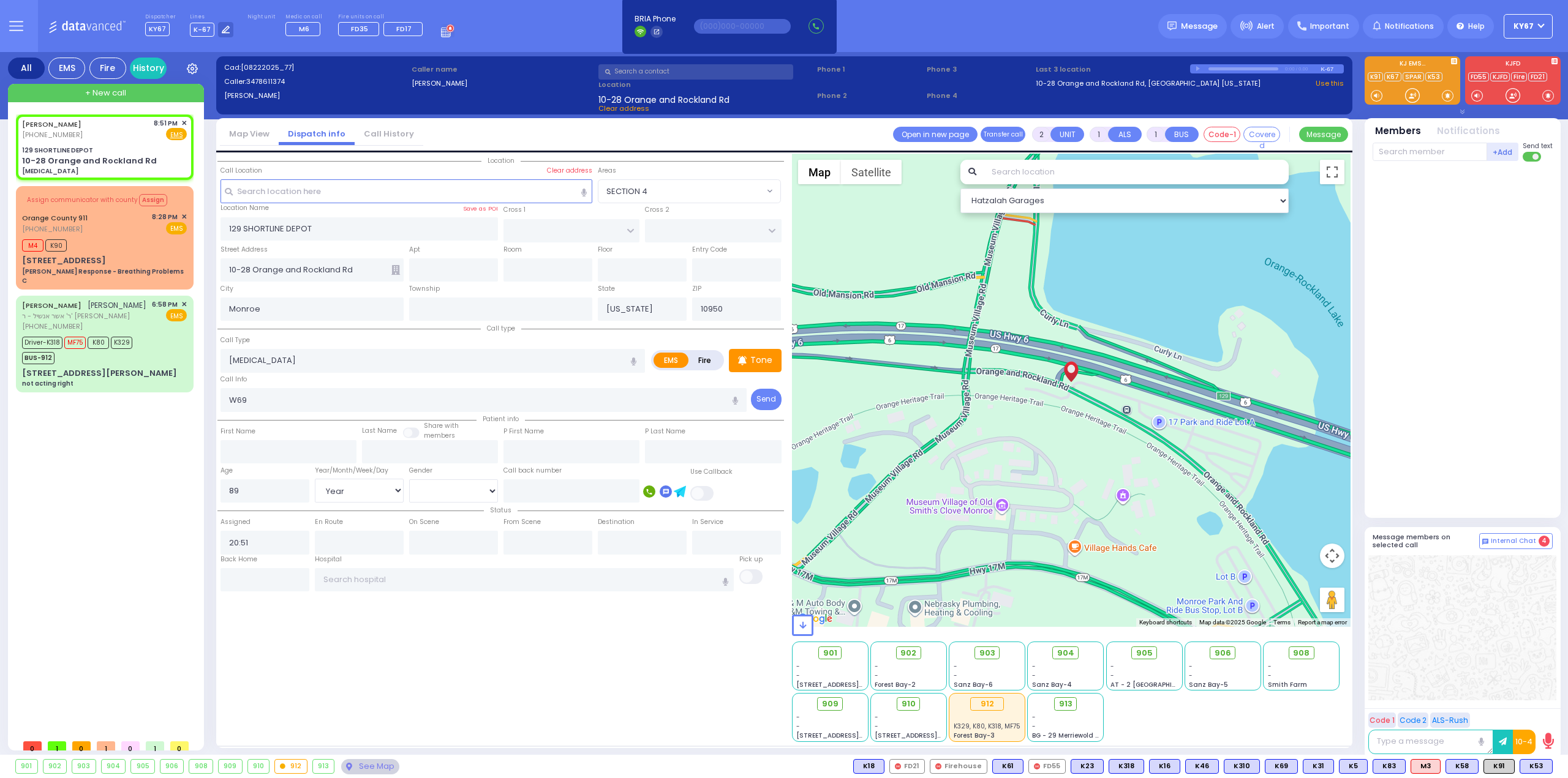
click at [483, 618] on div "Location" at bounding box center [501, 447] width 567 height 589
click at [113, 468] on div "DAVID SPRITZER (347) 861-1374 8:51 PM ✕ EMS Assign" at bounding box center [107, 424] width 182 height 619
click at [447, 582] on input "text" at bounding box center [524, 579] width 419 height 23
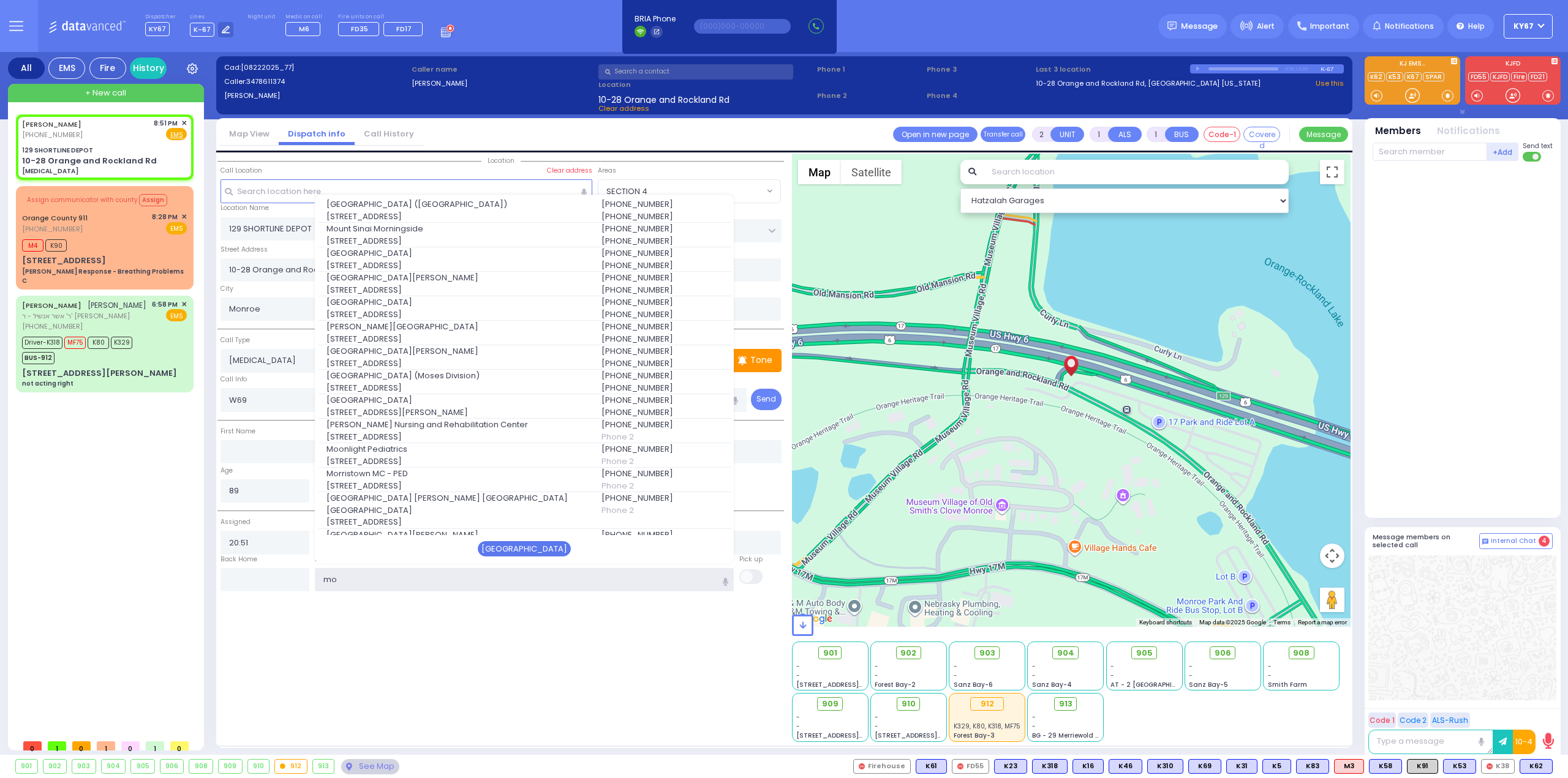
type input "mo"
click at [537, 545] on div "Mount Sinai" at bounding box center [524, 549] width 93 height 16
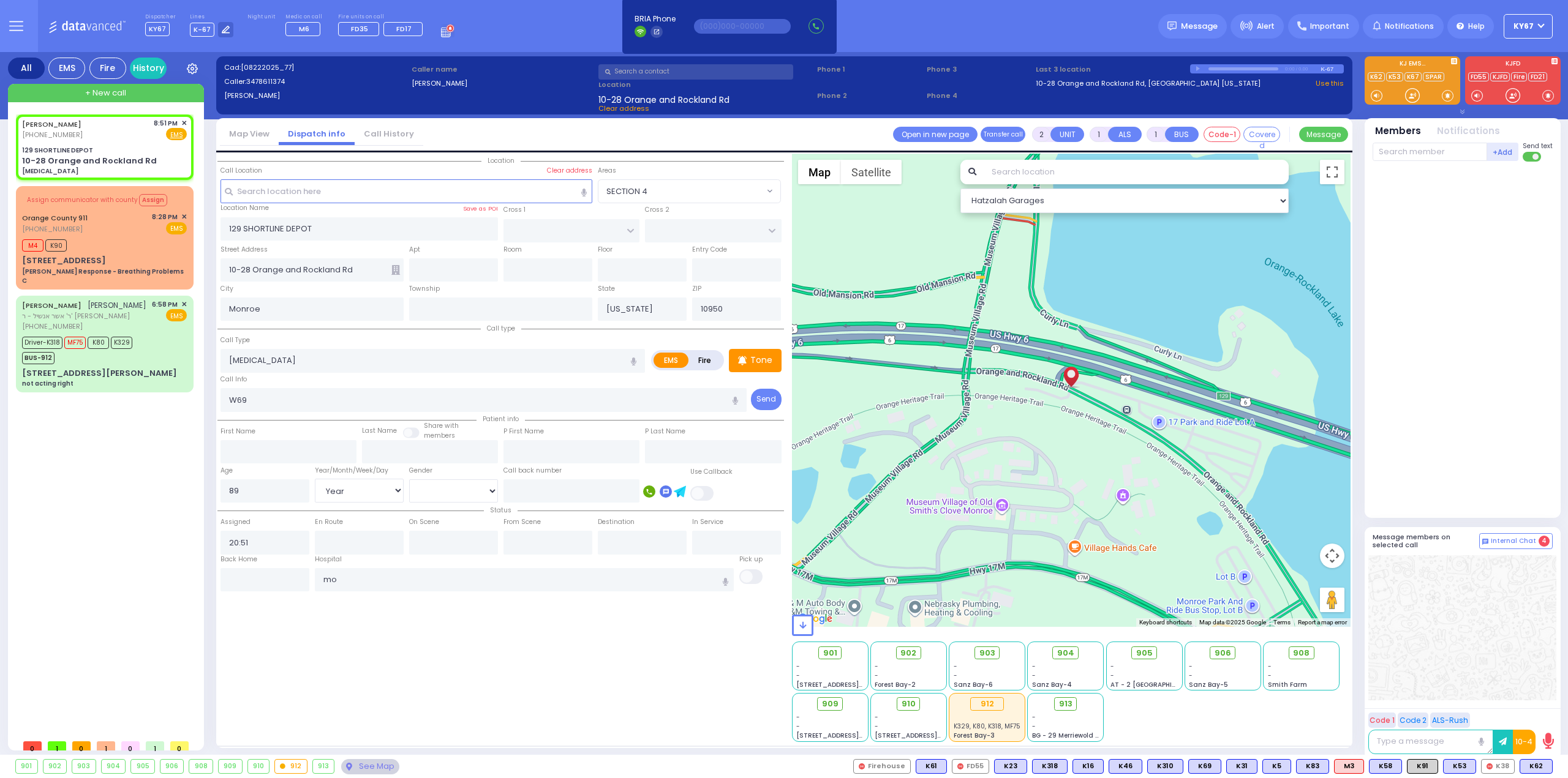
select select
radio input "true"
select select "Year"
type input "Mount Sinai Hospital (East Harlem)"
select select "Hatzalah Garages"
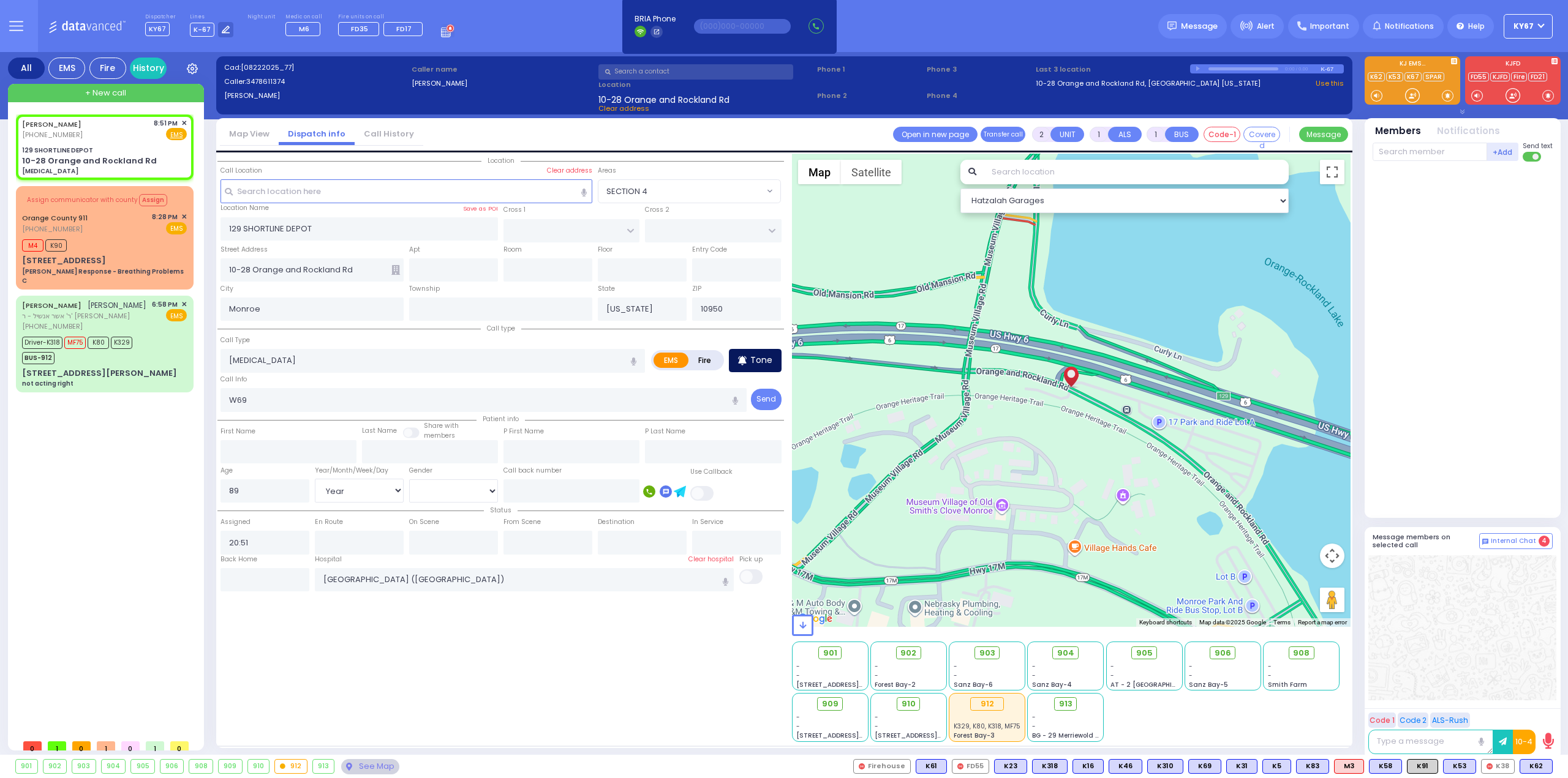
click at [765, 360] on p "Tone" at bounding box center [761, 360] width 22 height 13
click at [1537, 766] on span "K62" at bounding box center [1536, 767] width 32 height 13
select select
radio input "true"
select select "Year"
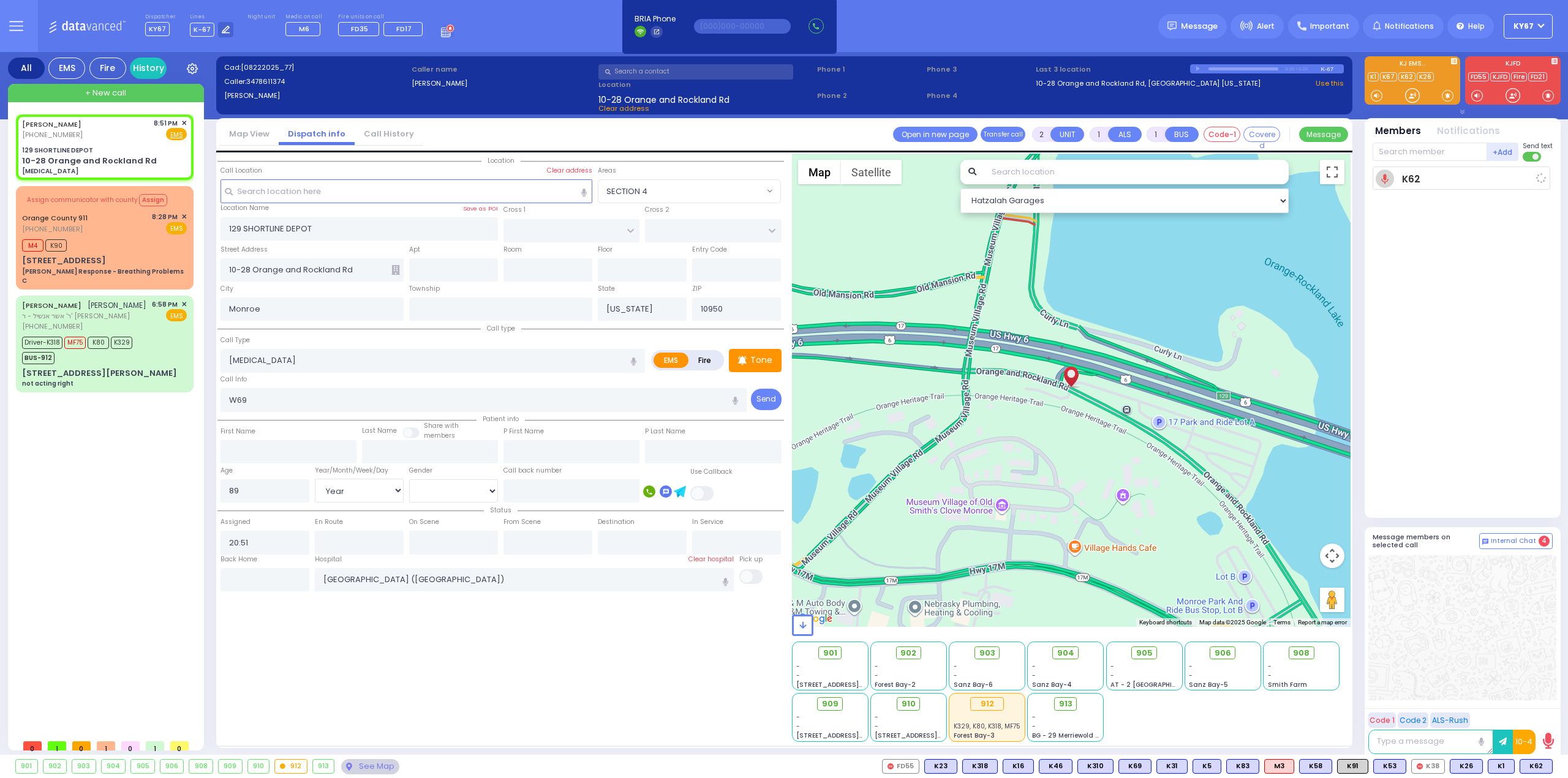
type input "20:59"
select select "Hatzalah Garages"
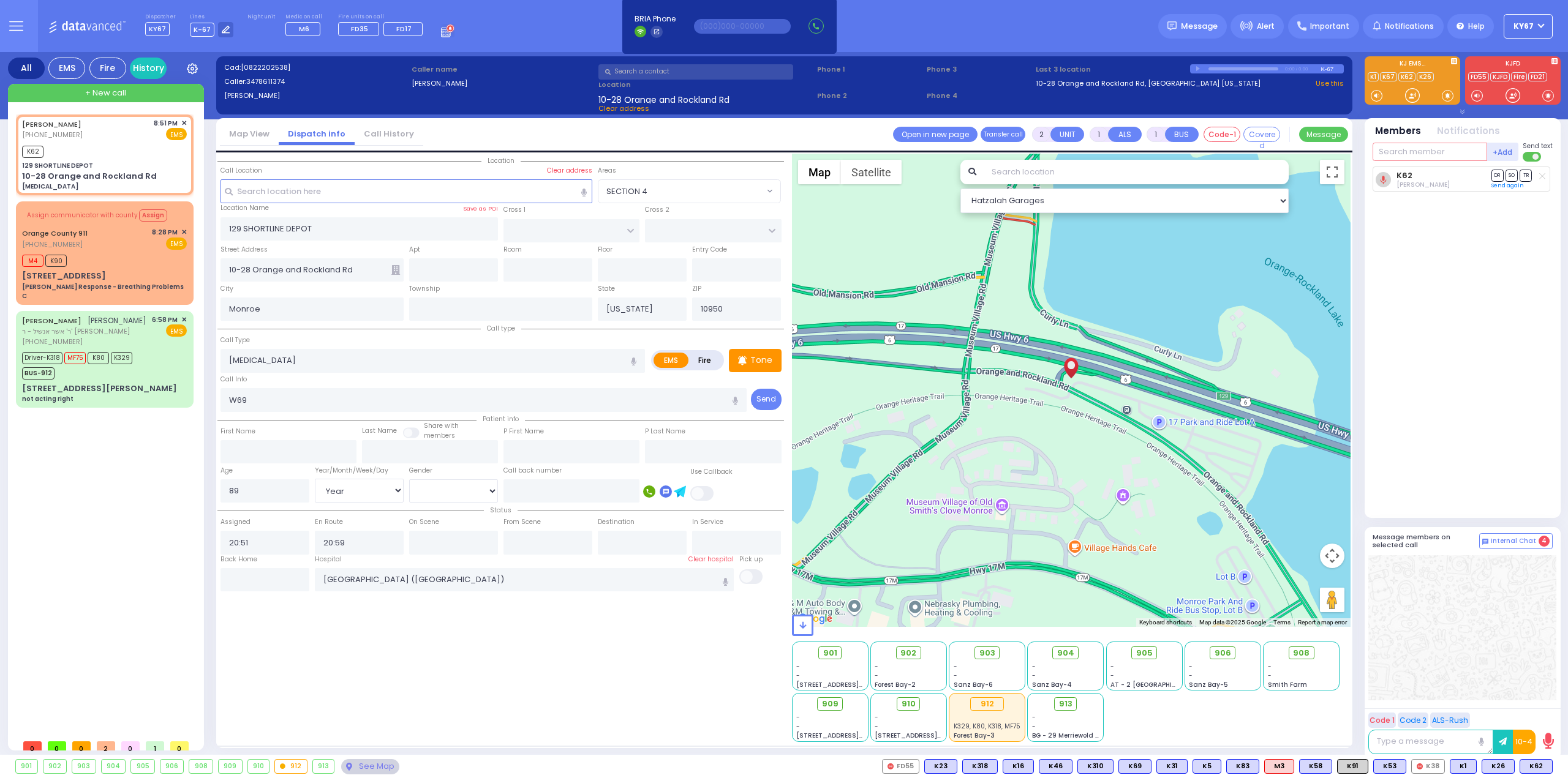
click at [1431, 157] on input "text" at bounding box center [1429, 151] width 115 height 18
click at [1496, 766] on span "K26" at bounding box center [1498, 767] width 32 height 13
select select
radio input "true"
select select "Year"
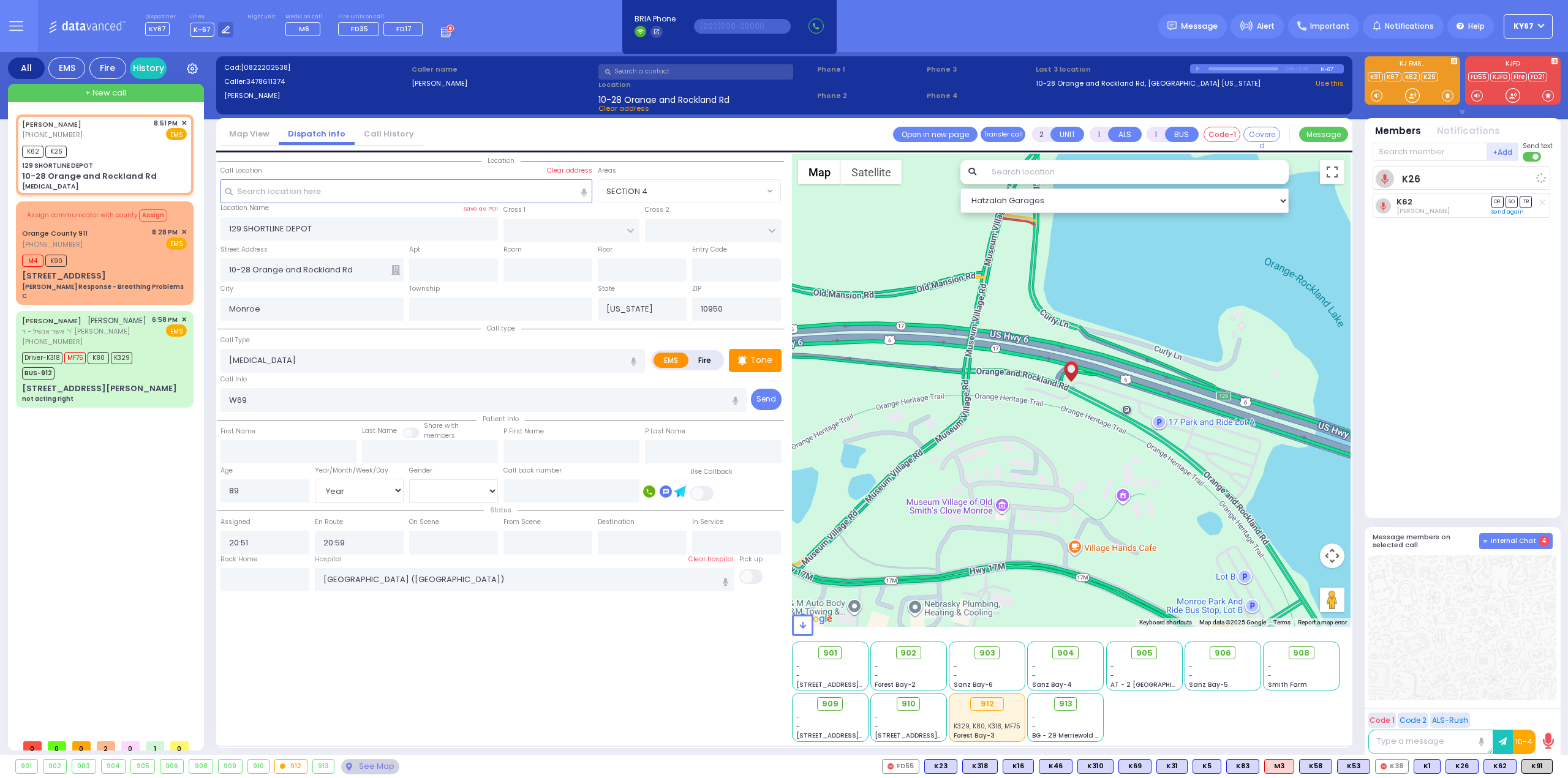
select select "Hatzalah Garages"
click at [1537, 769] on span "K91" at bounding box center [1537, 767] width 30 height 13
select select
radio input "true"
select select "Year"
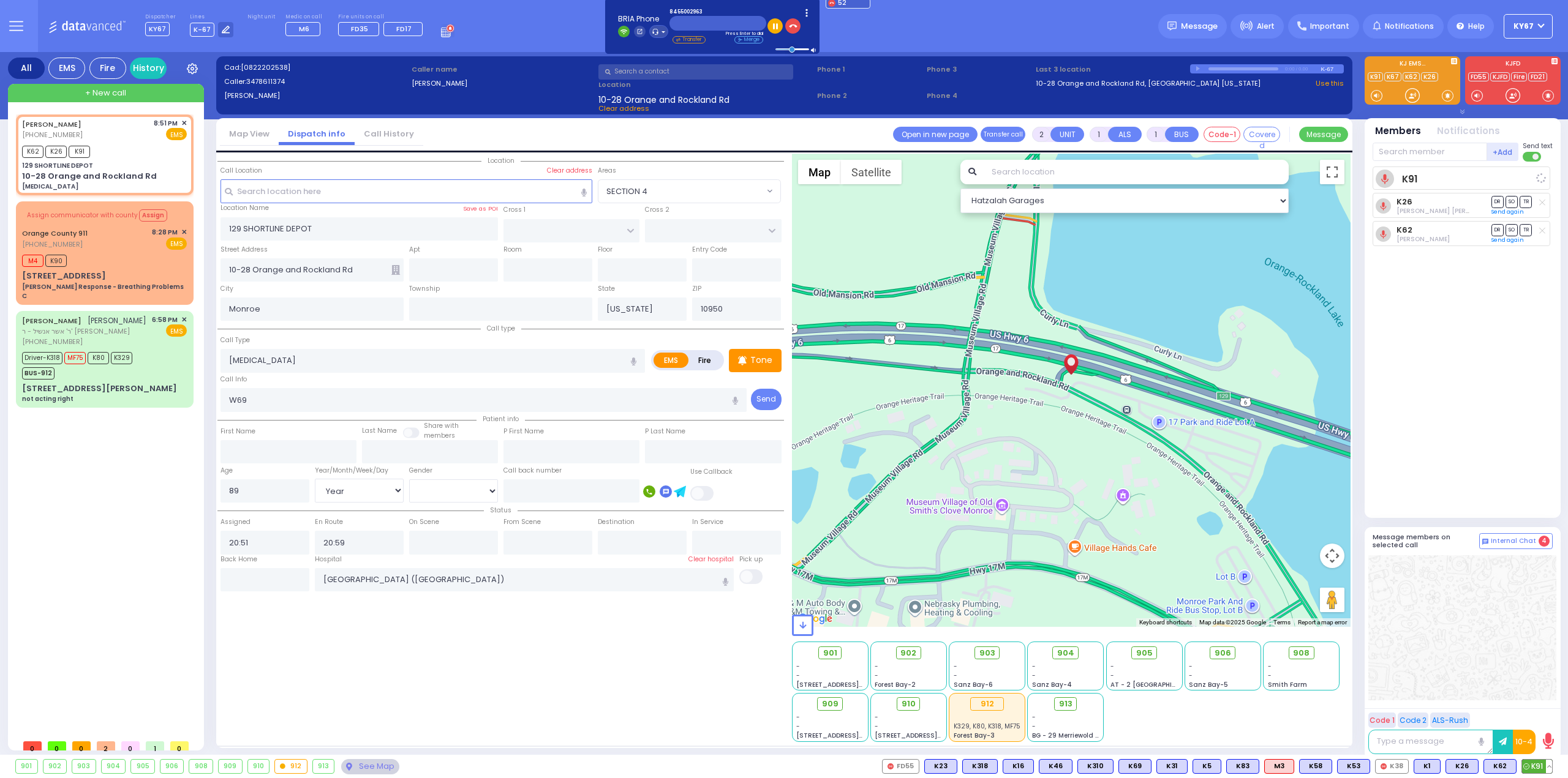
select select "Hatzalah Garages"
click at [1176, 21] on img at bounding box center [1172, 26] width 9 height 9
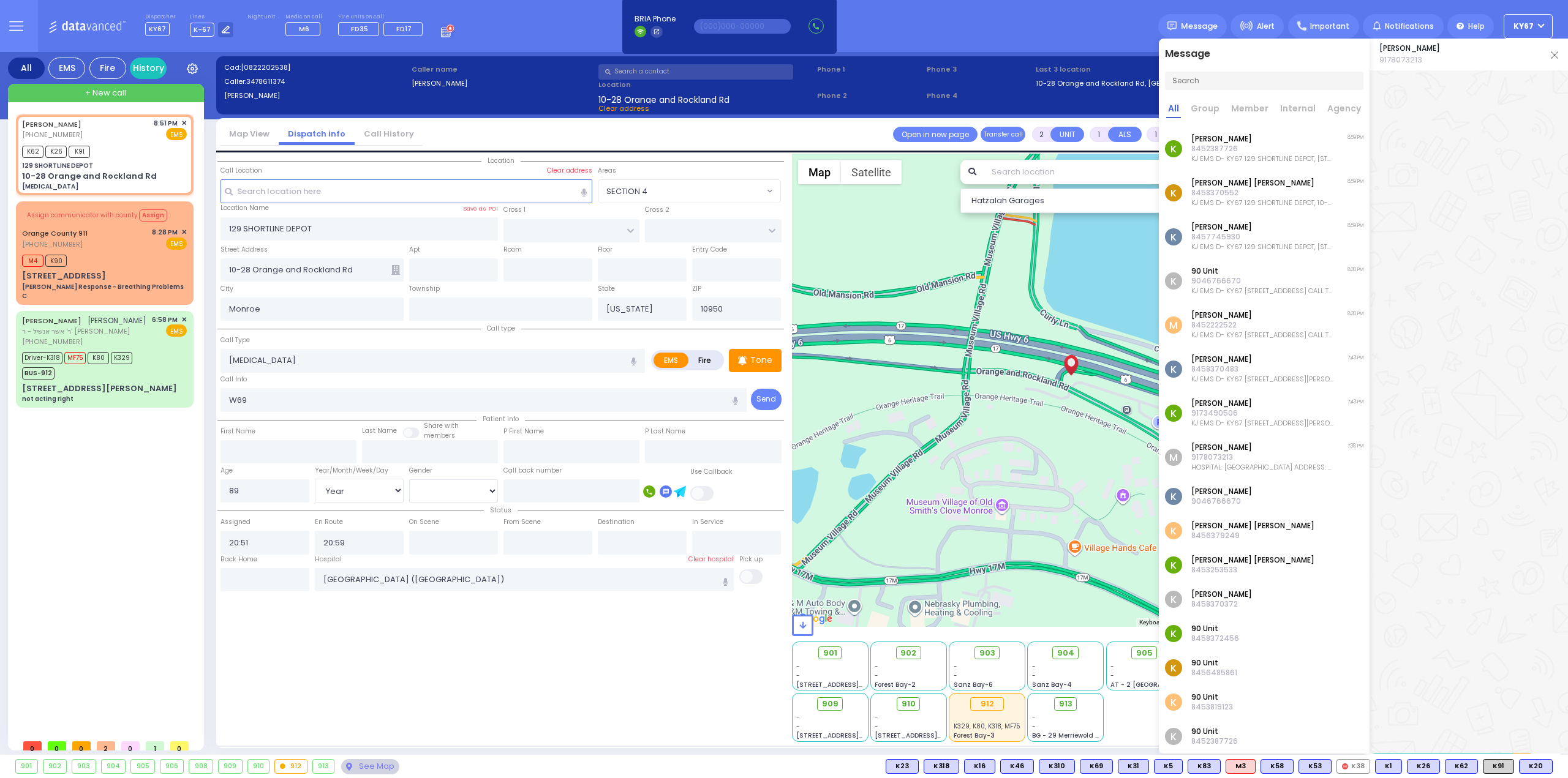
click at [1553, 62] on div "Abraham Berger 9178073213" at bounding box center [1468, 55] width 198 height 32
click at [1555, 54] on img at bounding box center [1554, 55] width 7 height 7
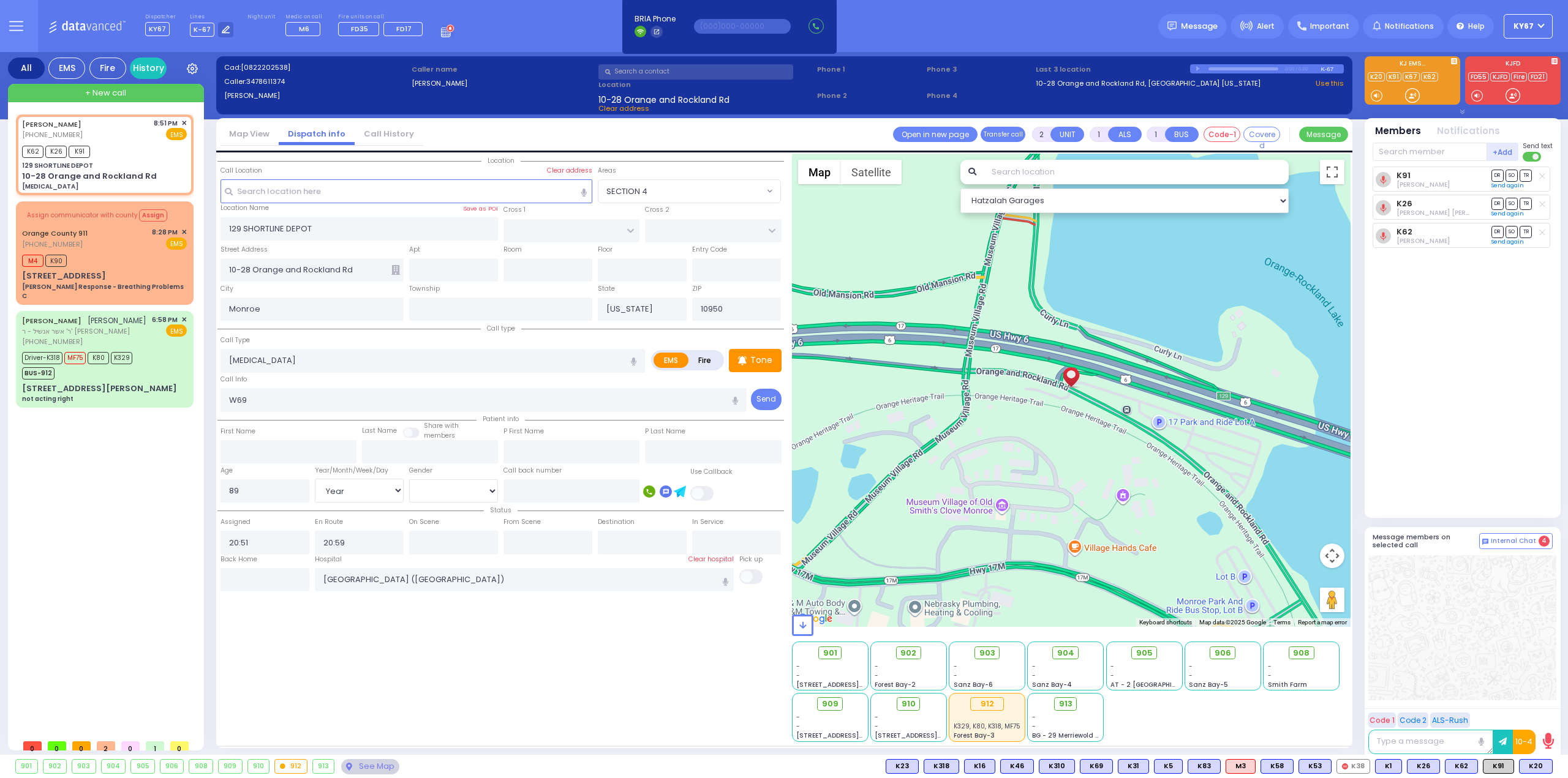
click at [1443, 388] on div "K91 David Cuatt DR SO TR DR" at bounding box center [1464, 337] width 182 height 341
click at [1470, 400] on div "K91 David Cuatt DR SO TR DR" at bounding box center [1464, 337] width 182 height 341
click at [107, 252] on div "M4 K90" at bounding box center [104, 259] width 165 height 15
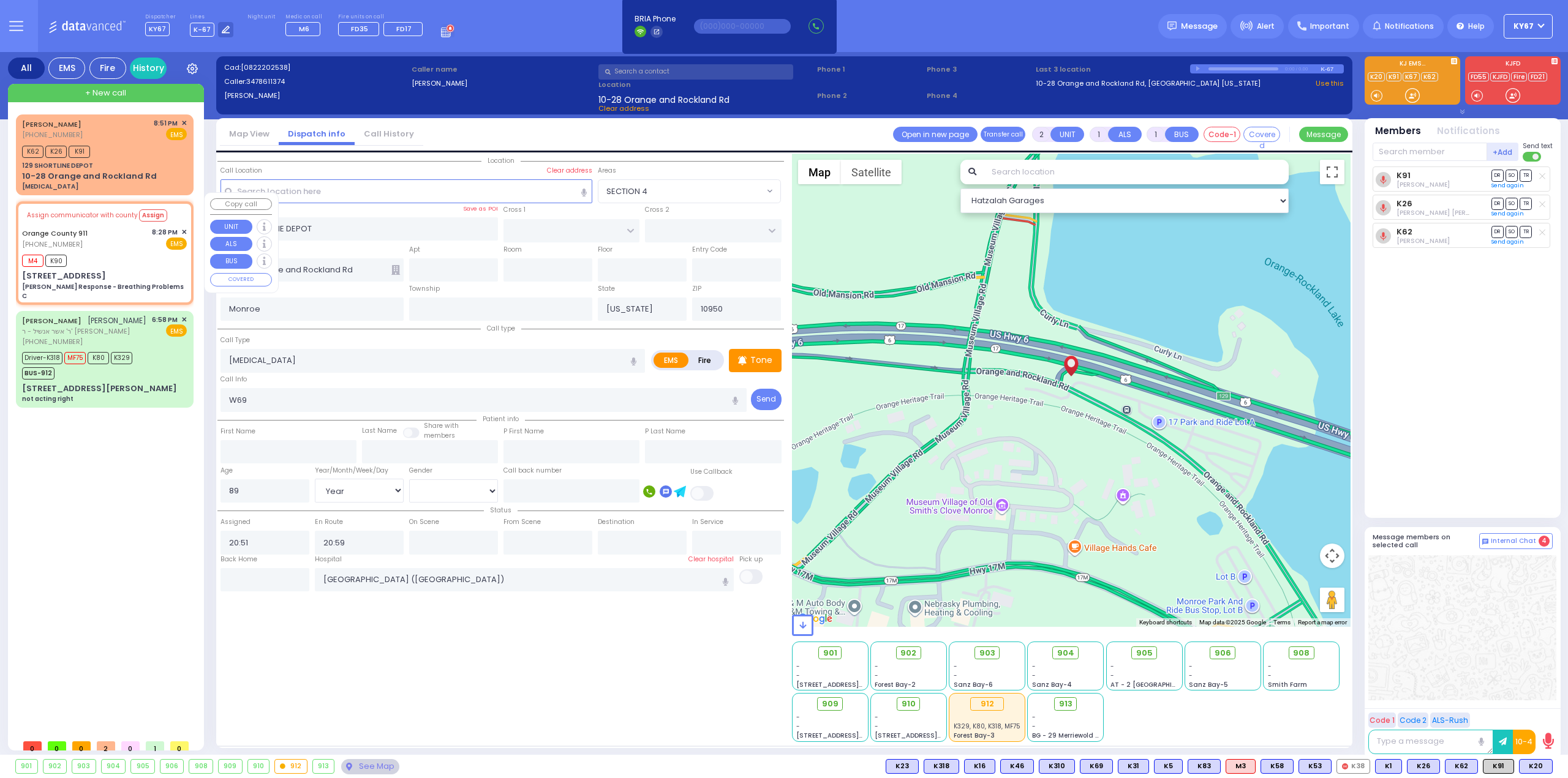
type input "6"
select select
type input "Charlie Response - Breathing Problems C"
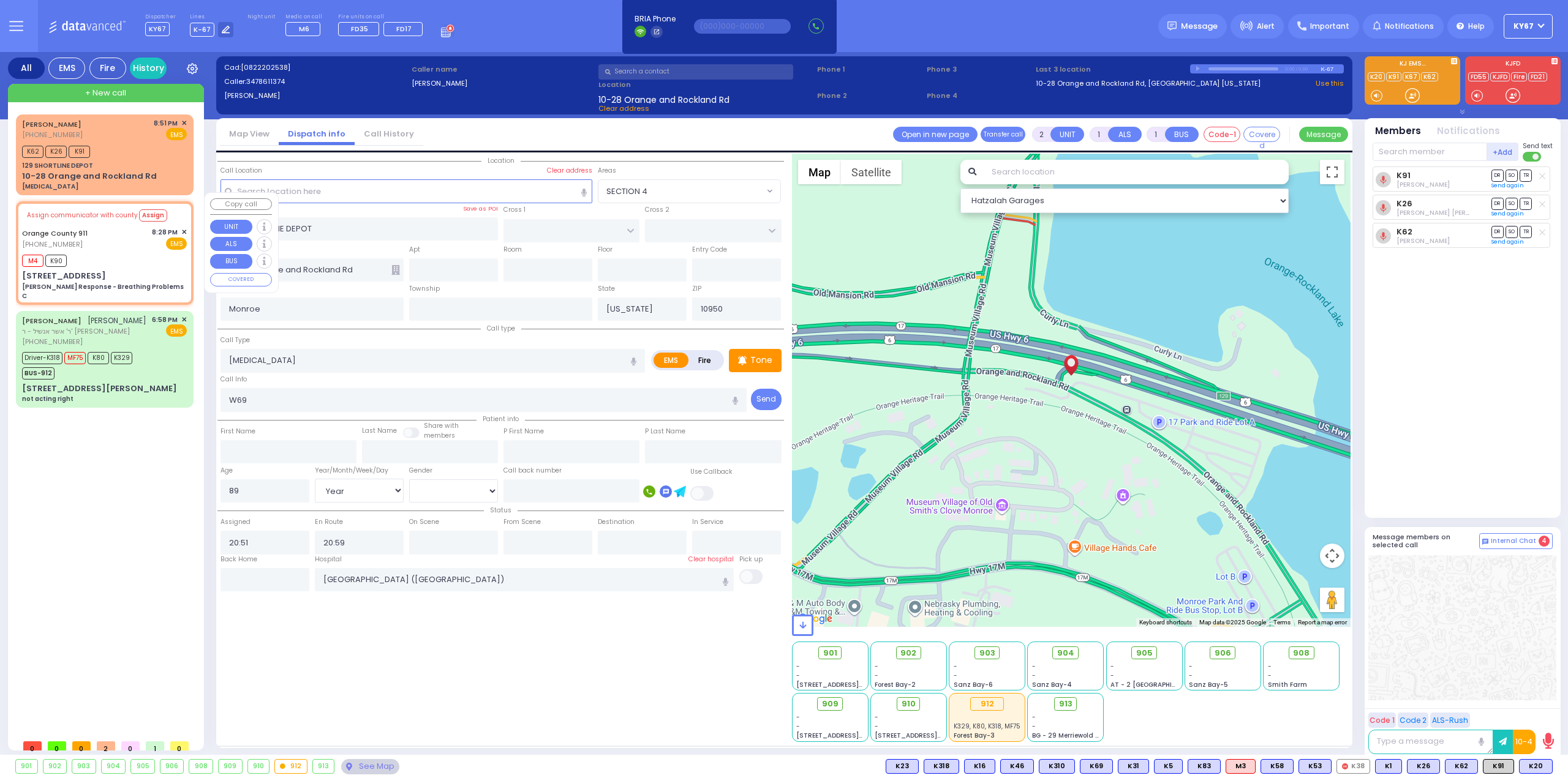
radio input "true"
type input "Nature: : Charlie Response - Breathing Problems C Address: : 27 Oxford Ln, 1092…"
select select
type input "20:30"
type input "27 Oxford Ln"
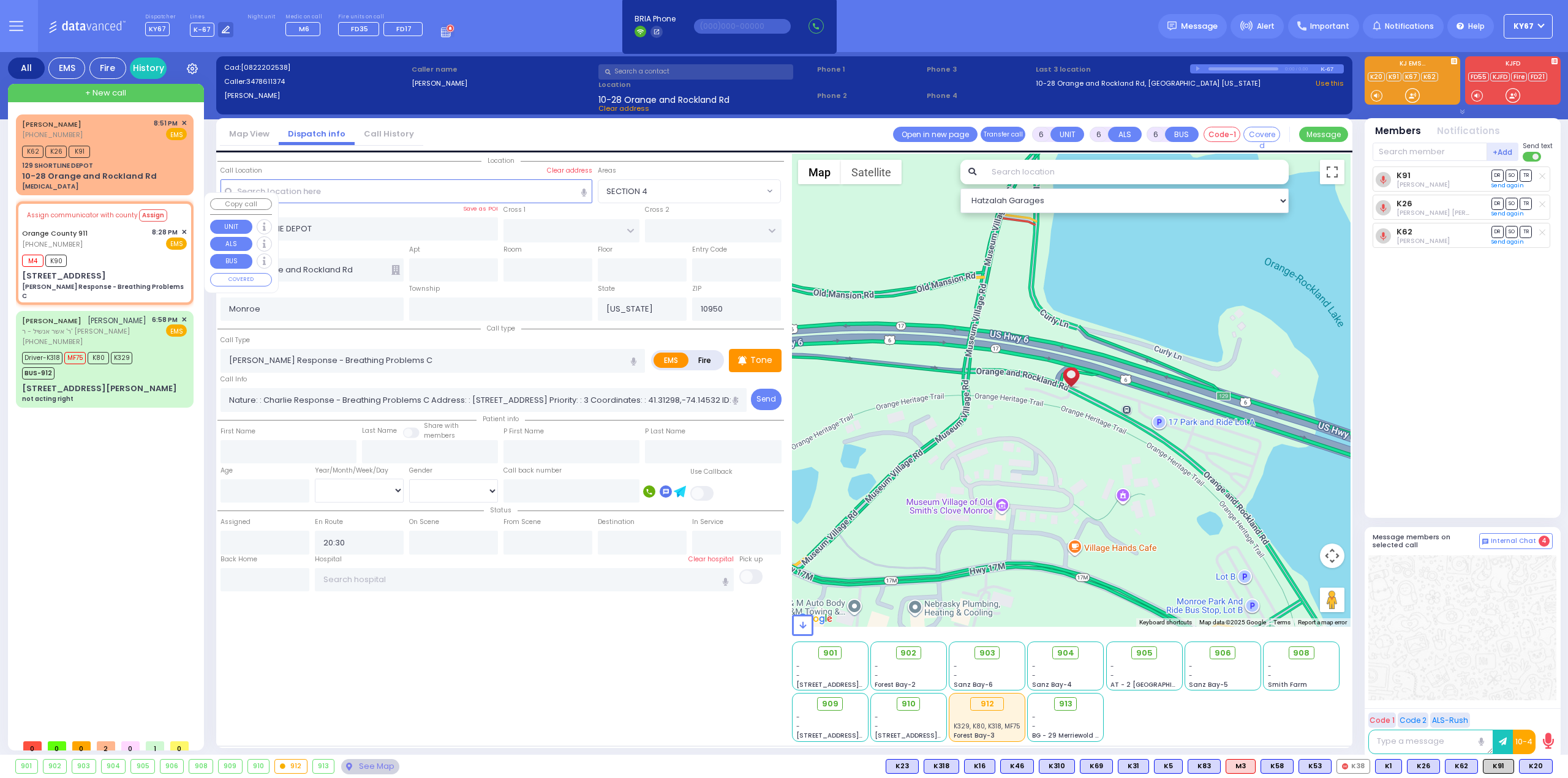
type input "10926"
select select "Hatzalah Garages"
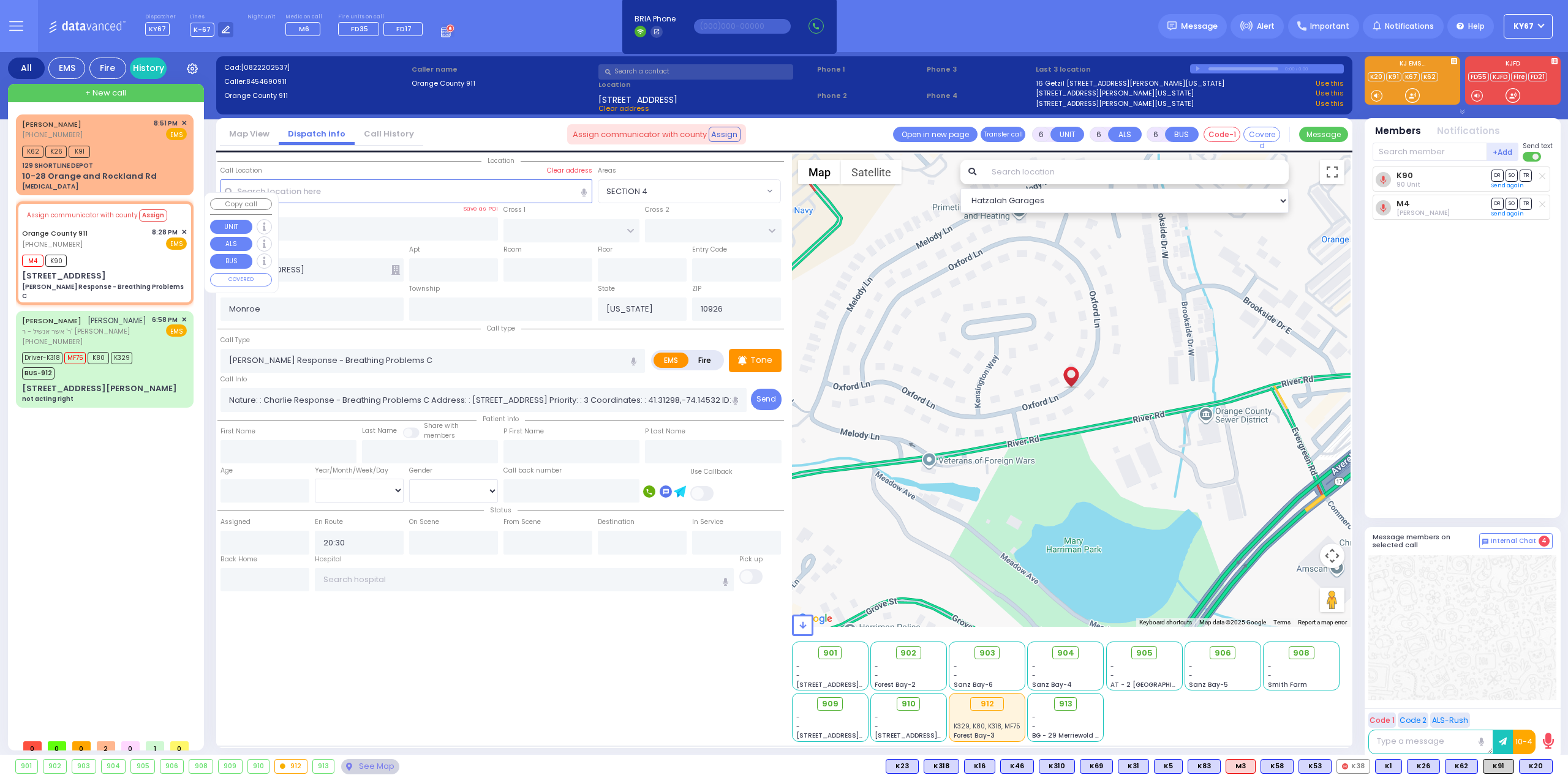
click at [182, 227] on span "✕" at bounding box center [184, 232] width 5 height 11
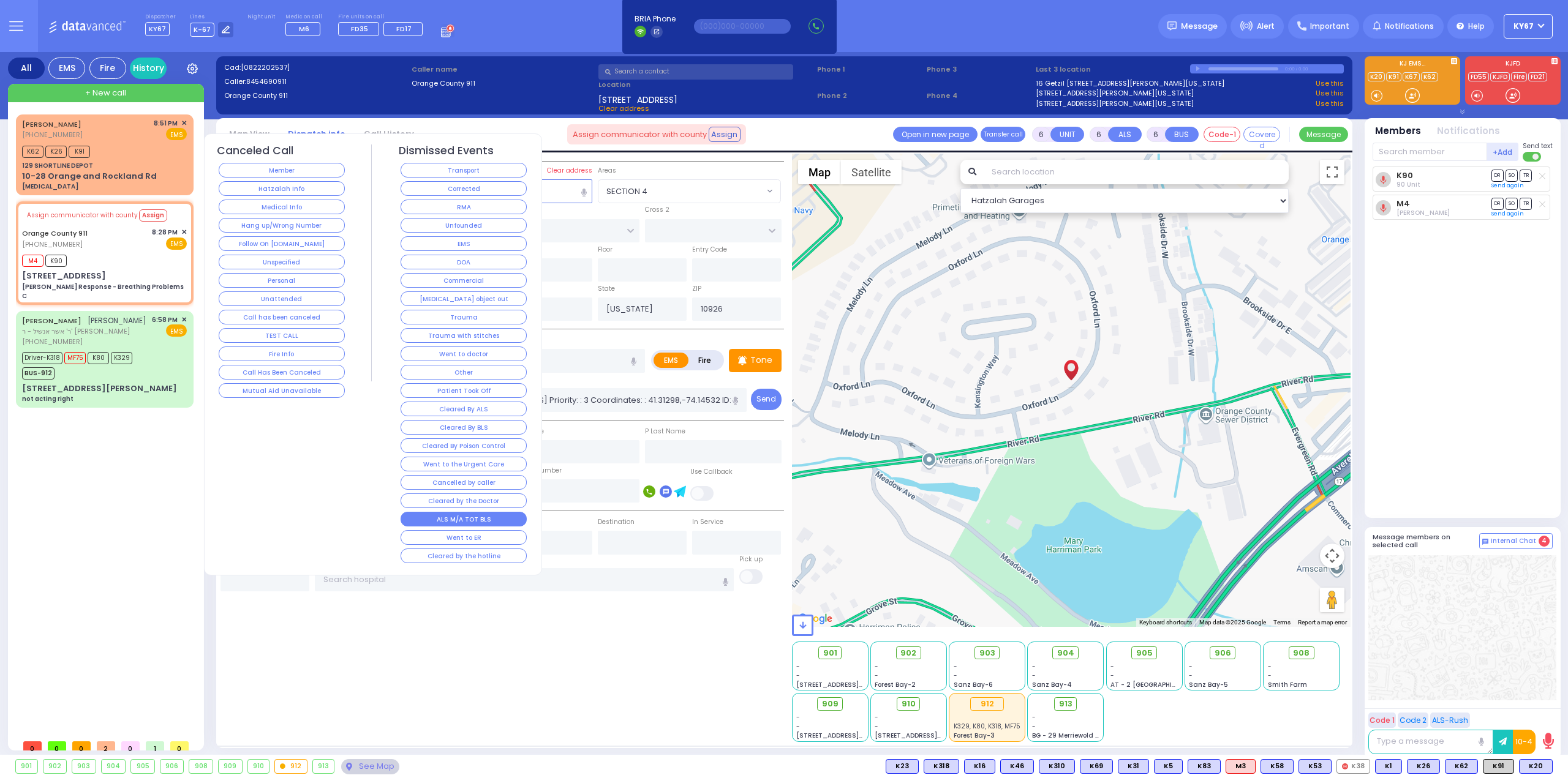
click at [484, 512] on button "ALS M/A TOT BLS" at bounding box center [464, 519] width 126 height 15
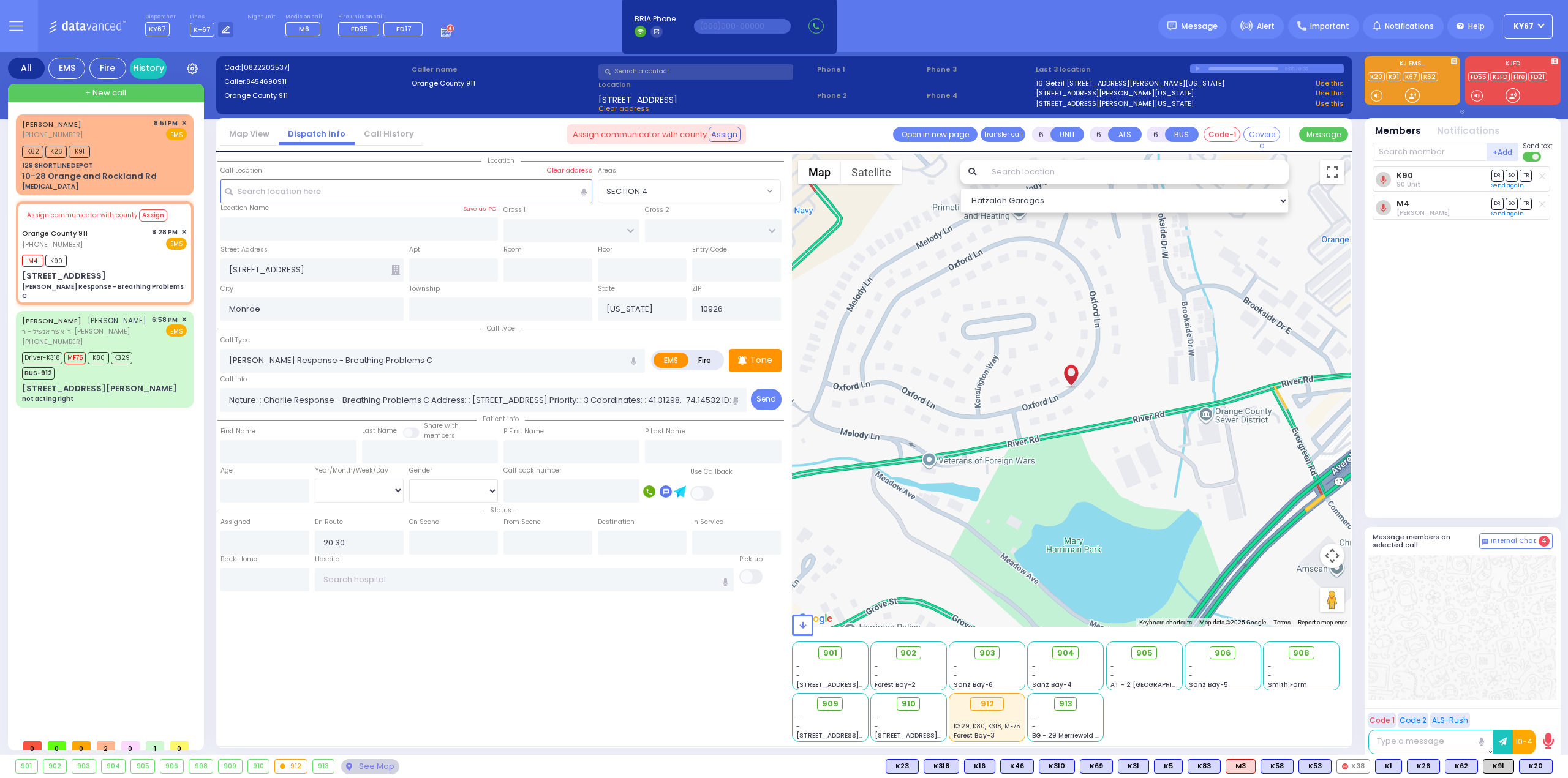
select select
radio input "true"
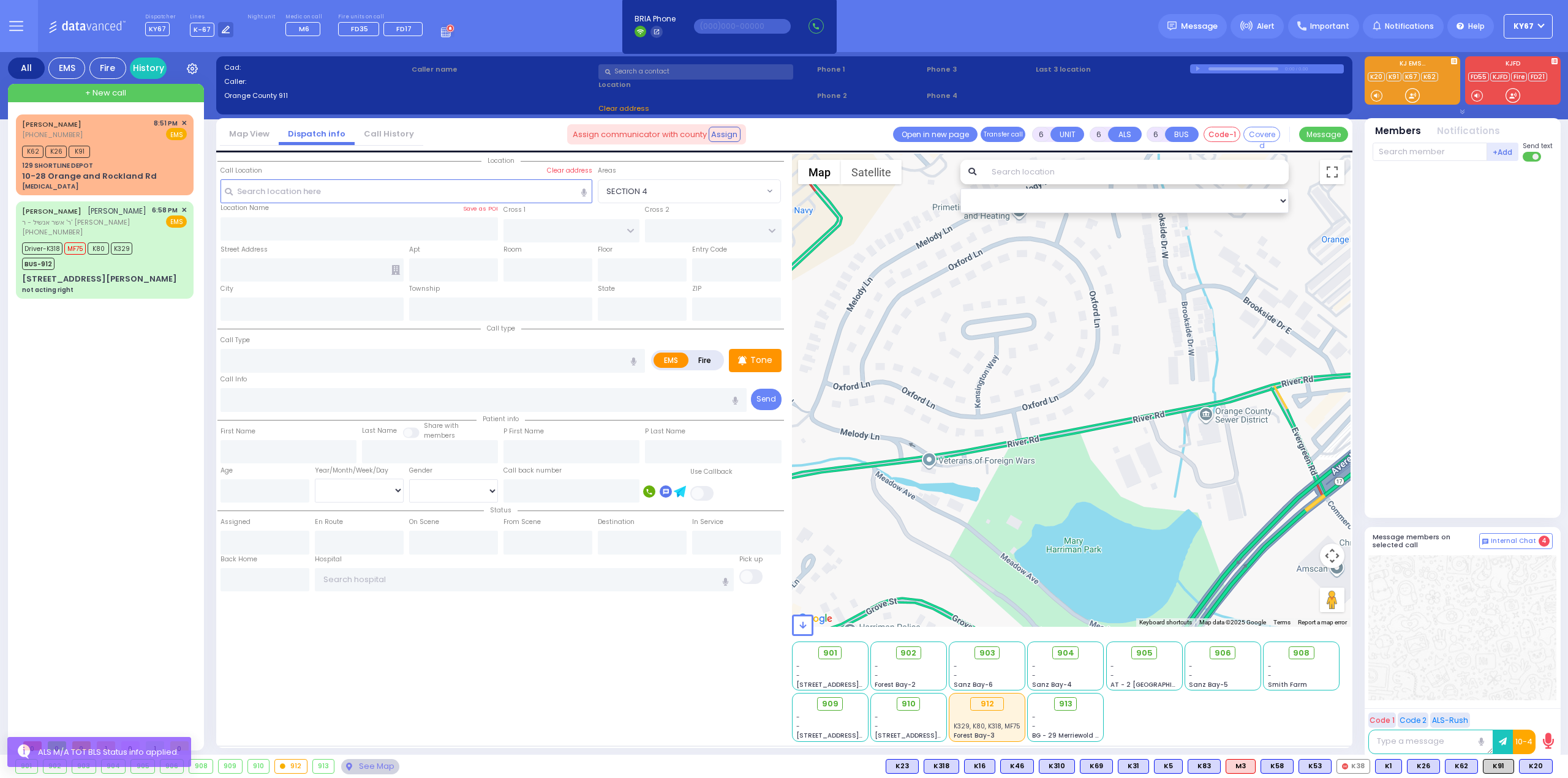
click at [374, 712] on div "Location" at bounding box center [501, 447] width 567 height 589
click at [126, 135] on div "DAVID SPRITZER (347) 861-1374 8:51 PM ✕ EMS" at bounding box center [104, 129] width 165 height 23
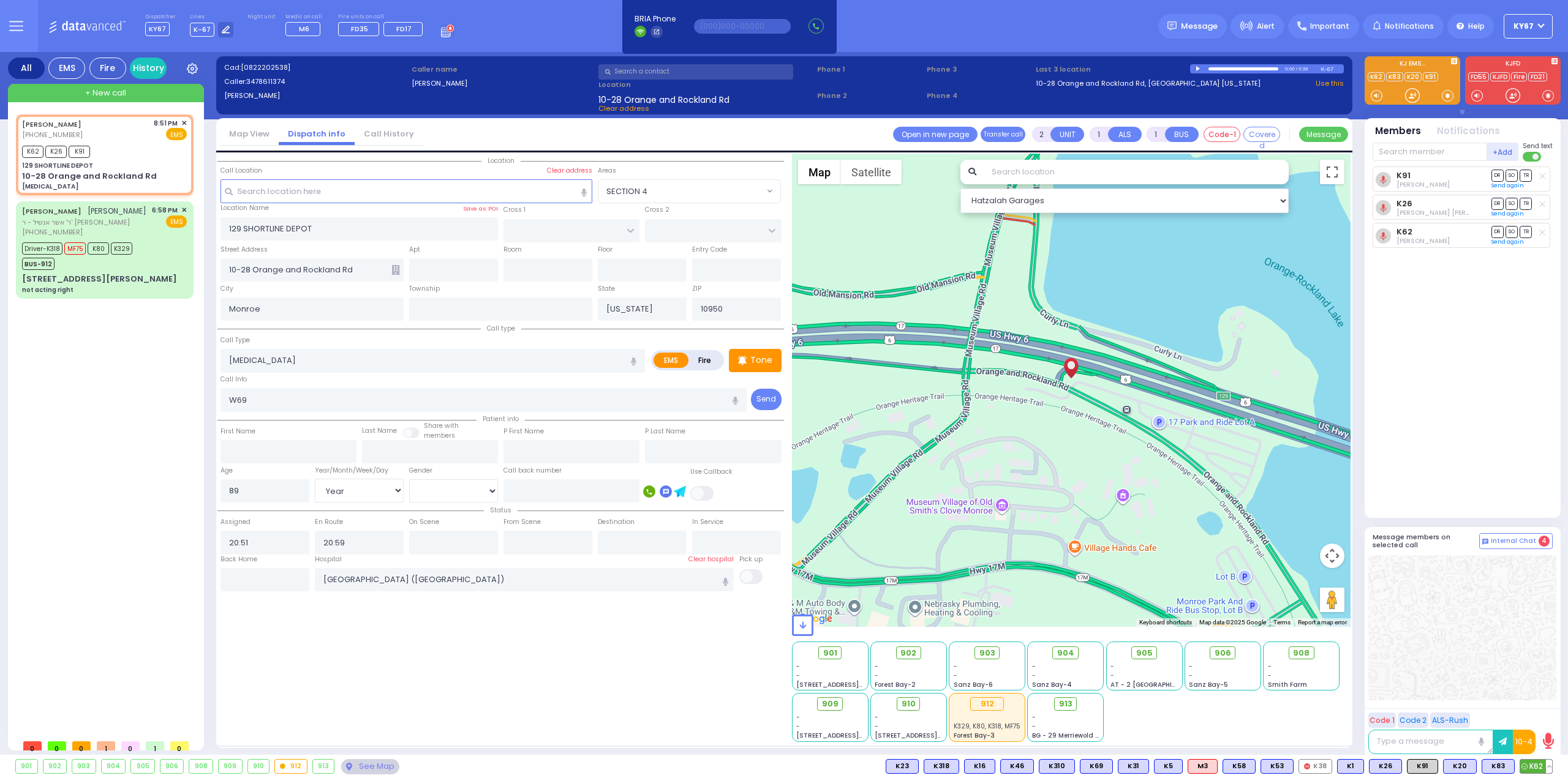
click at [1551, 769] on button at bounding box center [1549, 767] width 6 height 13
click at [1539, 692] on icon at bounding box center [1539, 695] width 13 height 13
click at [990, 652] on span "903" at bounding box center [991, 653] width 16 height 12
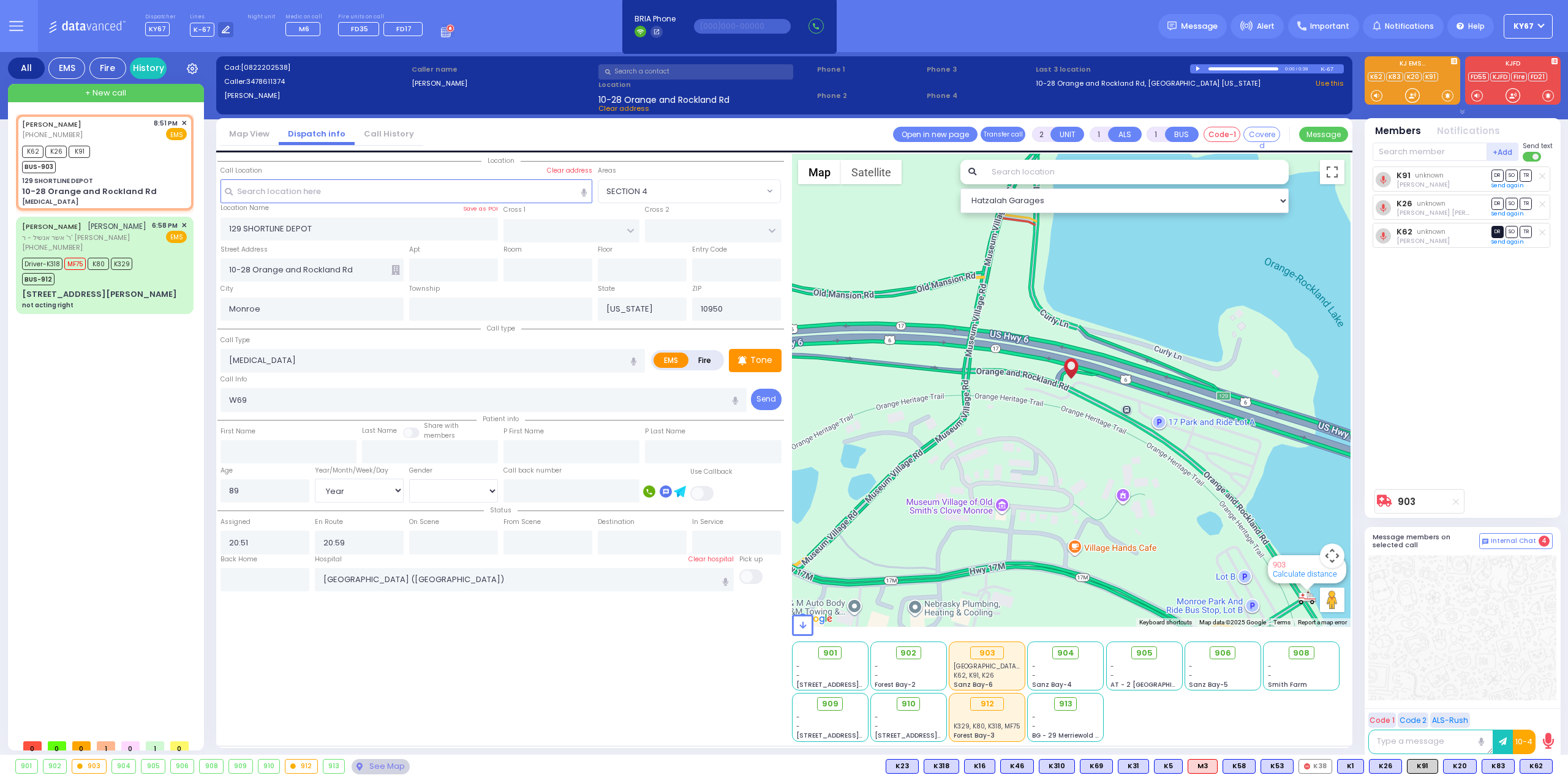
click at [1498, 233] on span "DR" at bounding box center [1497, 231] width 12 height 11
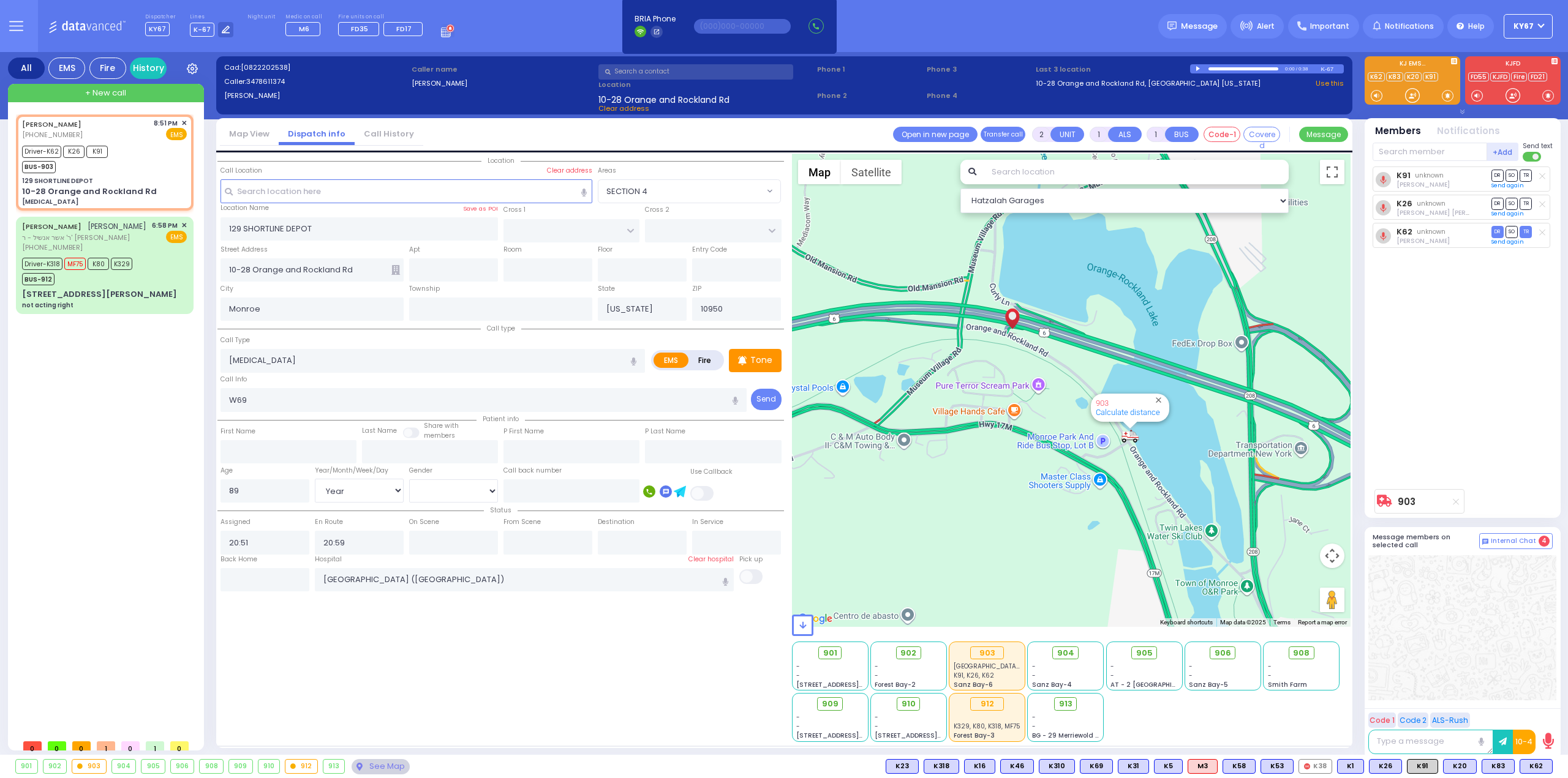
click at [1526, 205] on span "TR" at bounding box center [1525, 203] width 12 height 11
click at [1526, 178] on span "TR" at bounding box center [1525, 175] width 12 height 11
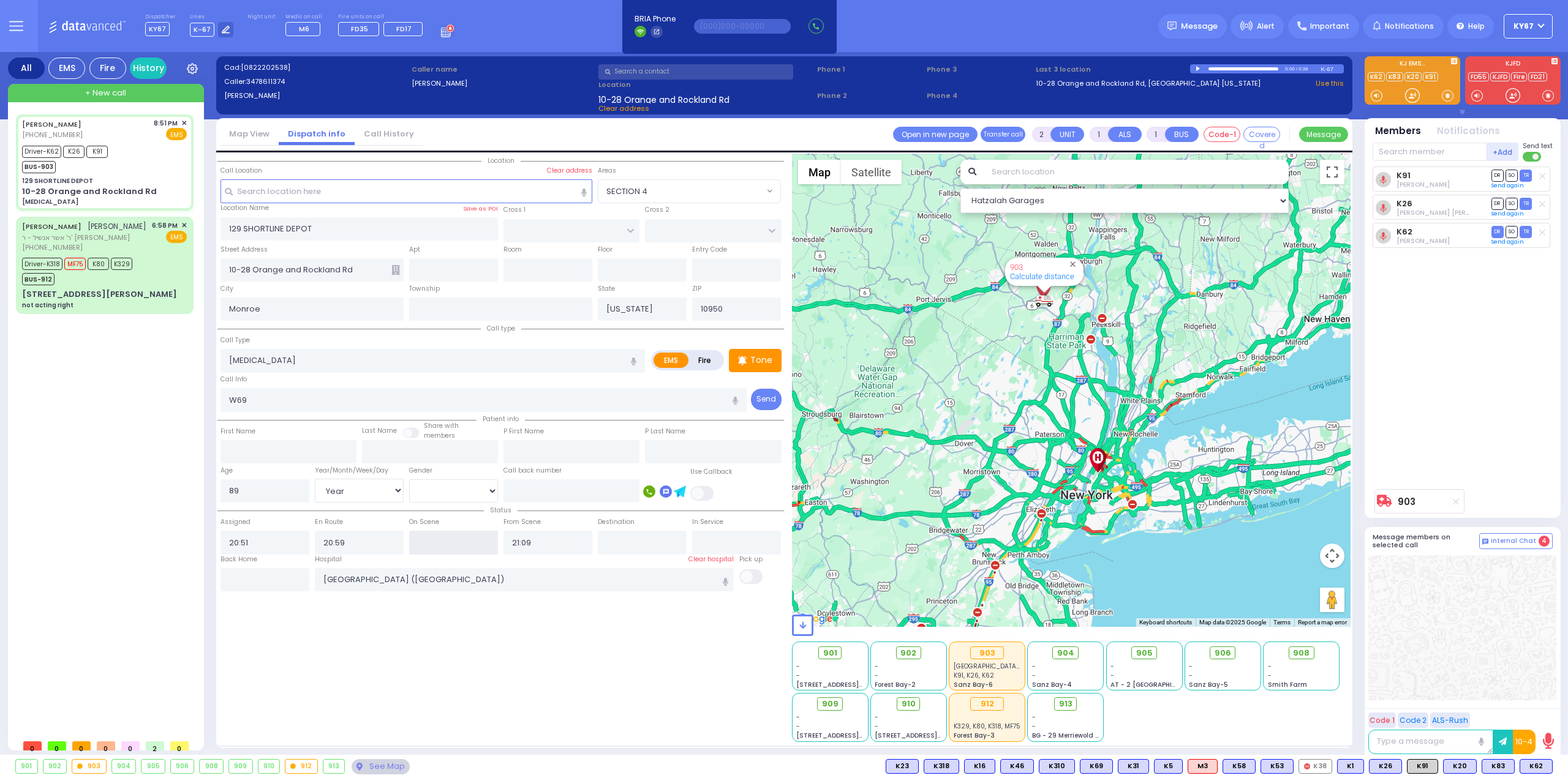
click at [430, 544] on input "text" at bounding box center [453, 542] width 89 height 23
drag, startPoint x: 546, startPoint y: 542, endPoint x: 447, endPoint y: 541, distance: 99.0
click at [450, 541] on div "Status Assigned 20:51 En Route 20:59 21:09 21:09" at bounding box center [501, 529] width 567 height 52
click at [519, 652] on div "Location" at bounding box center [501, 447] width 567 height 589
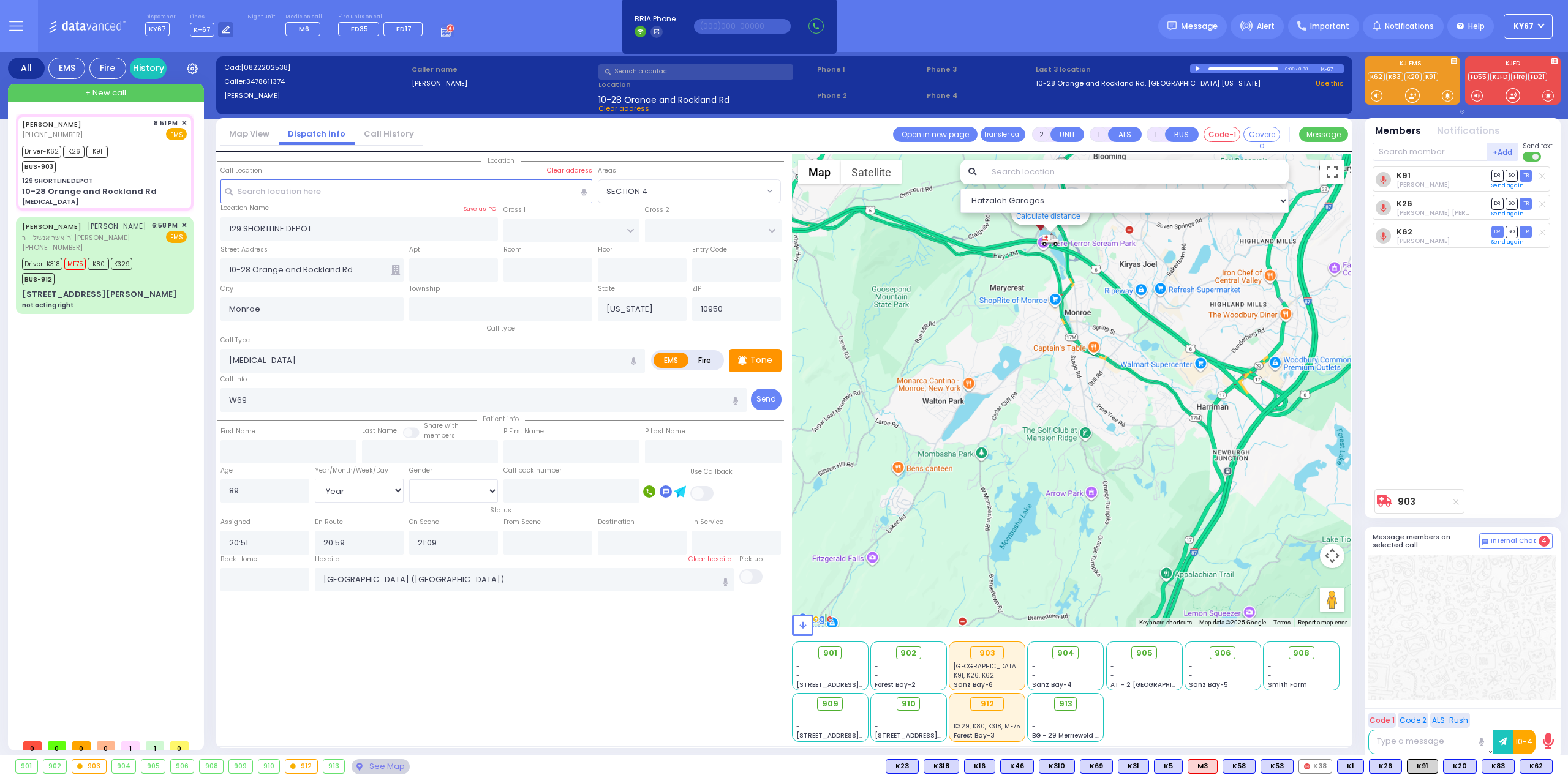
drag, startPoint x: 1045, startPoint y: 381, endPoint x: 1052, endPoint y: 479, distance: 98.2
click at [1046, 465] on div "903 Calculate distance" at bounding box center [1071, 390] width 559 height 473
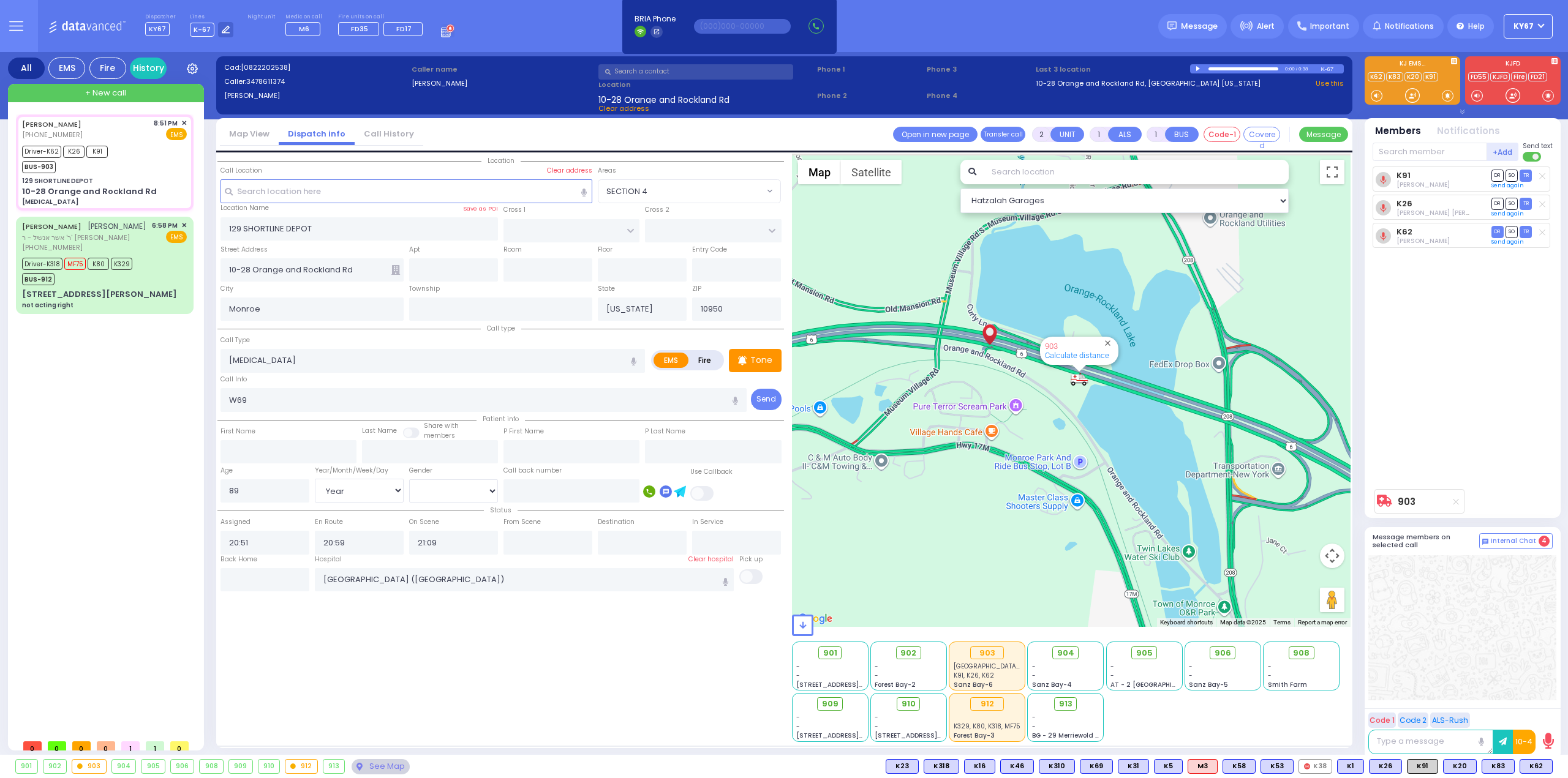
drag, startPoint x: 1056, startPoint y: 333, endPoint x: 1077, endPoint y: 453, distance: 121.8
click at [1077, 449] on div "903 Calculate distance" at bounding box center [1071, 390] width 559 height 473
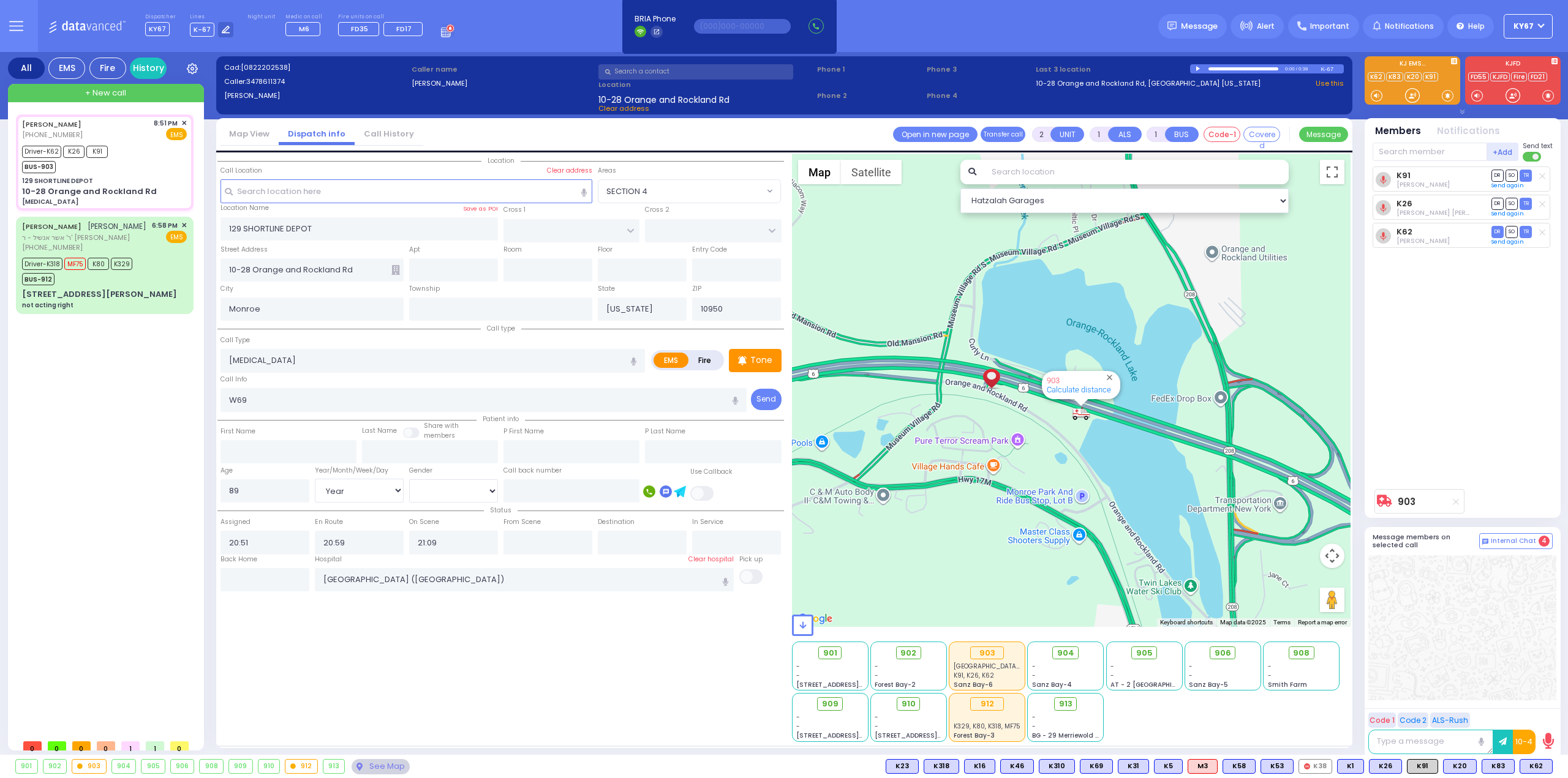
select select
select select "Year"
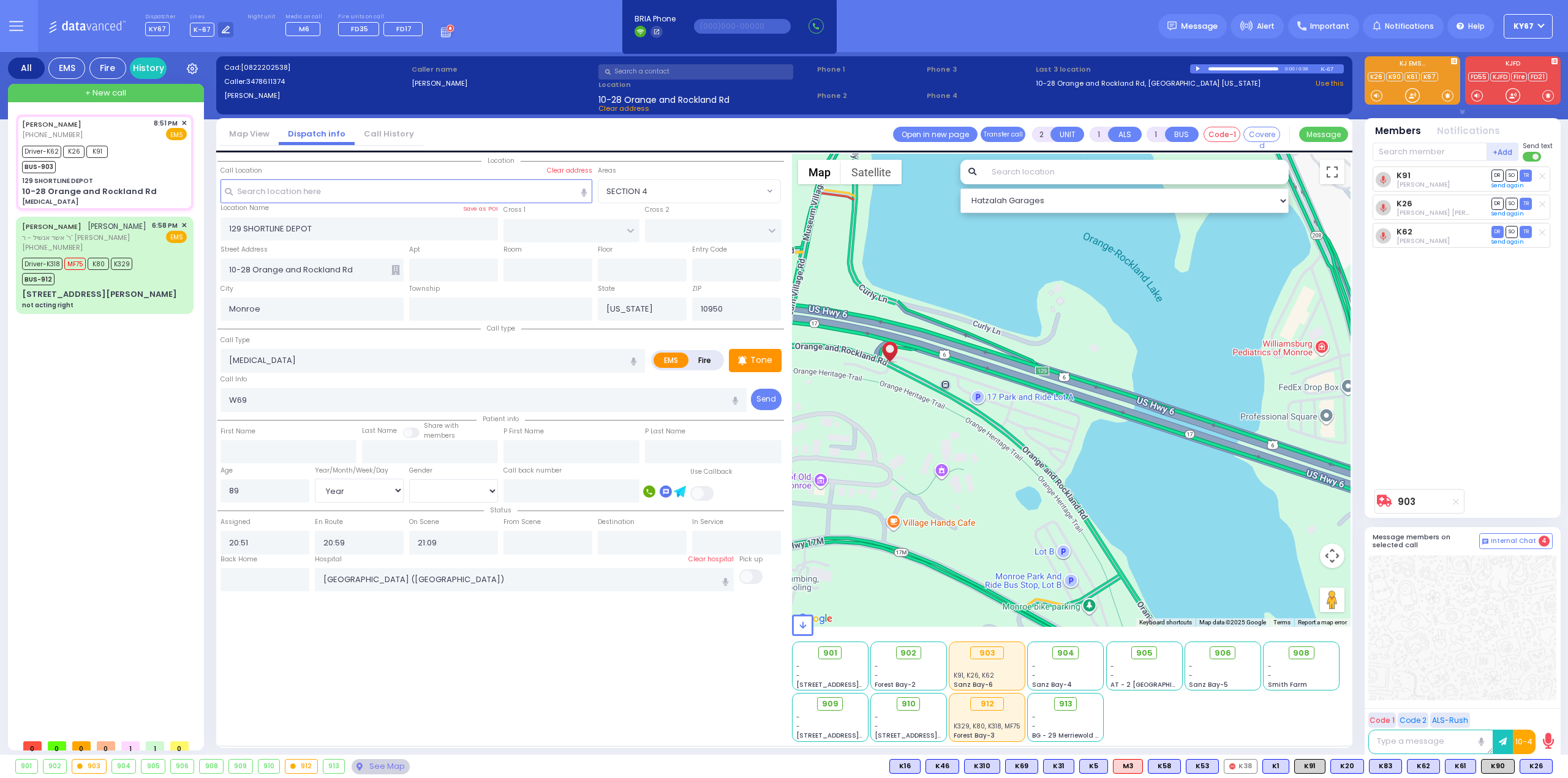
type input "6"
select select
radio input "true"
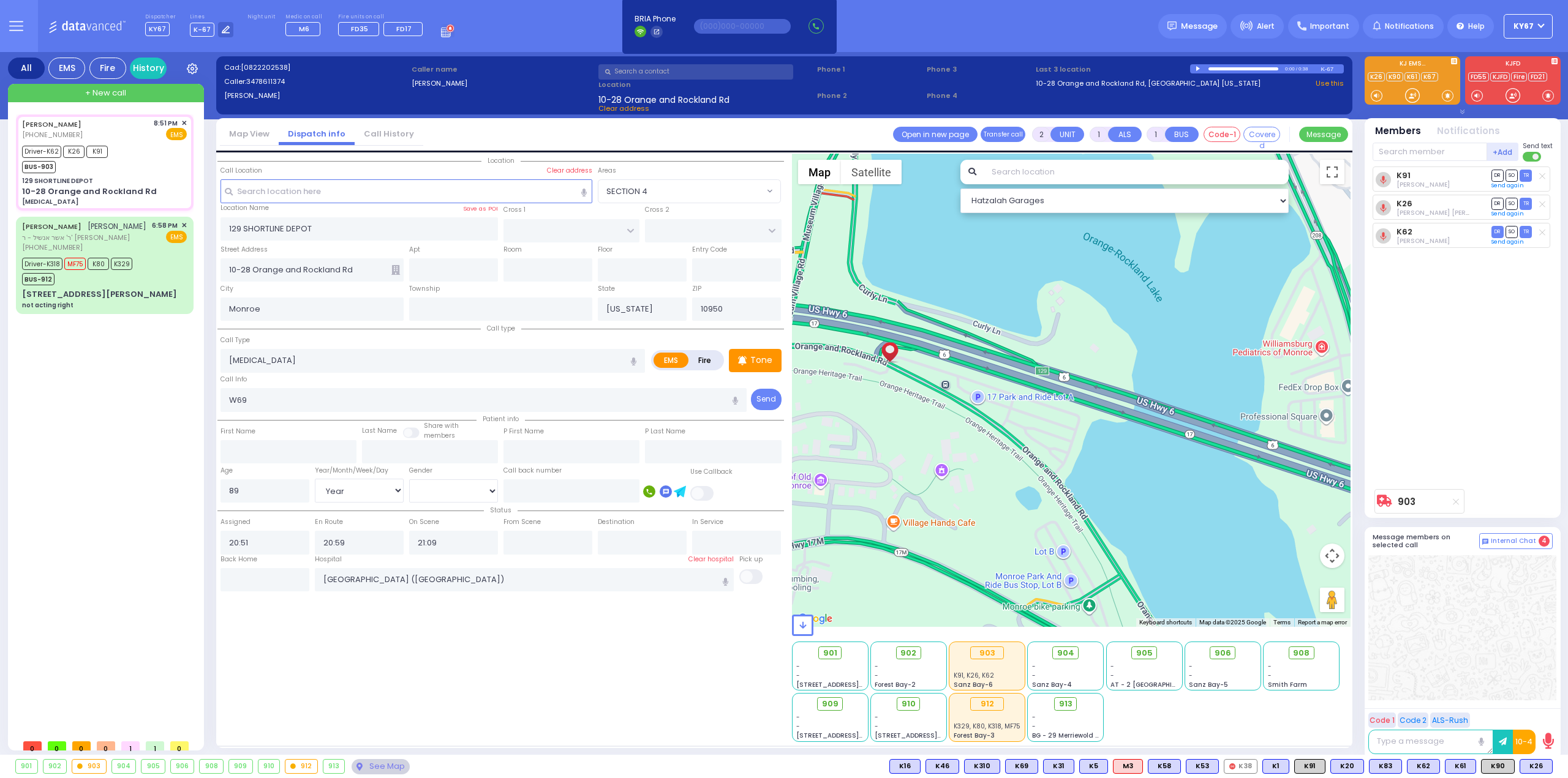
type input "Unknown"
select select "Year"
type input "21:09"
select select "Hatzalah Garages"
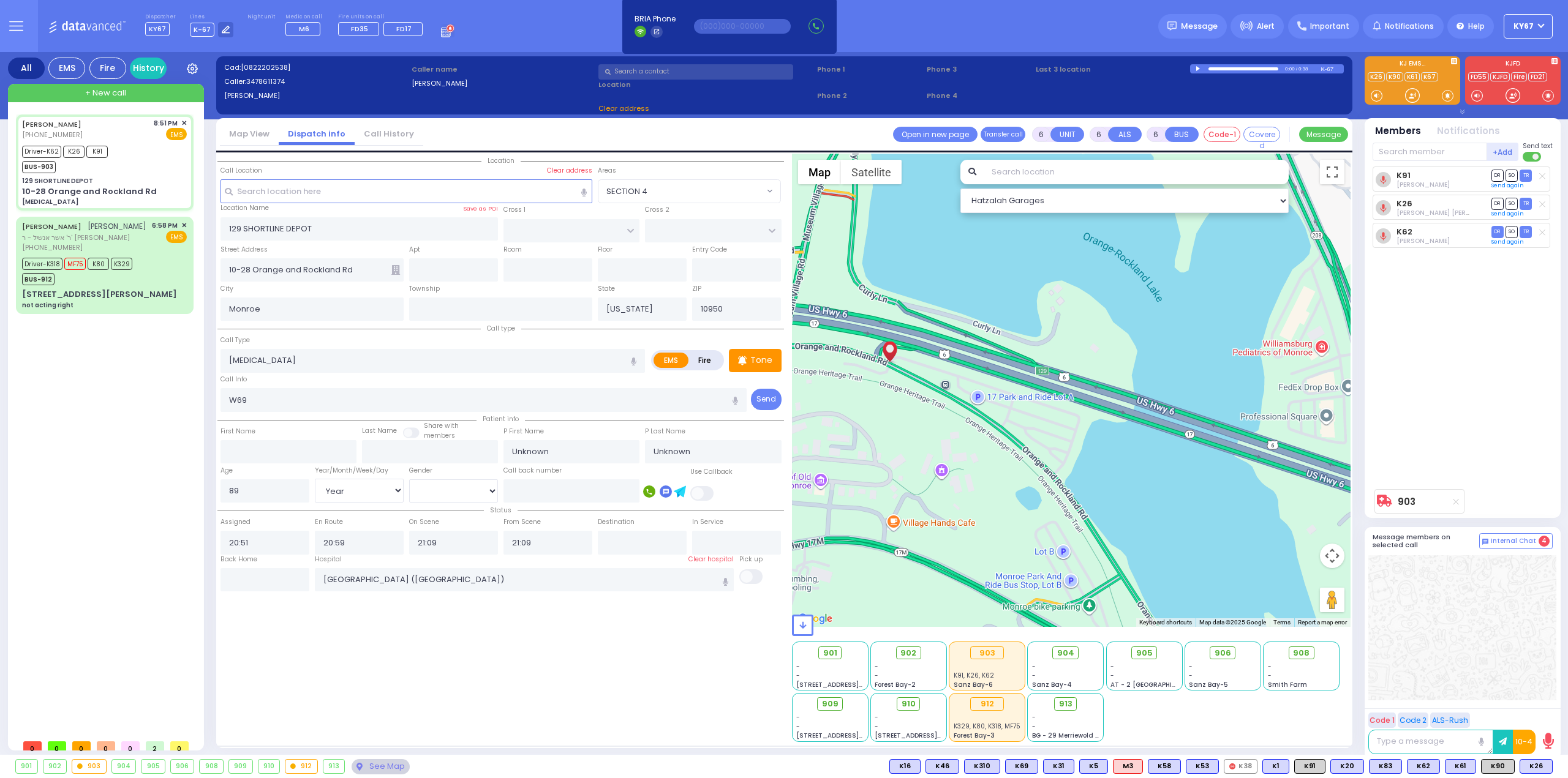
select select
radio input "true"
select select "Year"
select select "Hatzalah Garages"
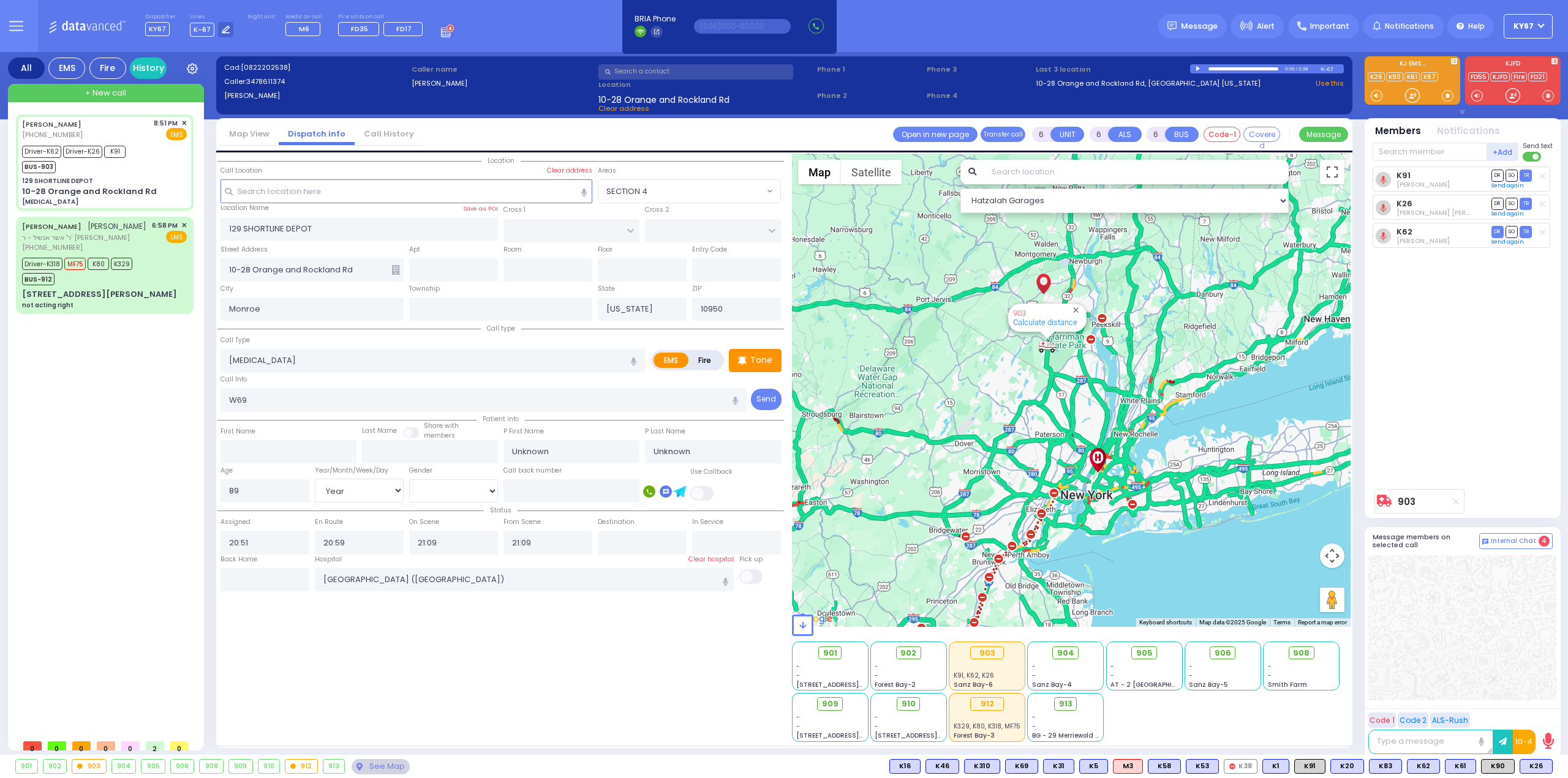
select select
radio input "true"
select select "Year"
select select "Hatzalah Garages"
select select
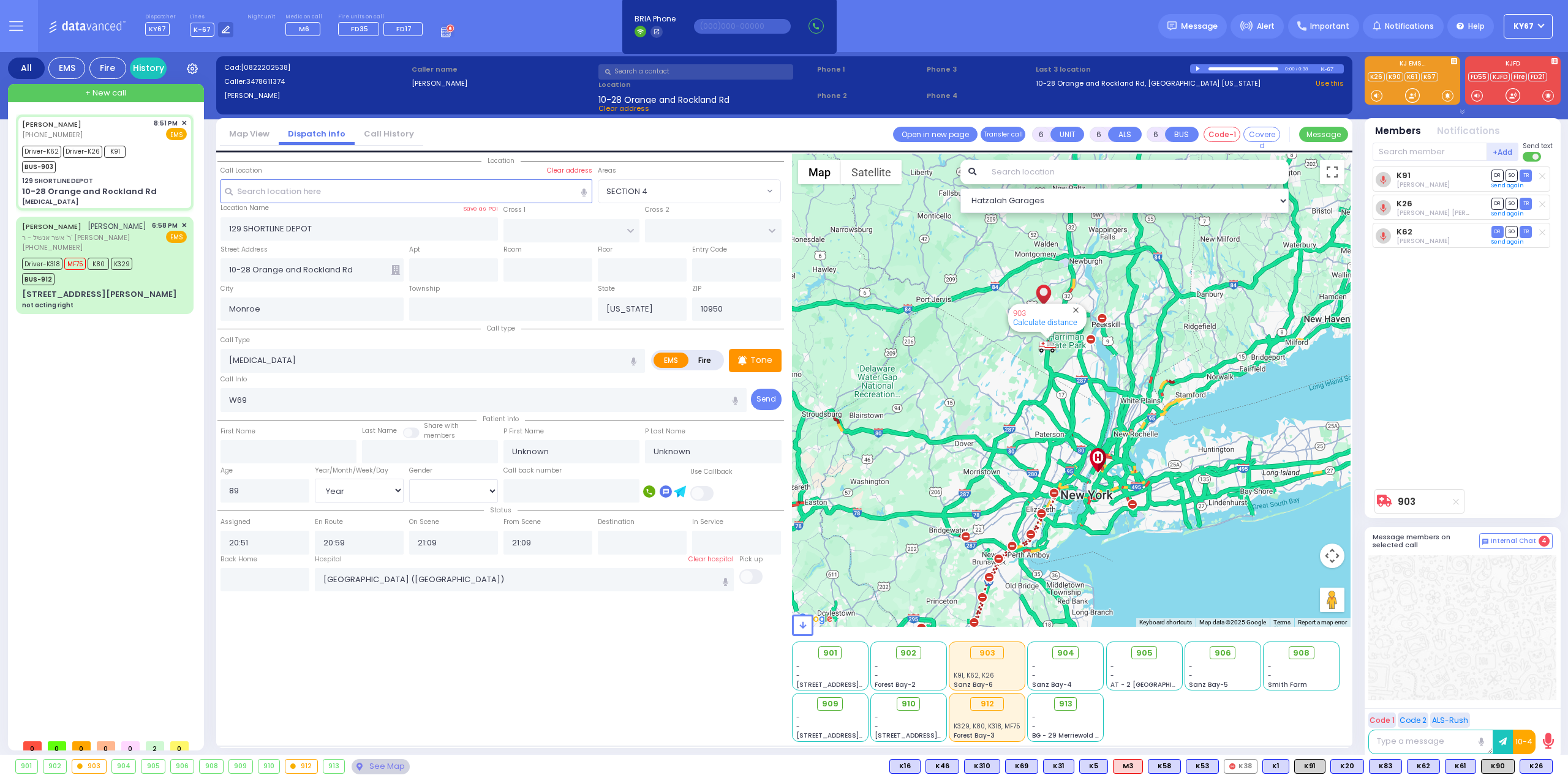
radio input "true"
select select "Year"
select select "Hatzalah Garages"
select select
radio input "true"
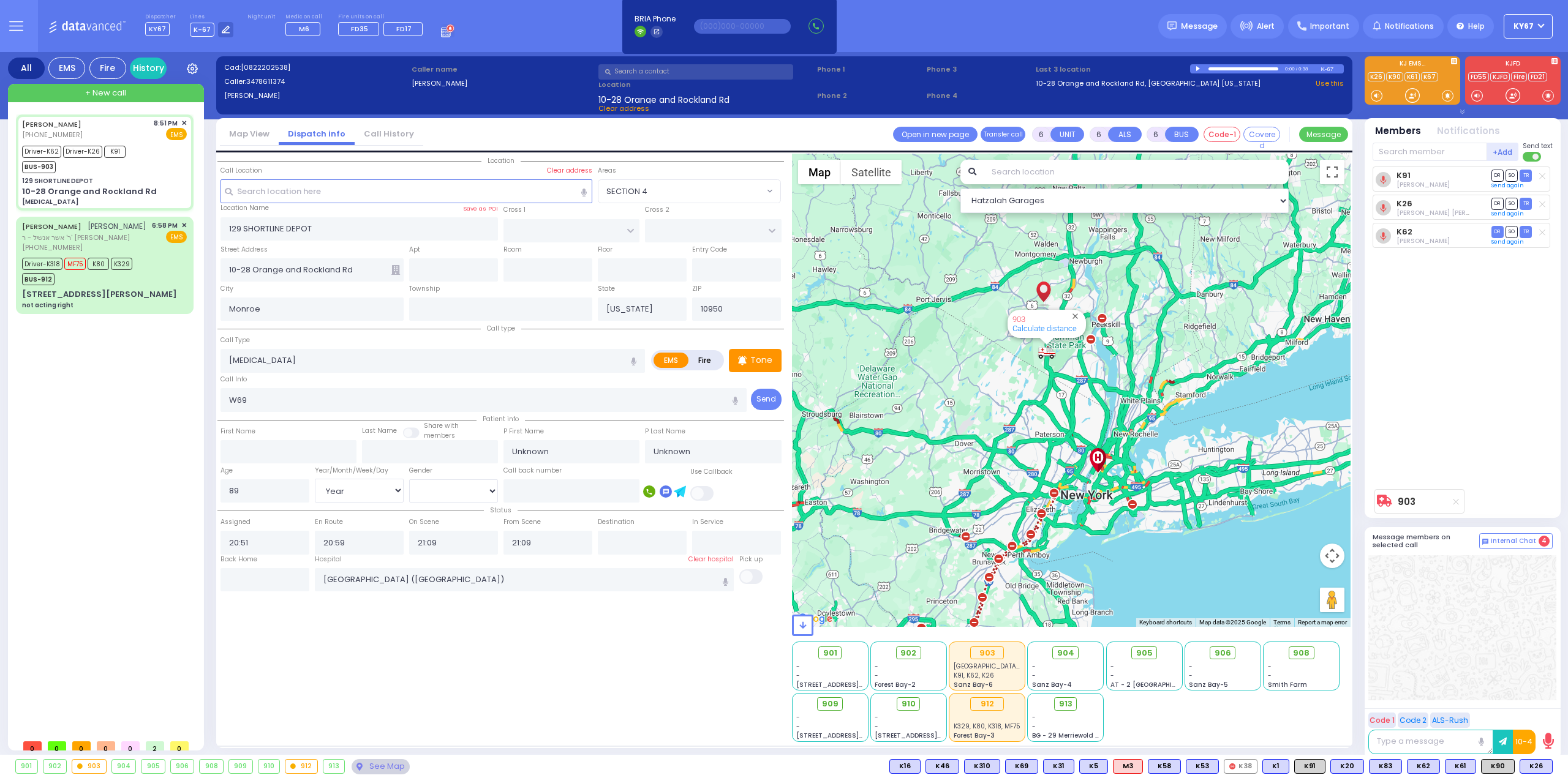
select select "Year"
select select "Hatzalah Garages"
select select
radio input "true"
select select "Year"
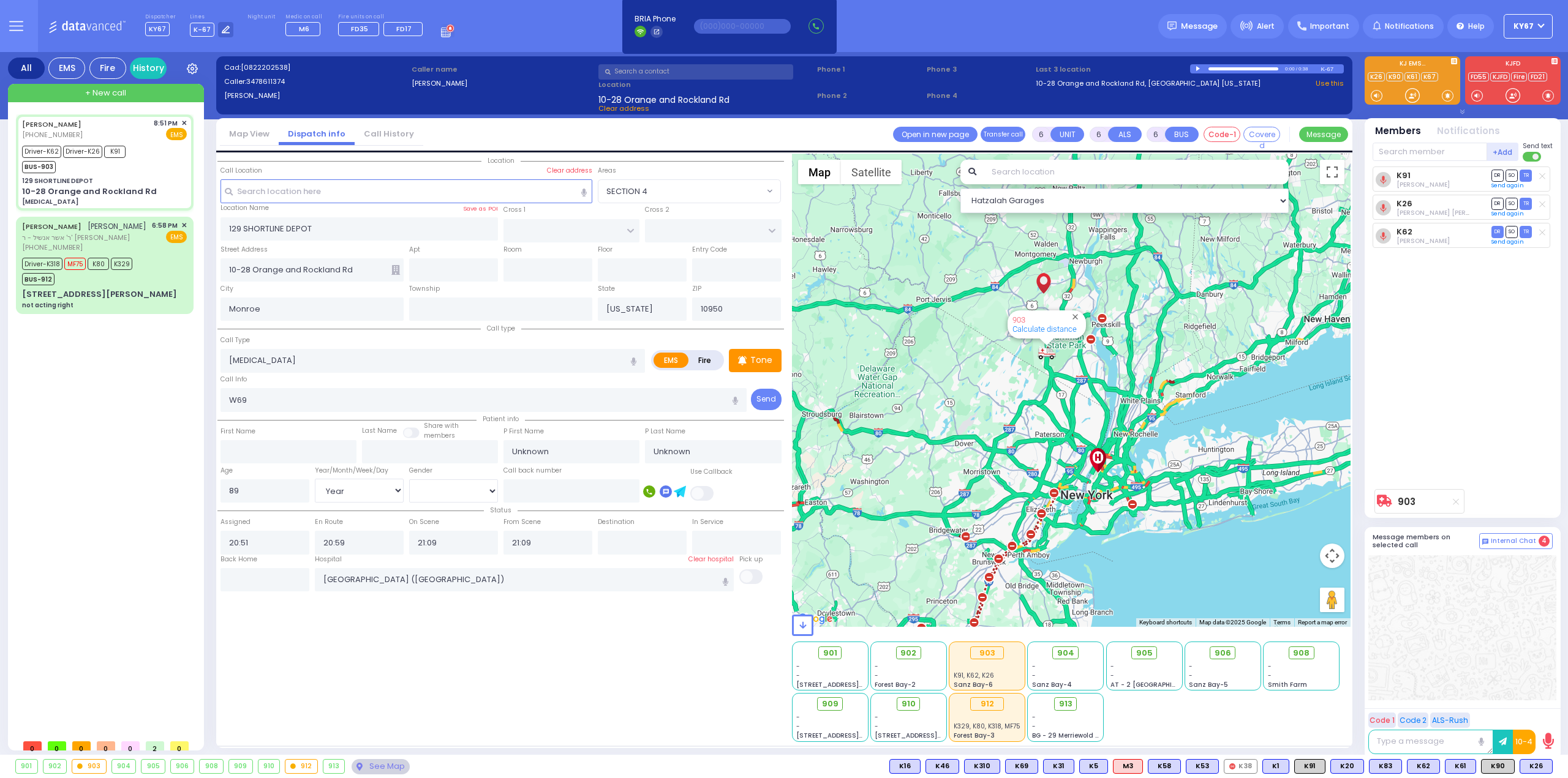
select select "Hatzalah Garages"
select select
radio input "true"
select select "Year"
select select "Hatzalah Garages"
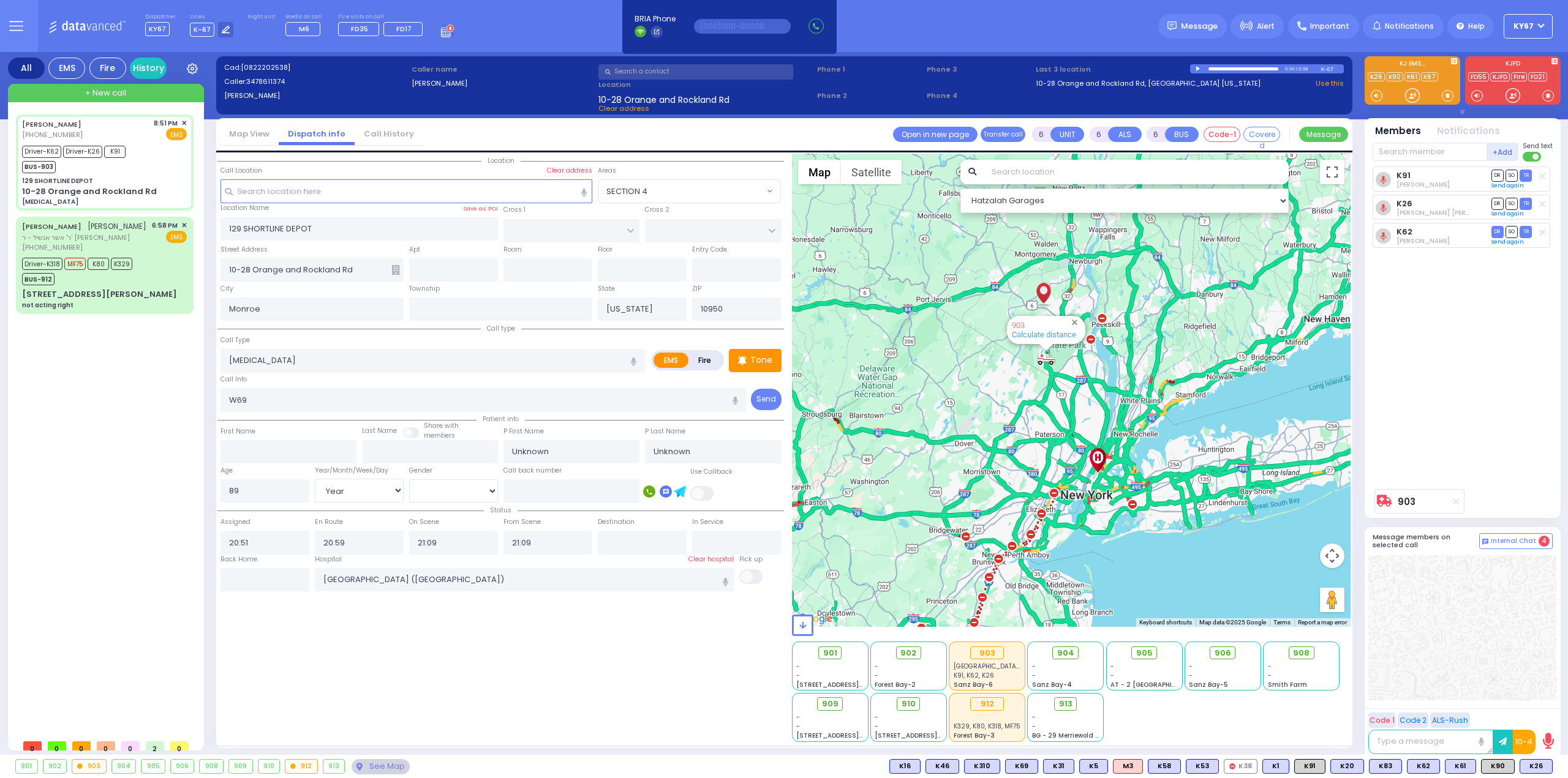
select select
radio input "true"
select select "Year"
select select "Hatzalah Garages"
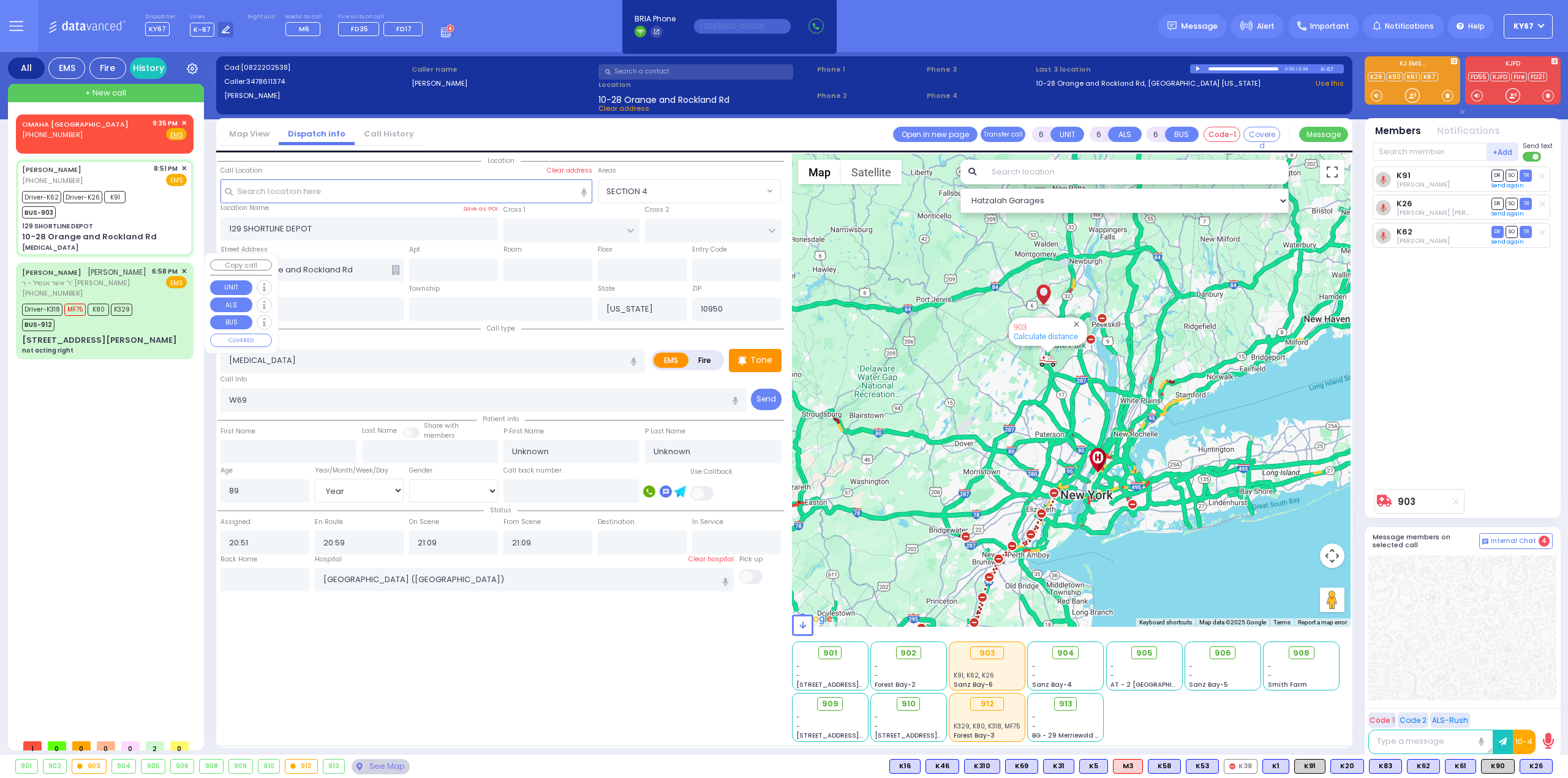
click at [119, 286] on span "ר' אשר אנשיל - ר' [PERSON_NAME]" at bounding box center [84, 283] width 125 height 11
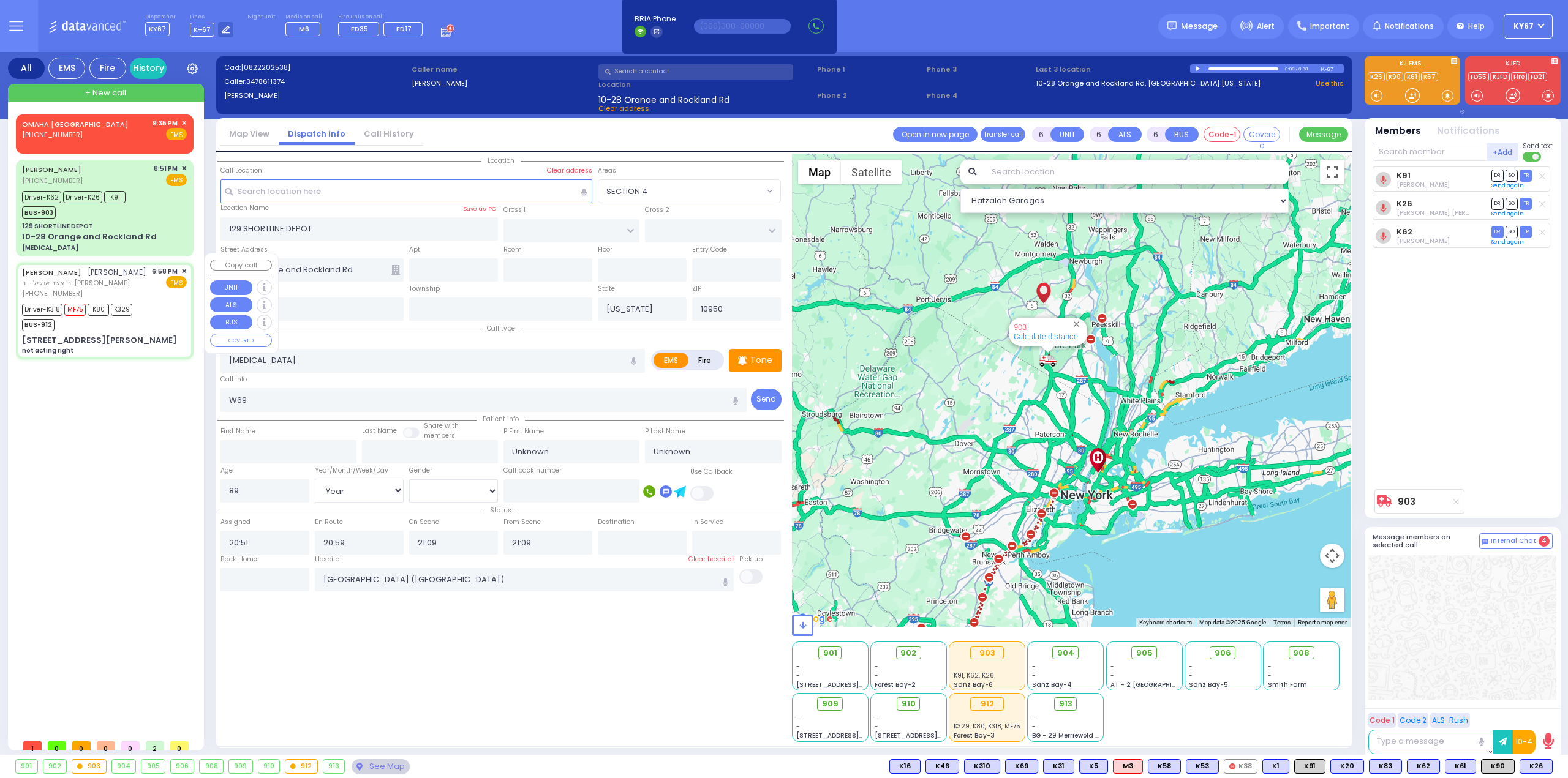
select select
type input "not acting right"
radio input "true"
type input "[PERSON_NAME]"
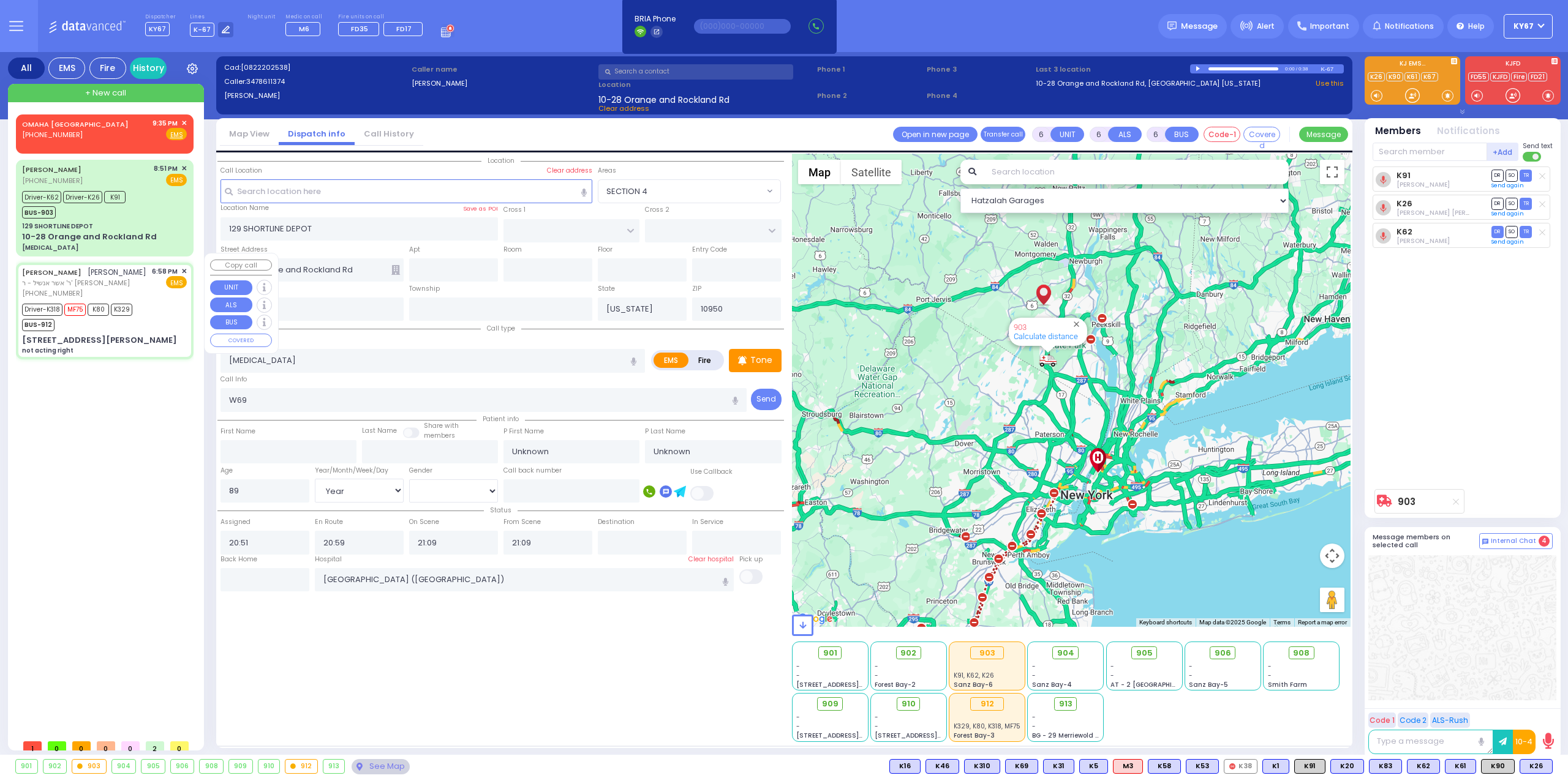
type input "Dov"
type input "[PERSON_NAME]"
type input "1"
select select "Year"
select select "[DEMOGRAPHIC_DATA]"
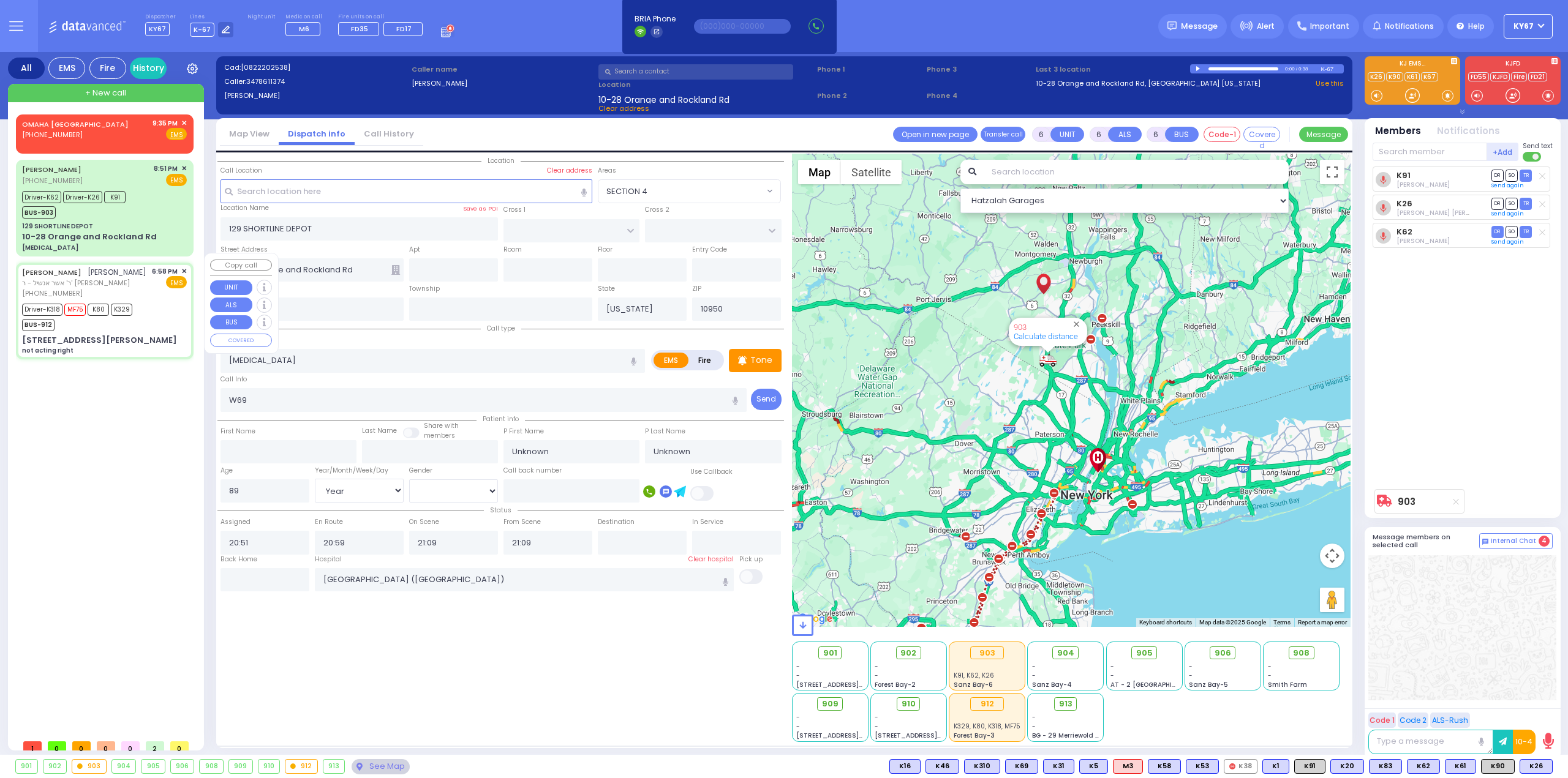
type input "18:58"
type input "18:59"
type input "19:02"
type input "19:38"
type input "20:30"
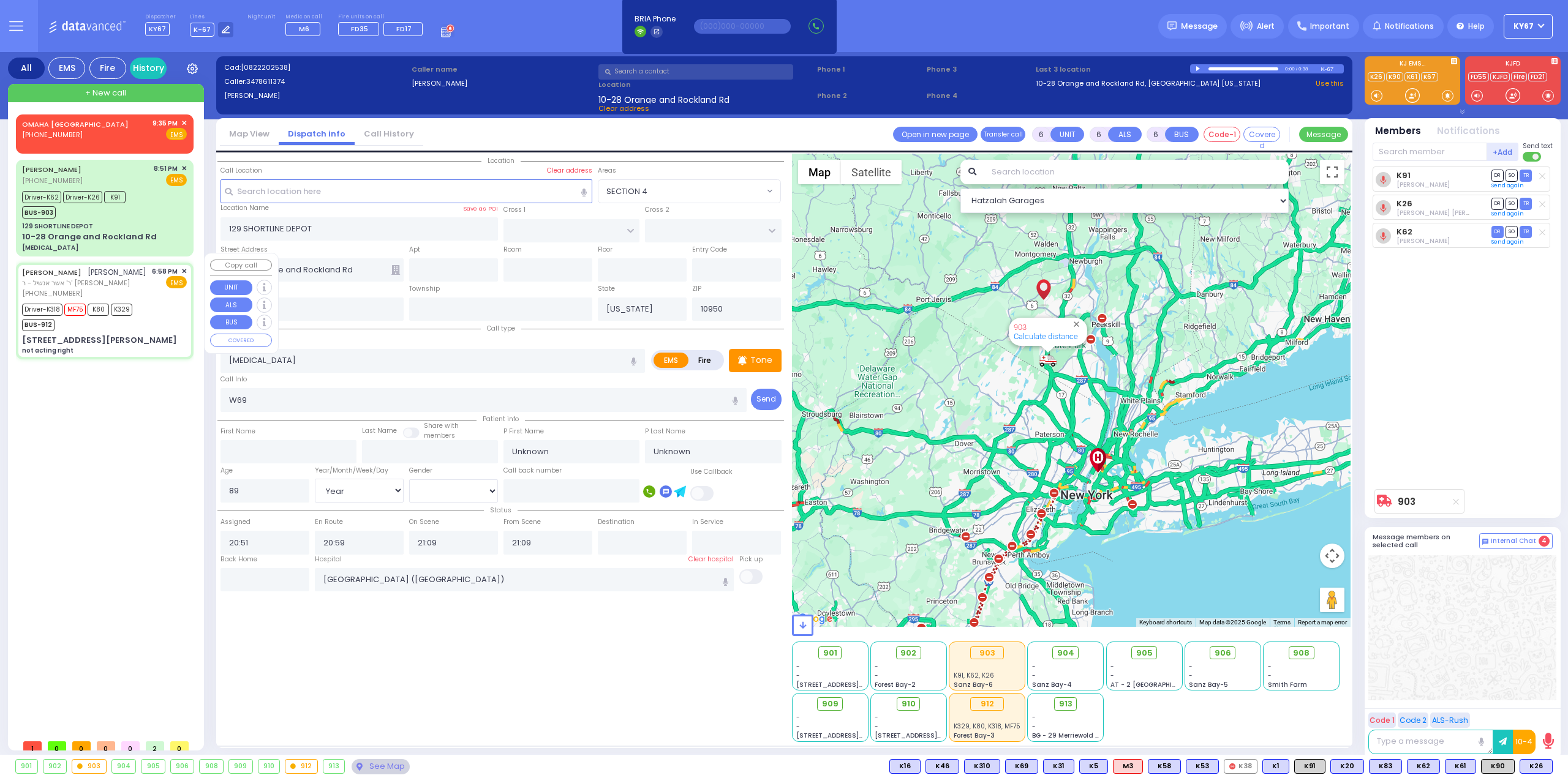
type input "21:10"
type input "[GEOGRAPHIC_DATA]"
select select "Hatzalah Garages"
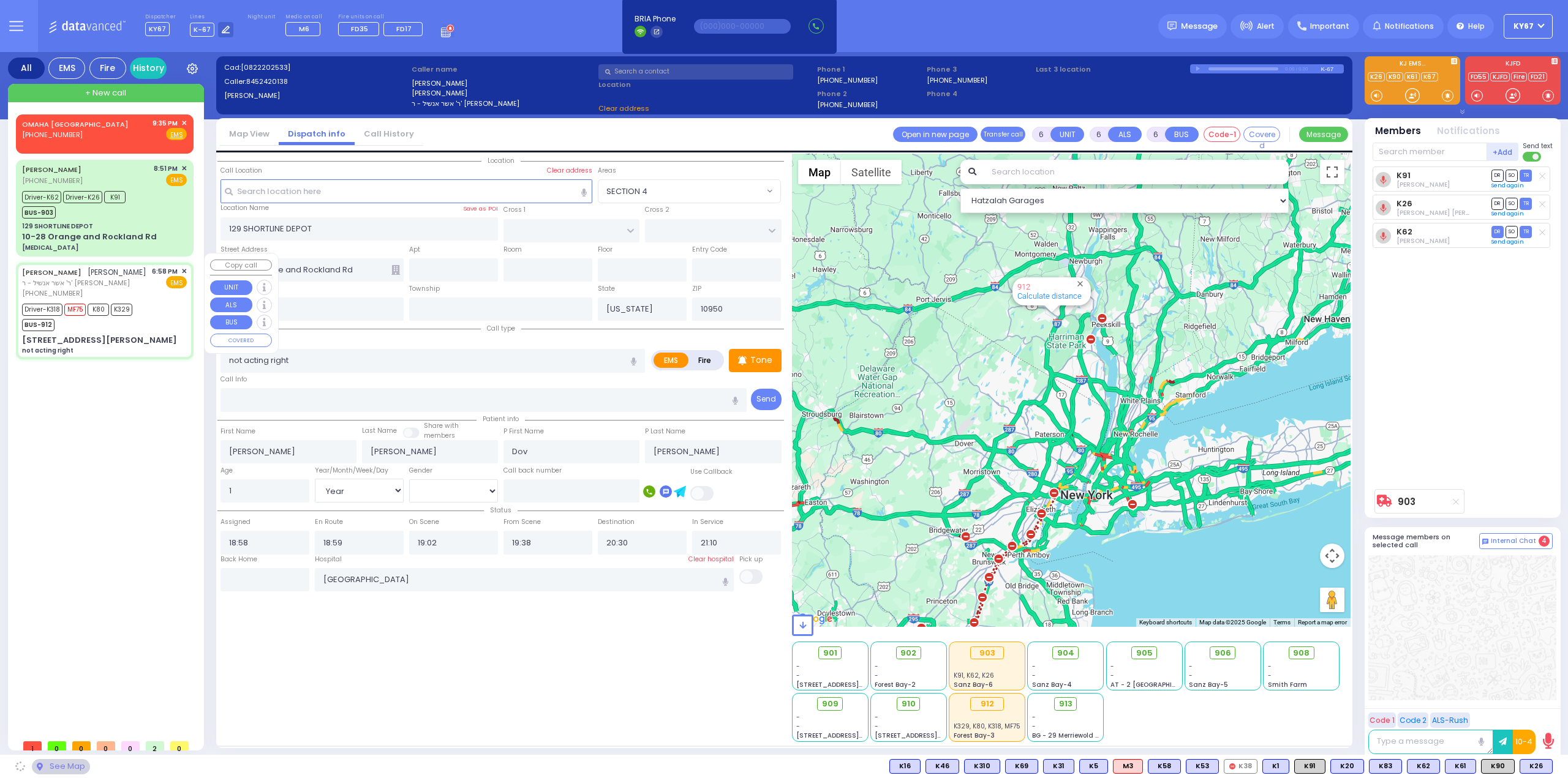
type input "[PERSON_NAME] WAY"
type input "[PERSON_NAME] BLVD"
type input "2 [PERSON_NAME] LN"
type input "201"
select select "SECTION 2"
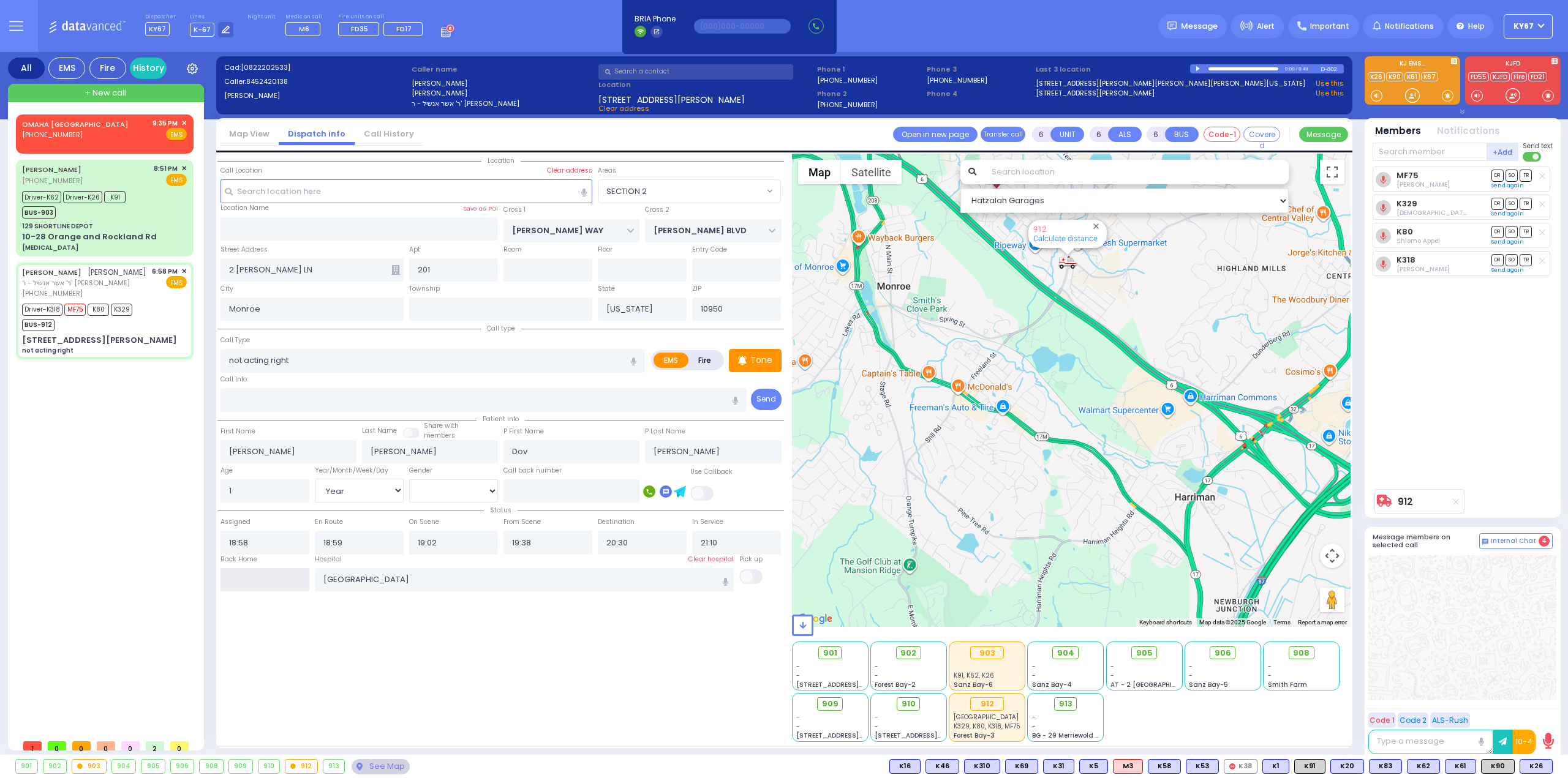
click at [288, 577] on input "text" at bounding box center [265, 579] width 89 height 23
type input "21:36"
select select
radio input "true"
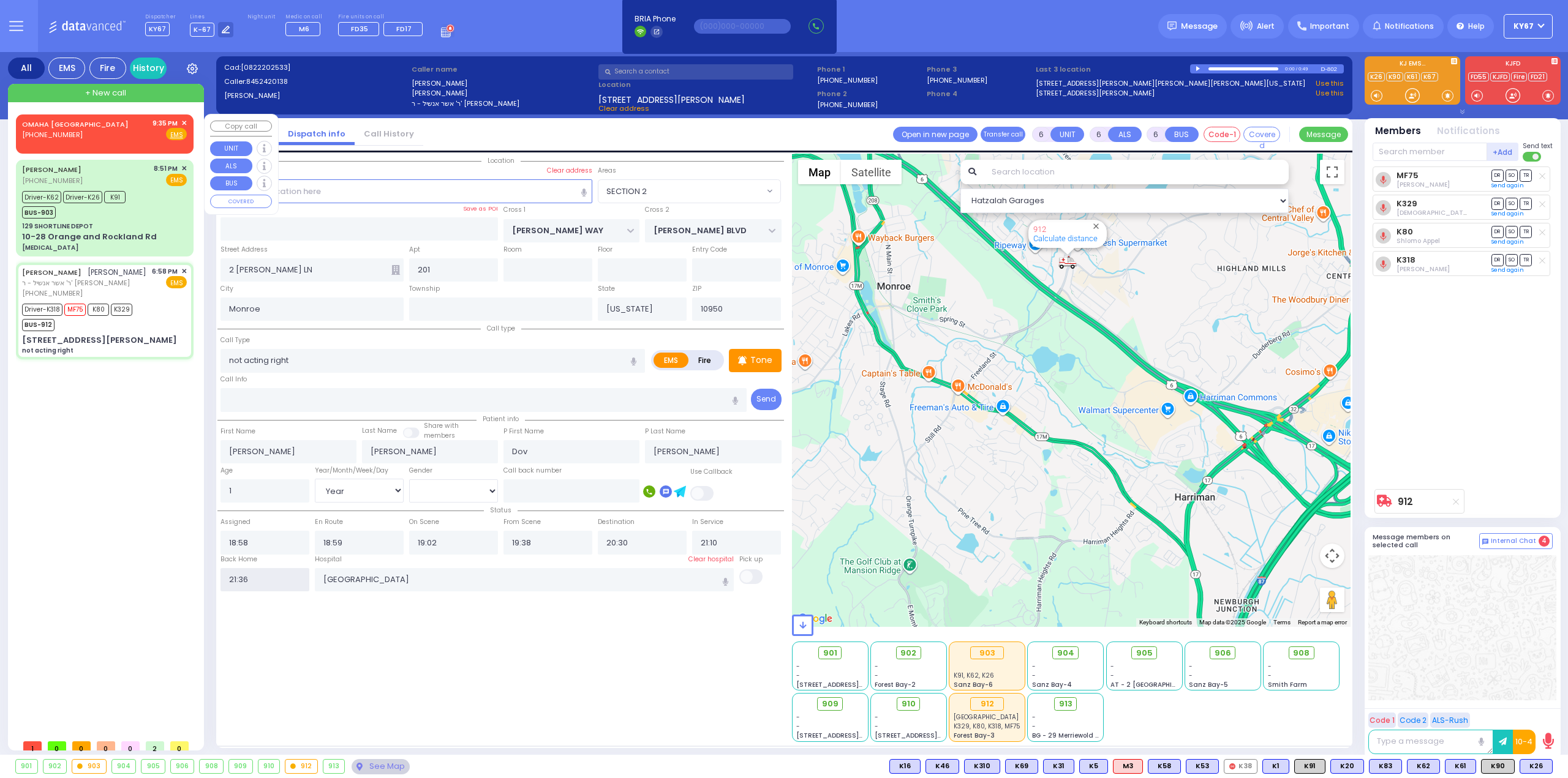
select select "Year"
select select "[DEMOGRAPHIC_DATA]"
select select "Hatzalah Garages"
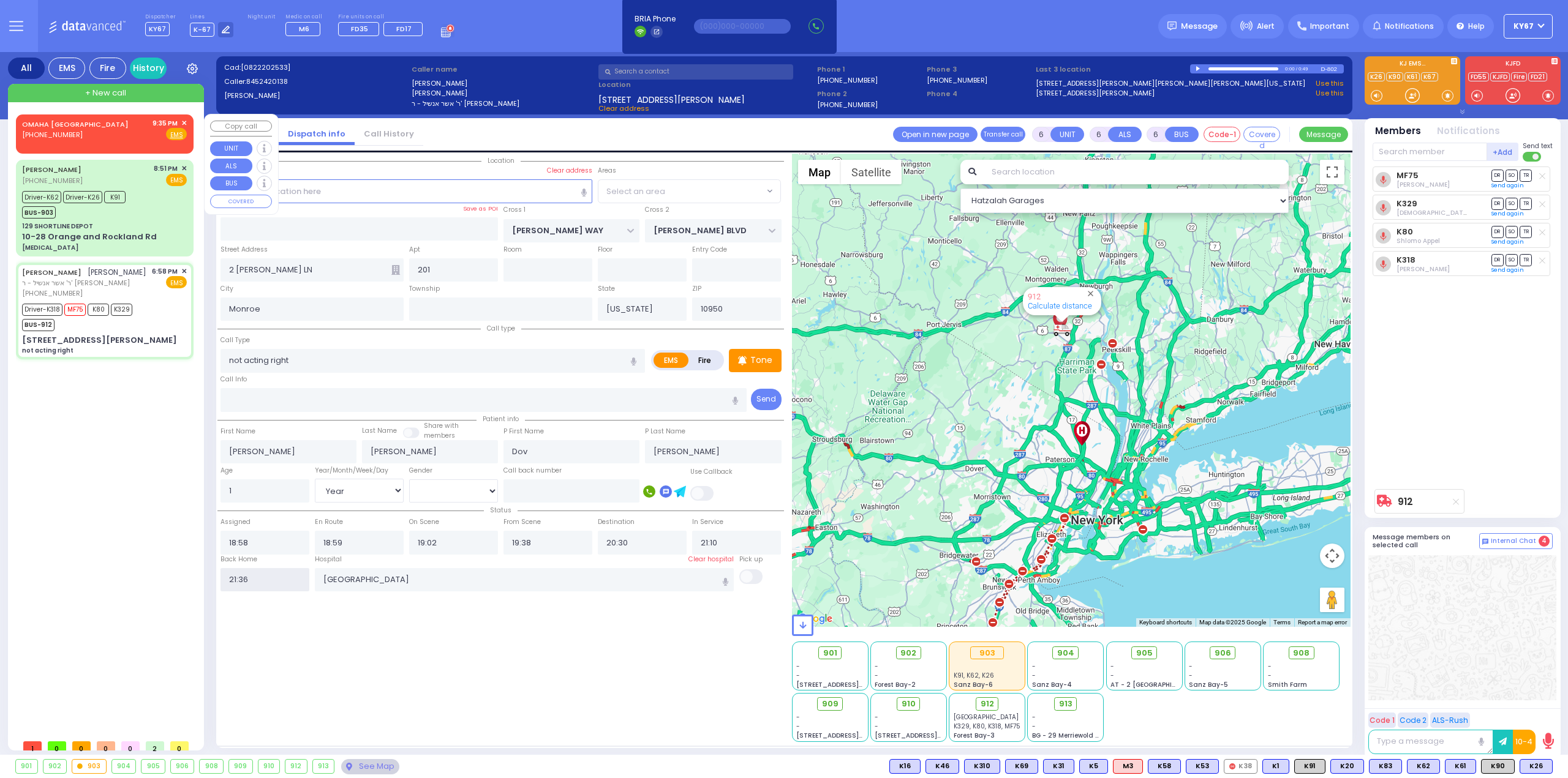
select select "SECTION 2"
select select
radio input "true"
select select
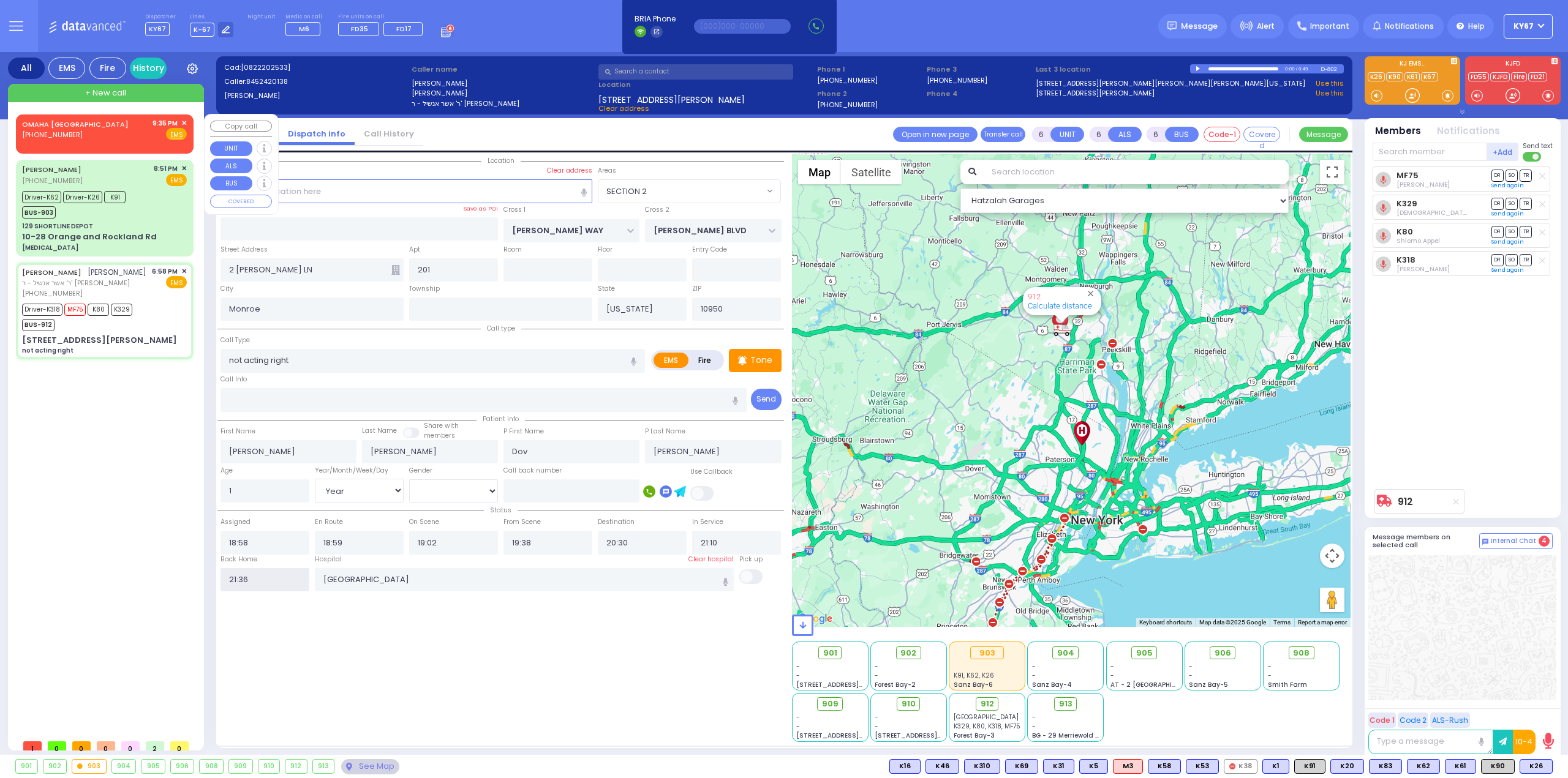
select select
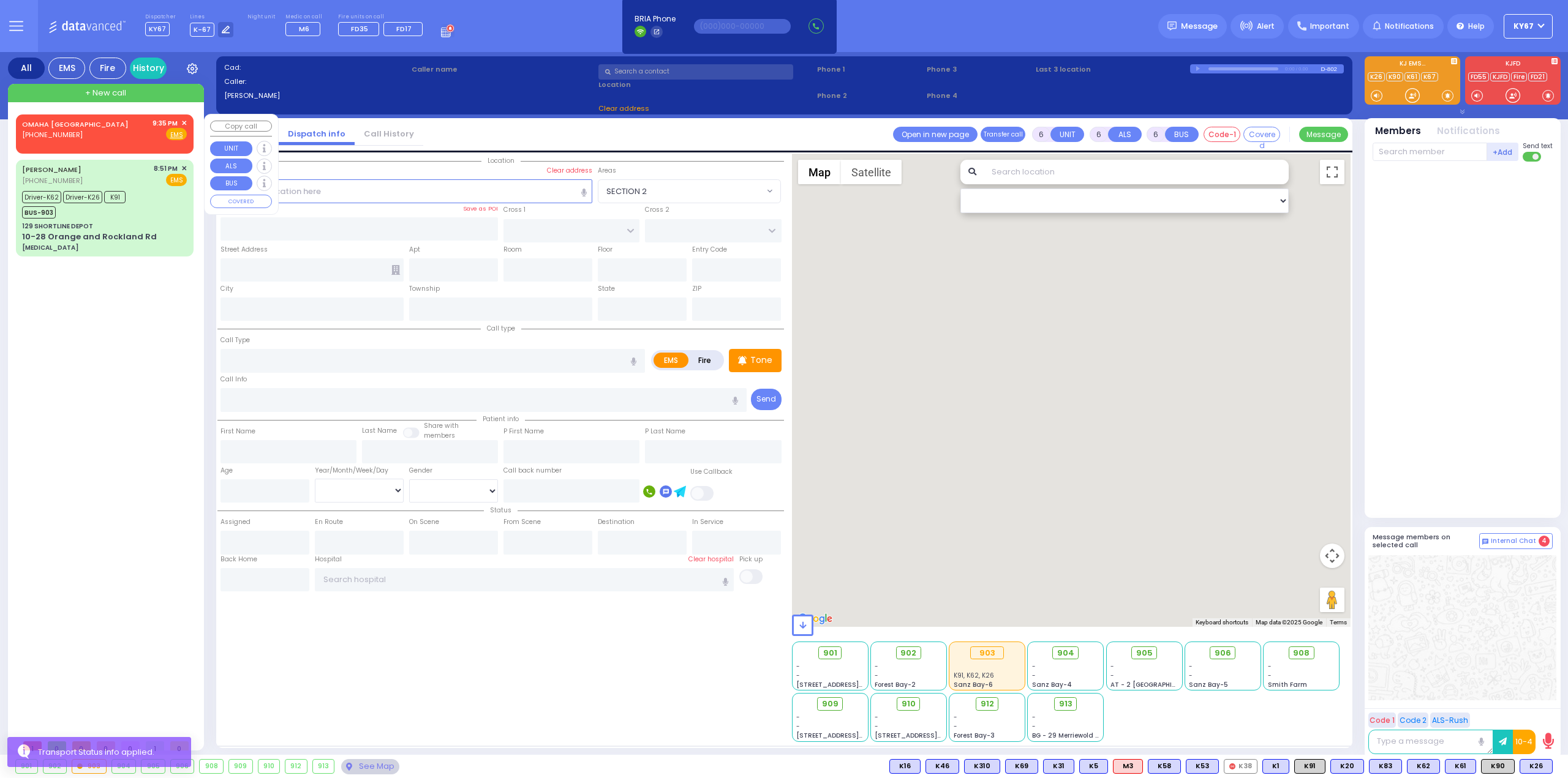
click at [184, 122] on span "✕" at bounding box center [184, 123] width 5 height 11
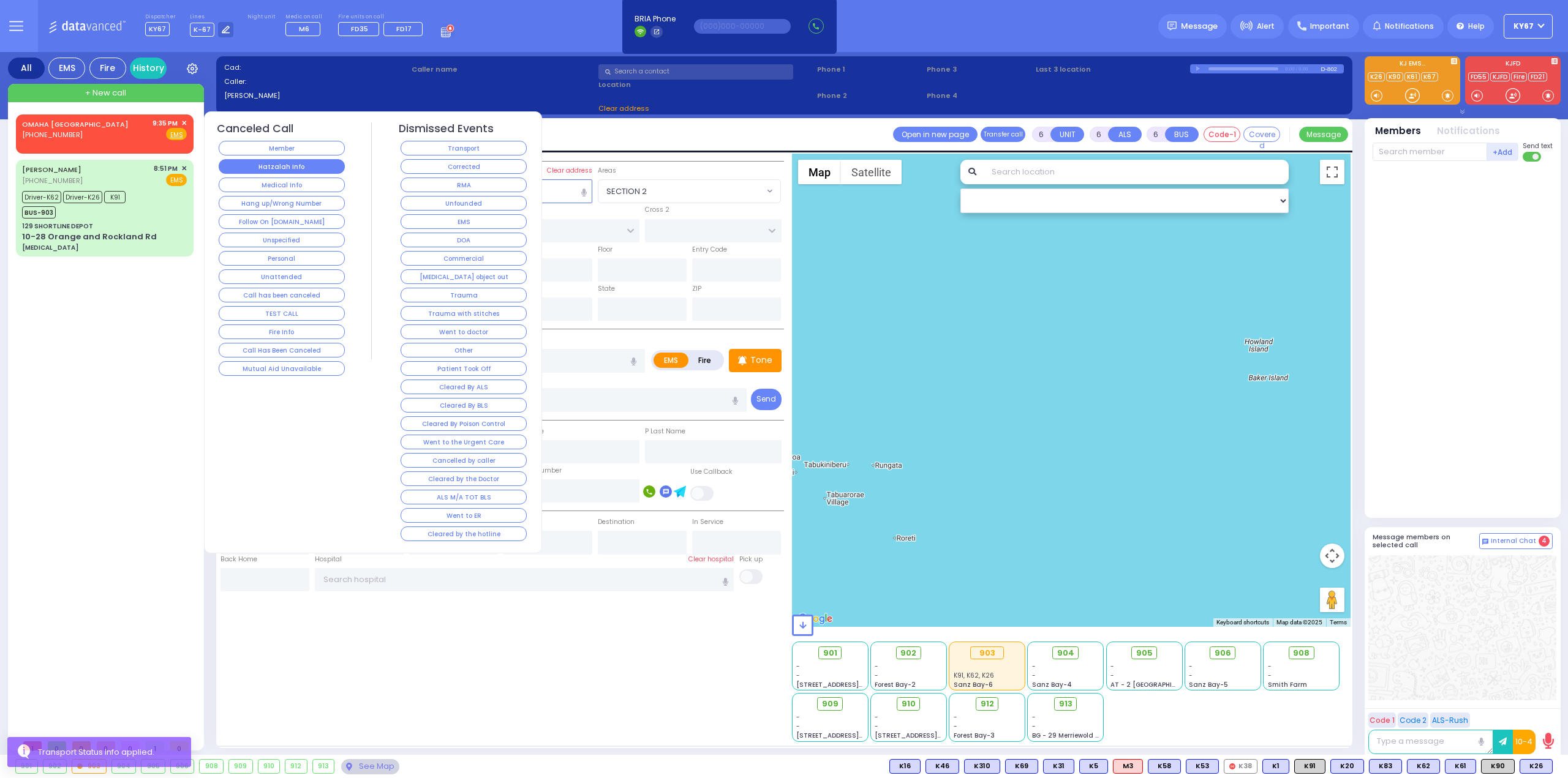
click at [328, 169] on button "Hatzalah Info" at bounding box center [281, 167] width 126 height 15
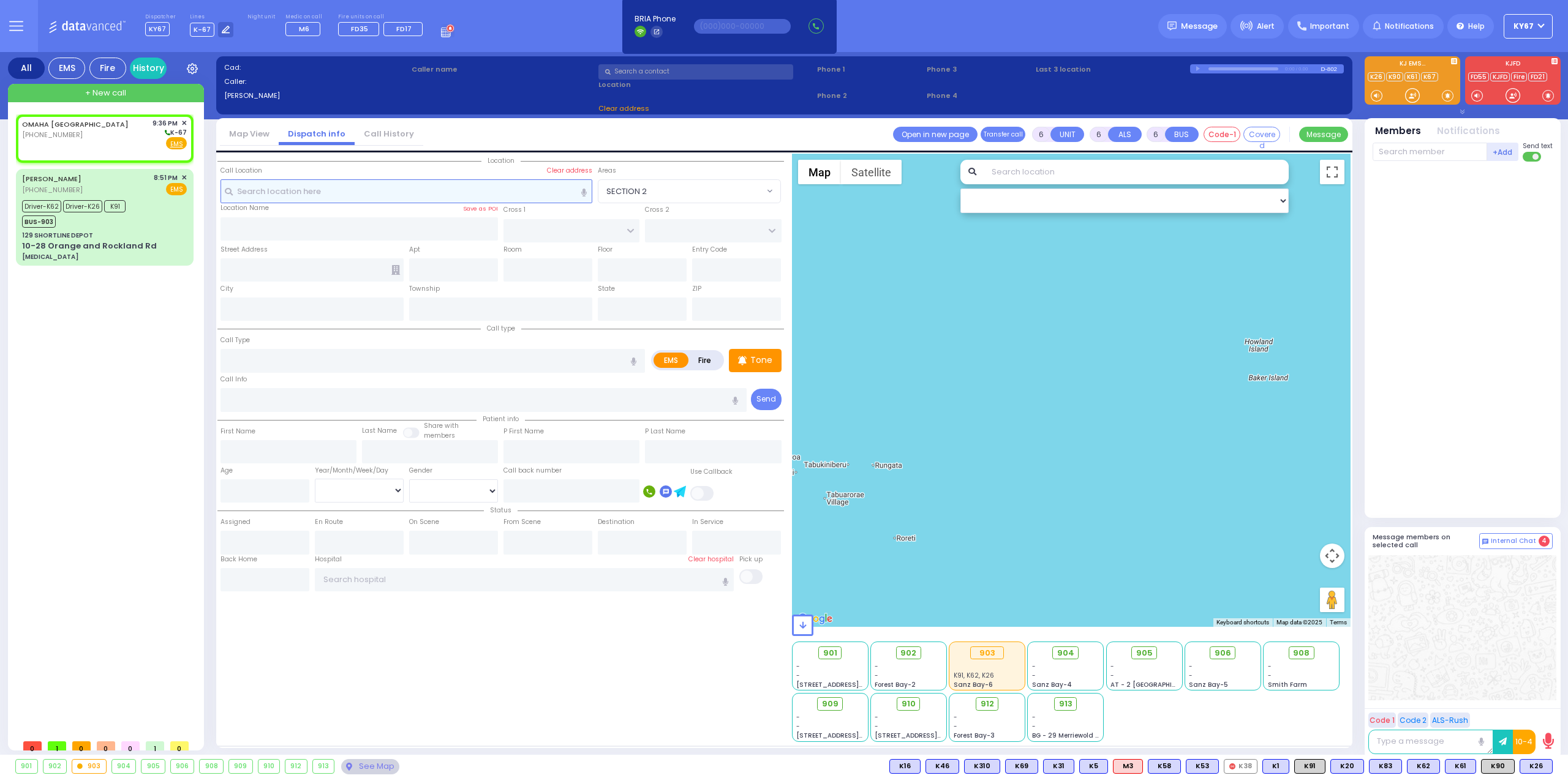
type input "2"
type input "1"
select select
radio input "true"
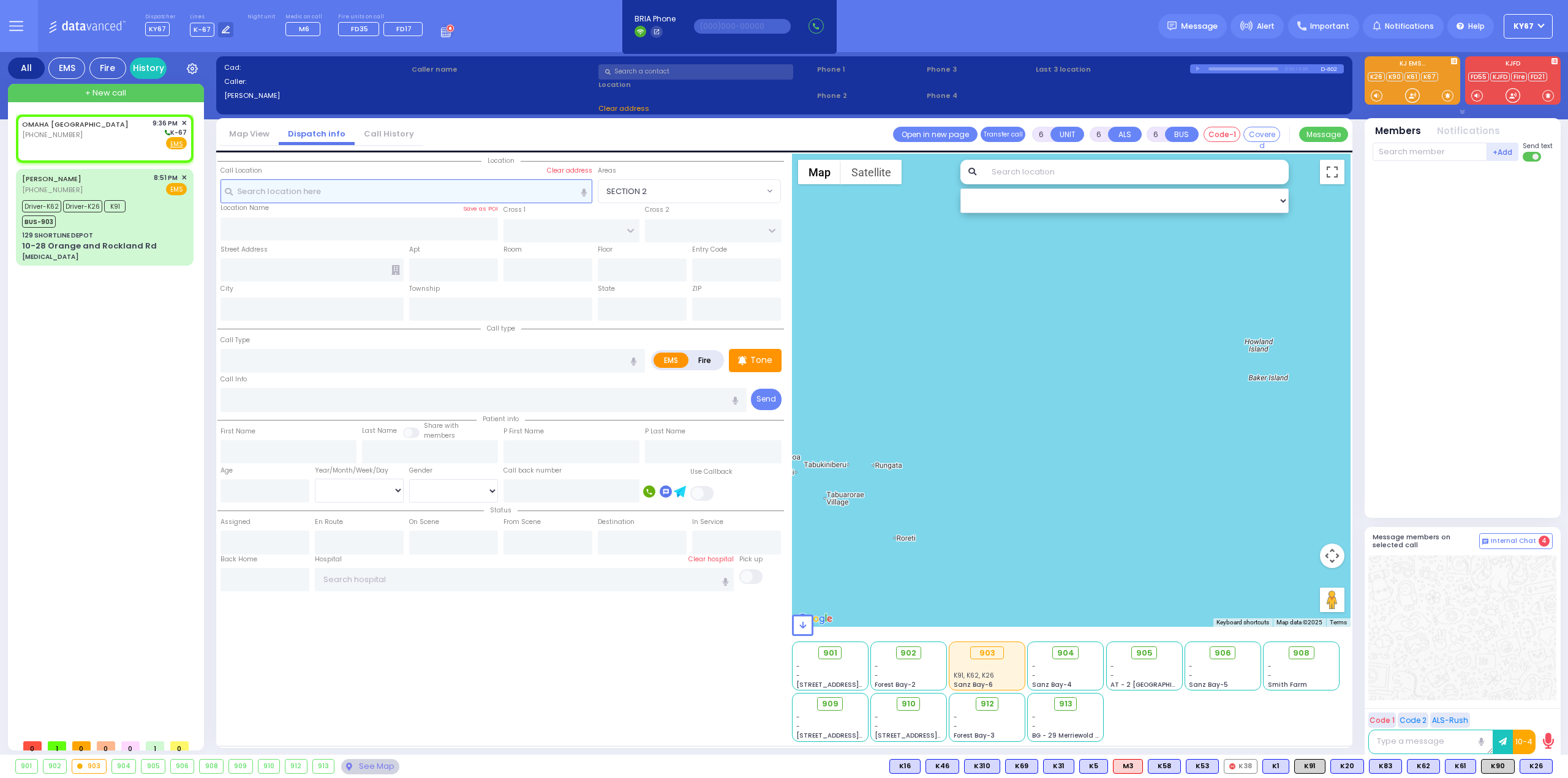
select select
type input "21:36"
select select "Hatzalah Garages"
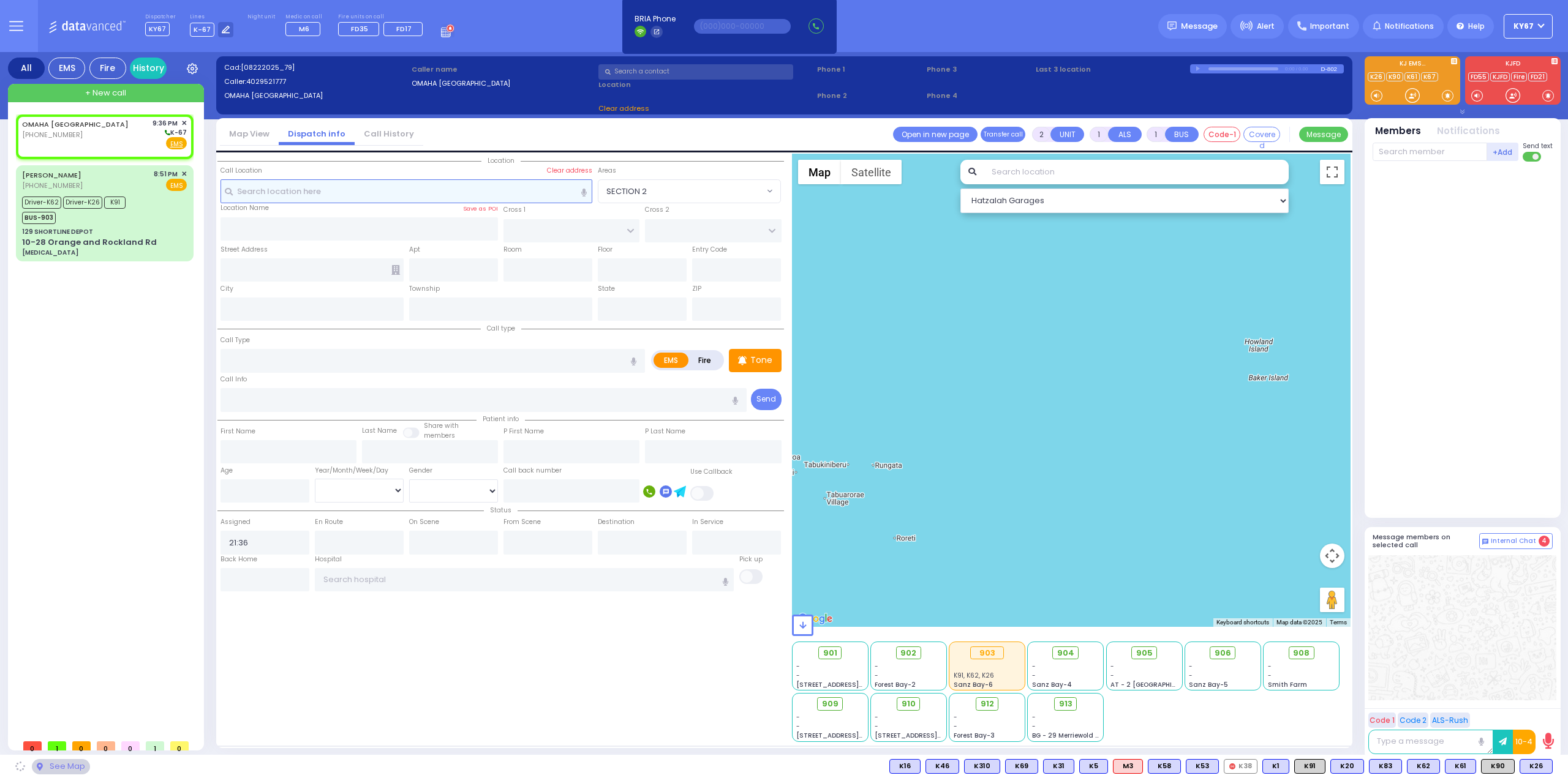
select select
radio input "true"
select select
select select "Hatzalah Garages"
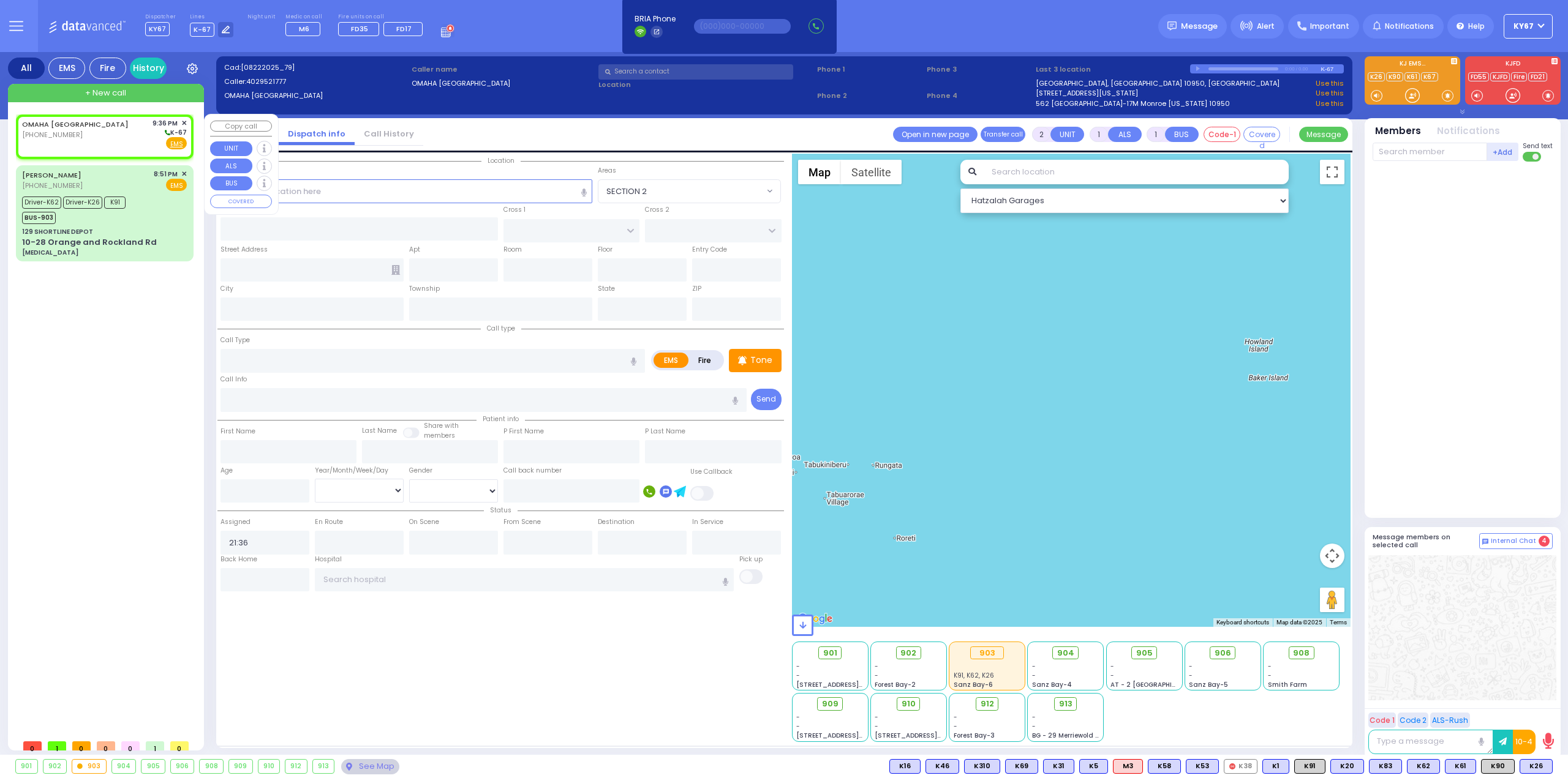
click at [186, 121] on span "✕" at bounding box center [184, 123] width 5 height 11
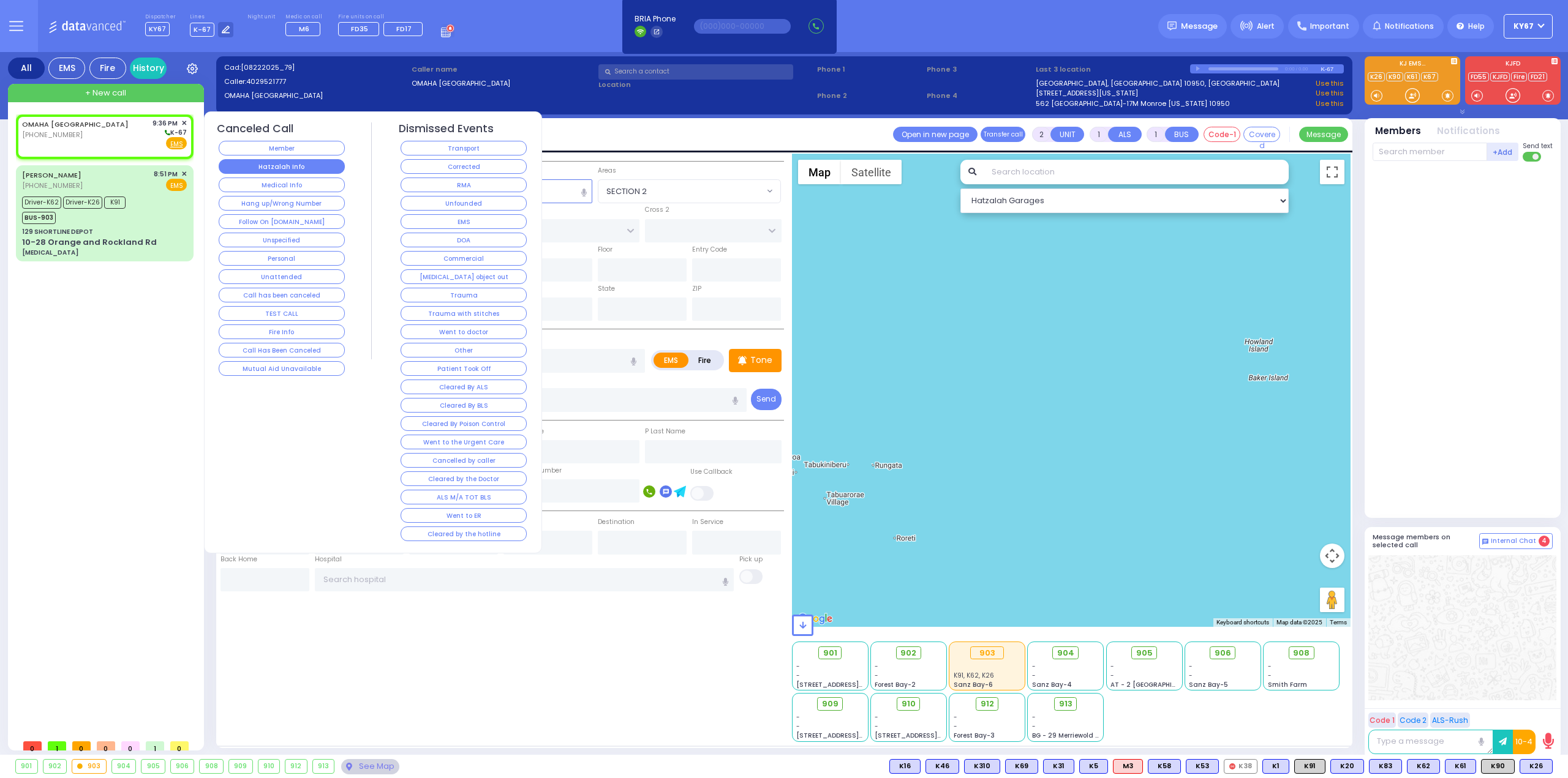
click at [319, 167] on button "Hatzalah Info" at bounding box center [281, 167] width 126 height 15
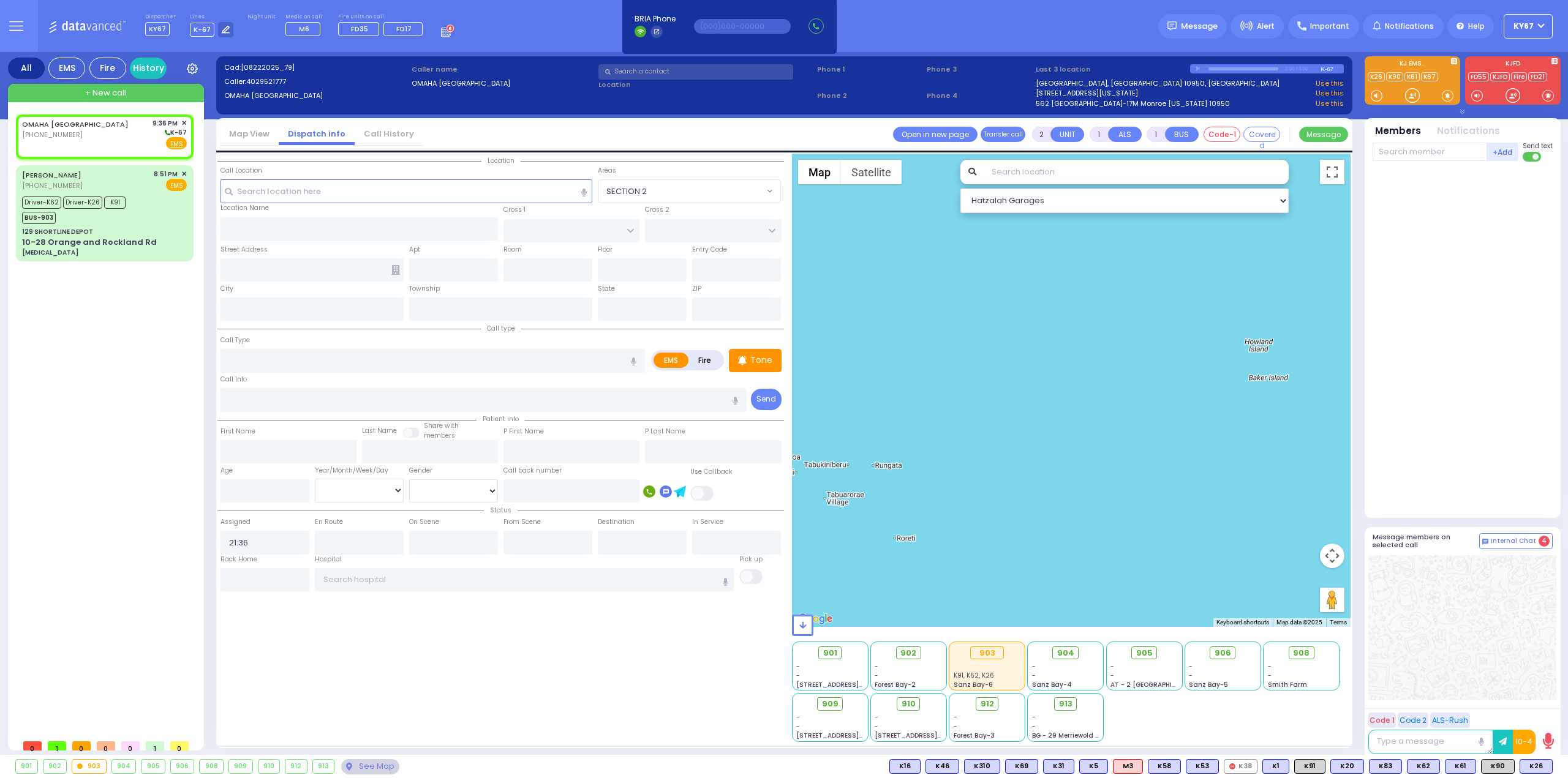
select select
radio input "true"
select select
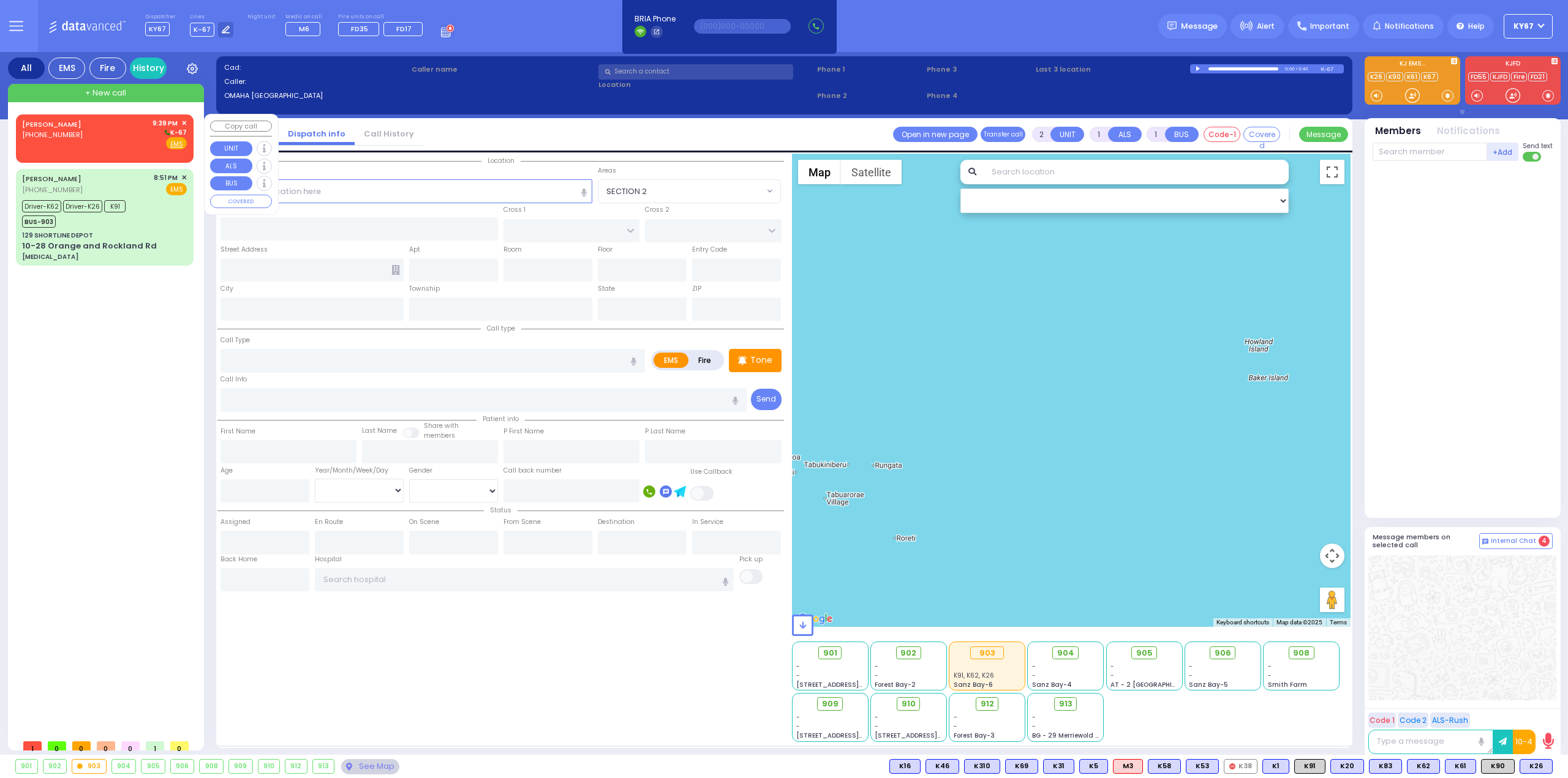
click at [98, 139] on div "PINCHUS BLUM (845) 659-4093 9:39 PM ✕ K-67" at bounding box center [104, 134] width 165 height 32
select select
radio input "true"
select select
type input "21:39"
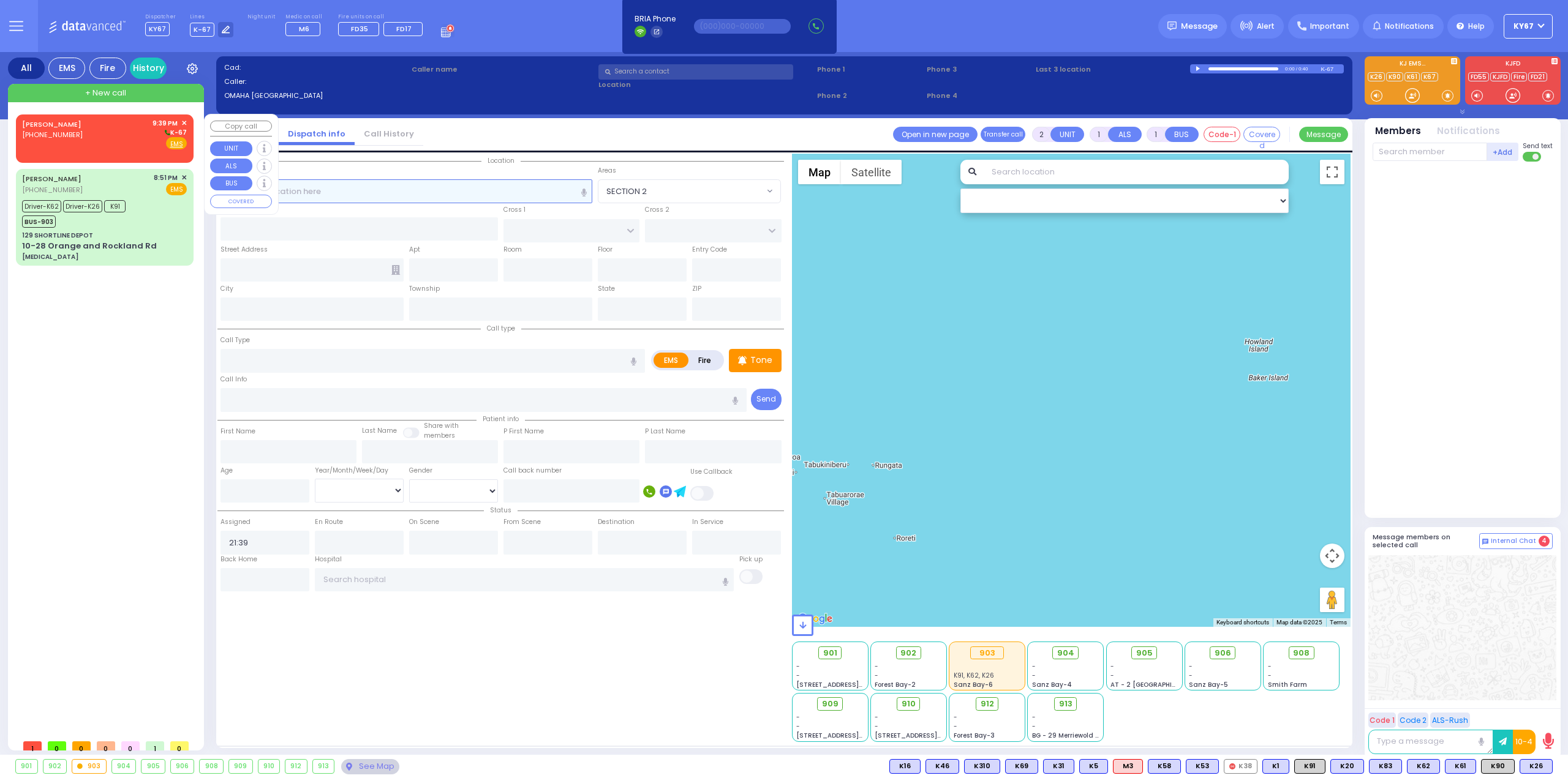
select select "Hatzalah Garages"
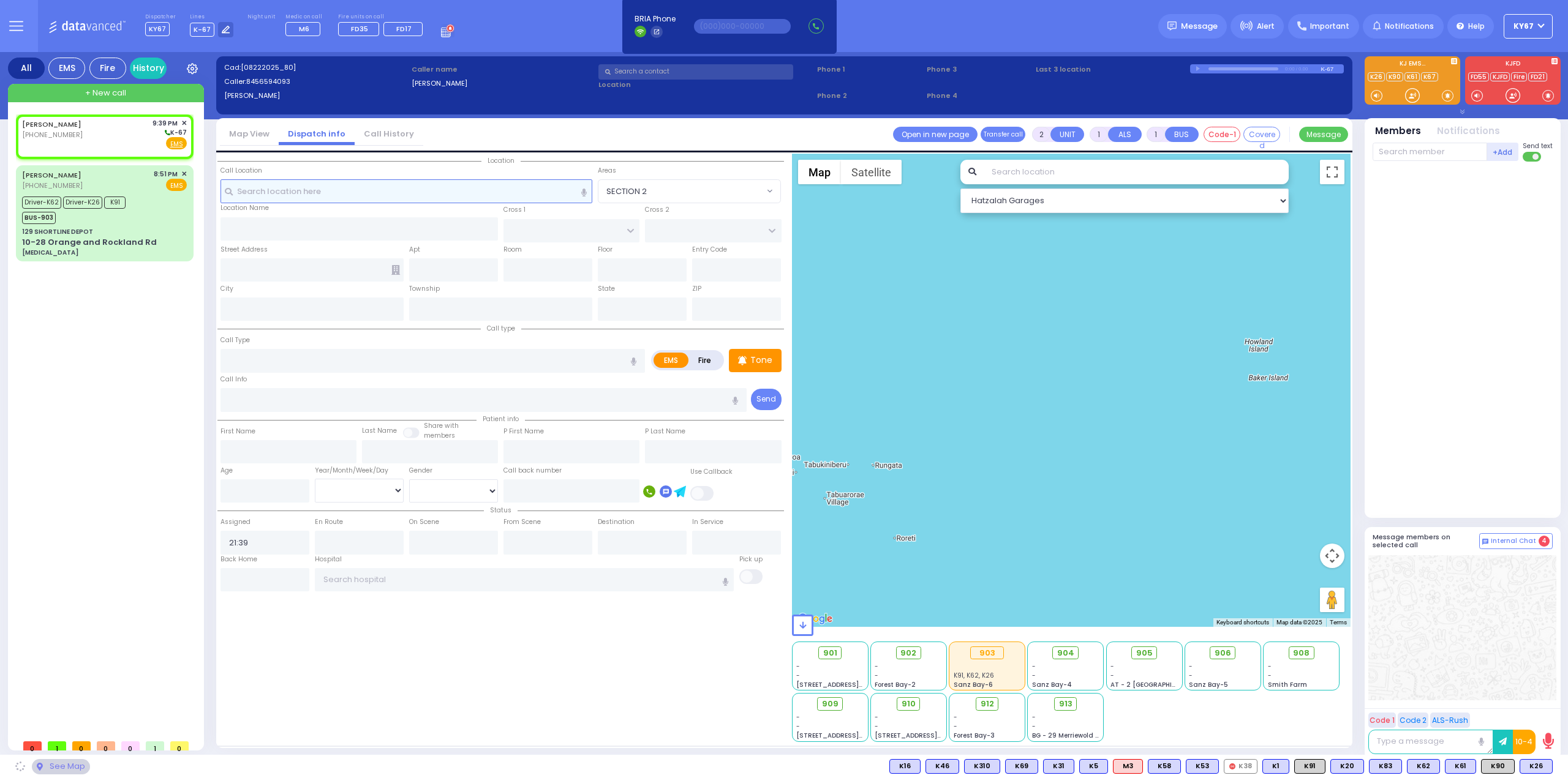
select select
radio input "true"
select select
select select "Hatzalah Garages"
click at [689, 69] on input "text" at bounding box center [695, 72] width 195 height 15
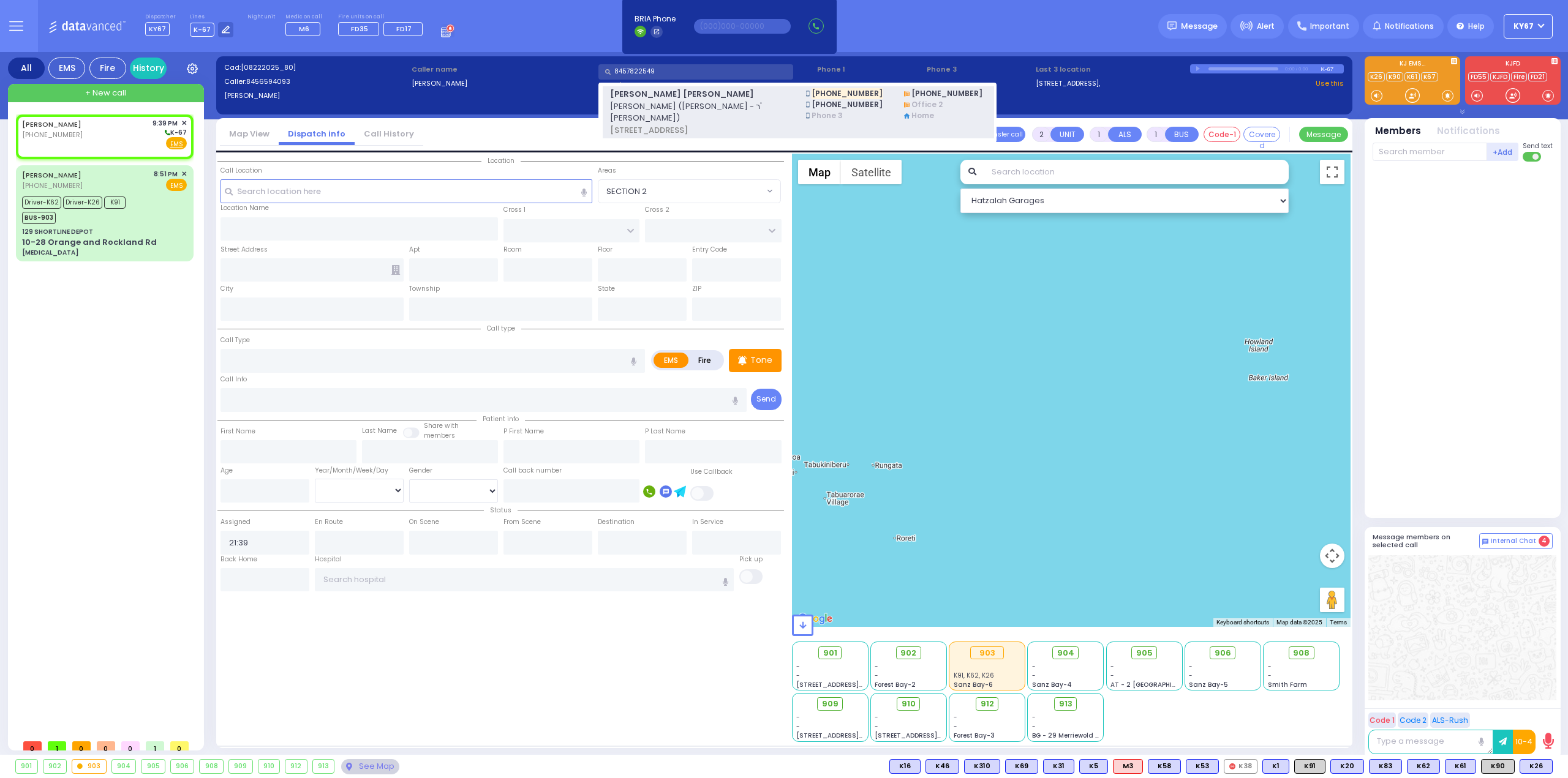
type input "8457822549"
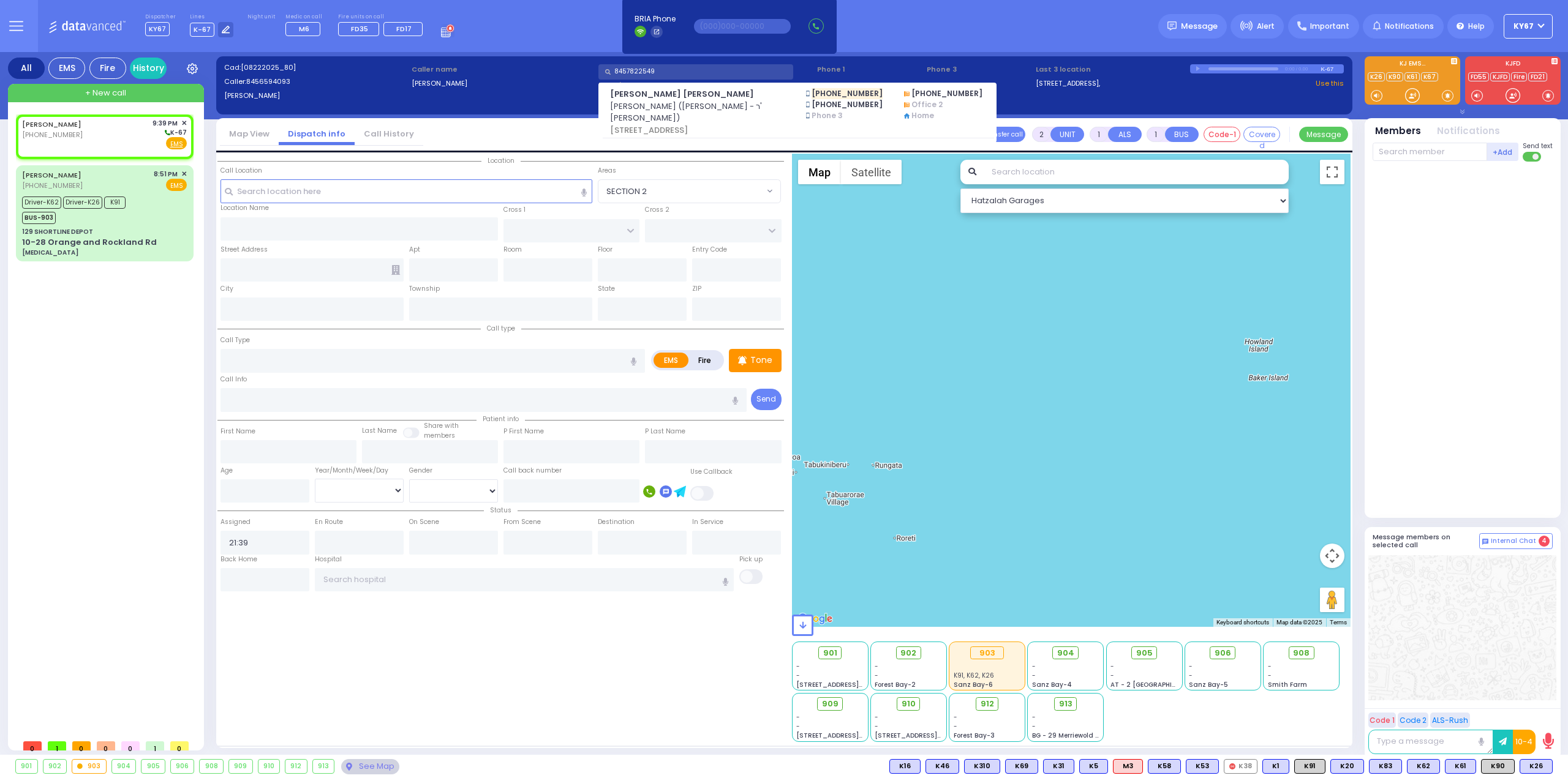
click at [645, 110] on span "יעקב יצחק ברייער (ר' ליפא - ר' פנחס אביש)" at bounding box center [701, 112] width 181 height 24
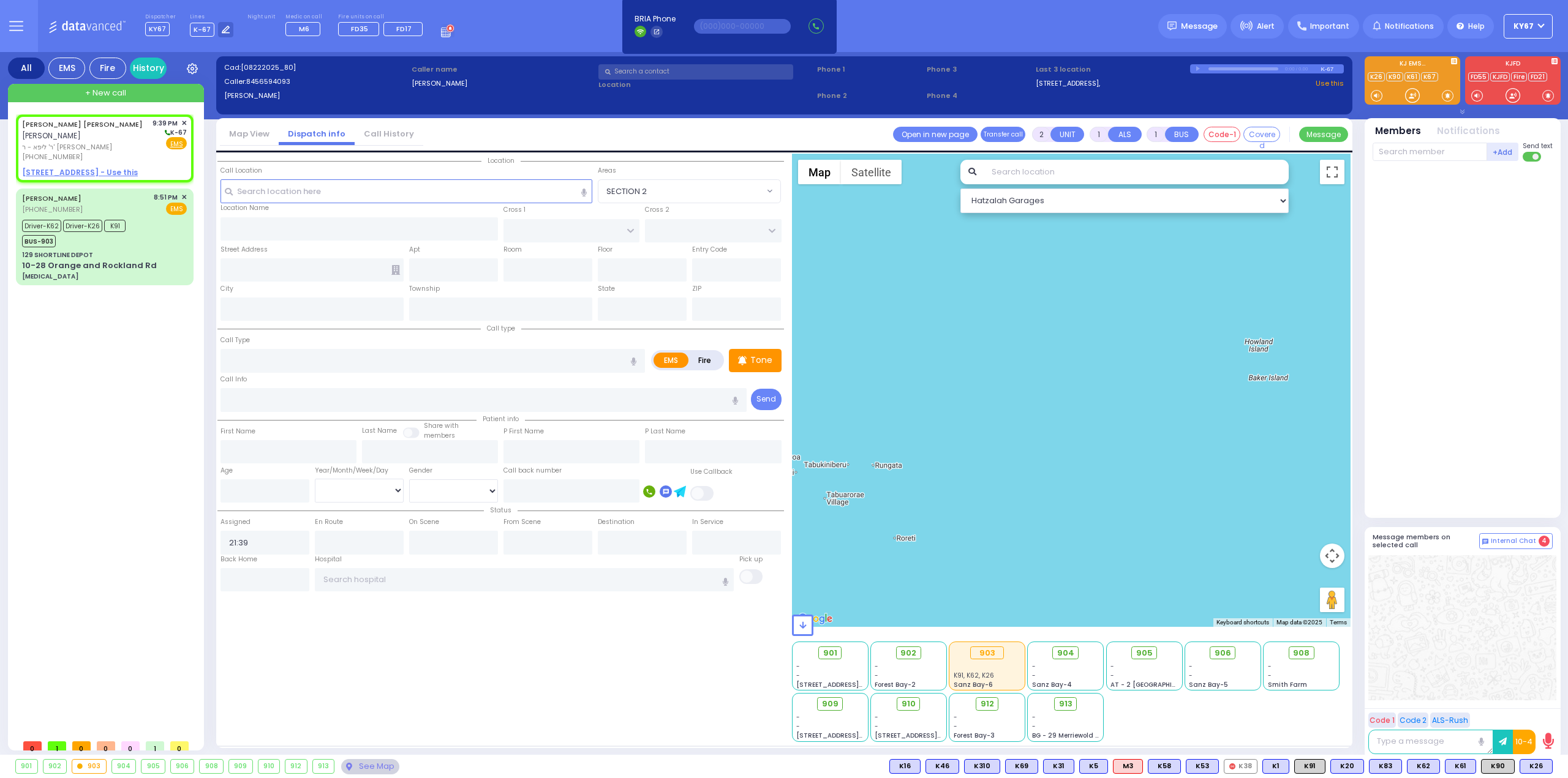
select select
radio input "true"
type input "JACOB YITZCHOK"
type input "BREUER"
select select
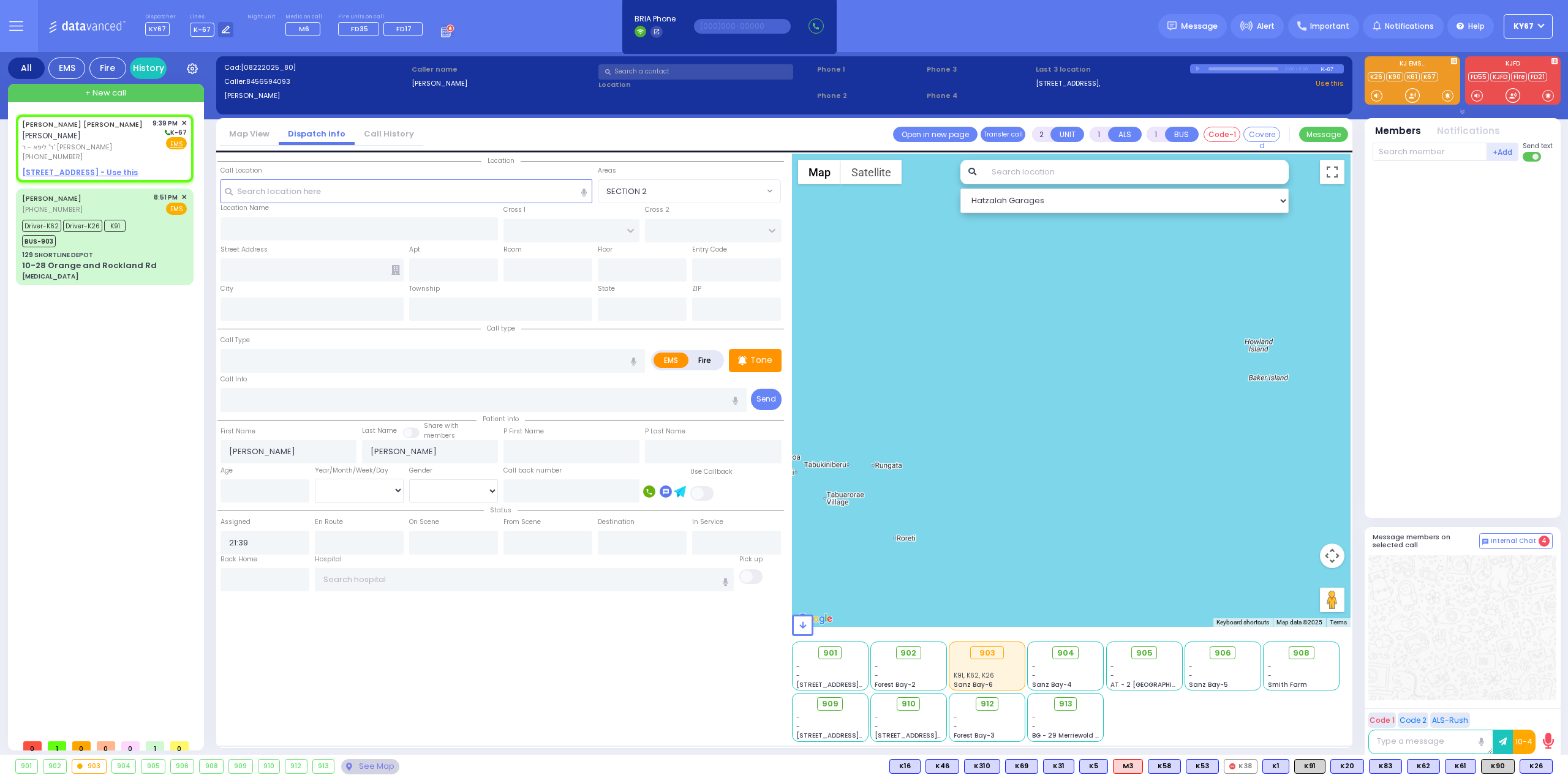
select select "Hatzalah Garages"
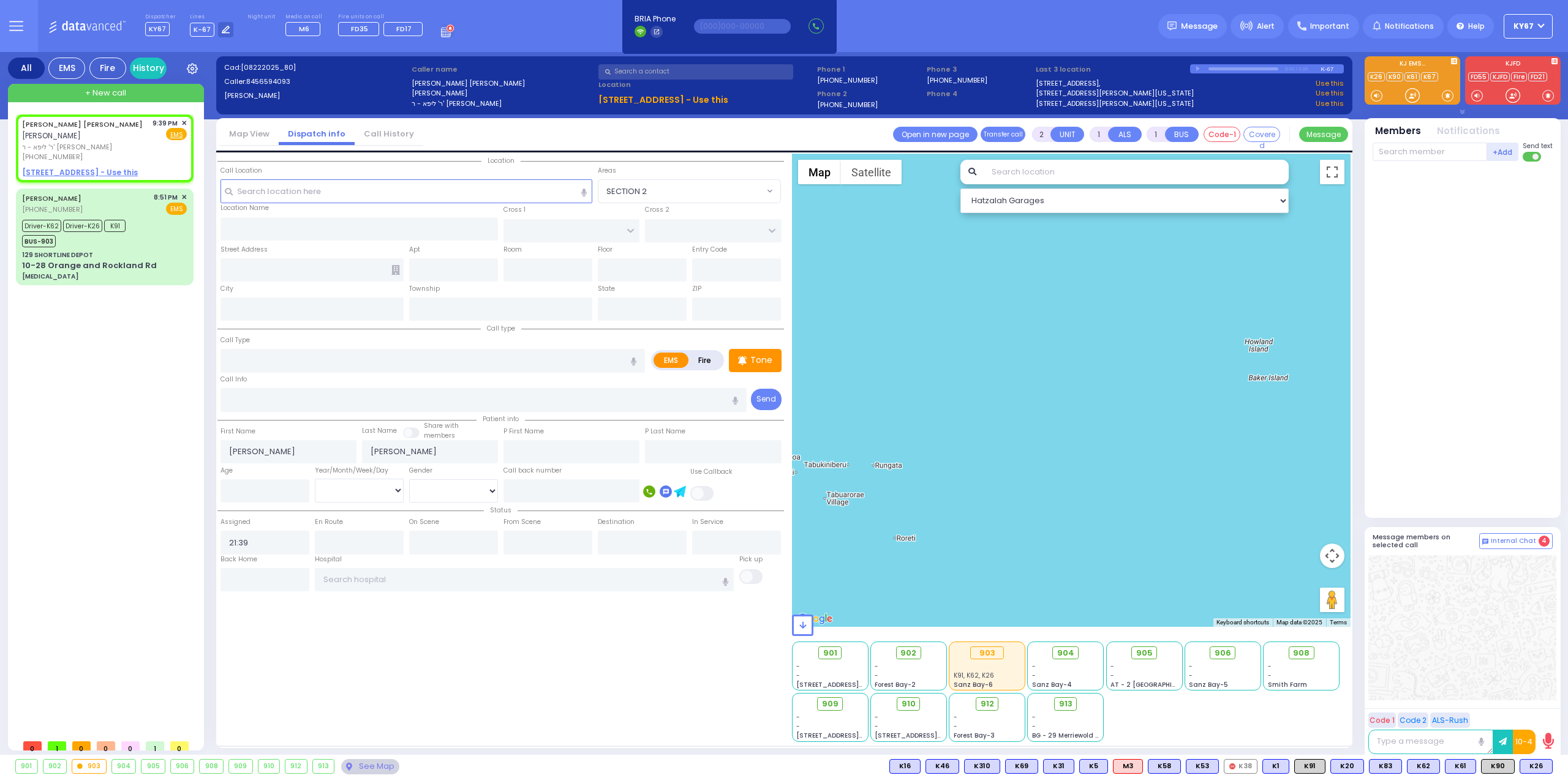
select select
radio input "true"
select select
select select "Hatzalah Garages"
click at [1403, 151] on input "text" at bounding box center [1429, 151] width 115 height 18
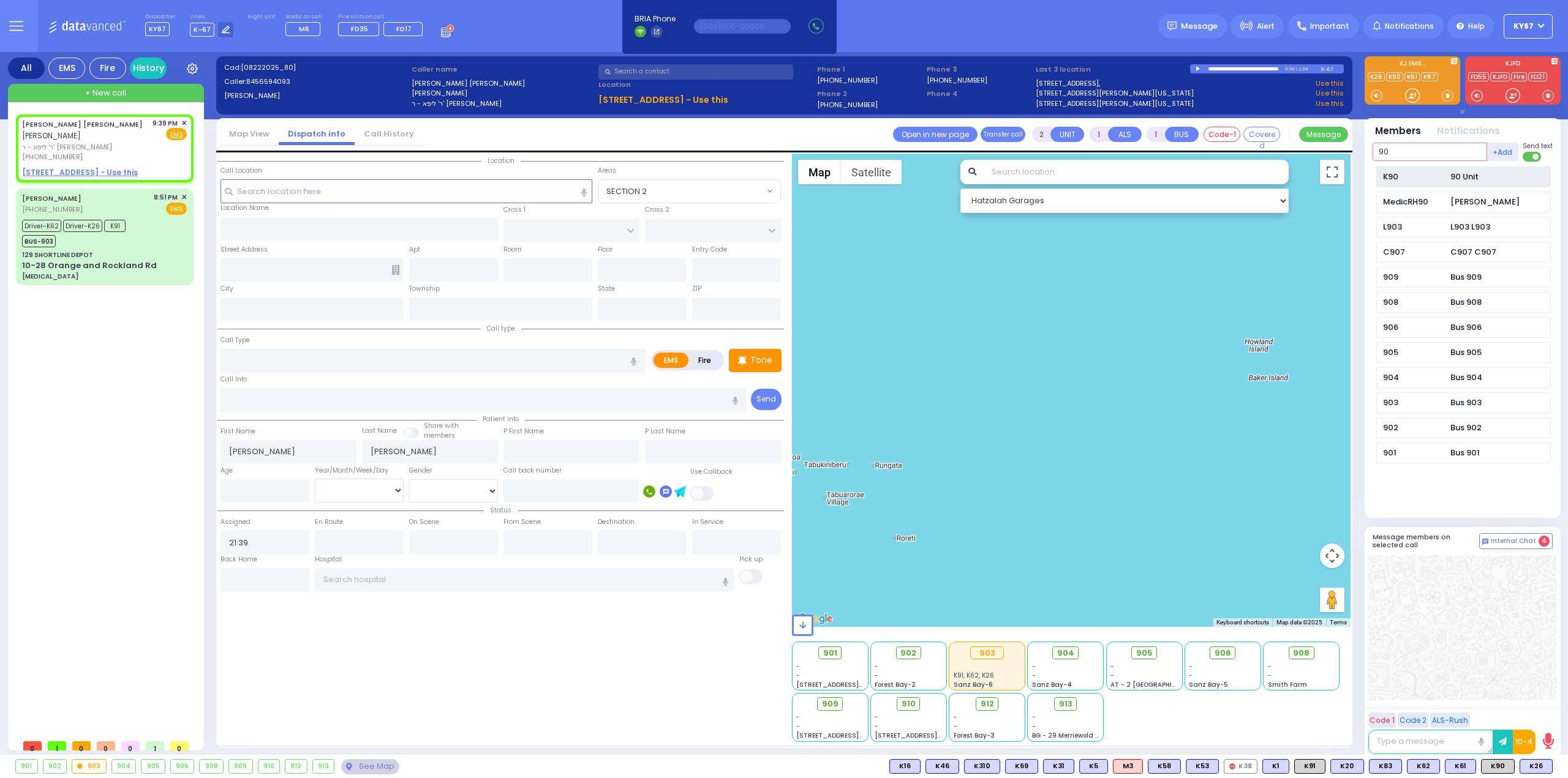
type input "90"
click at [1440, 175] on div "K90" at bounding box center [1413, 177] width 61 height 12
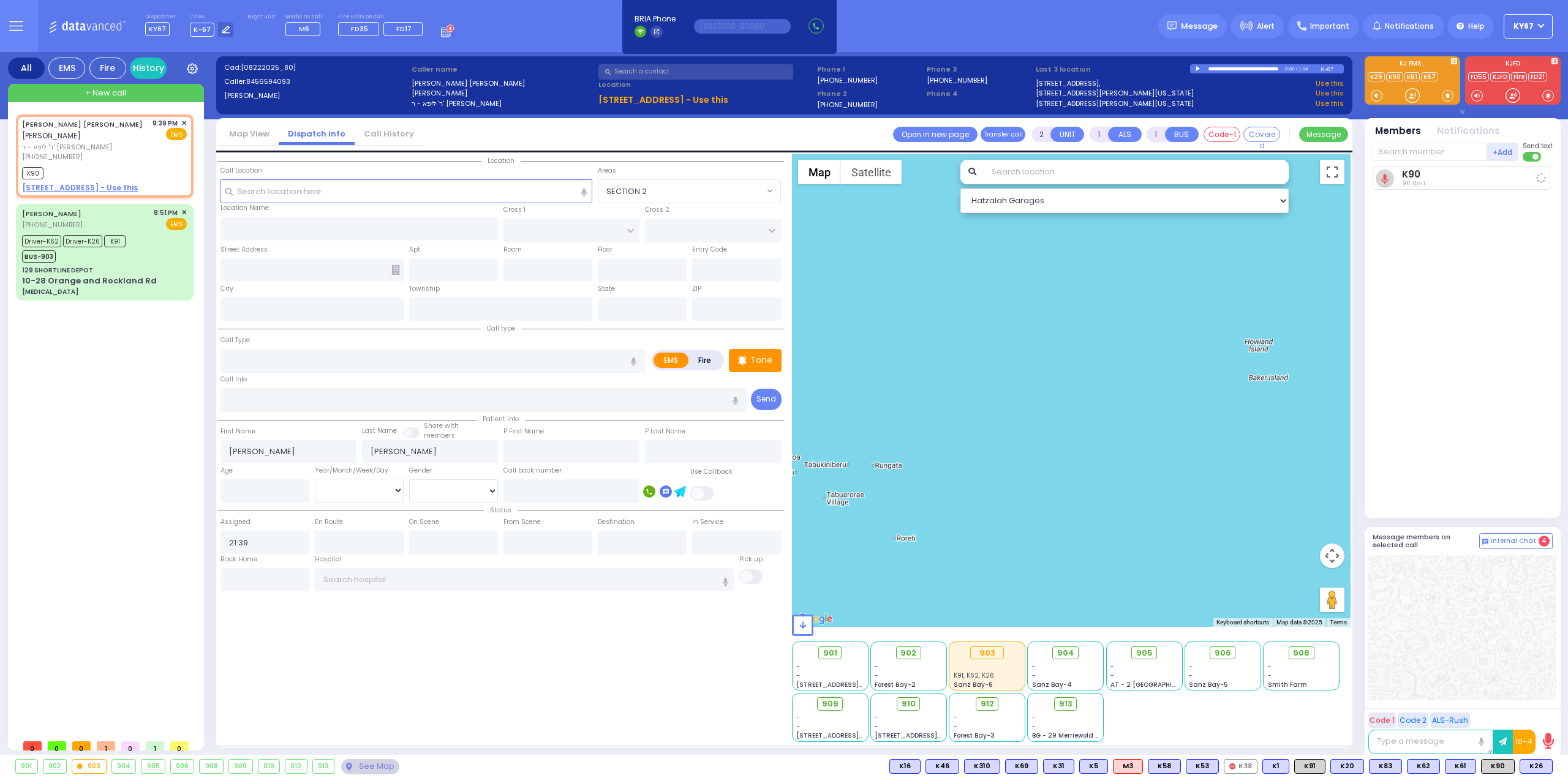
select select
radio input "true"
select select
type input "21:41"
select select "Hatzalah Garages"
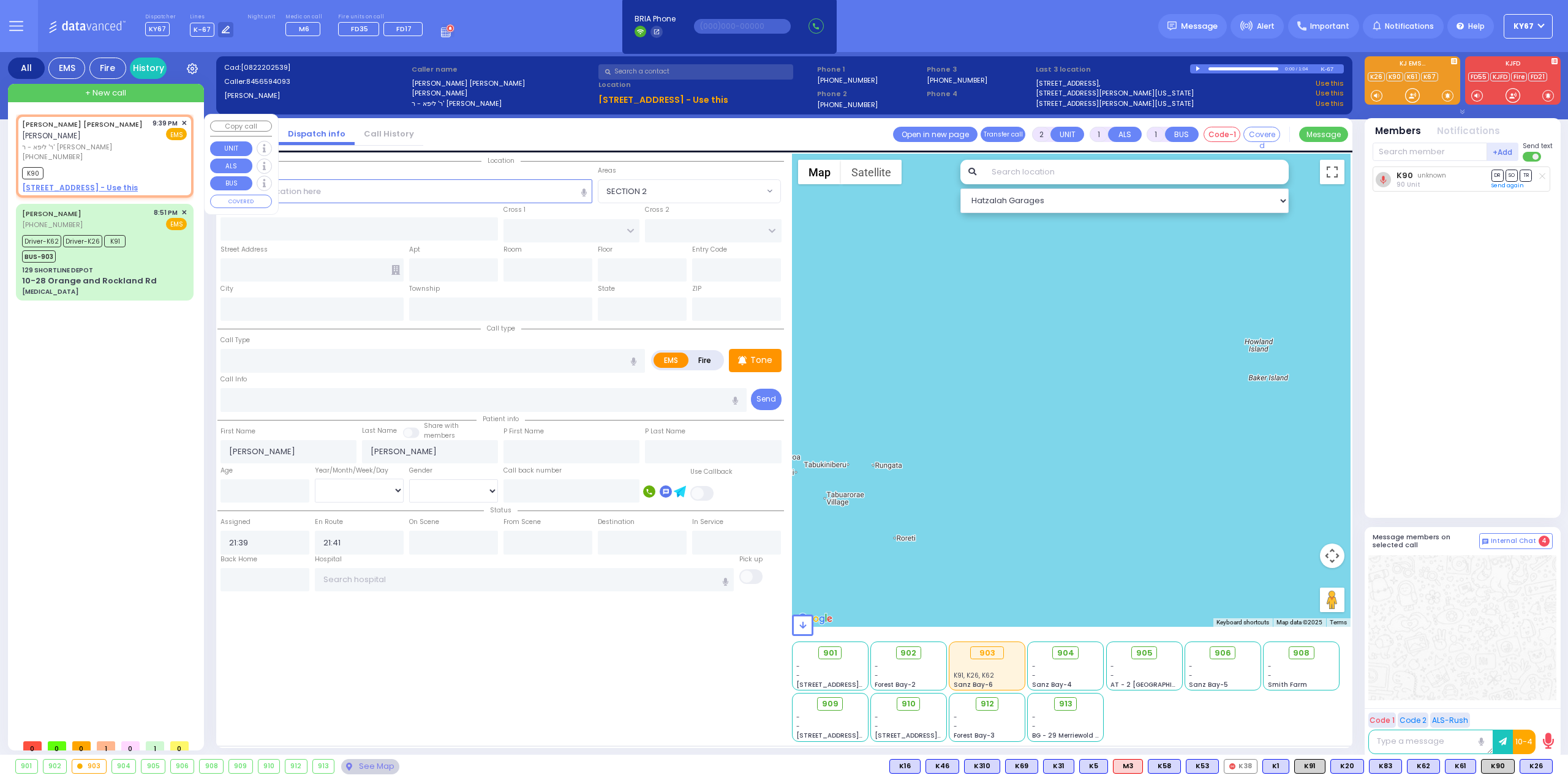
click at [111, 182] on link "1 NICKLESBURG RD 304 - Use this" at bounding box center [80, 187] width 116 height 11
select select
radio input "true"
select select
select select "Hatzalah Garages"
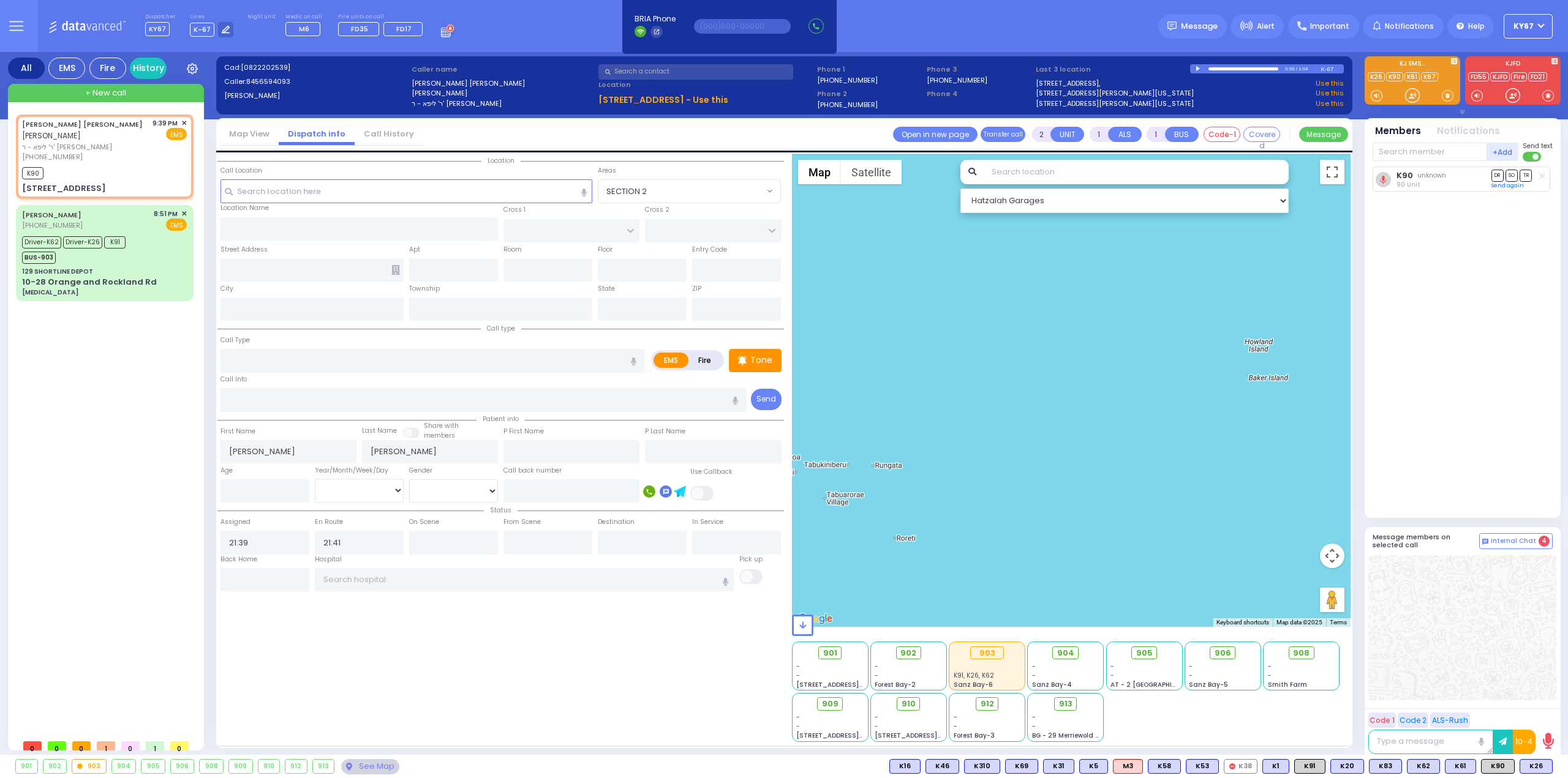
select select
radio input "true"
select select
type input "[GEOGRAPHIC_DATA]"
type input "PAKSH PL"
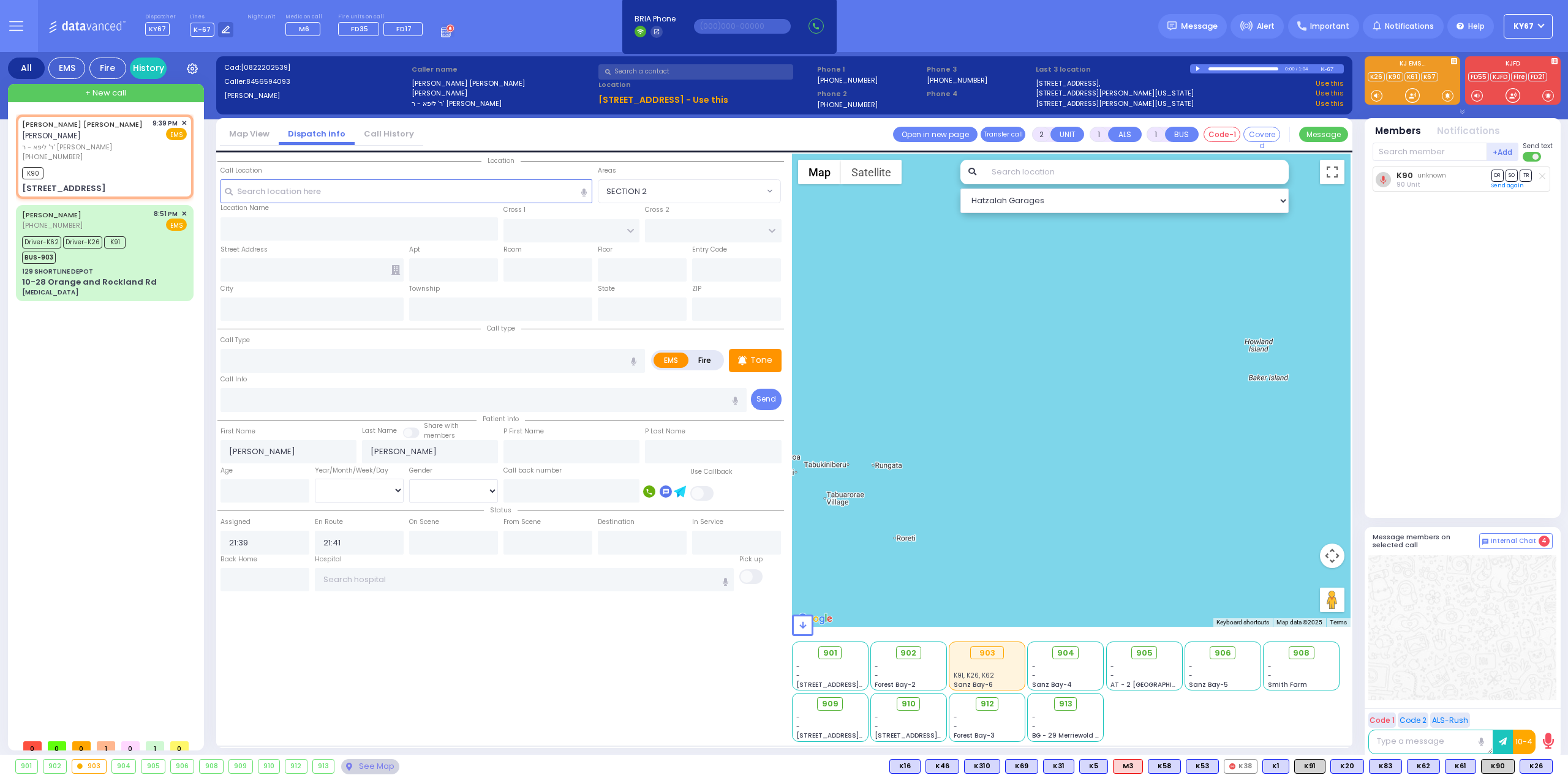
type input "1 NICKLESBURG RD"
type input "304"
type input "[PERSON_NAME]"
type input "[US_STATE]"
type input "10950"
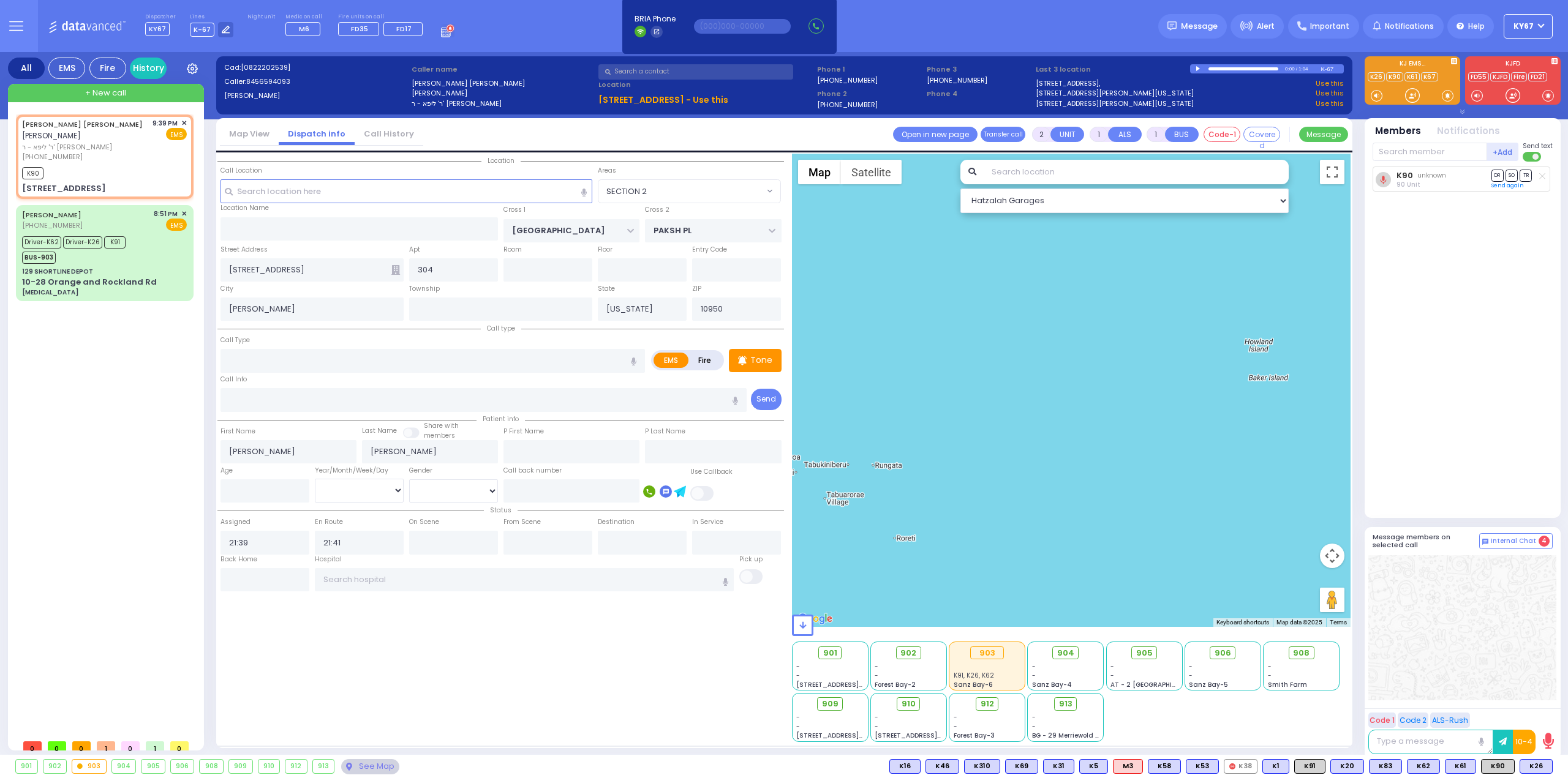
select select "SECTION 5"
select select "Hatzalah Garages"
click at [293, 366] on input "text" at bounding box center [433, 360] width 425 height 23
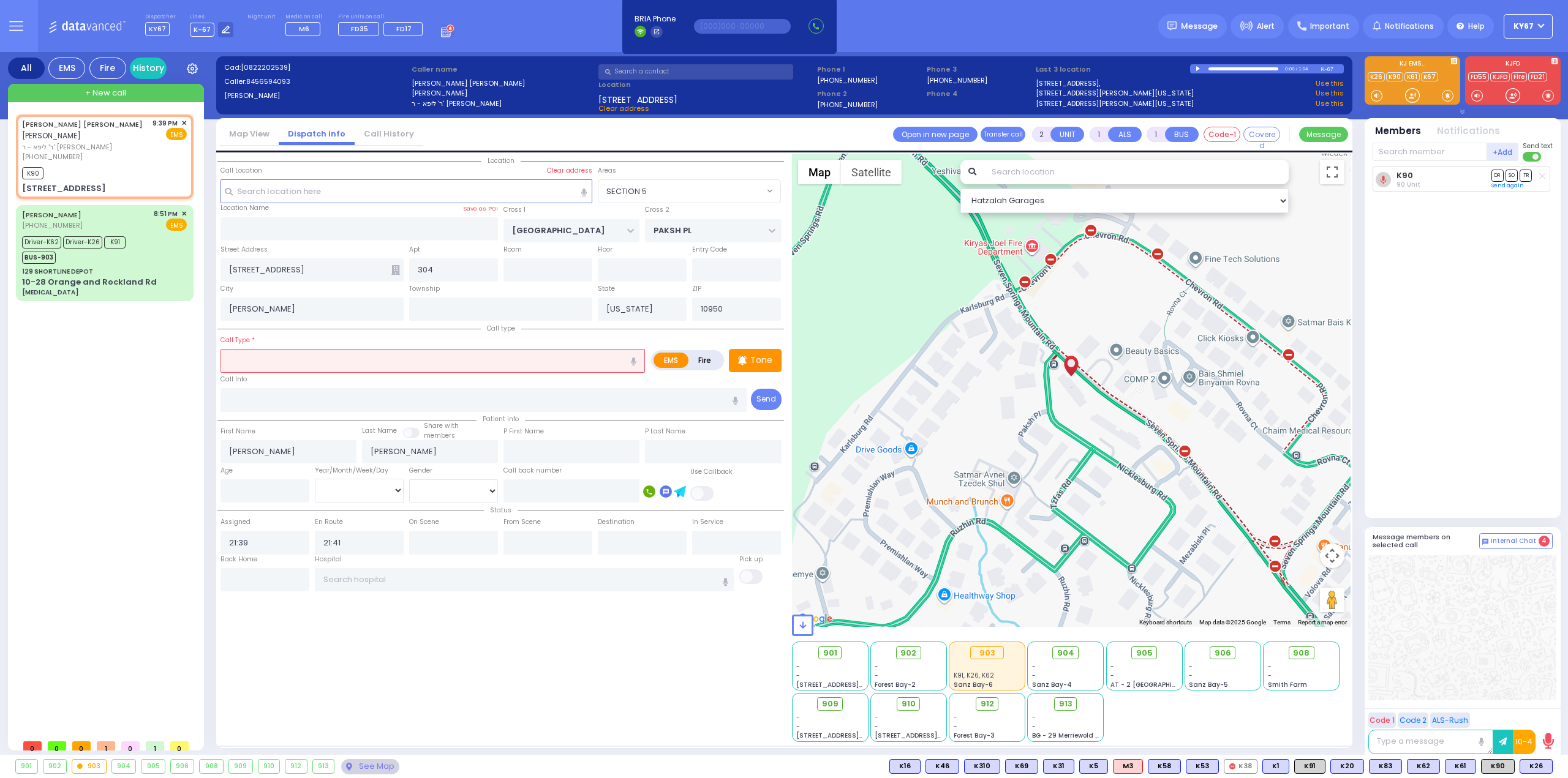
select select
radio input "true"
select select
select select "Hatzalah Garages"
click at [636, 360] on icon "button" at bounding box center [634, 362] width 5 height 8
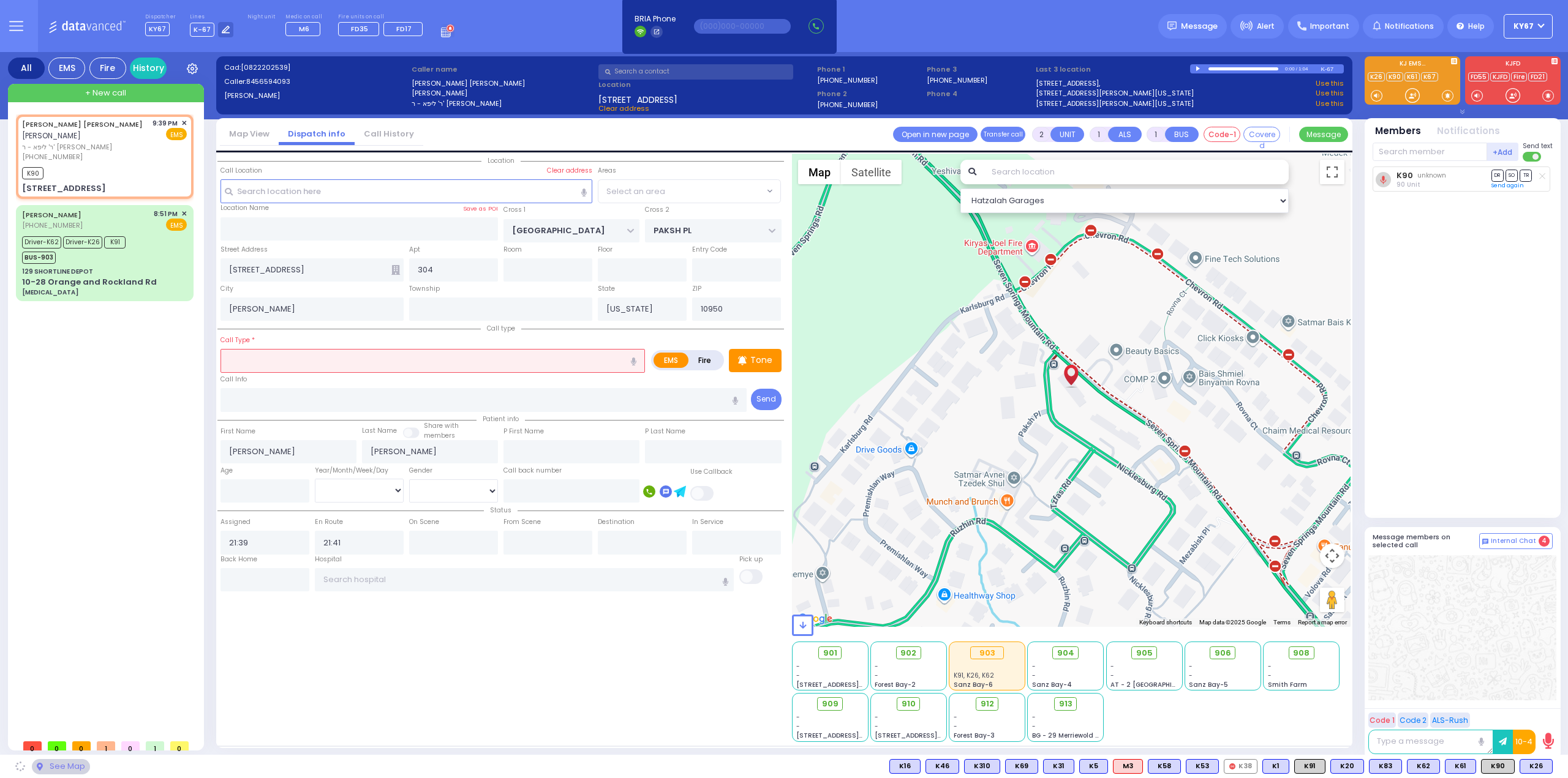
select select "SECTION 5"
type input "information"
click at [631, 645] on div "Location" at bounding box center [501, 447] width 567 height 589
select select
radio input "true"
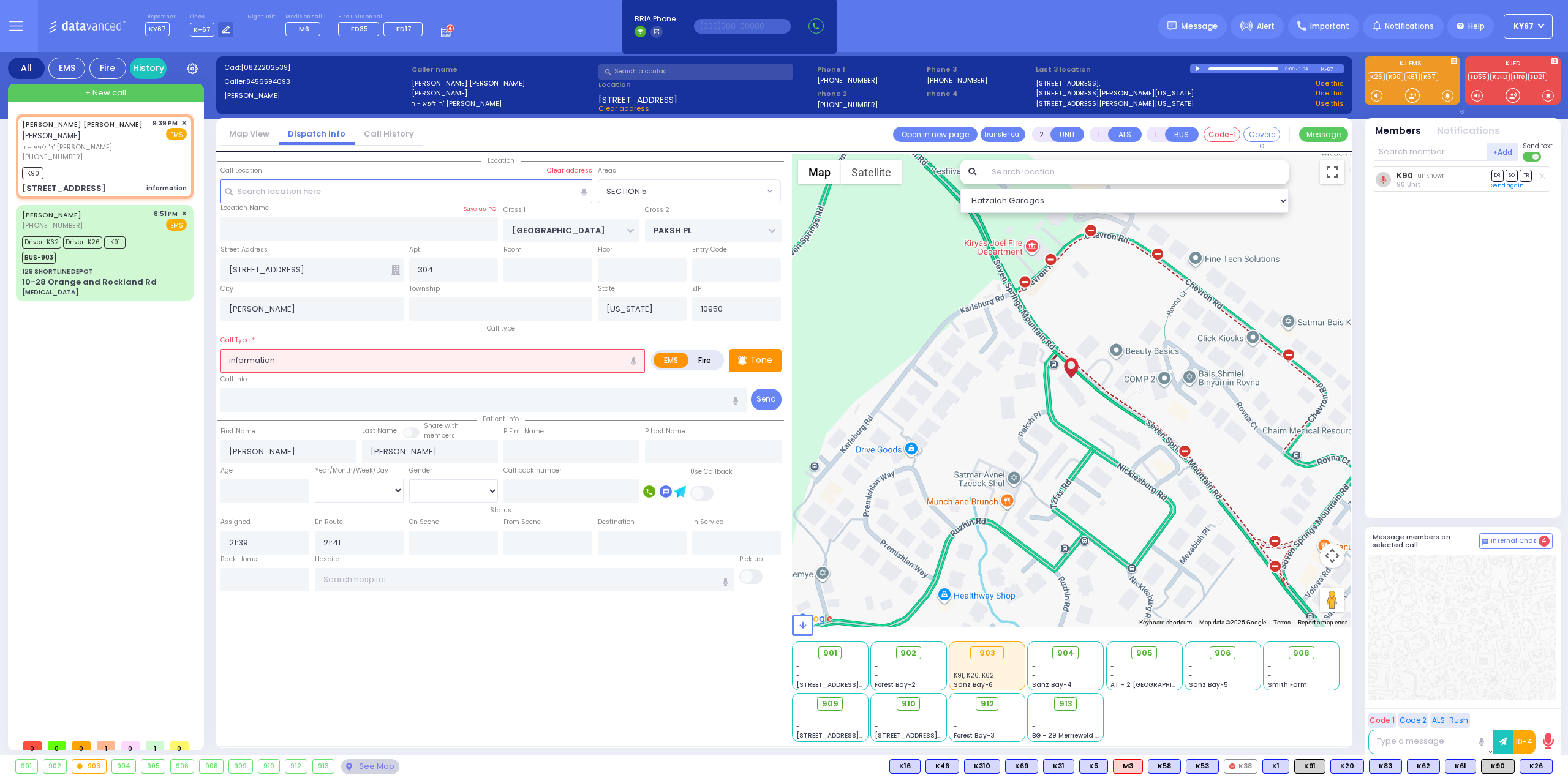
select select
select select "Hatzalah Garages"
select select "SECTION 5"
click at [1509, 186] on link "Send again" at bounding box center [1507, 185] width 32 height 7
